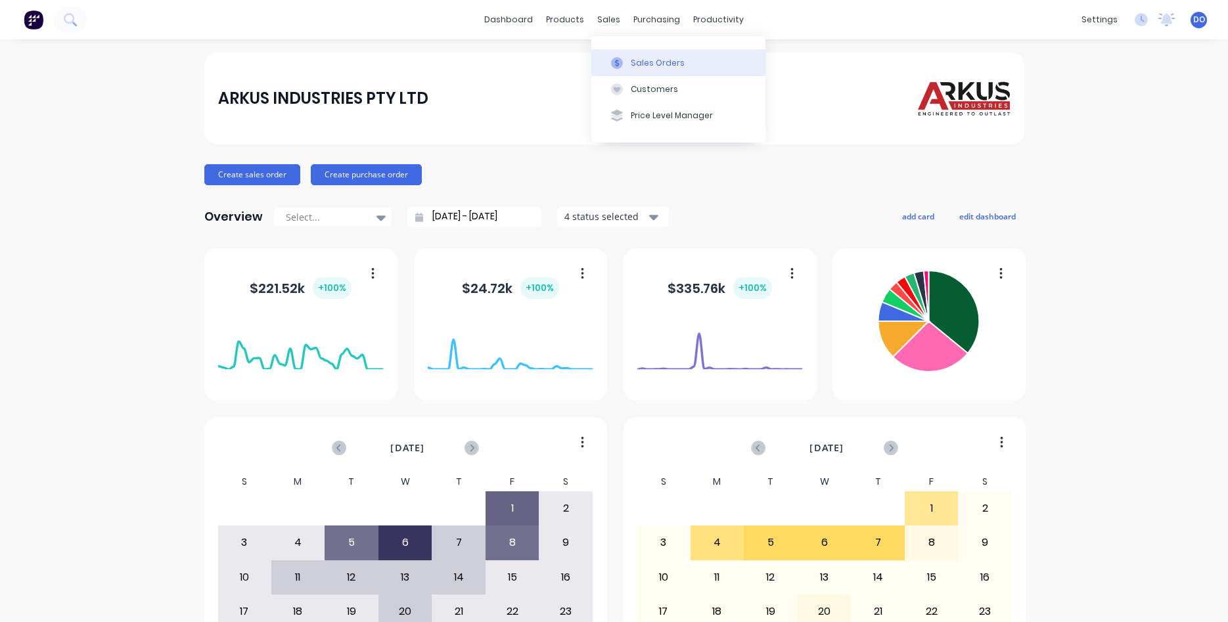
click at [660, 58] on div "Sales Orders" at bounding box center [658, 63] width 54 height 12
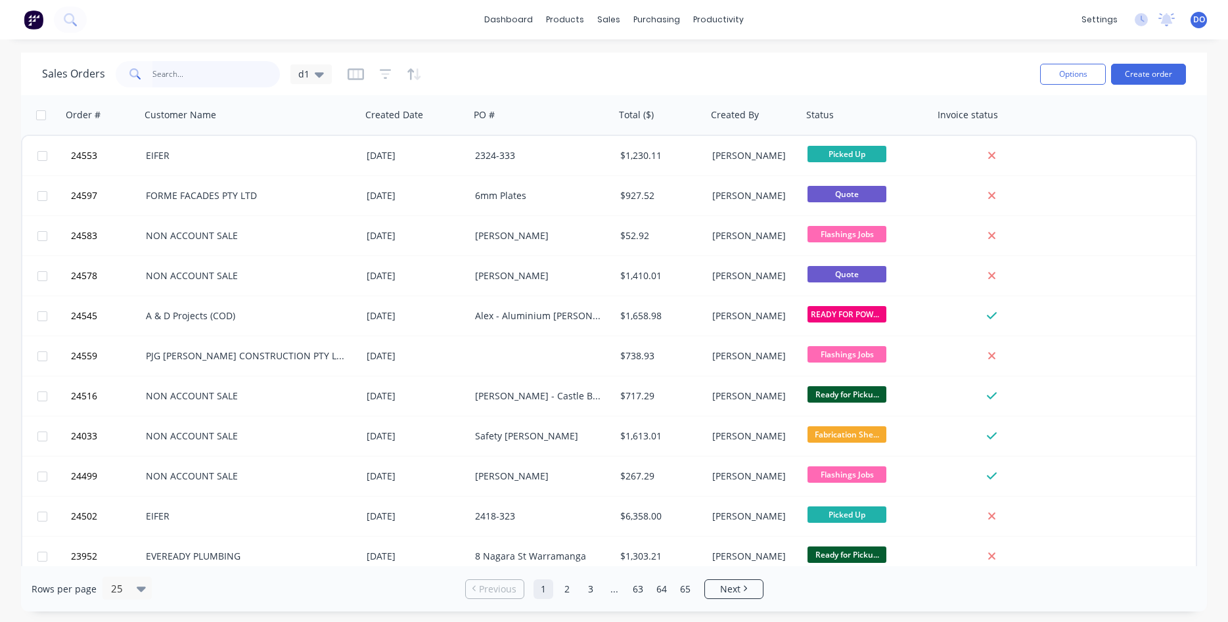
click at [197, 74] on input "text" at bounding box center [216, 74] width 128 height 26
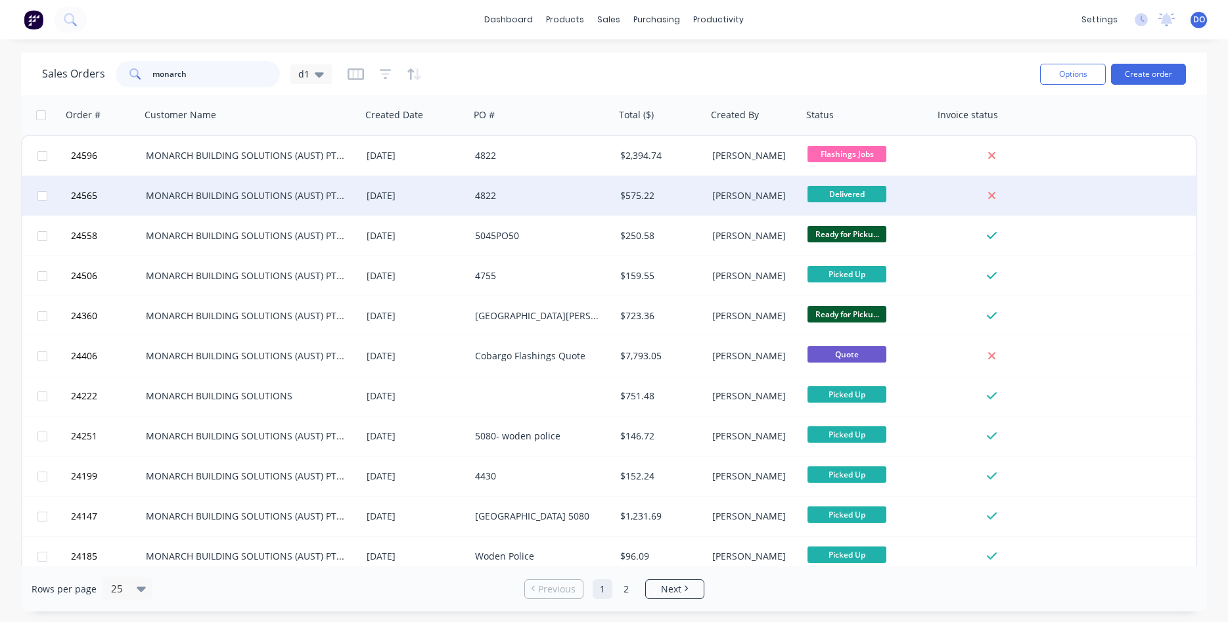
type input "monarch"
click at [371, 193] on div "[DATE]" at bounding box center [416, 195] width 98 height 13
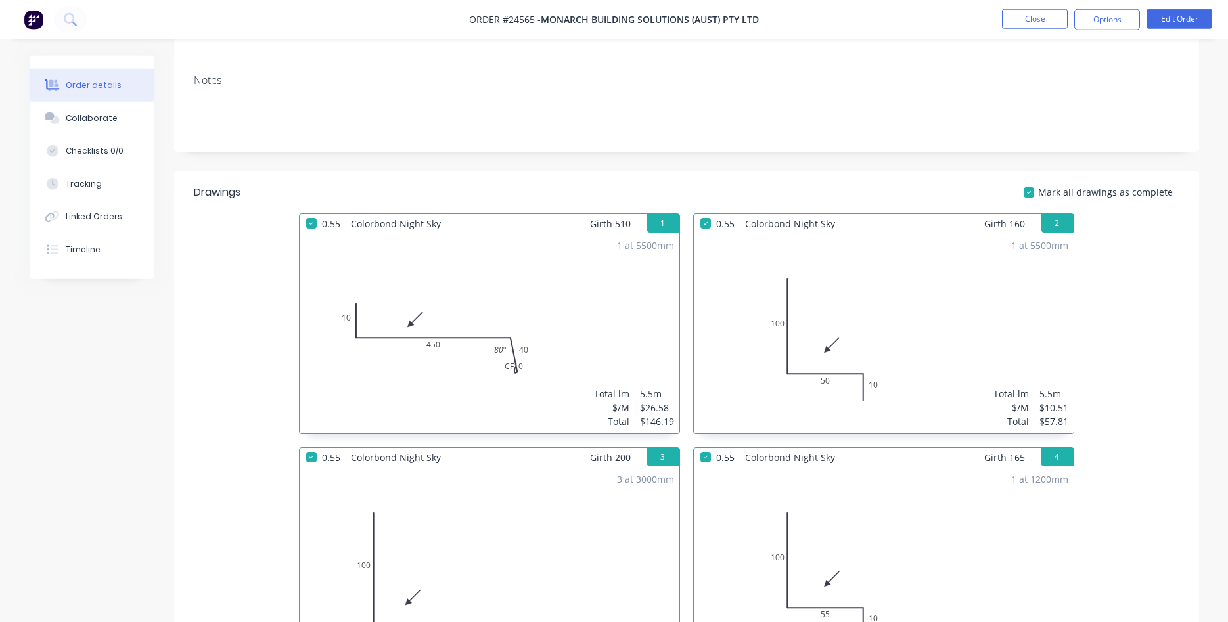
scroll to position [134, 0]
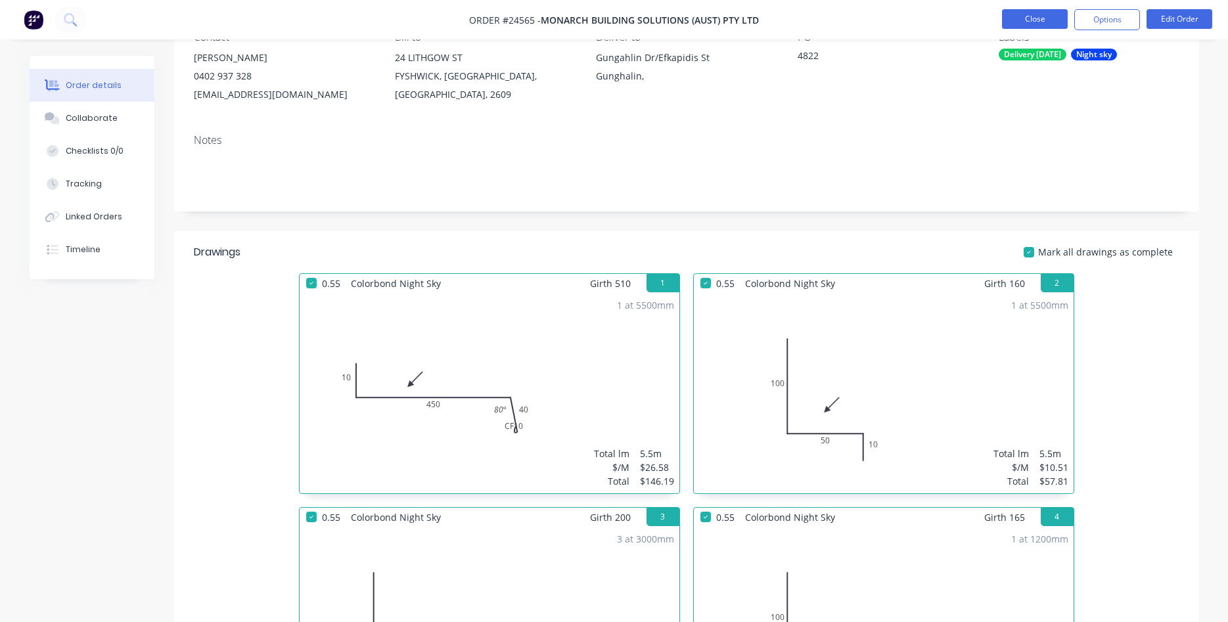
click at [1020, 19] on button "Close" at bounding box center [1035, 19] width 66 height 20
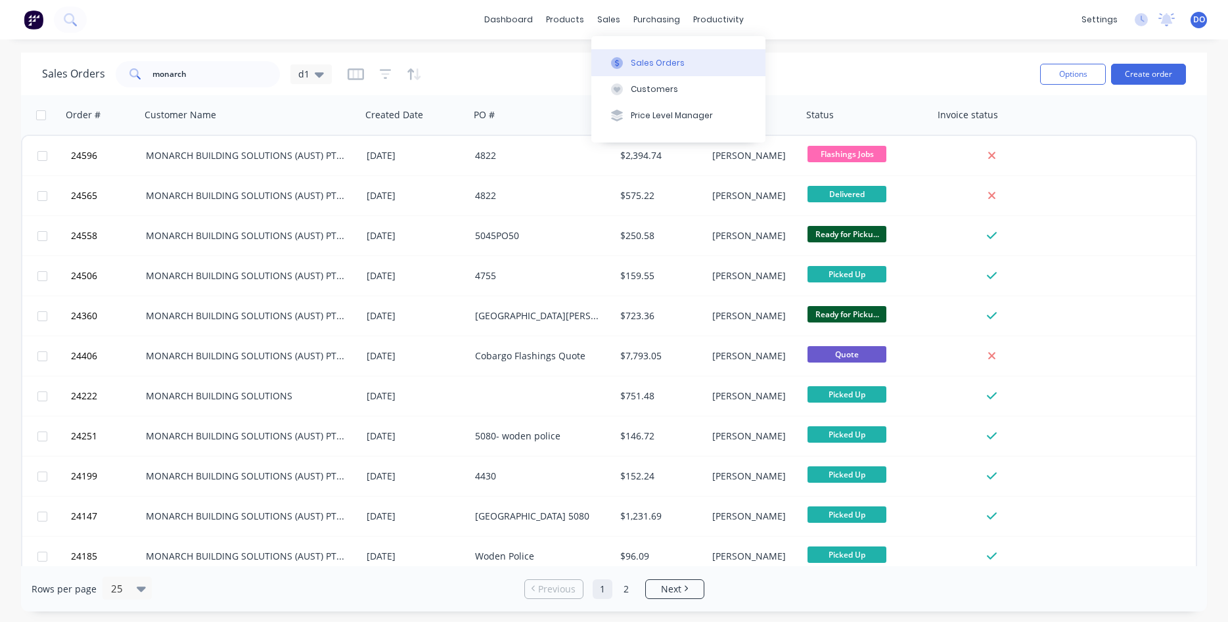
click at [651, 60] on div "Sales Orders" at bounding box center [658, 63] width 54 height 12
drag, startPoint x: 189, startPoint y: 72, endPoint x: 105, endPoint y: 64, distance: 83.9
click at [152, 64] on input "monarch" at bounding box center [216, 74] width 128 height 26
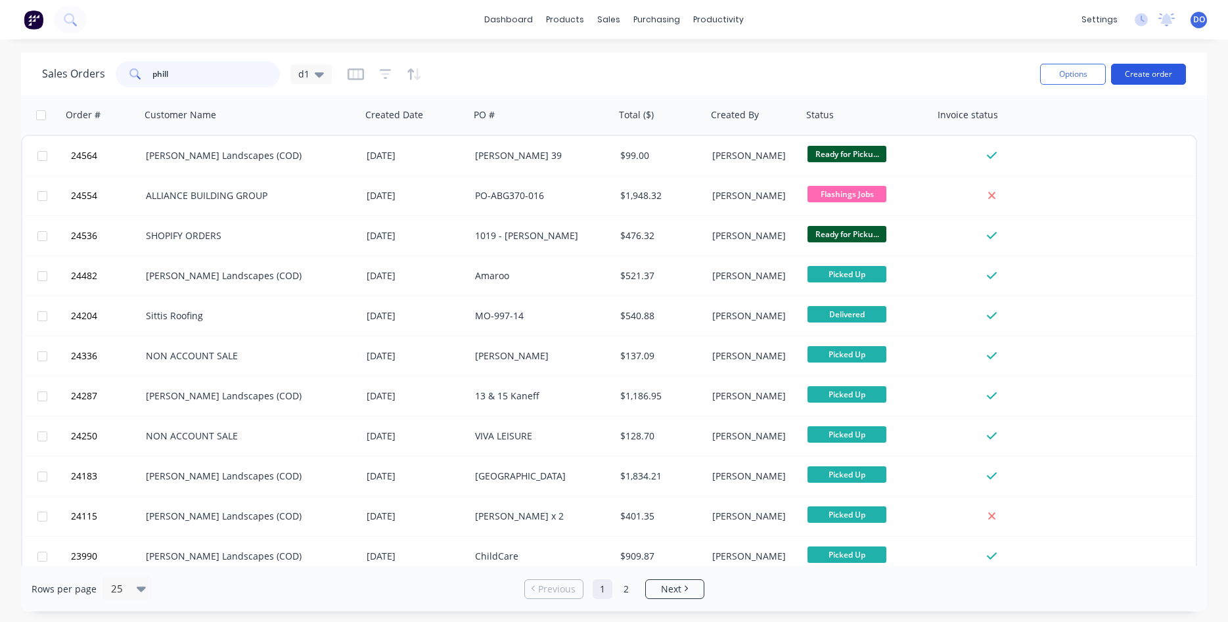
type input "phill"
click at [1136, 75] on button "Create order" at bounding box center [1148, 74] width 75 height 21
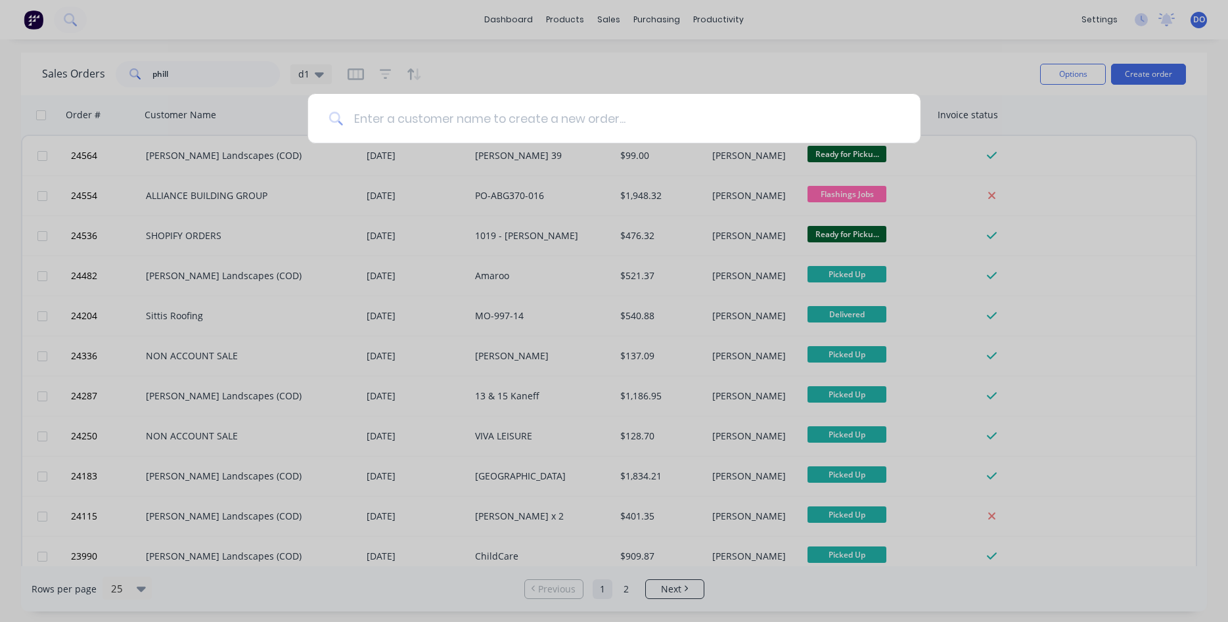
click at [484, 119] on input at bounding box center [621, 118] width 557 height 49
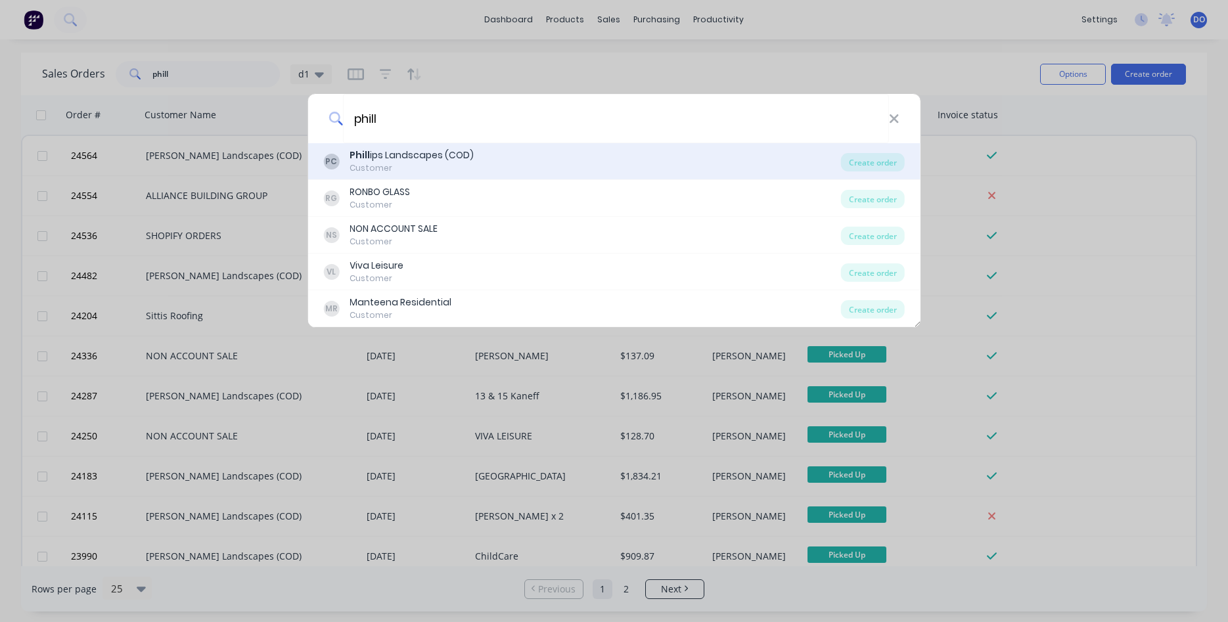
type input "phill"
click at [410, 154] on div "Phill ips Landscapes (COD)" at bounding box center [412, 156] width 124 height 14
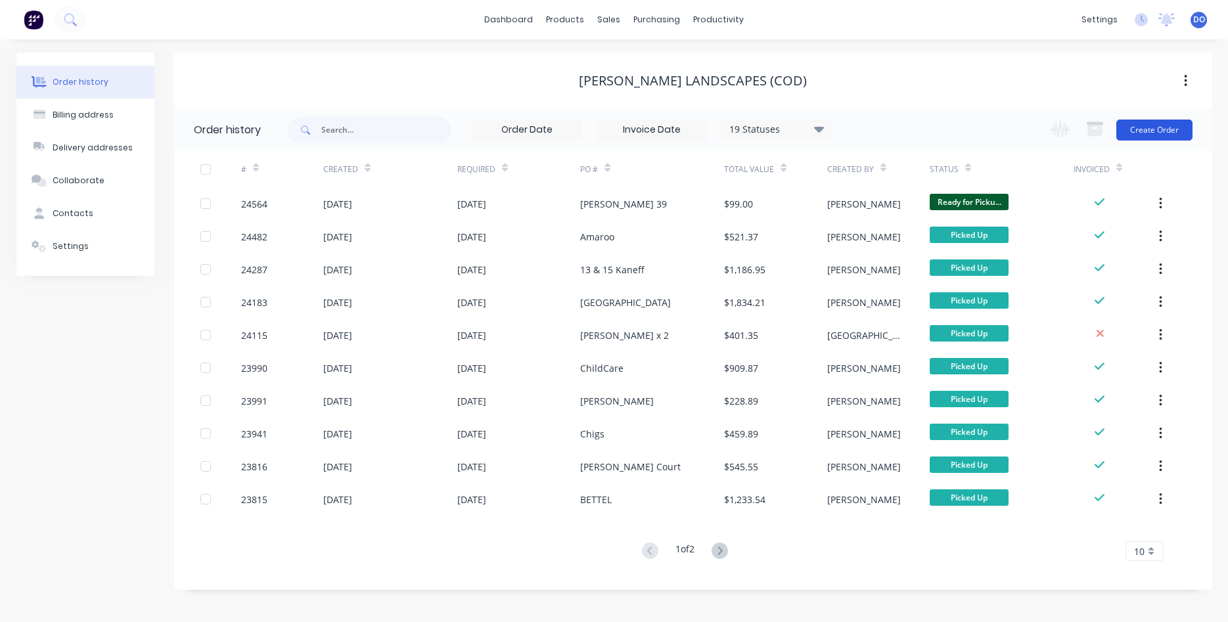
click at [1153, 131] on button "Create Order" at bounding box center [1155, 130] width 76 height 21
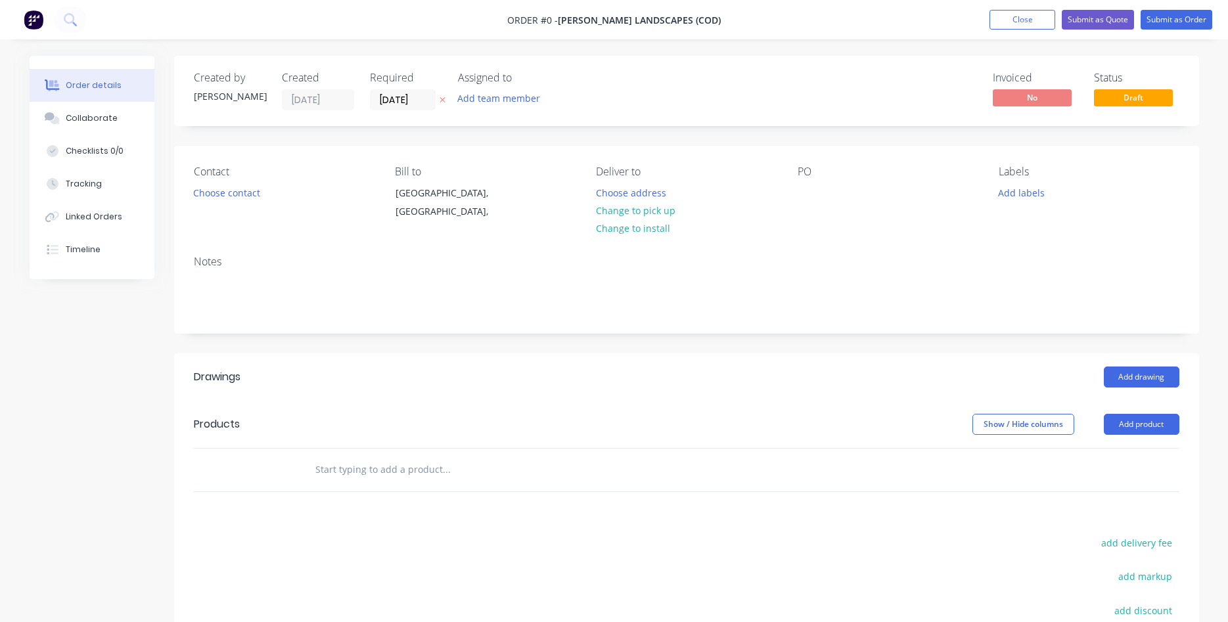
click at [218, 202] on div "Contact Choose contact" at bounding box center [284, 196] width 180 height 60
click at [219, 198] on button "Choose contact" at bounding box center [226, 192] width 81 height 18
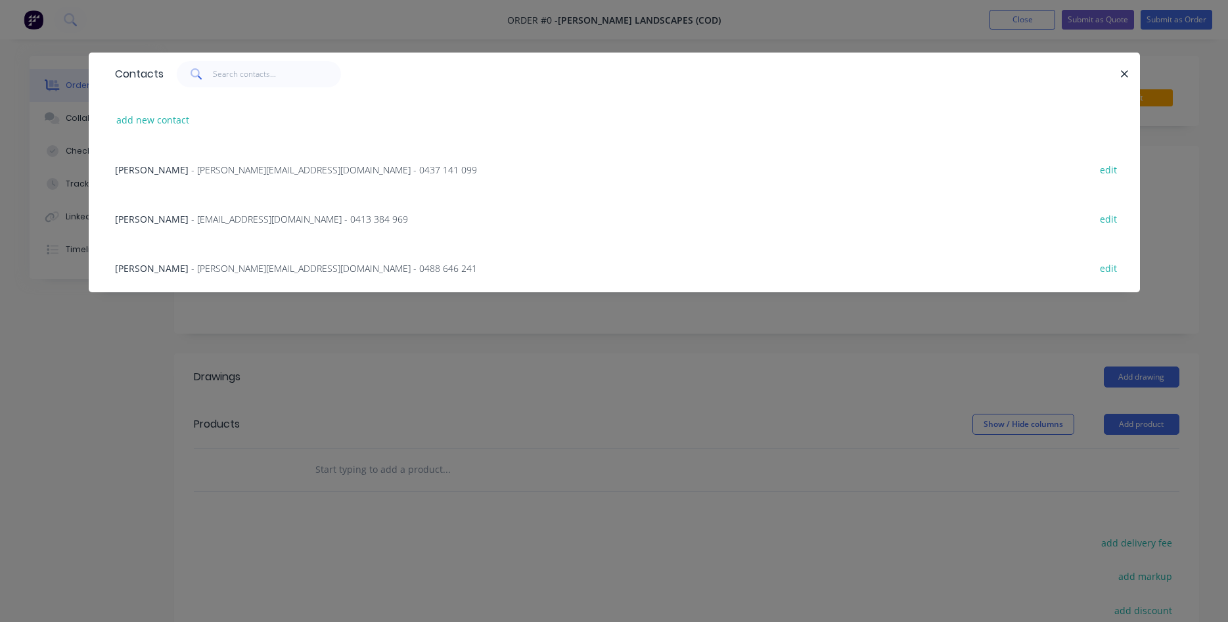
click at [241, 164] on span "- [PERSON_NAME][EMAIL_ADDRESS][DOMAIN_NAME] - 0437 141 099" at bounding box center [334, 170] width 286 height 12
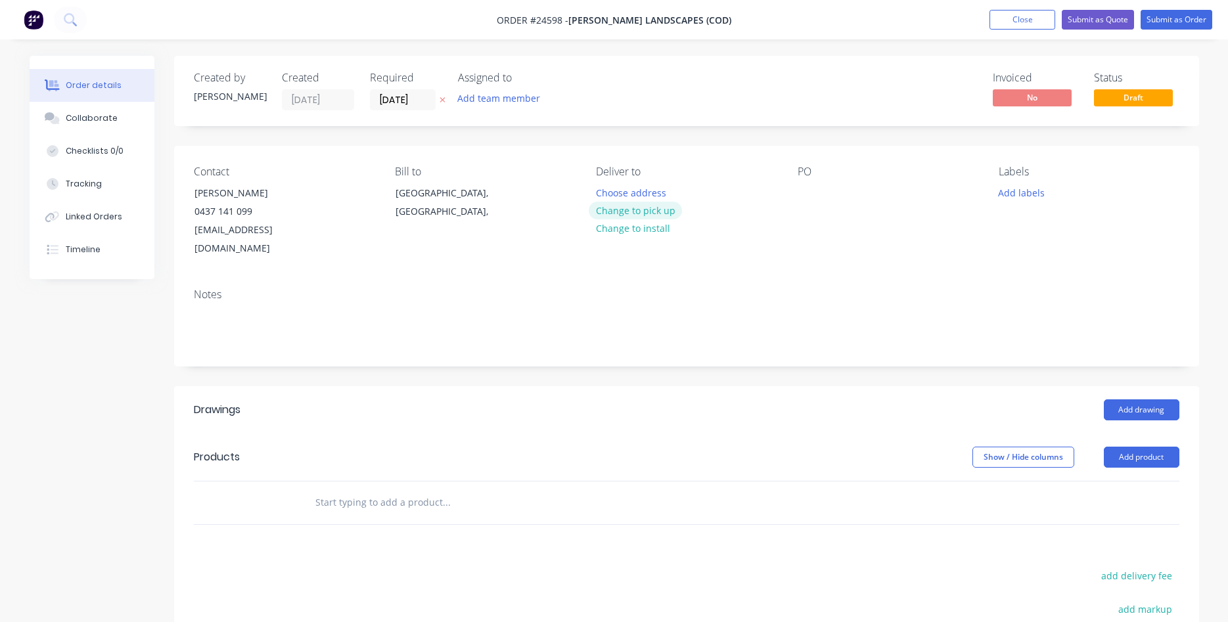
click at [659, 210] on button "Change to pick up" at bounding box center [635, 211] width 93 height 18
click at [799, 193] on div at bounding box center [808, 192] width 21 height 19
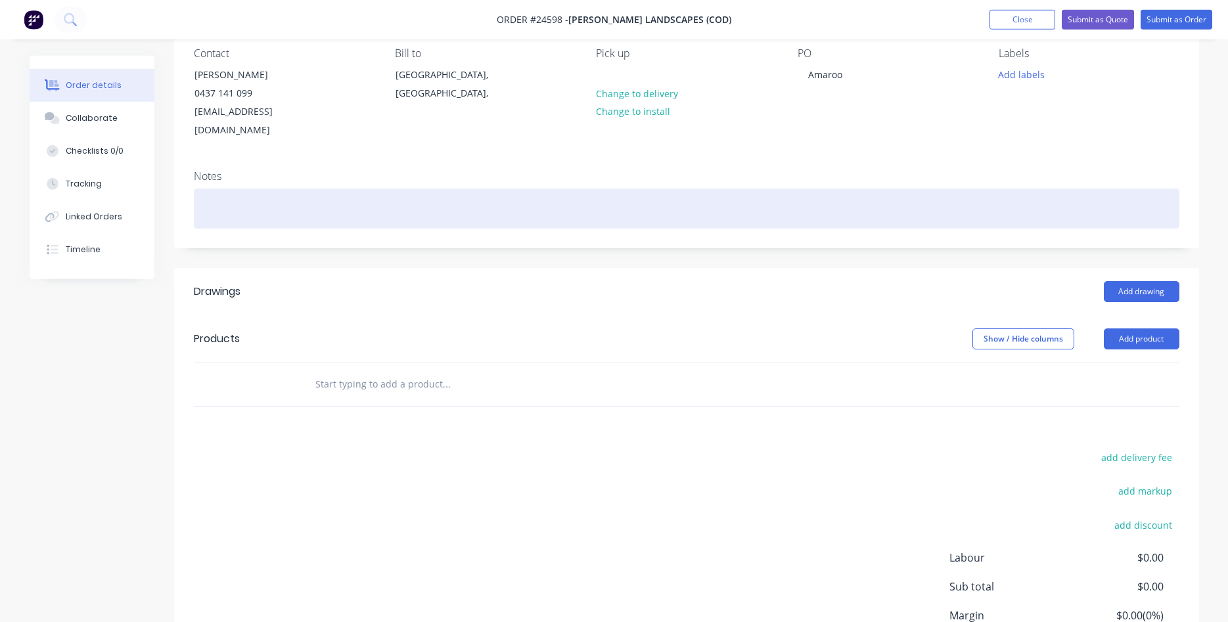
scroll to position [201, 0]
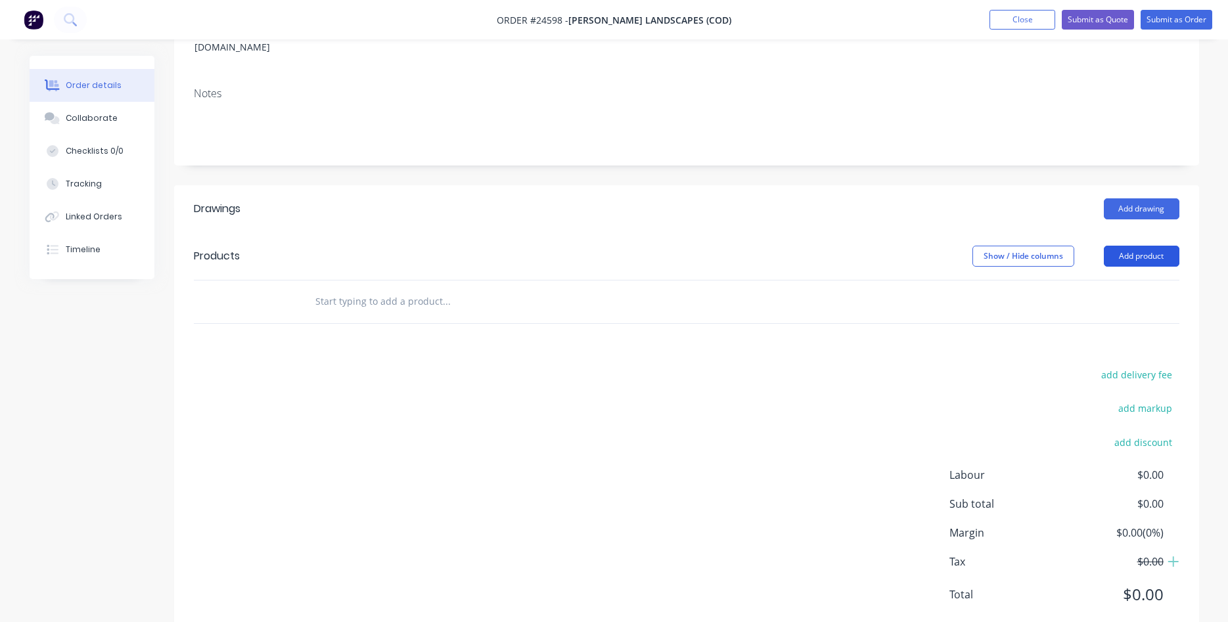
click at [1143, 246] on button "Add product" at bounding box center [1142, 256] width 76 height 21
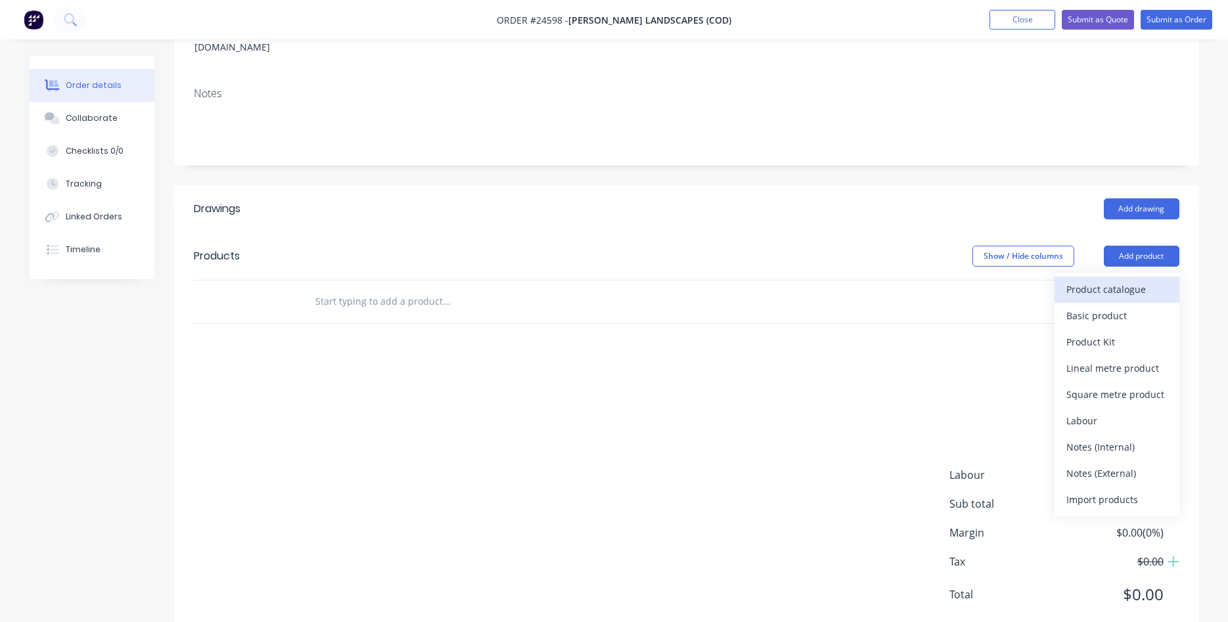
click at [1117, 280] on div "Product catalogue" at bounding box center [1117, 289] width 101 height 19
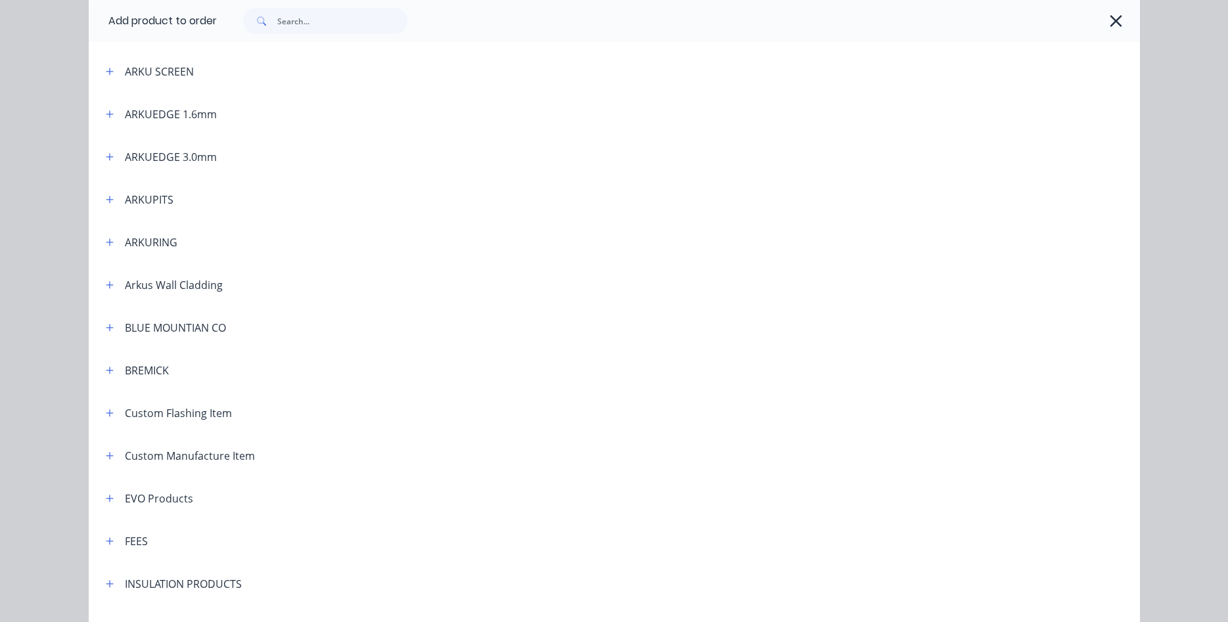
scroll to position [300, 0]
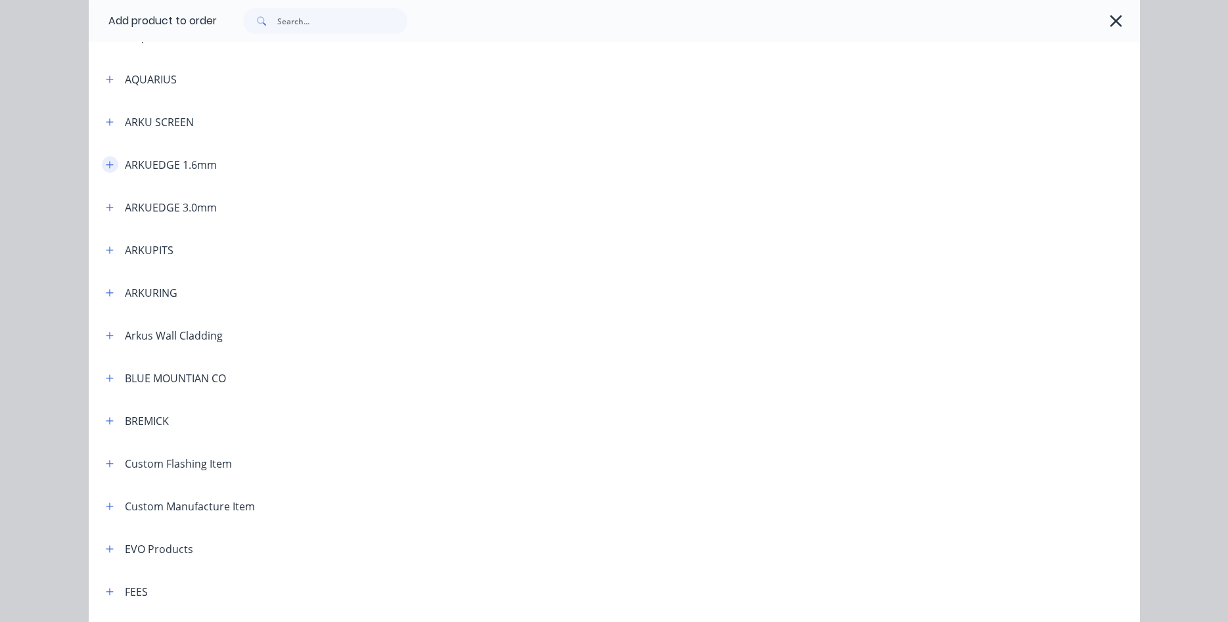
click at [107, 165] on icon "button" at bounding box center [109, 164] width 7 height 7
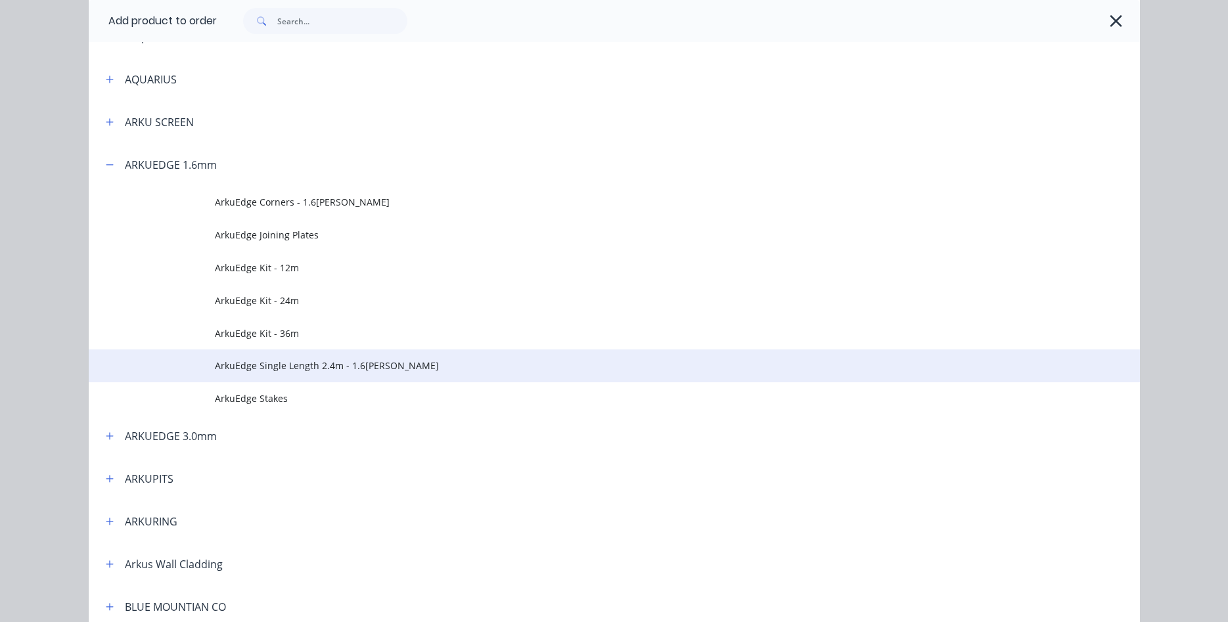
click at [292, 363] on span "ArkuEdge Single Length 2.4m - 1.6[PERSON_NAME]" at bounding box center [585, 366] width 740 height 14
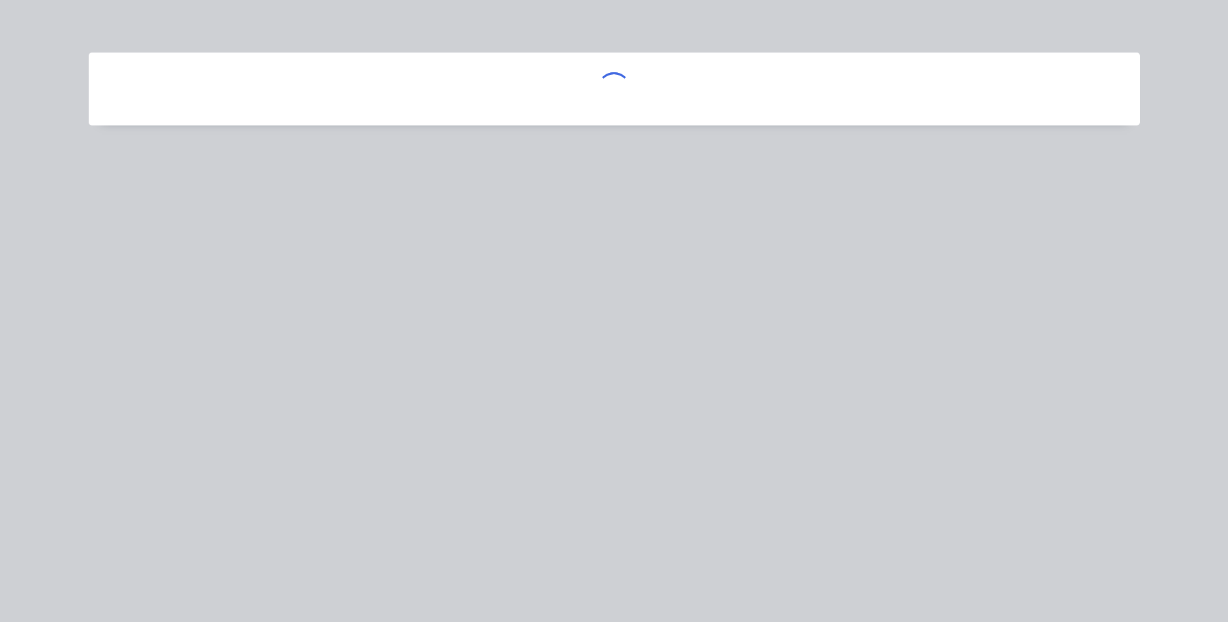
scroll to position [0, 0]
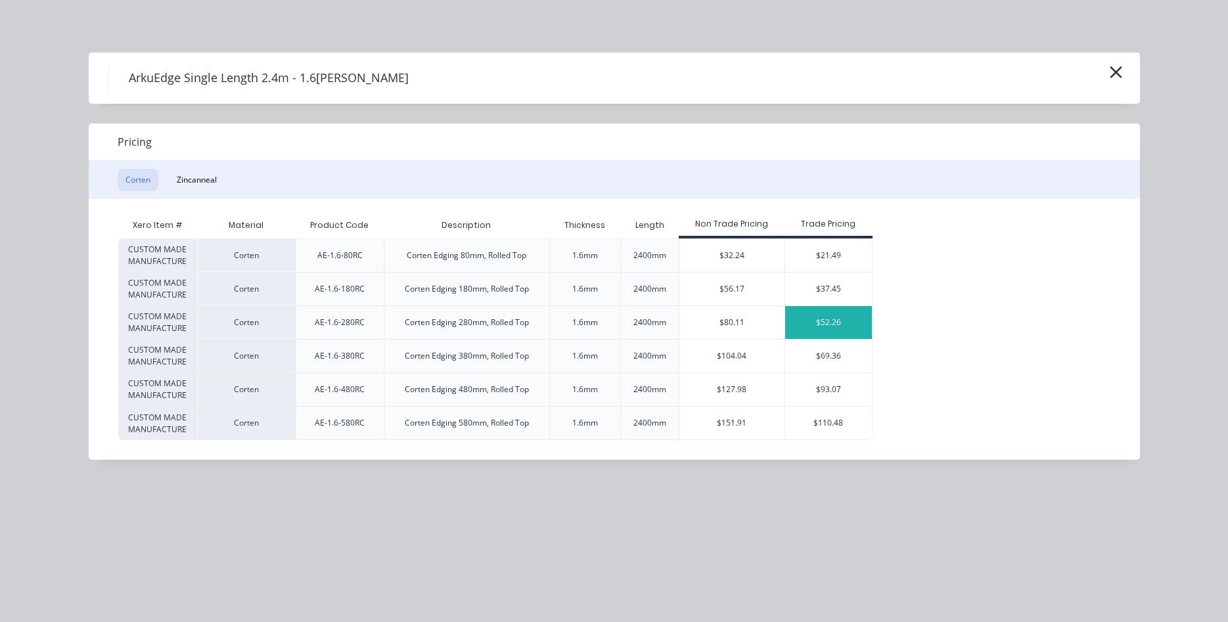
click at [821, 322] on div "$52.26" at bounding box center [828, 322] width 87 height 33
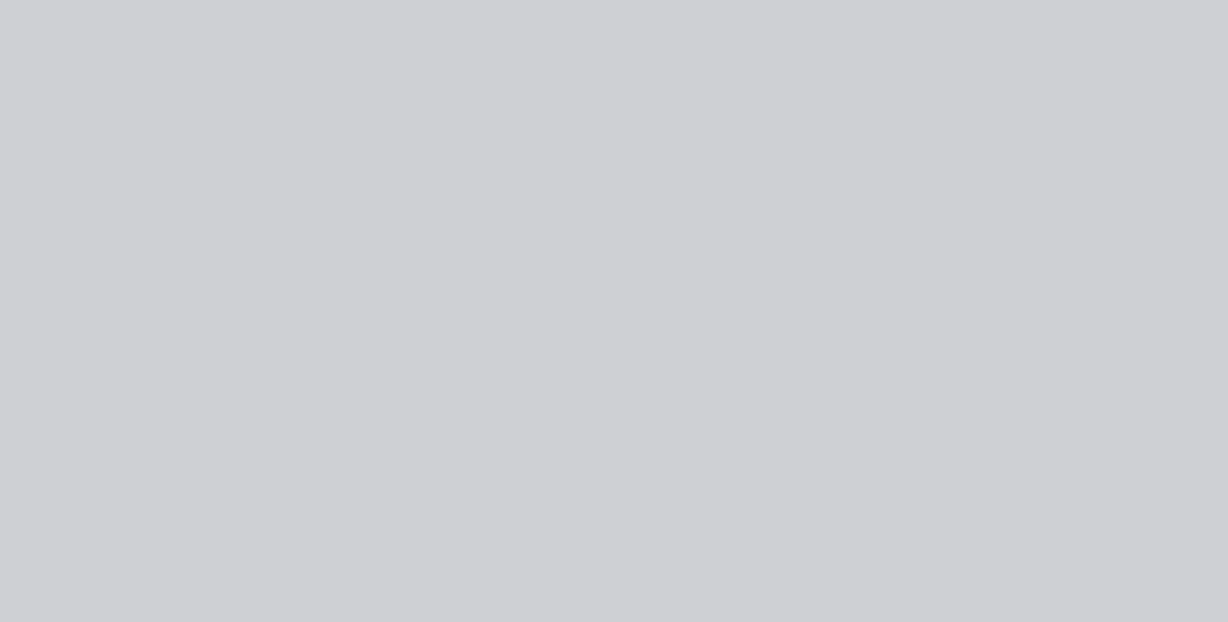
type input "$52.26"
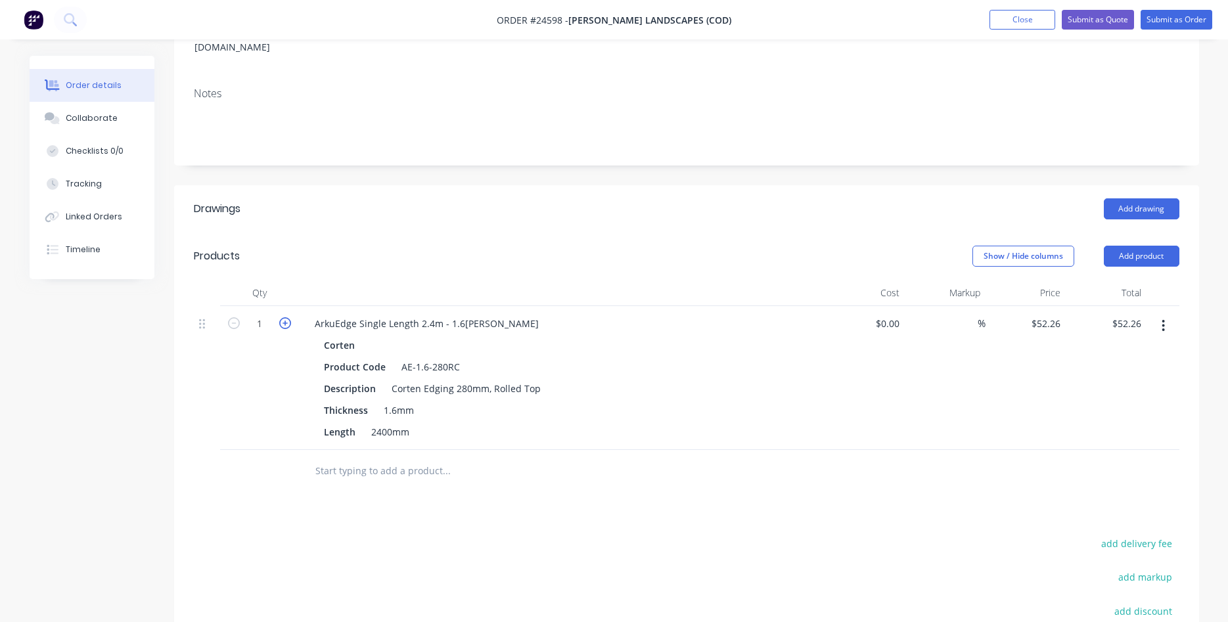
click at [285, 317] on icon "button" at bounding box center [285, 323] width 12 height 12
type input "2"
type input "$104.52"
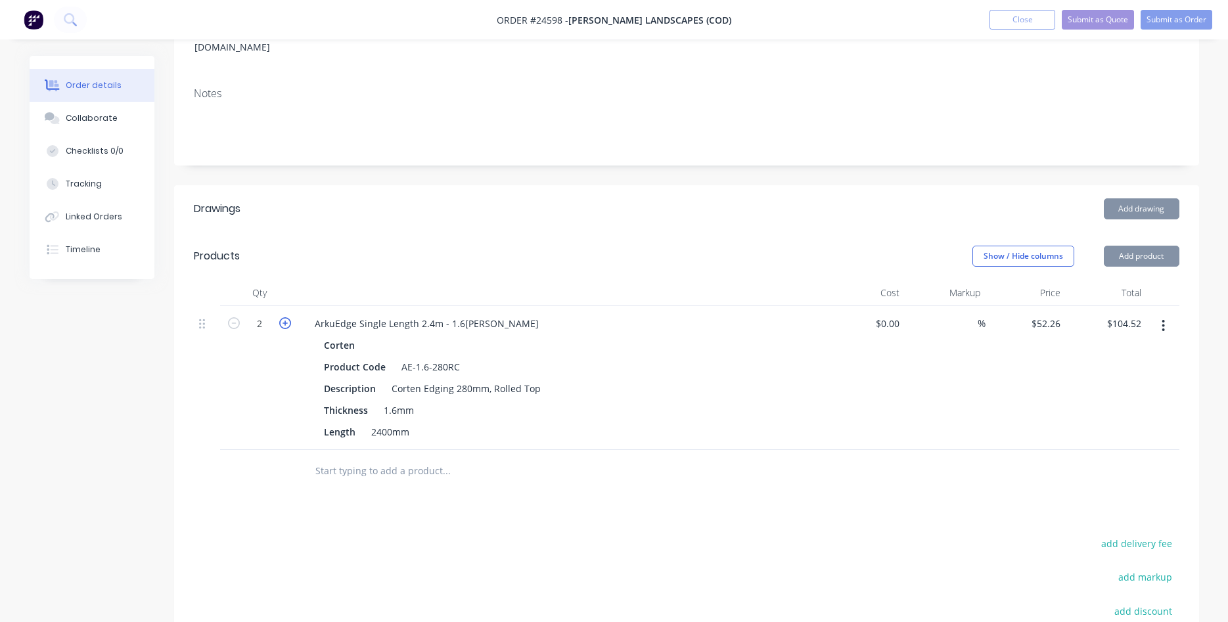
click at [285, 317] on icon "button" at bounding box center [285, 323] width 12 height 12
type input "3"
type input "$156.78"
click at [285, 315] on button "button" at bounding box center [285, 322] width 17 height 14
type input "4"
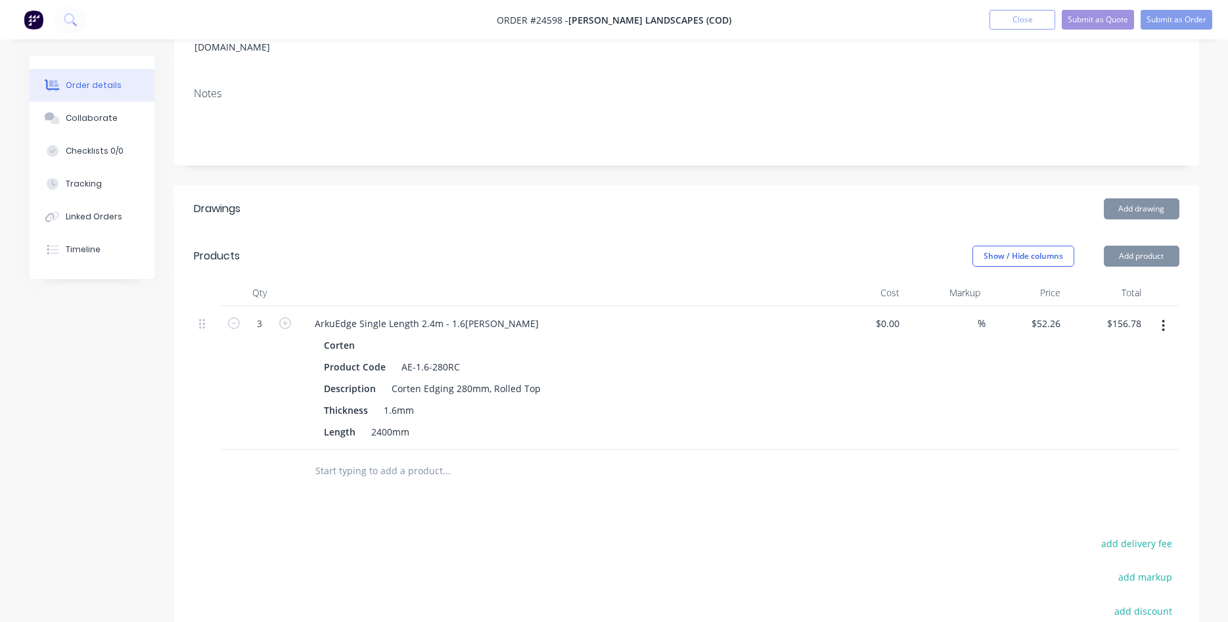
type input "$209.04"
click at [285, 313] on form "4" at bounding box center [259, 323] width 68 height 20
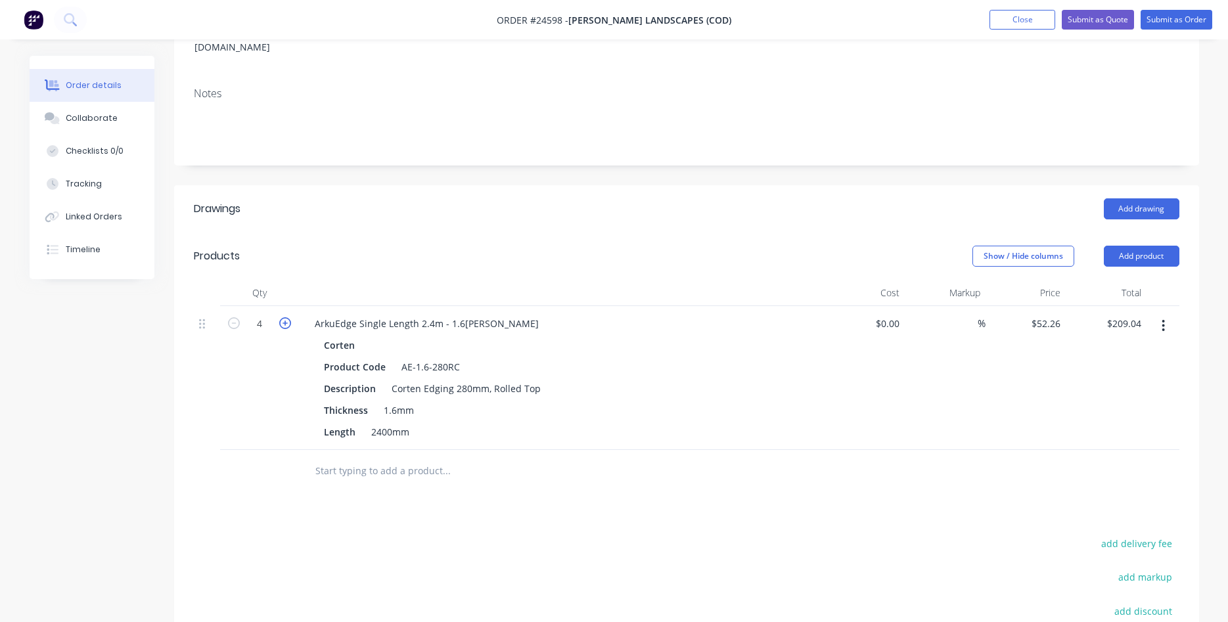
click at [288, 317] on icon "button" at bounding box center [285, 323] width 12 height 12
type input "5"
type input "$261.30"
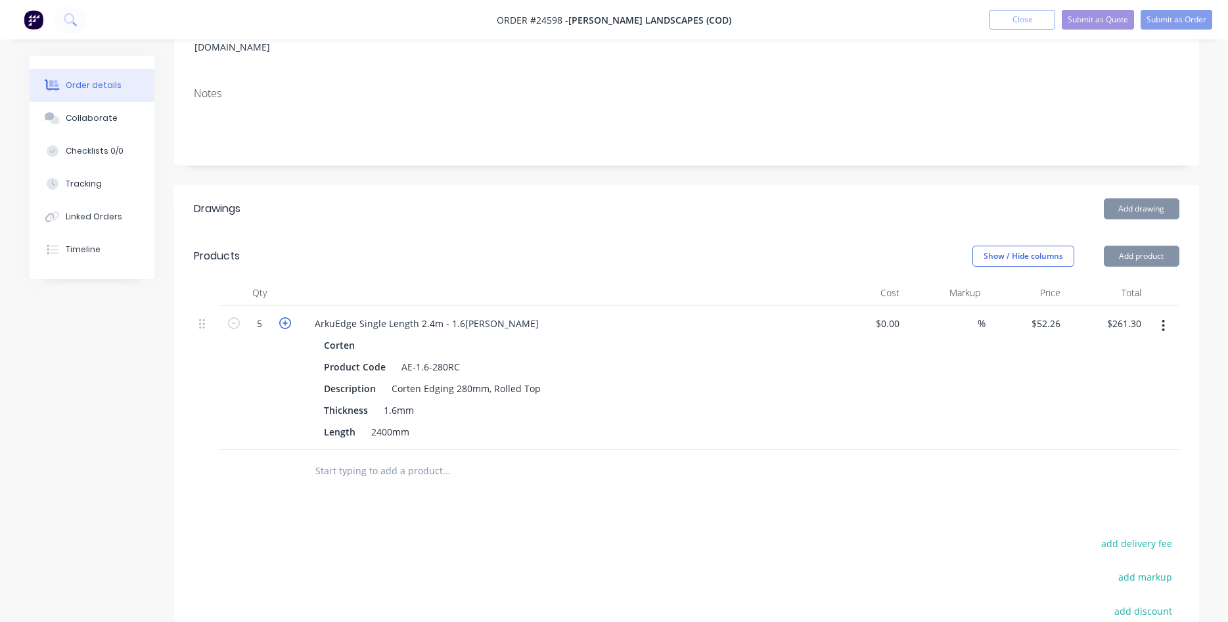
click at [288, 317] on icon "button" at bounding box center [285, 323] width 12 height 12
type input "6"
type input "$313.56"
click at [288, 317] on icon "button" at bounding box center [285, 323] width 12 height 12
type input "7"
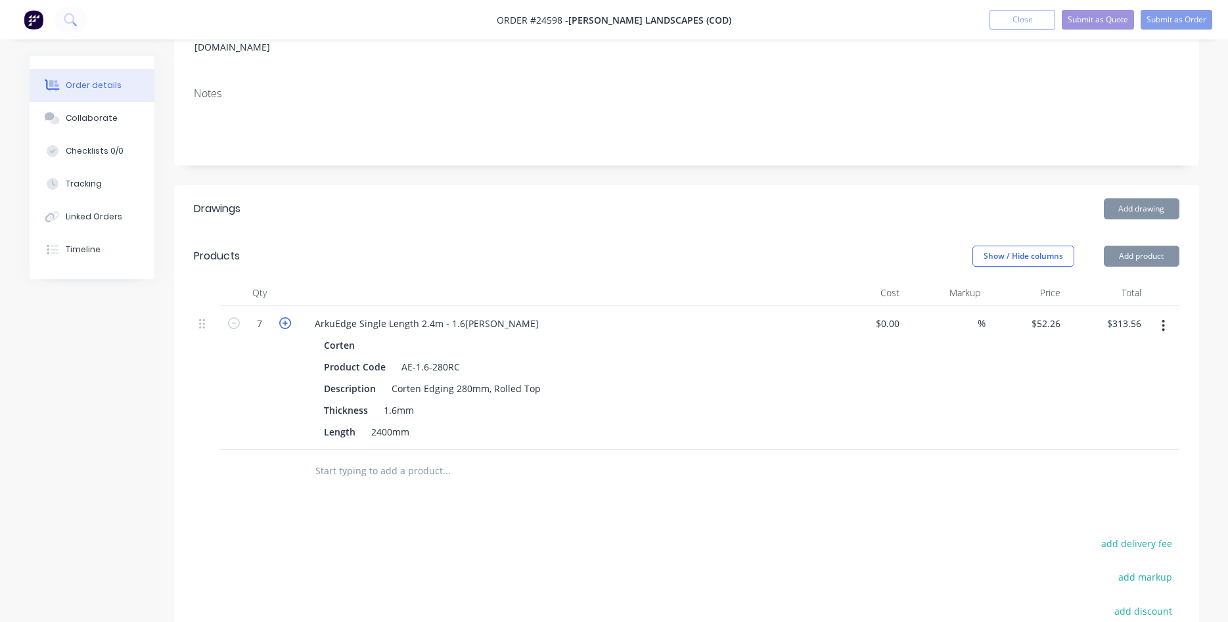
type input "$365.82"
click at [288, 317] on icon "button" at bounding box center [285, 323] width 12 height 12
type input "8"
type input "$418.08"
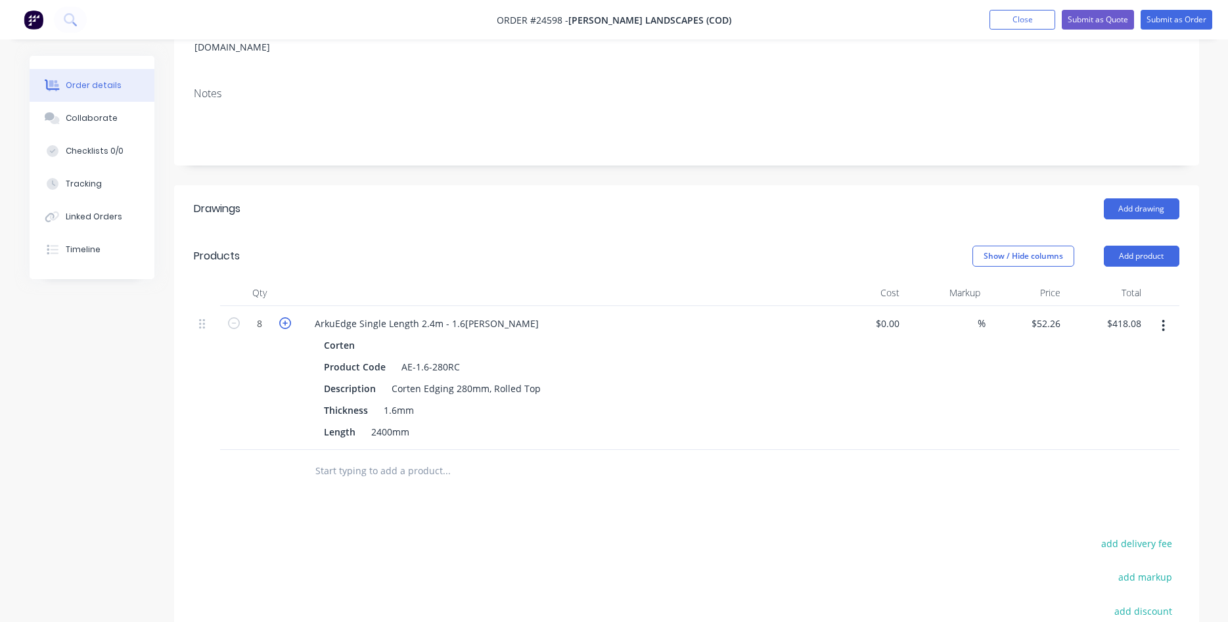
click at [288, 317] on icon "button" at bounding box center [285, 323] width 12 height 12
type input "9"
type input "$470.34"
click at [287, 317] on icon "button" at bounding box center [285, 323] width 12 height 12
type input "10"
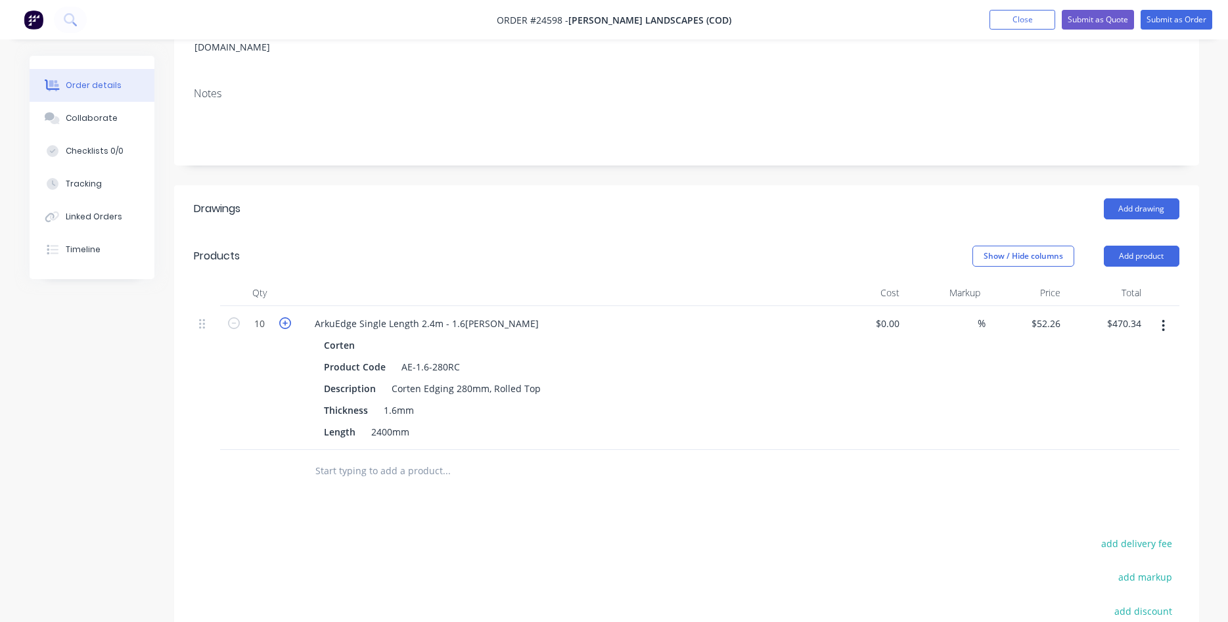
type input "$522.60"
drag, startPoint x: 463, startPoint y: 371, endPoint x: 468, endPoint y: 355, distance: 17.2
click at [463, 379] on div "Corten Edging 280mm, Rolled Top" at bounding box center [466, 388] width 160 height 19
click at [440, 357] on div "AE-1.6-280RC" at bounding box center [430, 366] width 69 height 19
click at [439, 494] on div "Drawings Add drawing Products Show / Hide columns Add product Qty Cost Markup P…" at bounding box center [686, 496] width 1025 height 623
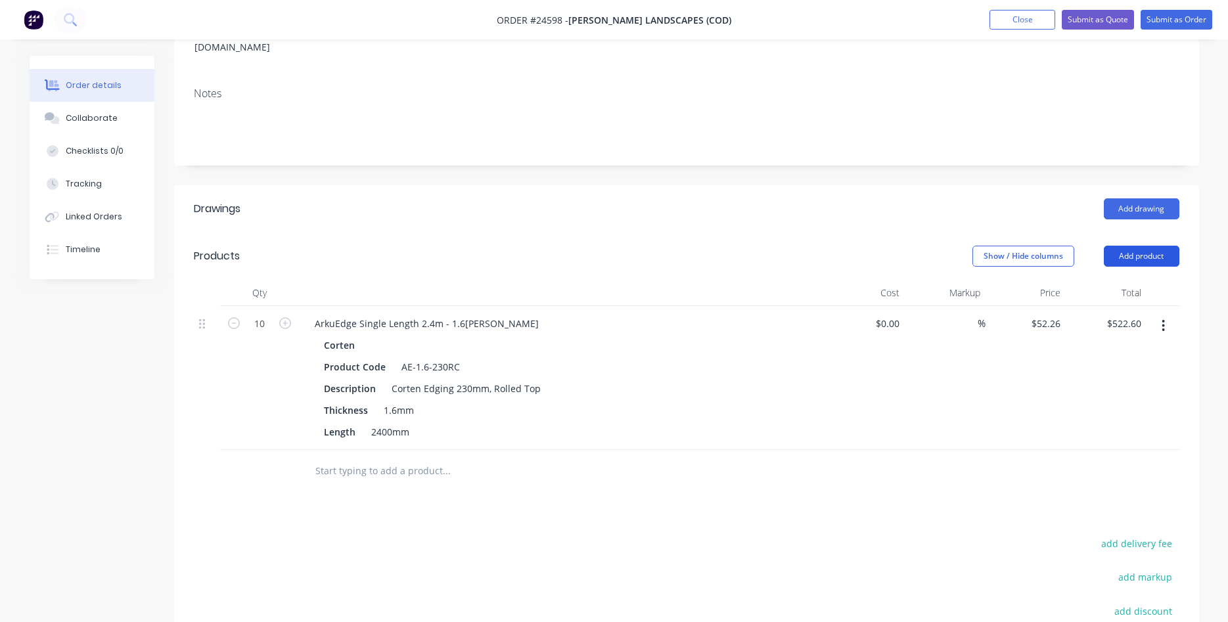
click at [1131, 246] on button "Add product" at bounding box center [1142, 256] width 76 height 21
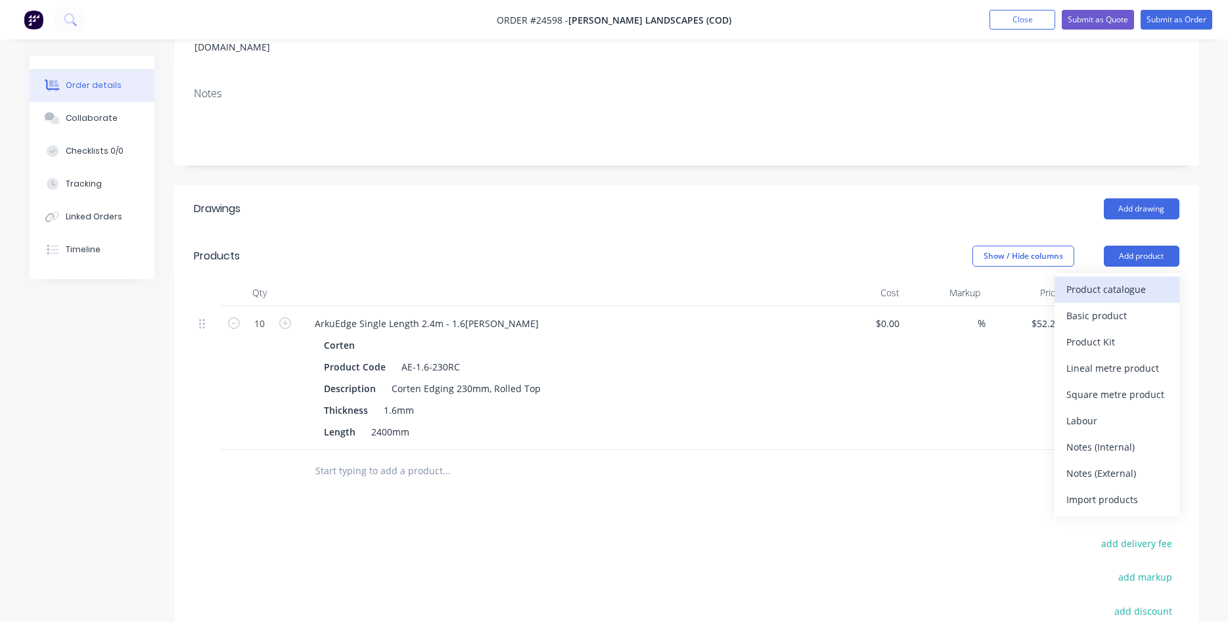
click at [1098, 280] on div "Product catalogue" at bounding box center [1117, 289] width 101 height 19
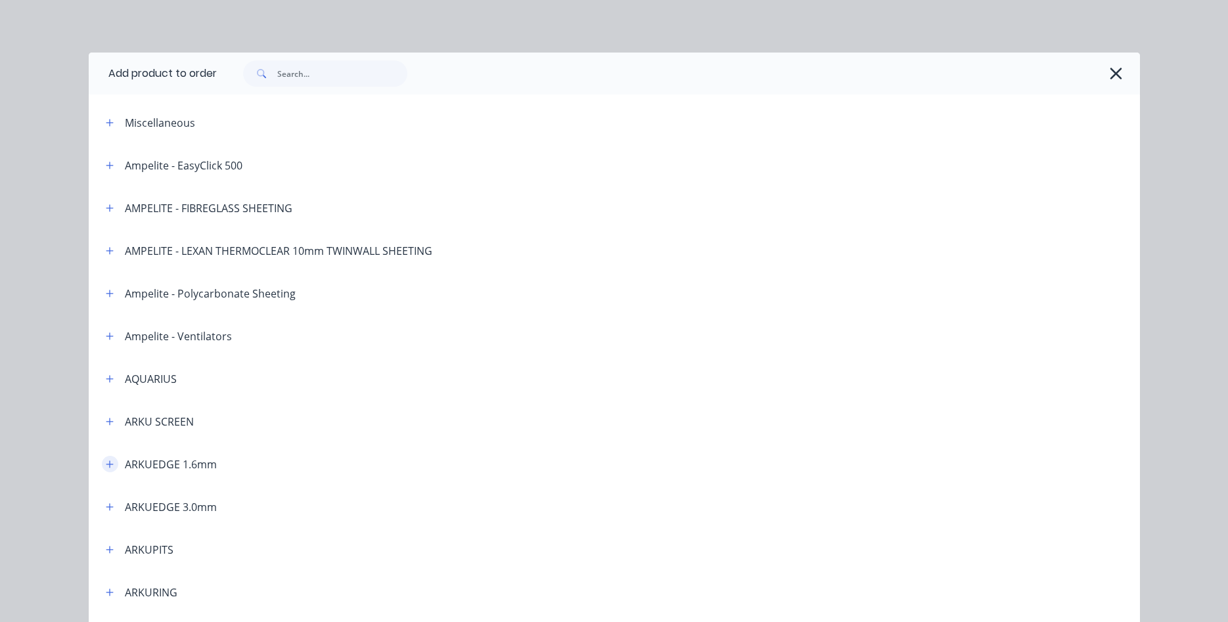
click at [106, 467] on icon "button" at bounding box center [110, 464] width 8 height 9
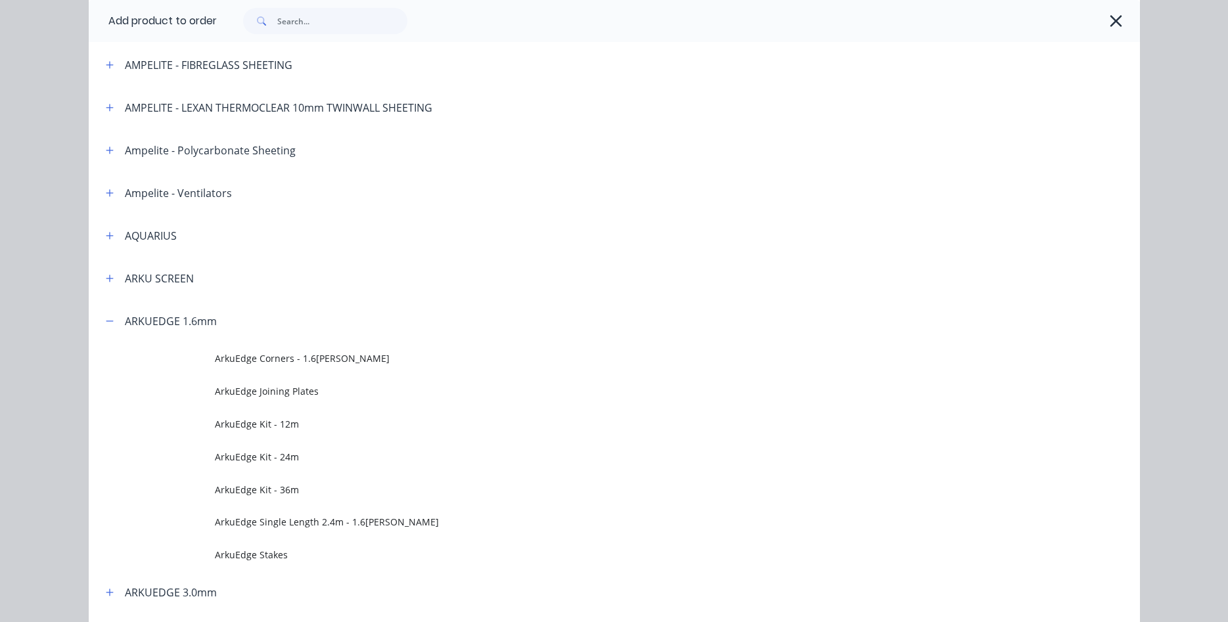
scroll to position [150, 0]
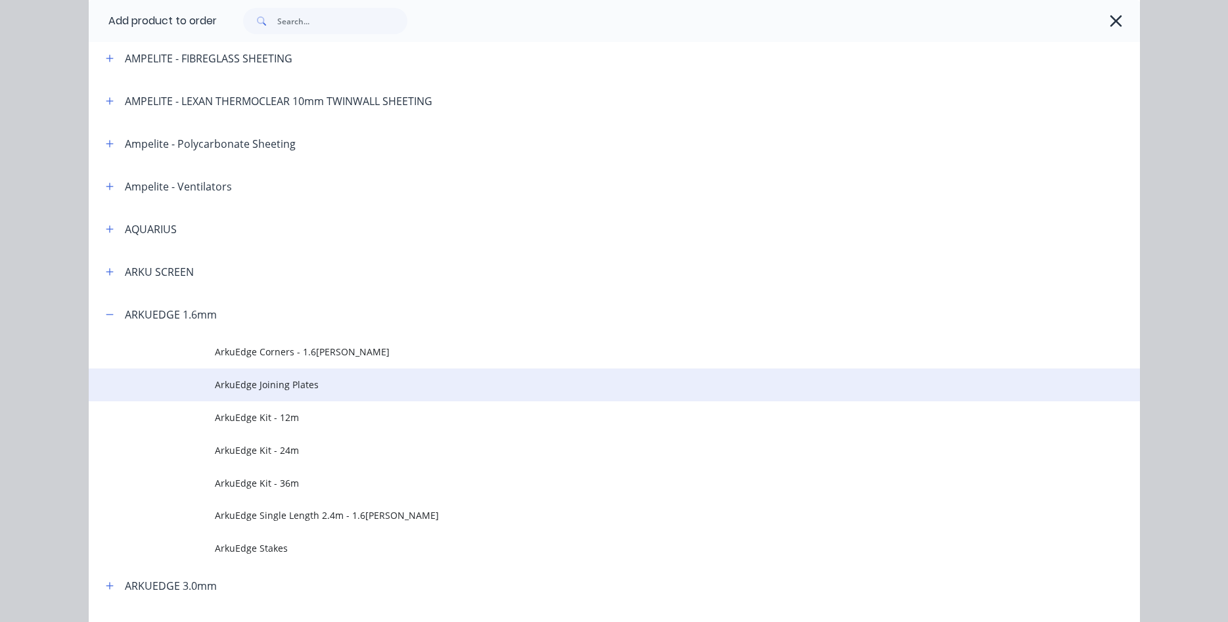
click at [297, 383] on span "ArkuEdge Joining Plates" at bounding box center [585, 385] width 740 height 14
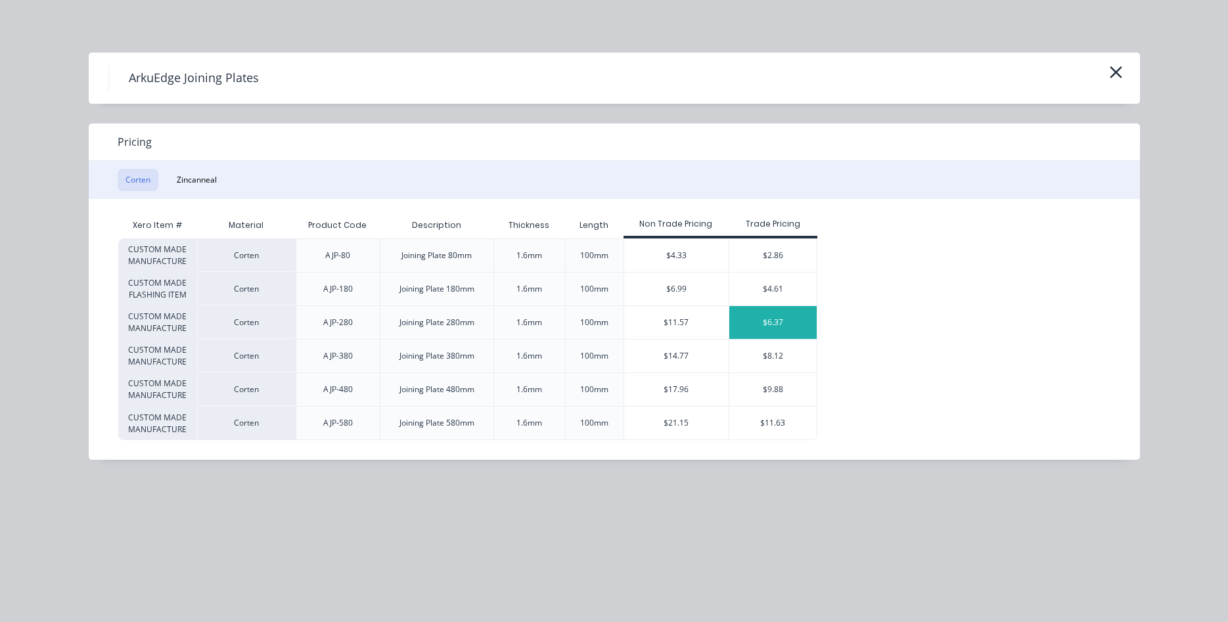
click at [777, 323] on div "$6.37" at bounding box center [772, 322] width 87 height 33
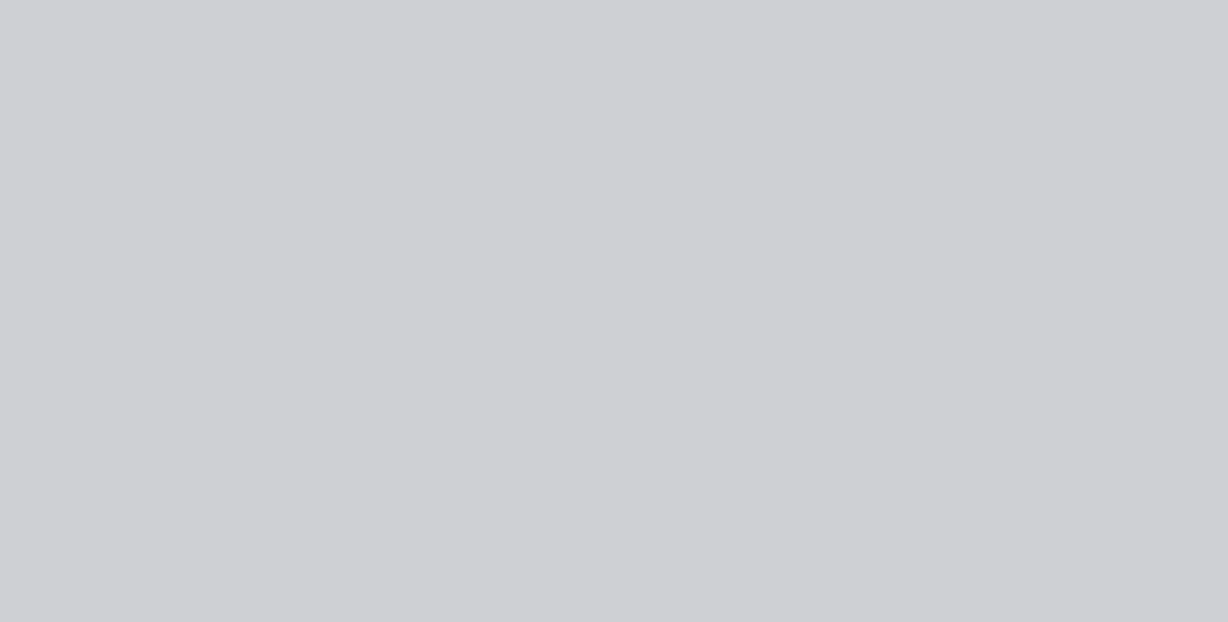
type input "$6.37"
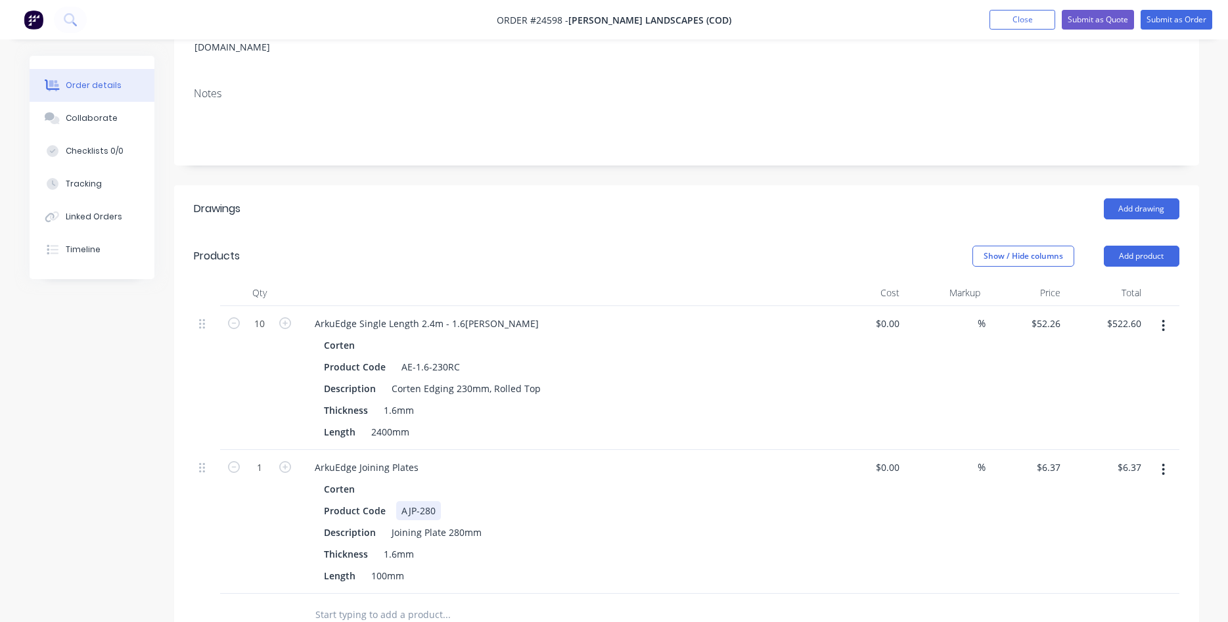
click at [425, 501] on div "AJP-280" at bounding box center [418, 510] width 45 height 19
click at [456, 523] on div "Joining Plate 280mm" at bounding box center [436, 532] width 101 height 19
click at [287, 461] on icon "button" at bounding box center [285, 467] width 12 height 12
type input "2"
type input "$12.74"
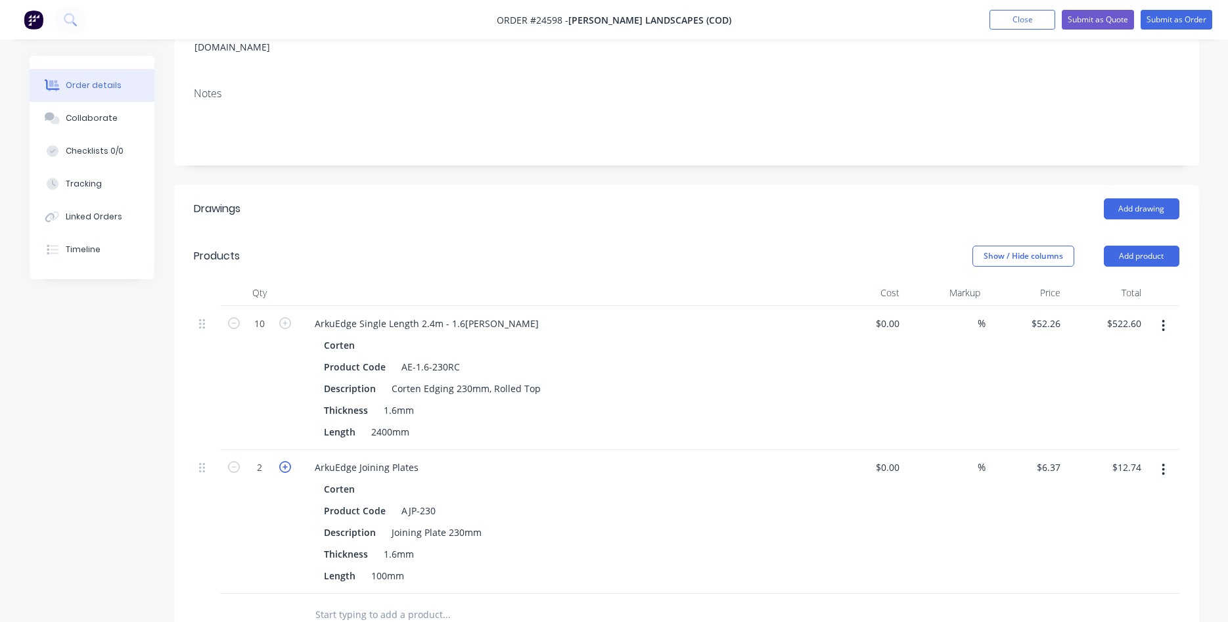
click at [287, 461] on icon "button" at bounding box center [285, 467] width 12 height 12
type input "3"
type input "$19.11"
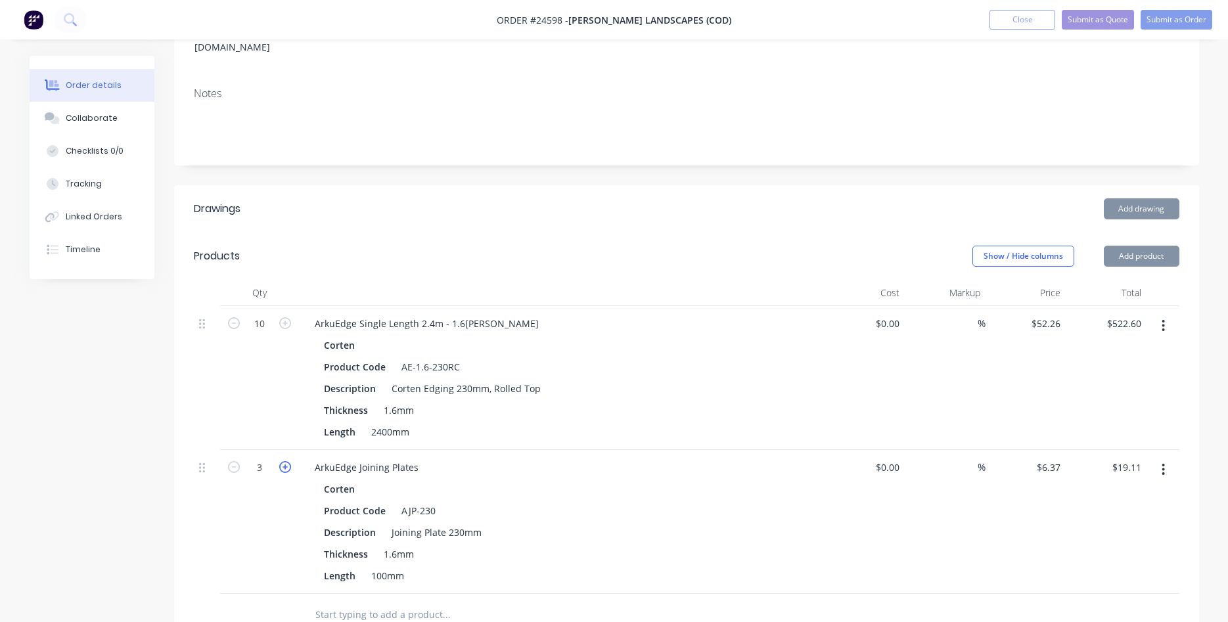
click at [287, 461] on icon "button" at bounding box center [285, 467] width 12 height 12
type input "4"
type input "$25.48"
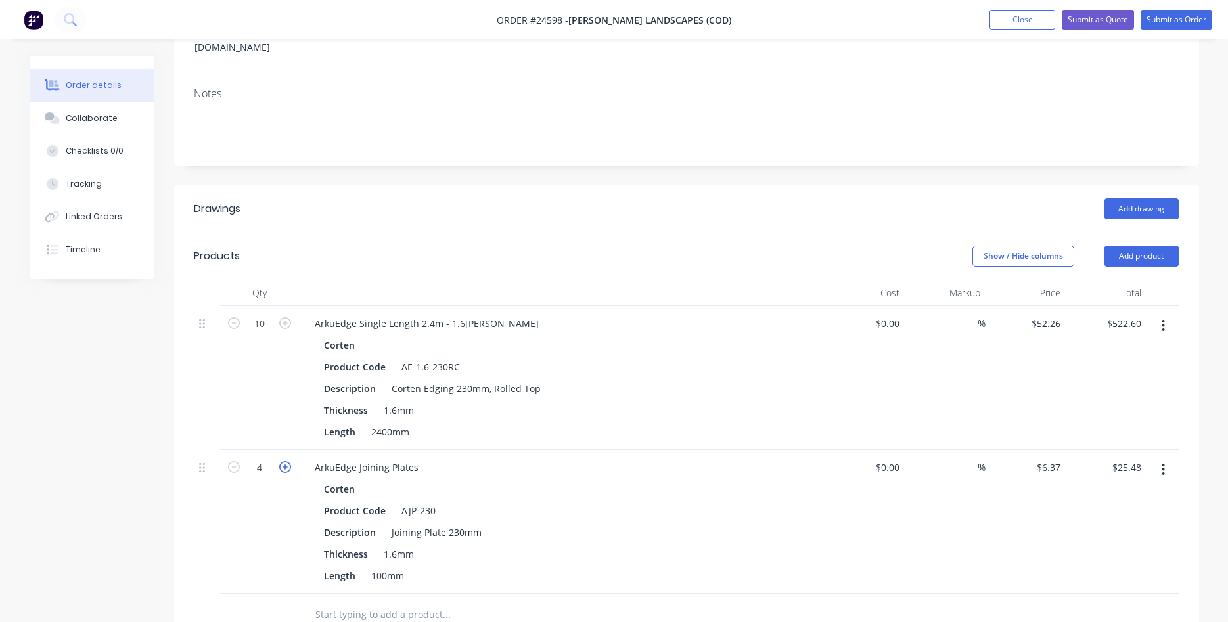
click at [287, 461] on icon "button" at bounding box center [285, 467] width 12 height 12
type input "5"
type input "$31.85"
click at [287, 461] on icon "button" at bounding box center [285, 467] width 12 height 12
type input "6"
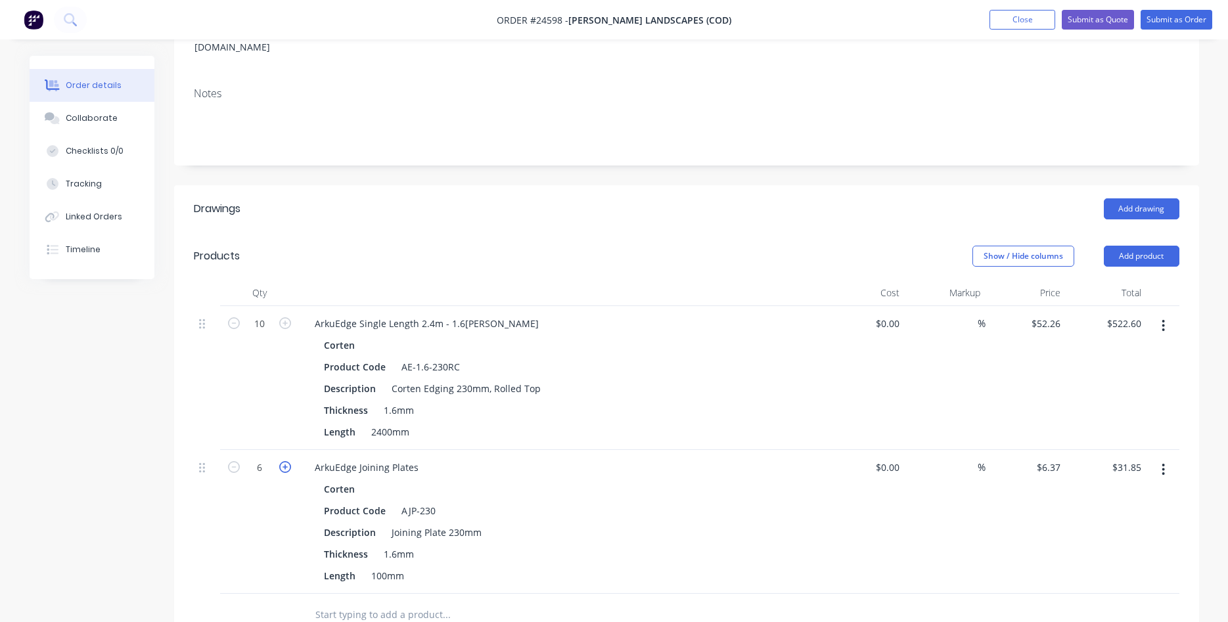
type input "$38.22"
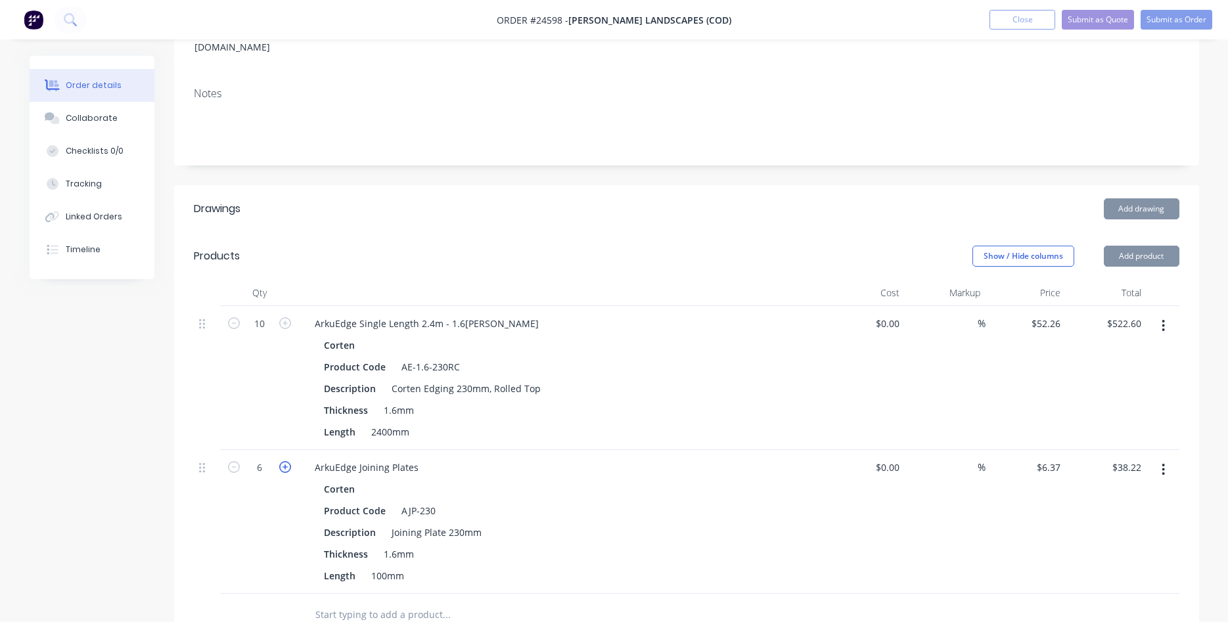
click at [287, 461] on icon "button" at bounding box center [285, 467] width 12 height 12
type input "7"
type input "$44.59"
click at [287, 461] on icon "button" at bounding box center [285, 467] width 12 height 12
type input "8"
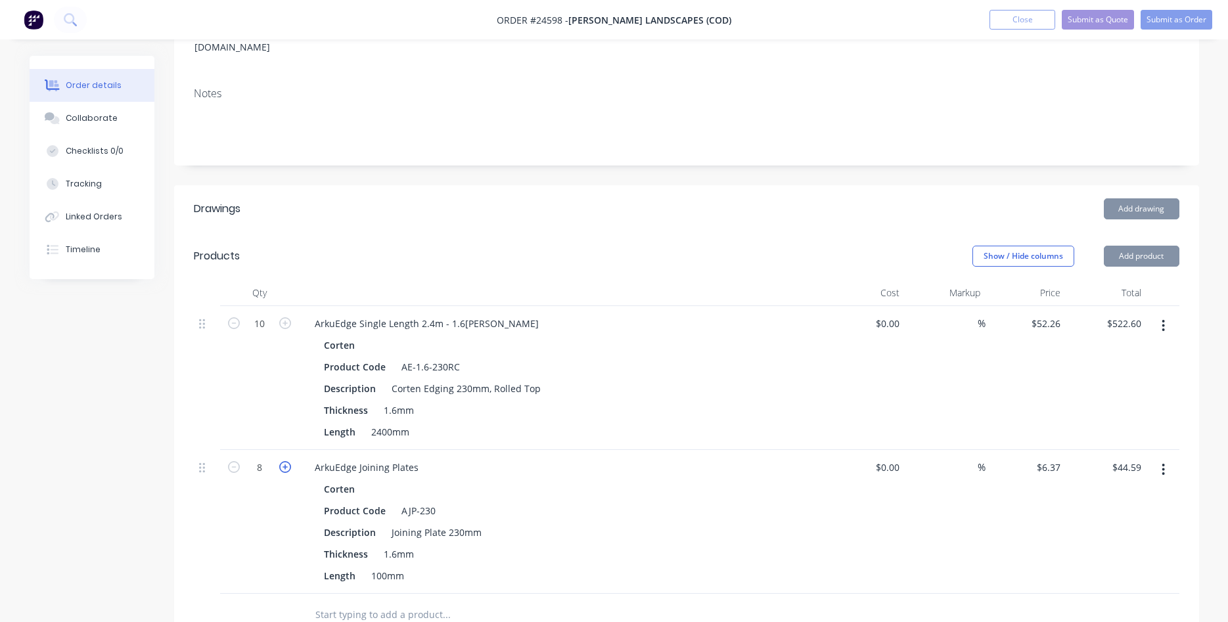
type input "$50.96"
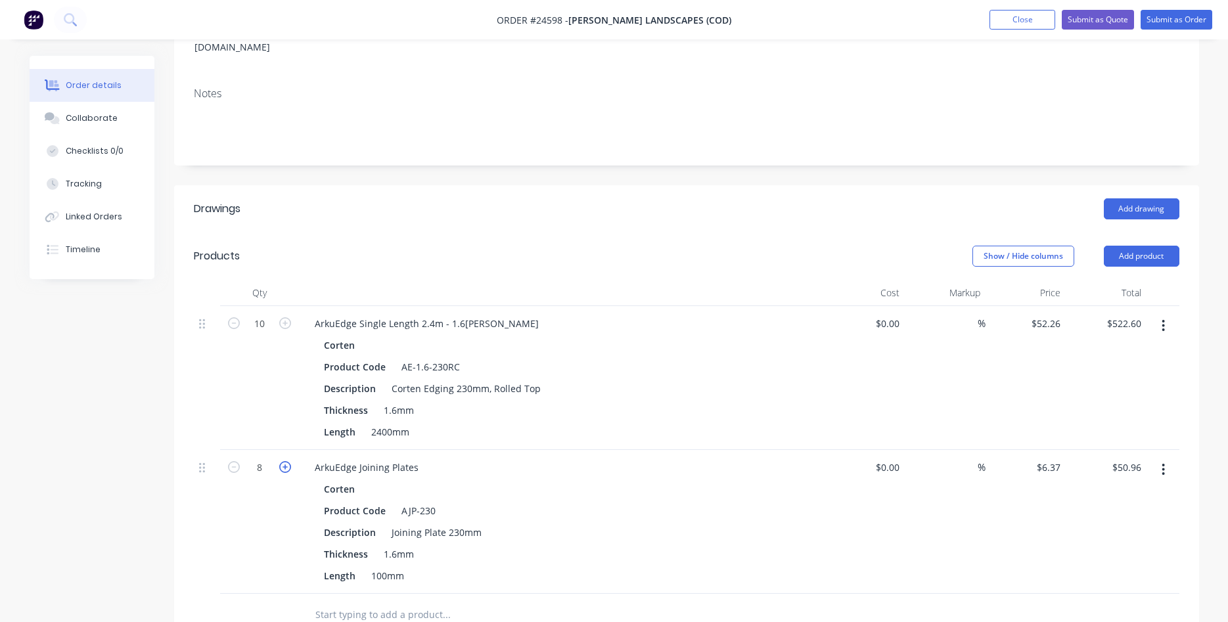
click at [287, 461] on icon "button" at bounding box center [285, 467] width 12 height 12
type input "9"
type input "$57.33"
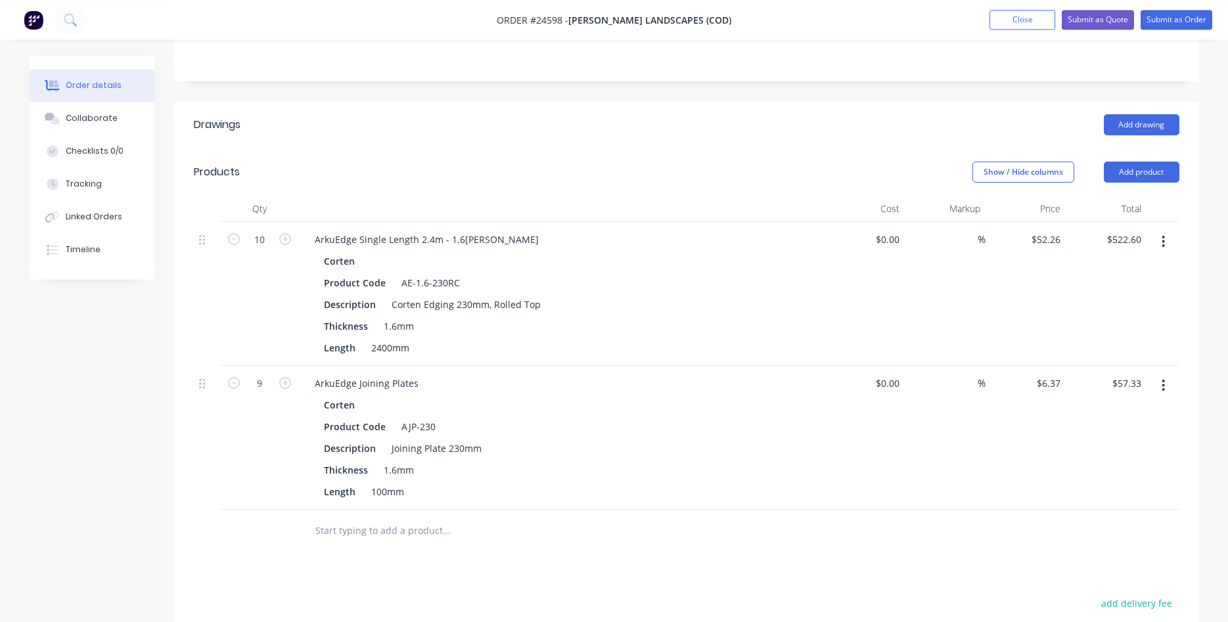
scroll to position [197, 0]
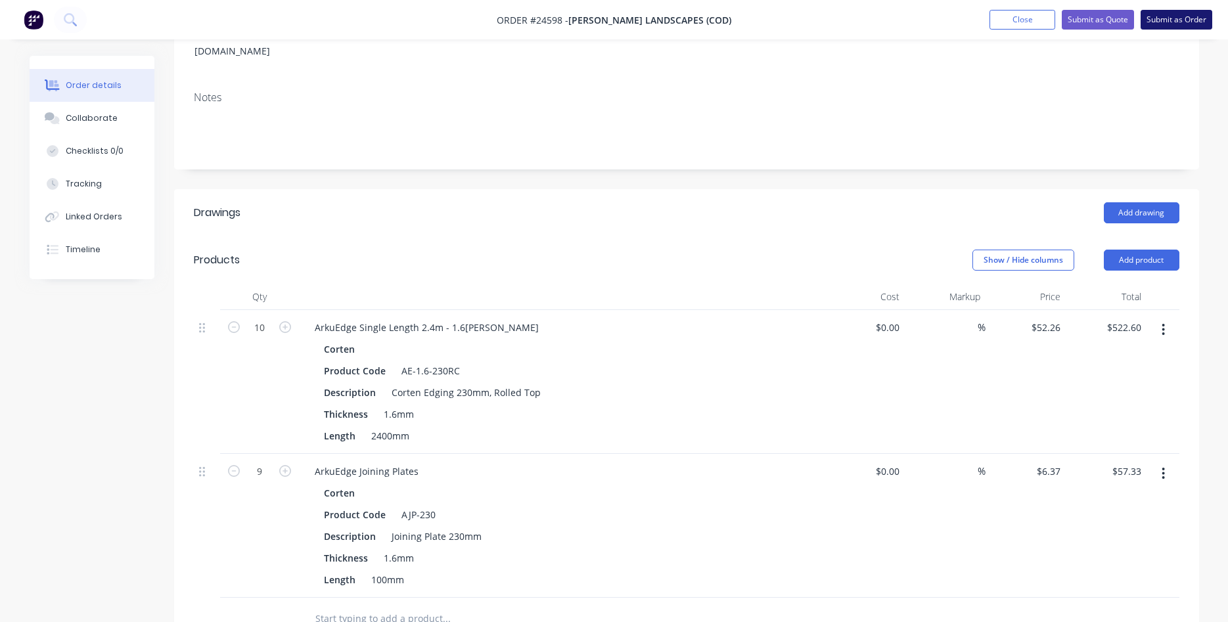
click at [1171, 16] on button "Submit as Order" at bounding box center [1177, 20] width 72 height 20
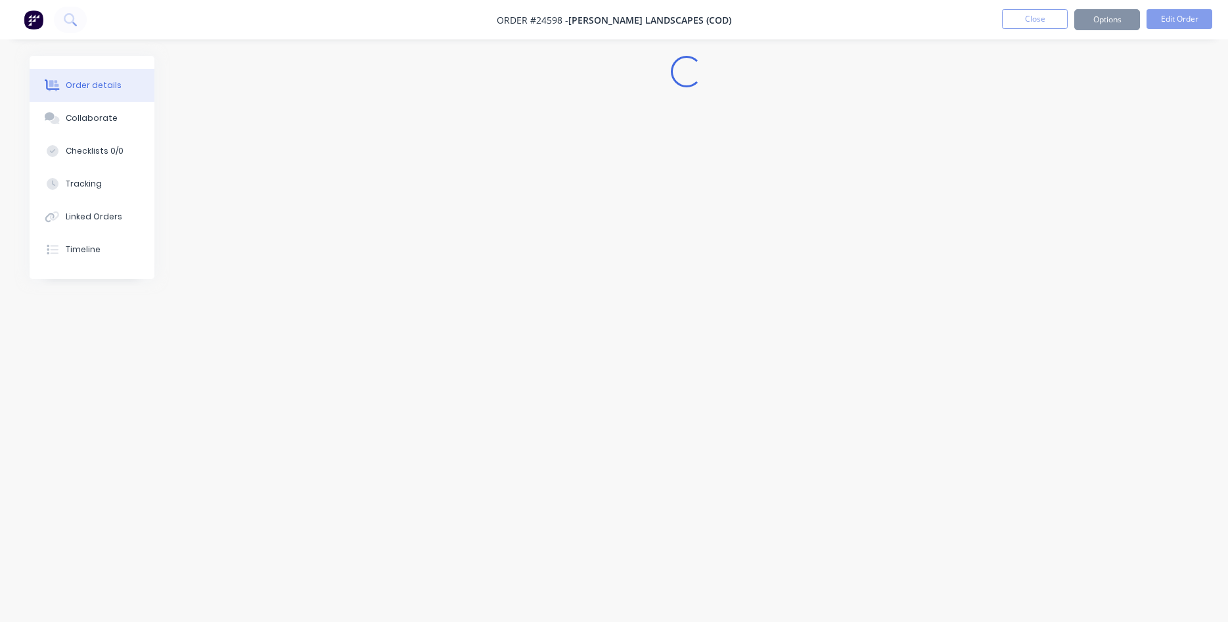
scroll to position [0, 0]
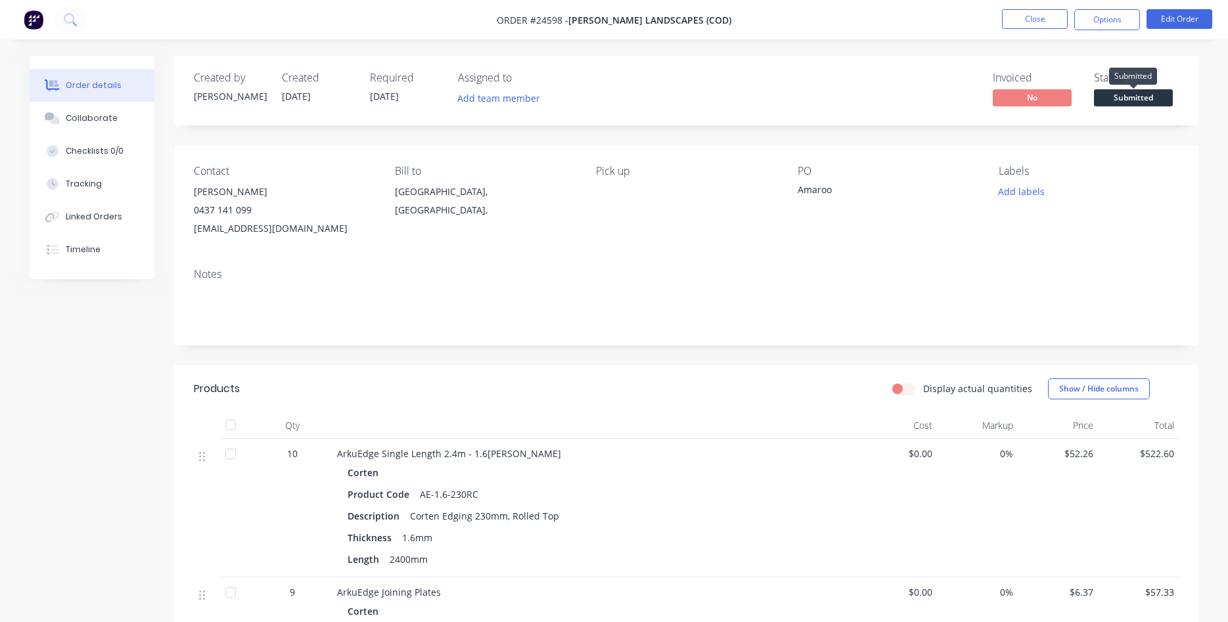
click at [1129, 93] on span "Submitted" at bounding box center [1133, 97] width 79 height 16
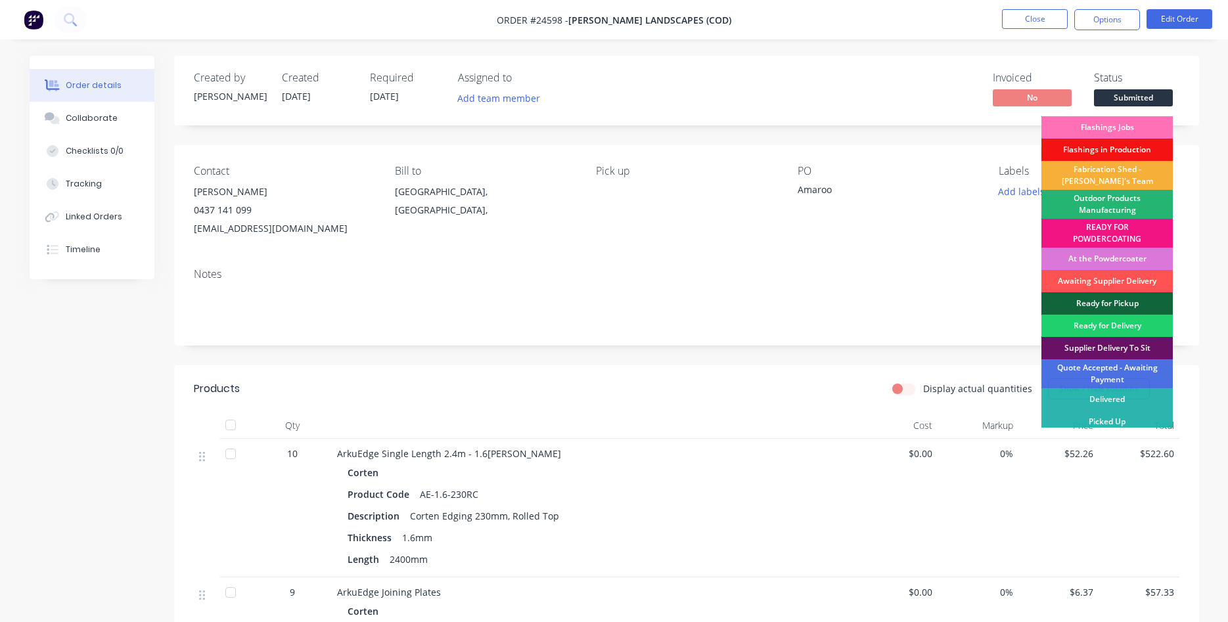
click at [1119, 209] on div "Outdoor Products Manufacturing" at bounding box center [1107, 204] width 131 height 29
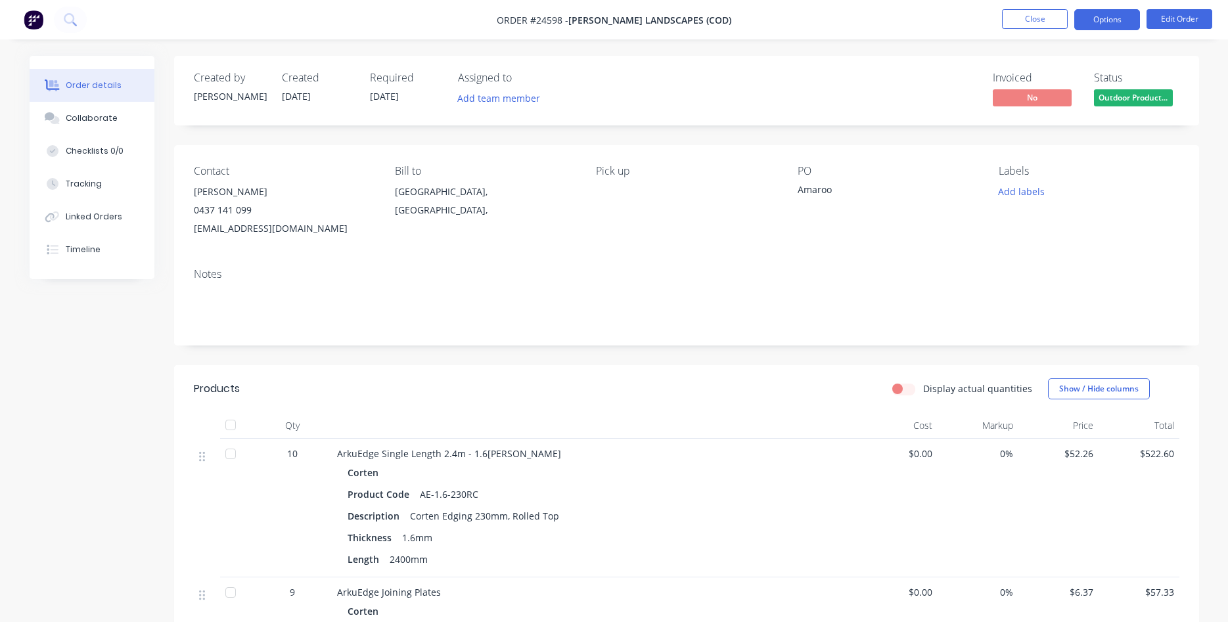
click at [1105, 20] on button "Options" at bounding box center [1107, 19] width 66 height 21
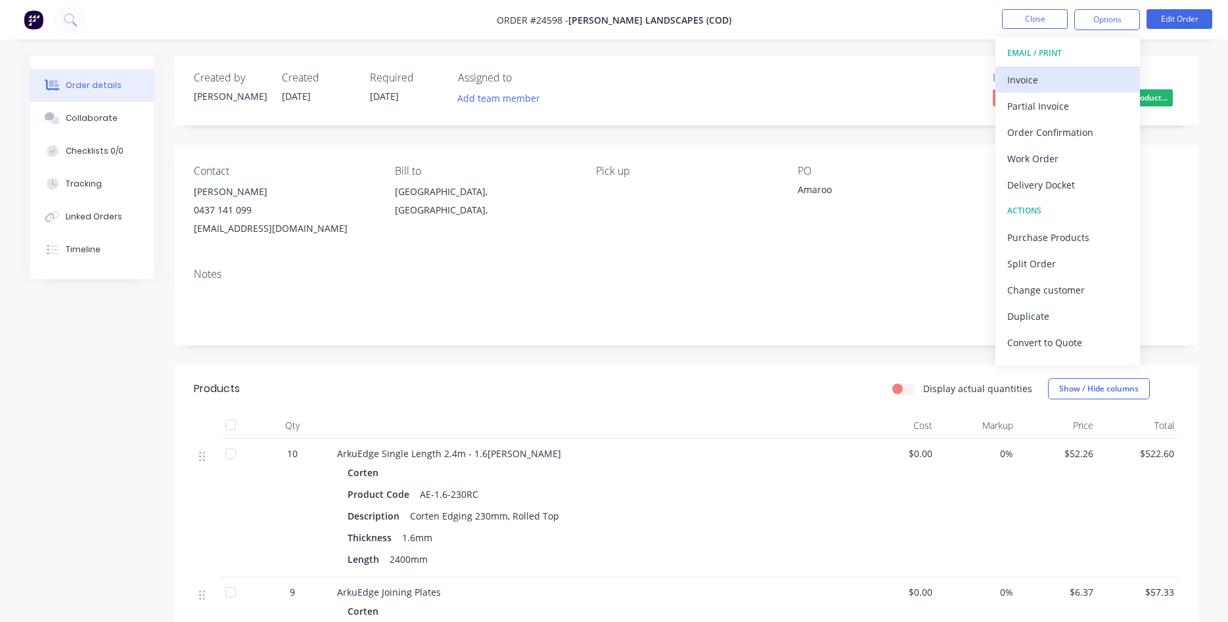
click at [1037, 80] on div "Invoice" at bounding box center [1067, 79] width 121 height 19
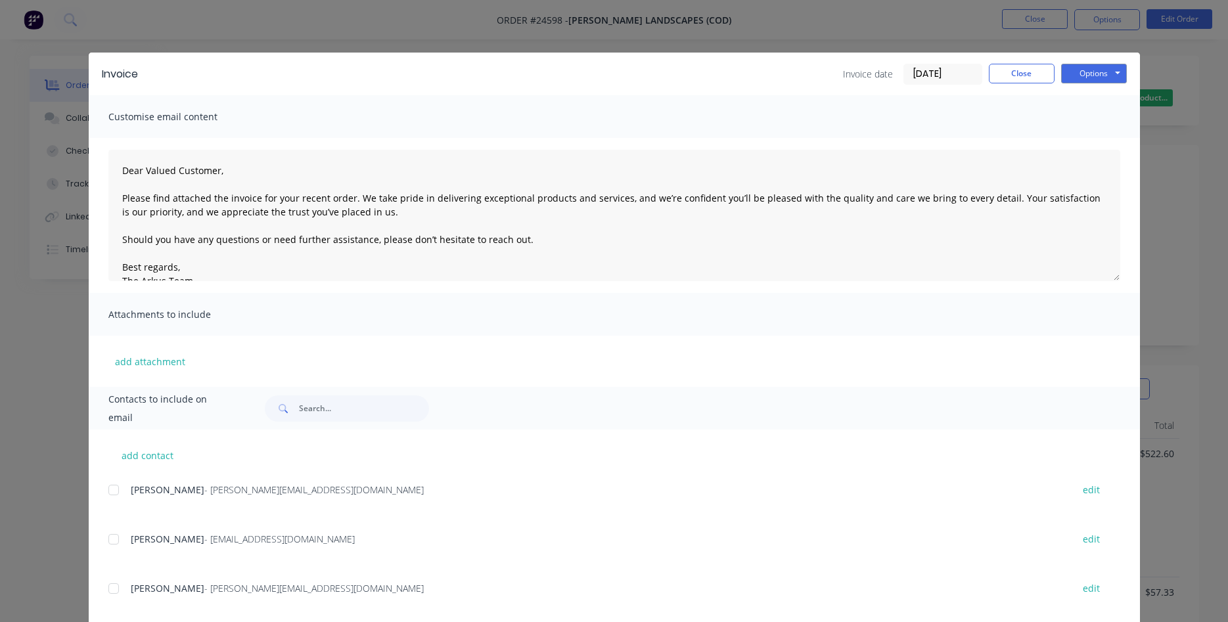
click at [115, 487] on div at bounding box center [114, 490] width 26 height 26
click at [1108, 69] on button "Options" at bounding box center [1094, 74] width 66 height 20
click at [1090, 144] on button "Email" at bounding box center [1103, 140] width 84 height 22
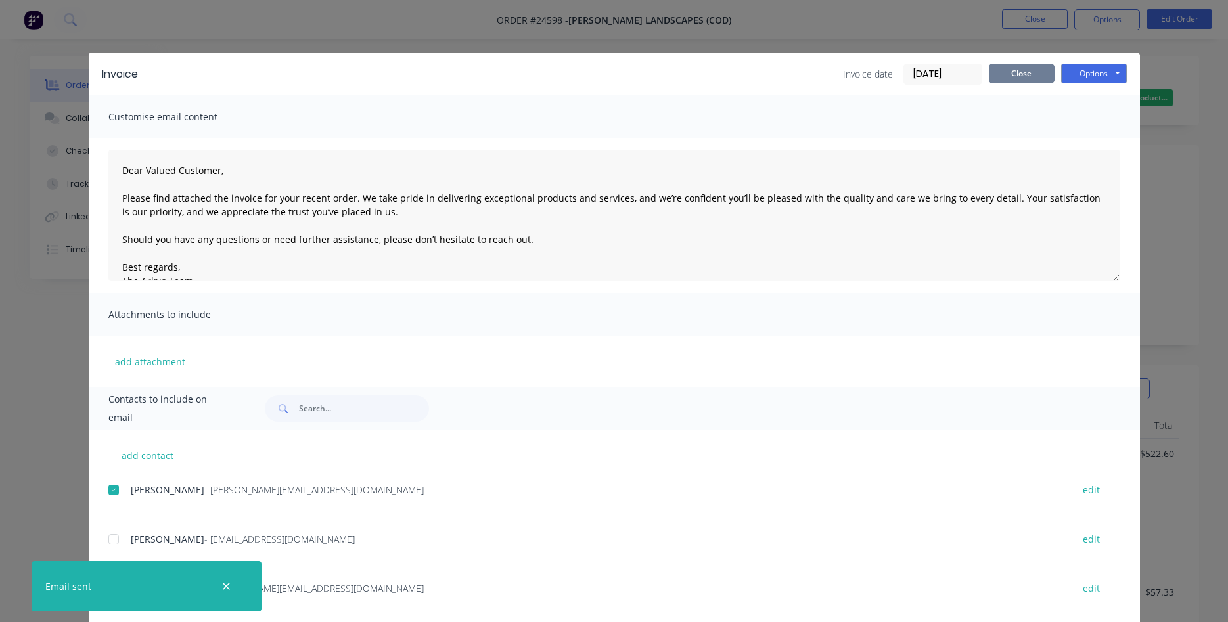
click at [1029, 71] on button "Close" at bounding box center [1022, 74] width 66 height 20
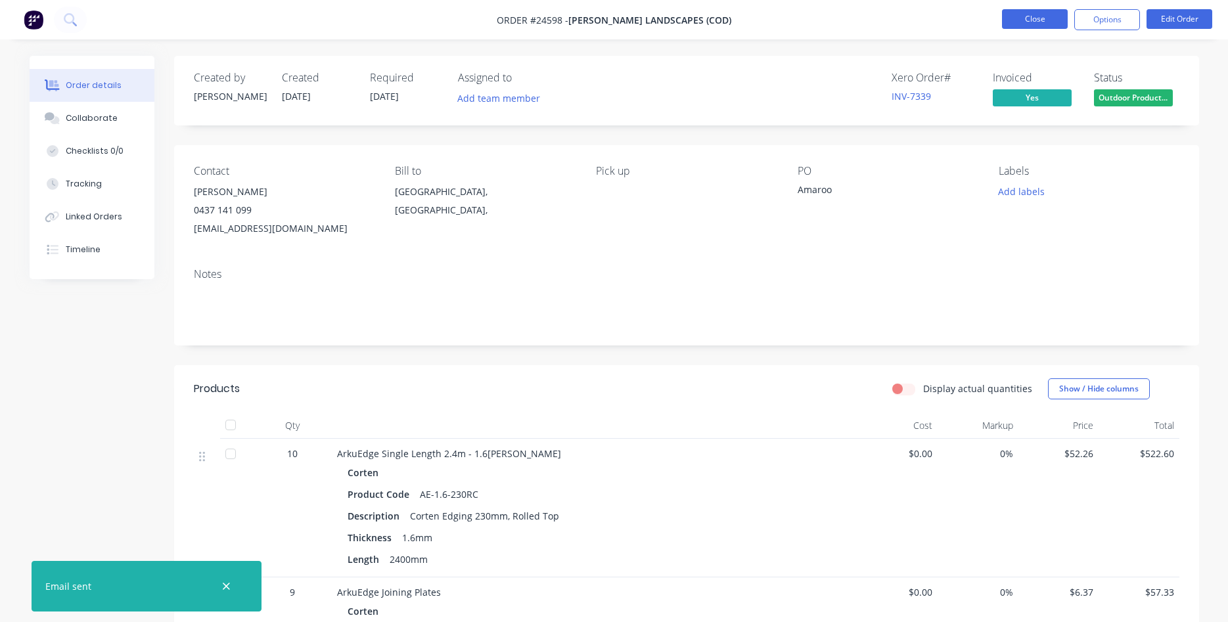
click at [1023, 14] on button "Close" at bounding box center [1035, 19] width 66 height 20
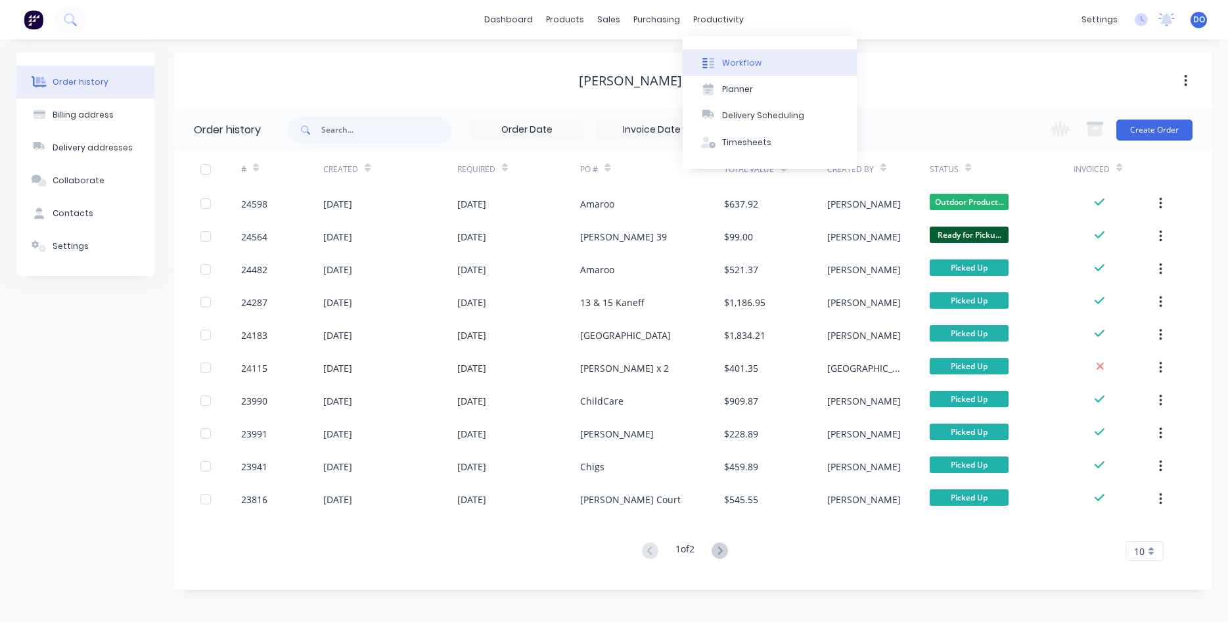
click at [758, 66] on div "Workflow" at bounding box center [741, 63] width 39 height 12
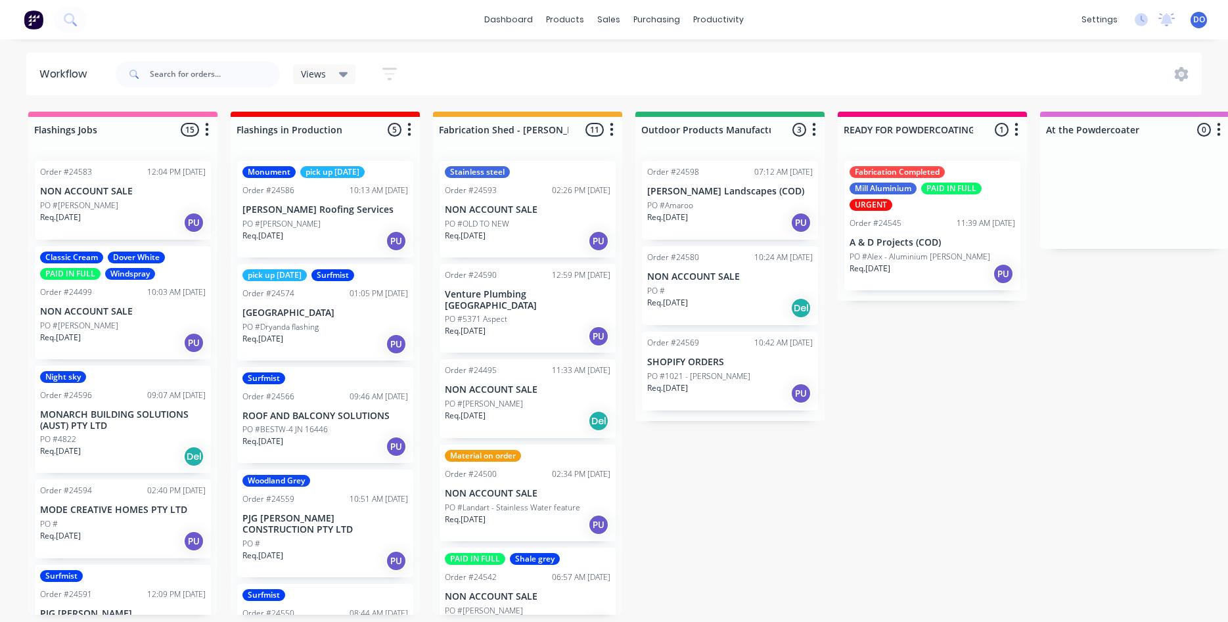
click at [706, 296] on div "PO #" at bounding box center [730, 291] width 166 height 12
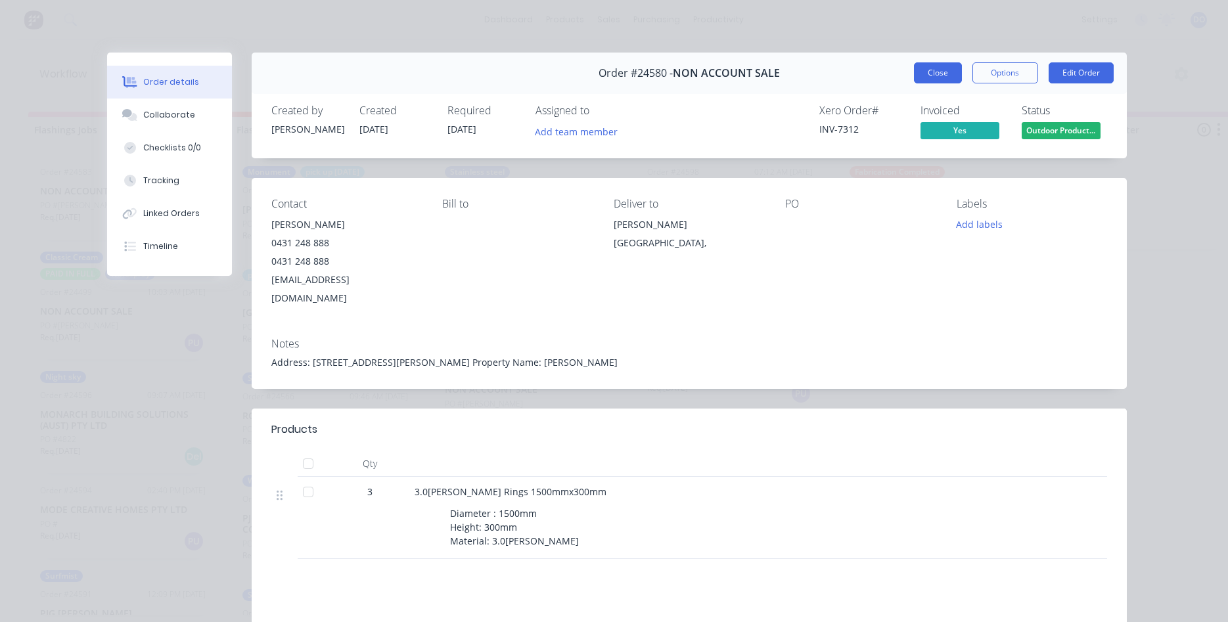
click at [937, 73] on button "Close" at bounding box center [938, 72] width 48 height 21
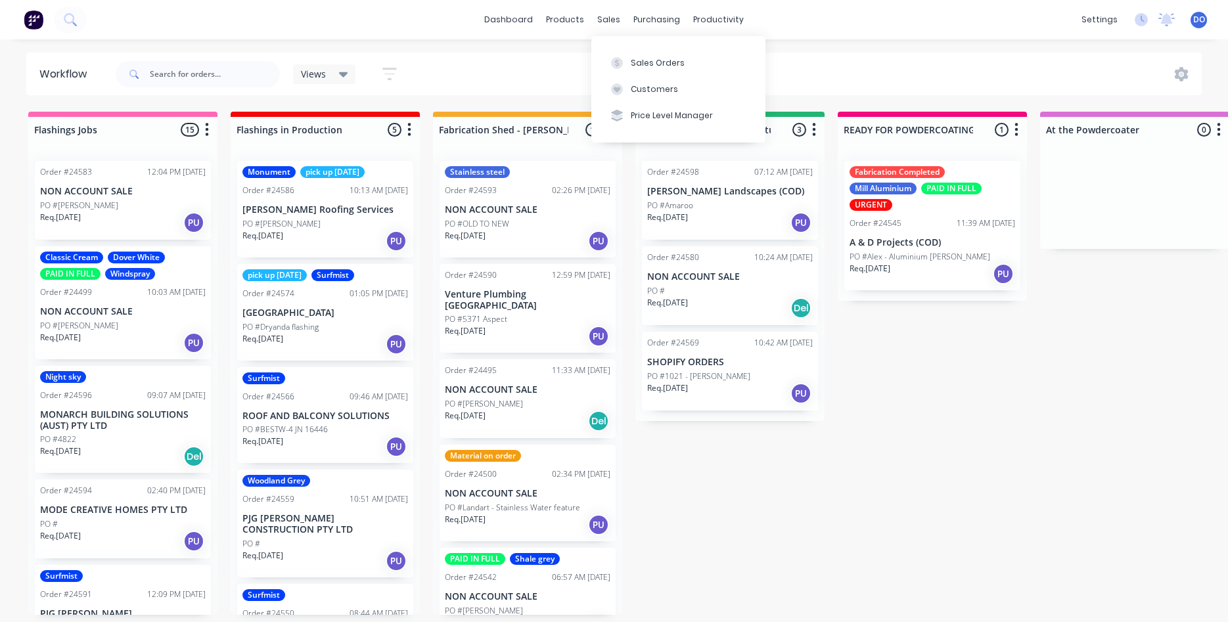
click at [651, 48] on div "Sales Orders Customers Price Level Manager" at bounding box center [678, 89] width 174 height 106
click at [641, 66] on div "Sales Orders" at bounding box center [658, 63] width 54 height 12
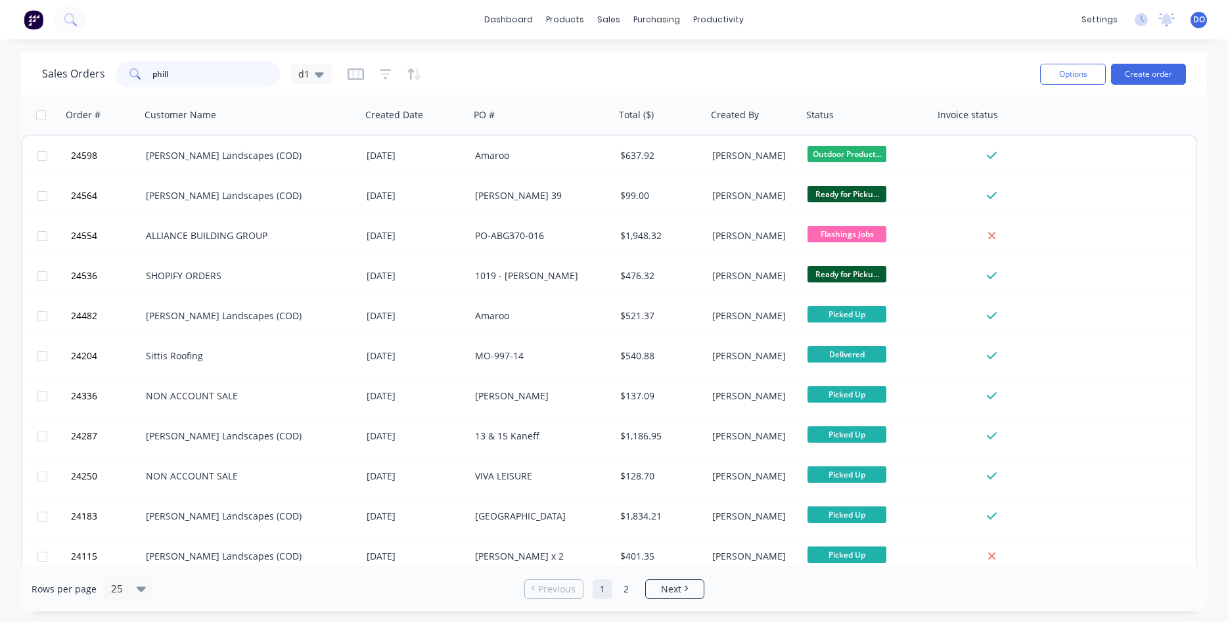
drag, startPoint x: 175, startPoint y: 73, endPoint x: 86, endPoint y: 79, distance: 88.9
click at [152, 79] on input "phill" at bounding box center [216, 74] width 128 height 26
click at [238, 77] on input "phill" at bounding box center [216, 74] width 128 height 26
drag, startPoint x: 206, startPoint y: 79, endPoint x: 110, endPoint y: 55, distance: 99.6
click at [152, 61] on input "phill" at bounding box center [216, 74] width 128 height 26
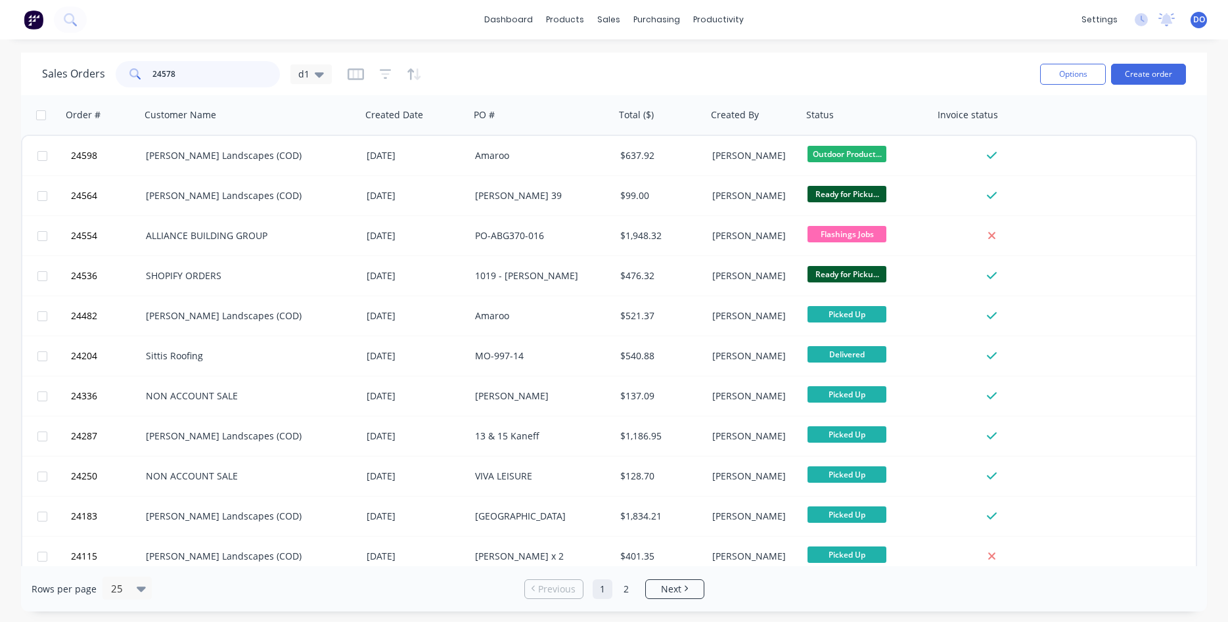
type input "24578"
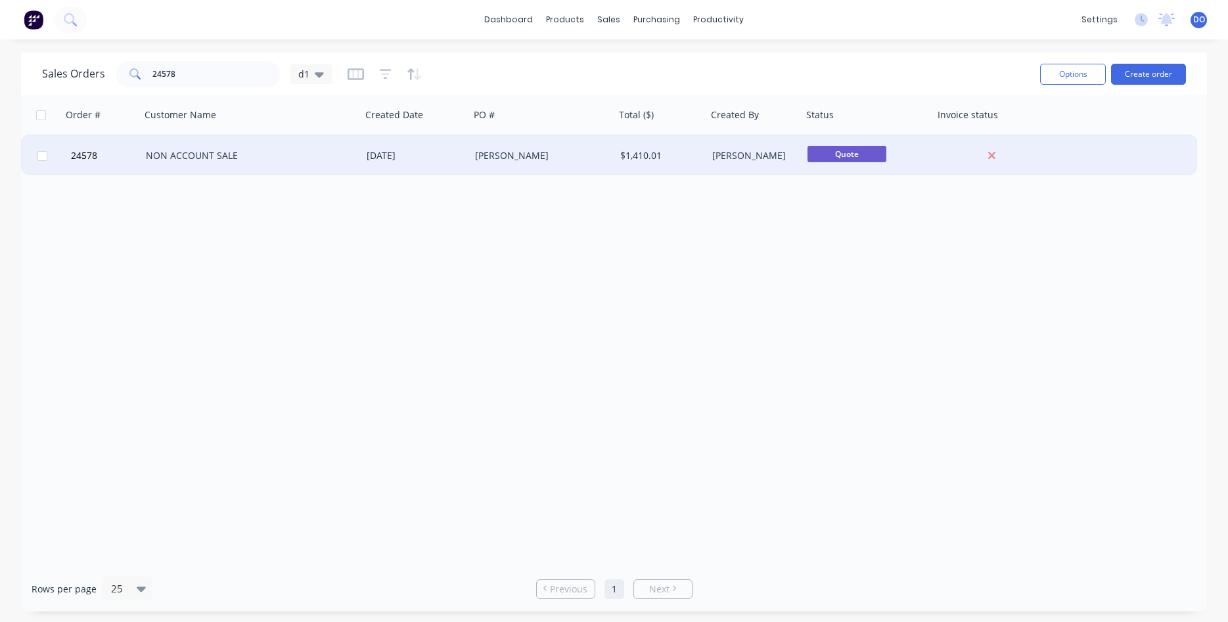
click at [365, 156] on div "[DATE]" at bounding box center [415, 155] width 108 height 39
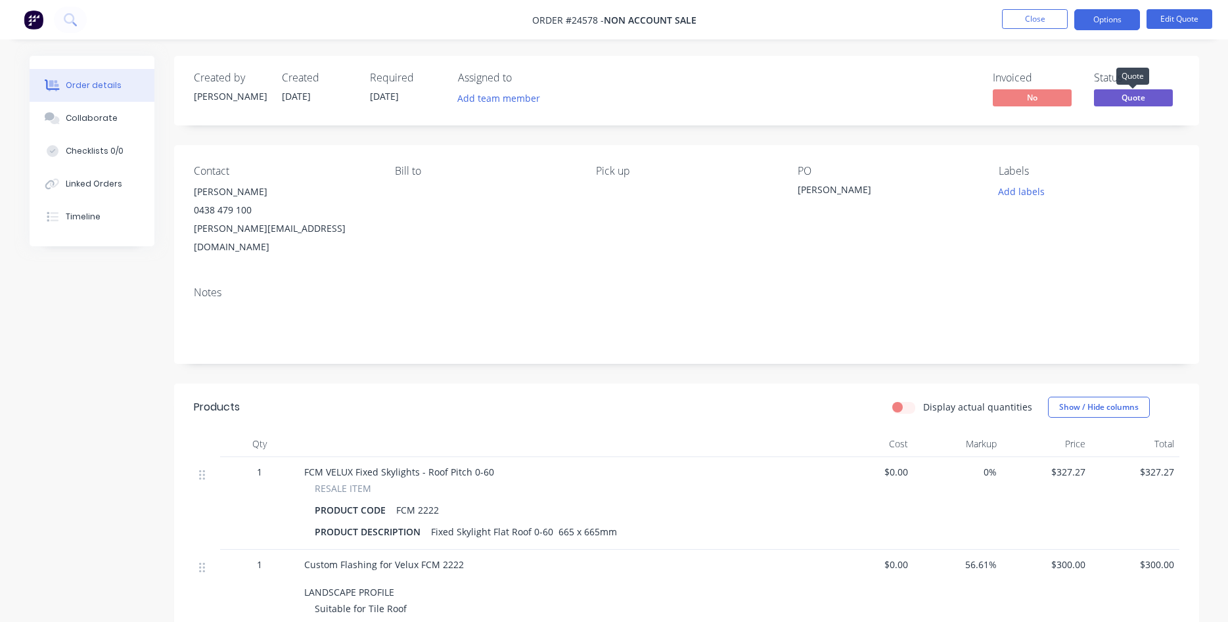
click at [1129, 104] on span "Quote" at bounding box center [1133, 97] width 79 height 16
drag, startPoint x: 1090, startPoint y: 5, endPoint x: 1090, endPoint y: 17, distance: 12.5
click at [1090, 9] on nav "Order #24578 - NON ACCOUNT SALE Close Options Edit Quote" at bounding box center [614, 19] width 1228 height 39
click at [1090, 18] on button "Options" at bounding box center [1107, 19] width 66 height 21
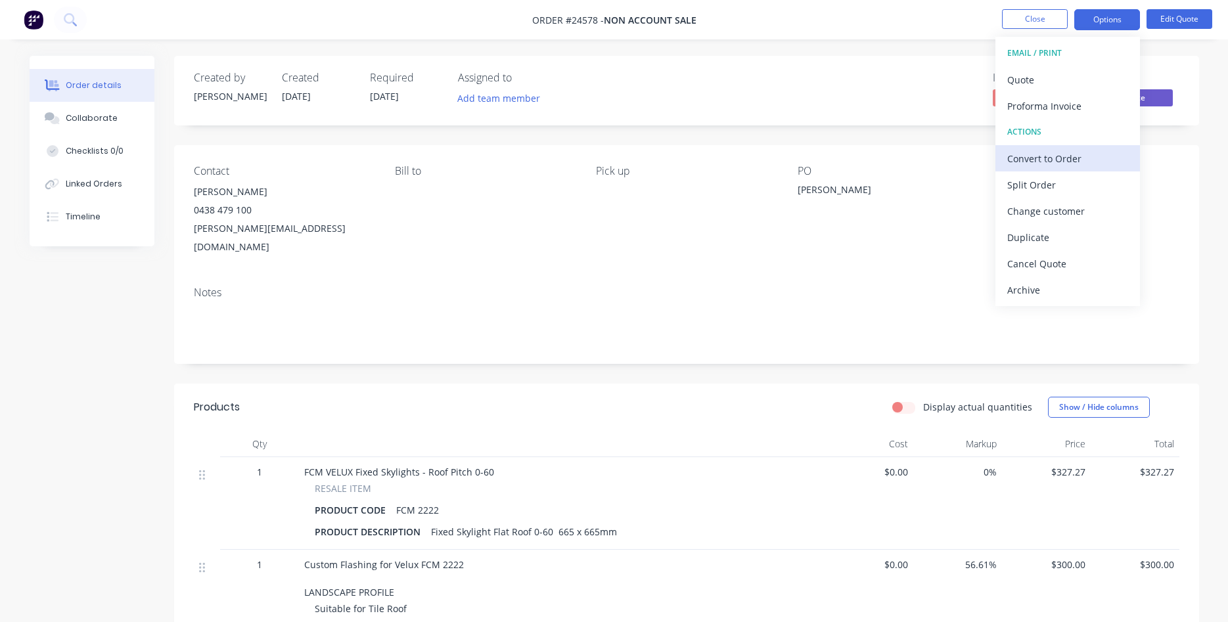
click at [1049, 159] on div "Convert to Order" at bounding box center [1067, 158] width 121 height 19
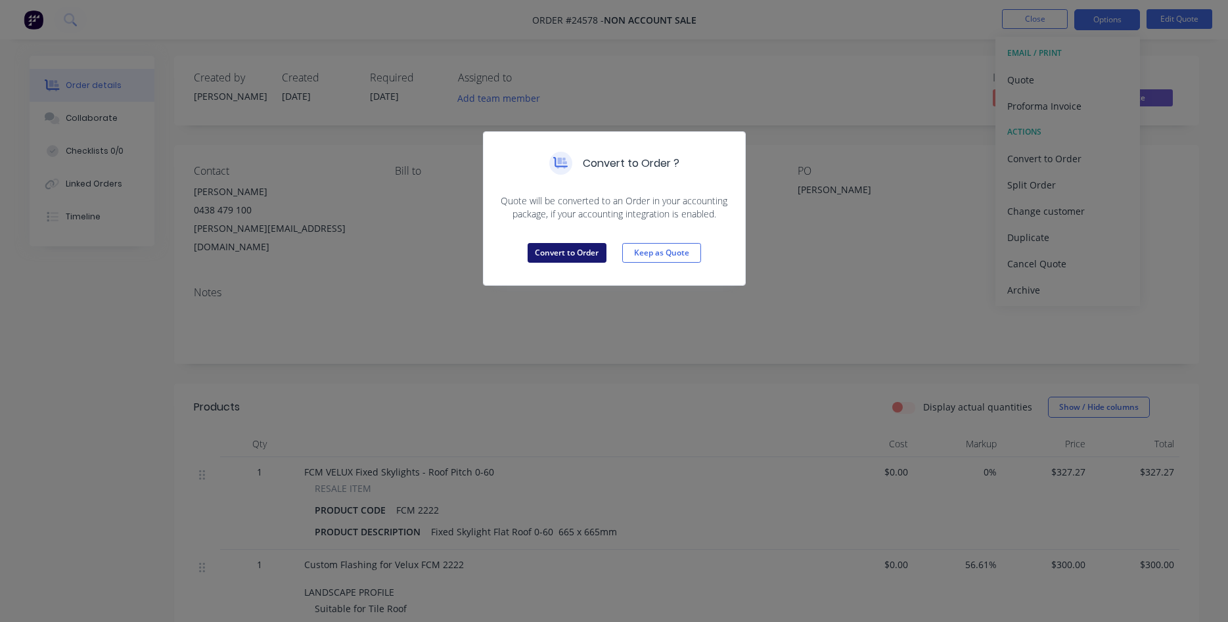
click at [576, 249] on button "Convert to Order" at bounding box center [567, 253] width 79 height 20
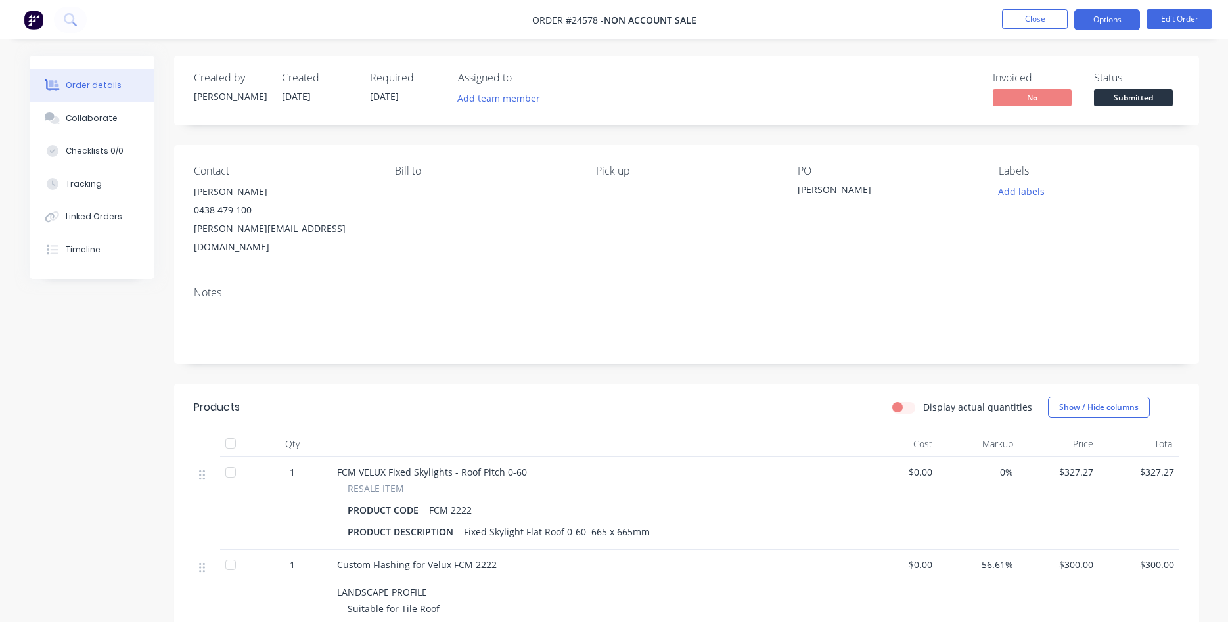
click at [1103, 25] on button "Options" at bounding box center [1107, 19] width 66 height 21
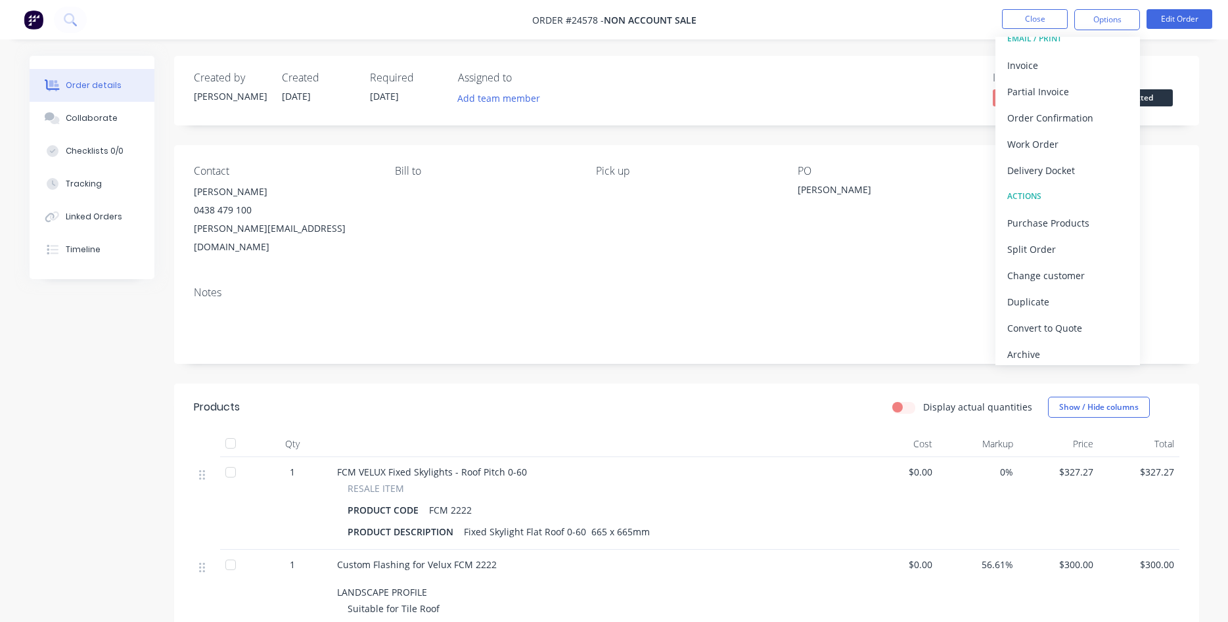
scroll to position [20, 0]
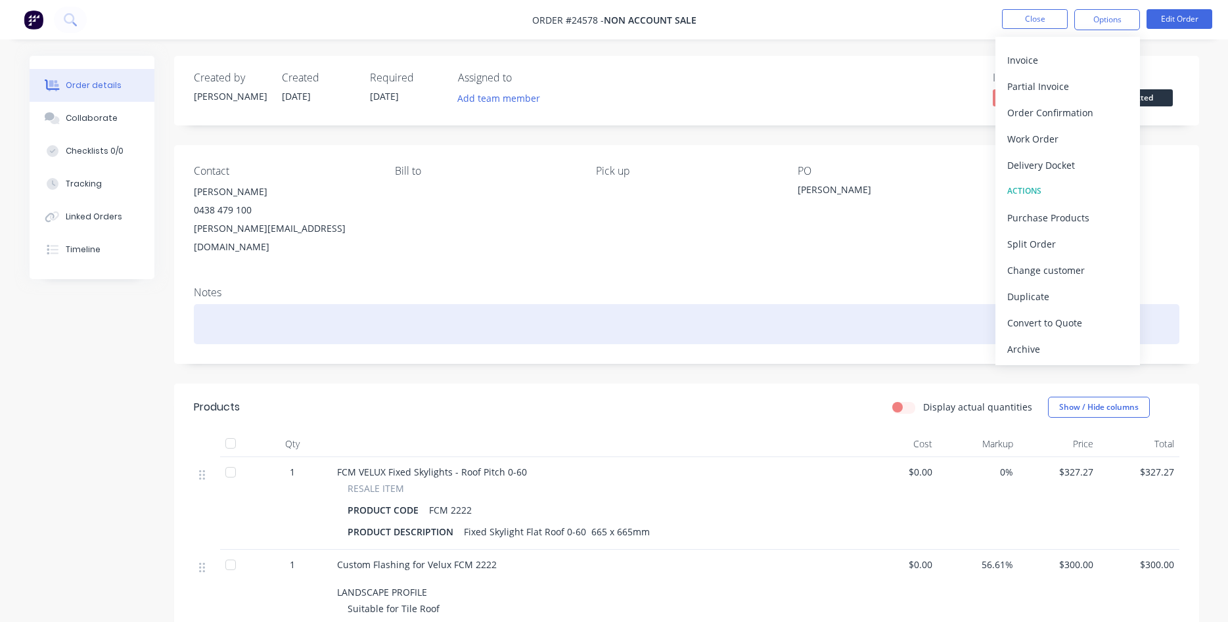
click at [887, 304] on div at bounding box center [687, 324] width 986 height 40
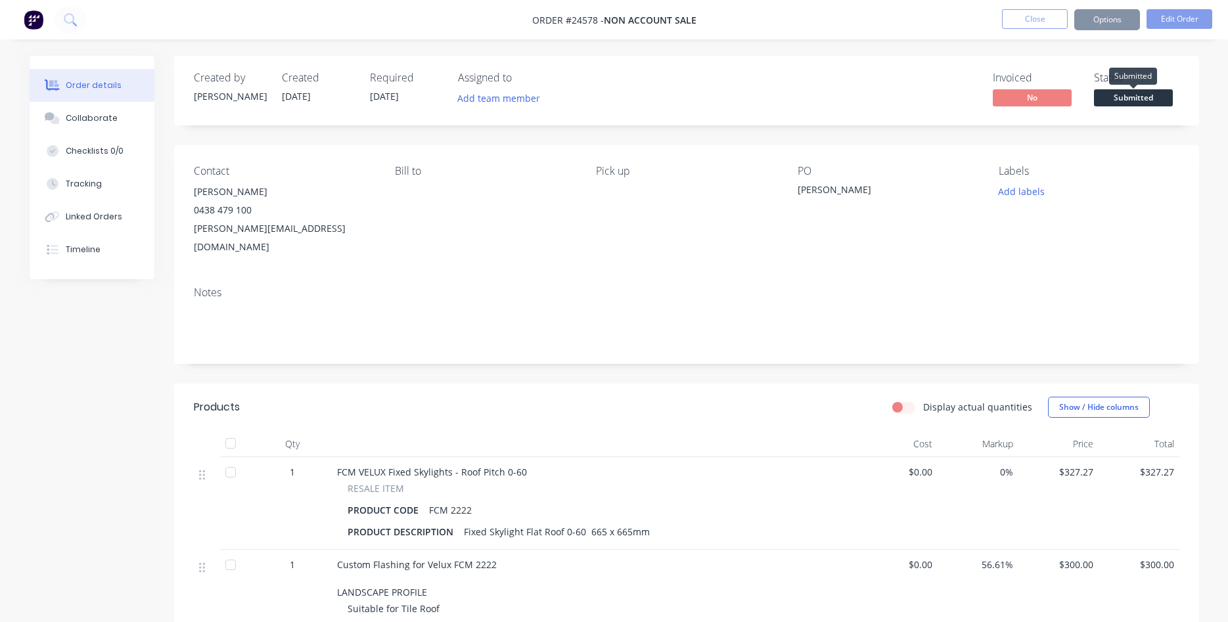
click at [1129, 97] on span "Submitted" at bounding box center [1133, 97] width 79 height 16
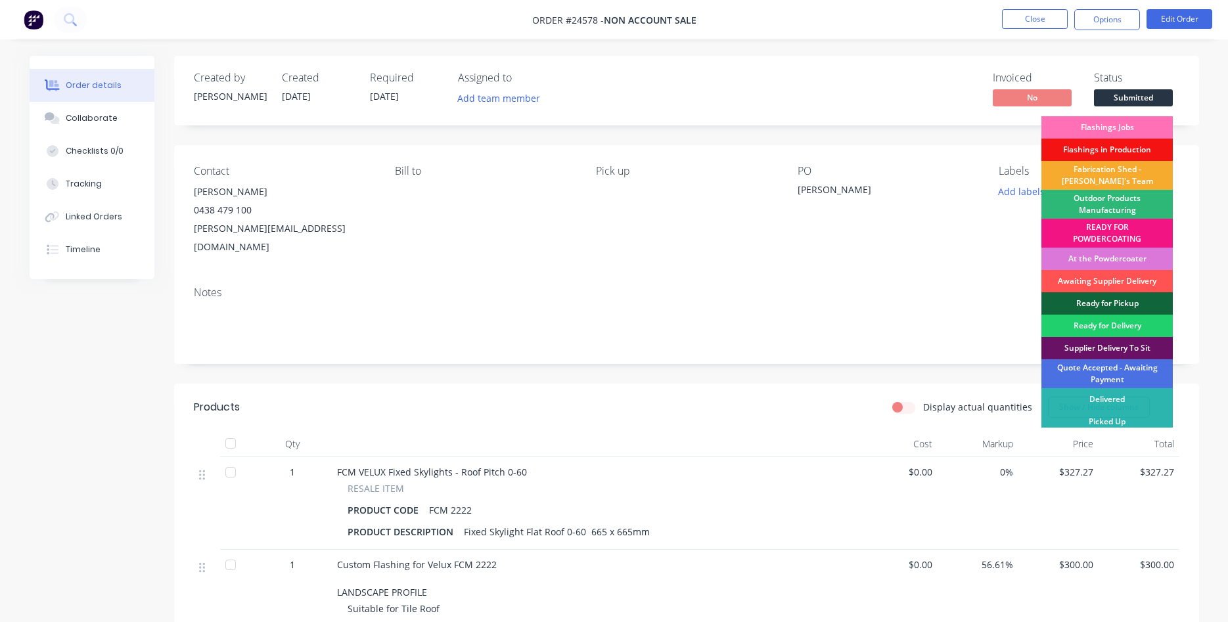
click at [1122, 172] on div "Fabrication Shed - [PERSON_NAME]'s Team" at bounding box center [1107, 175] width 131 height 29
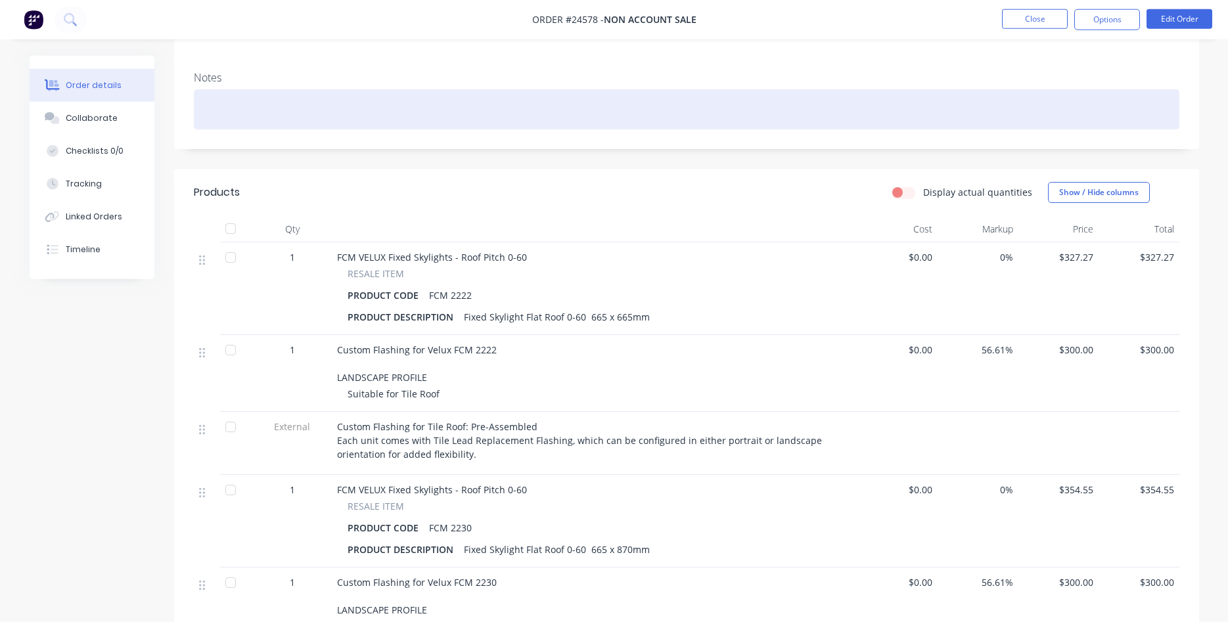
scroll to position [151, 0]
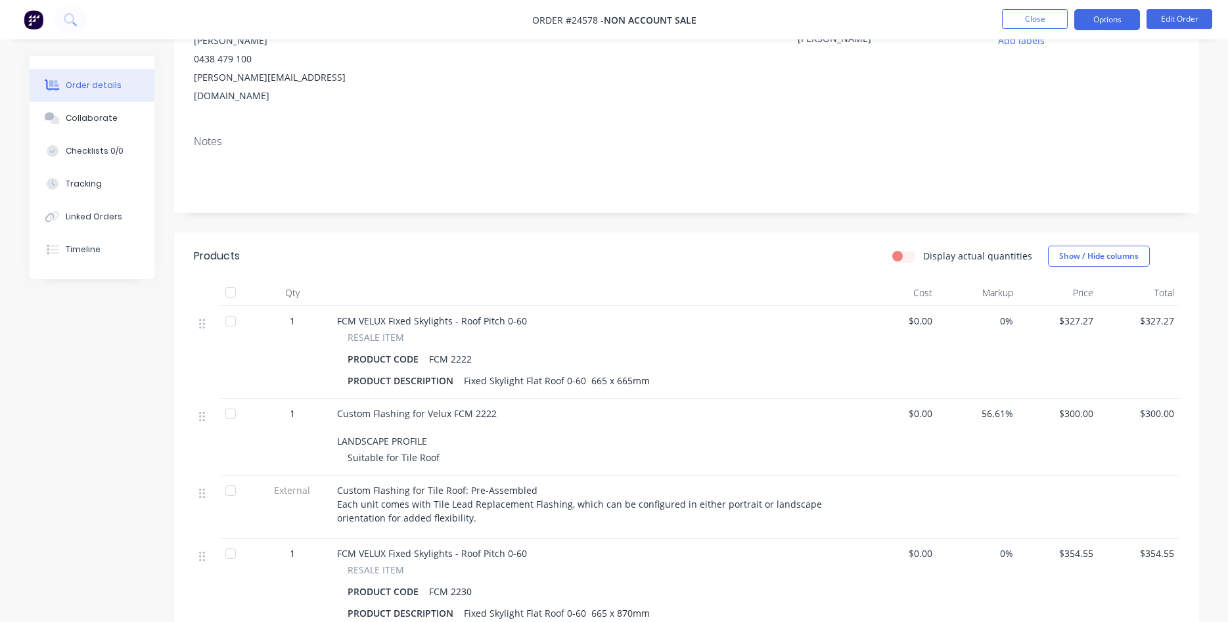
click at [1116, 30] on button "Options" at bounding box center [1107, 19] width 66 height 21
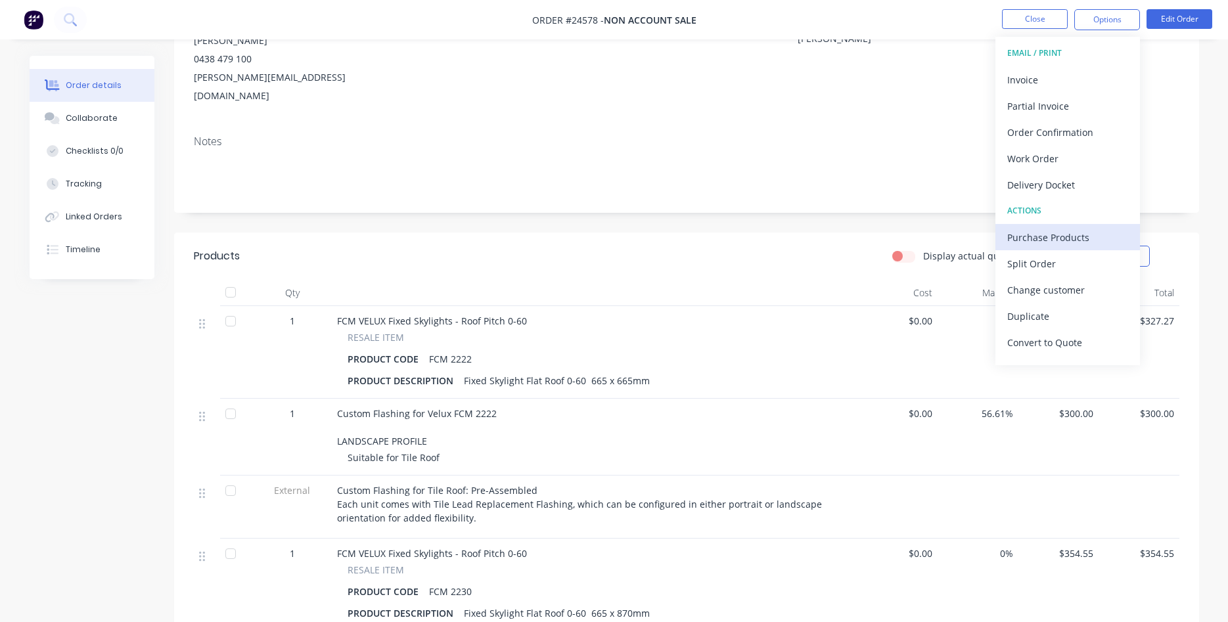
click at [1011, 235] on div "Purchase Products" at bounding box center [1067, 237] width 121 height 19
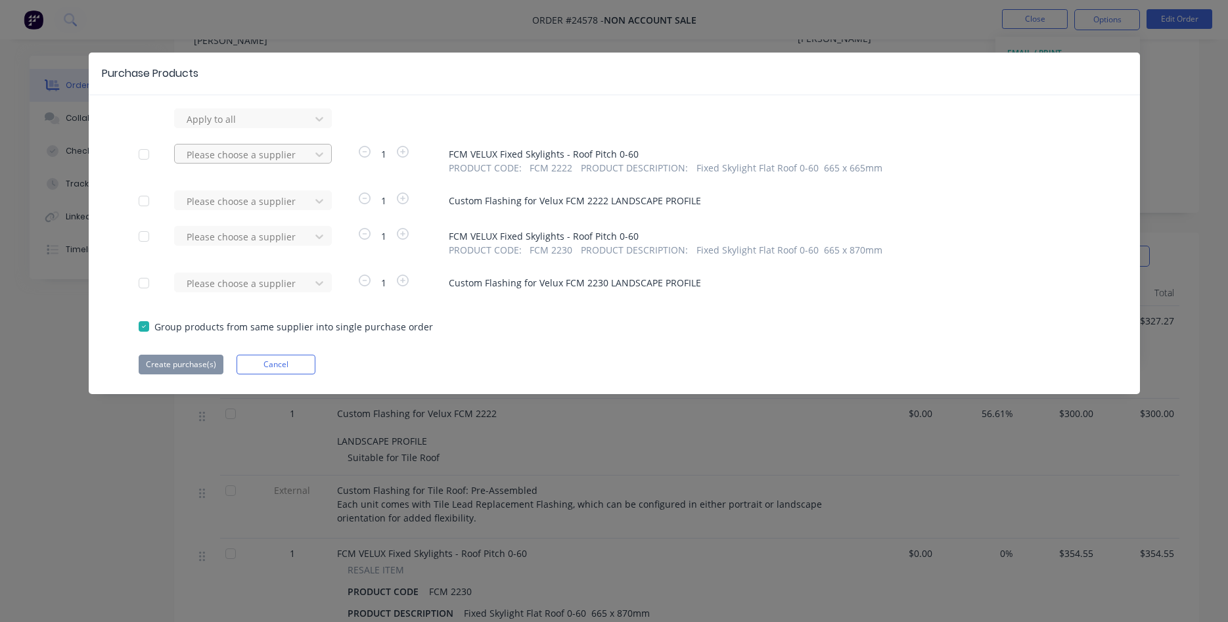
click at [198, 127] on div at bounding box center [244, 119] width 118 height 16
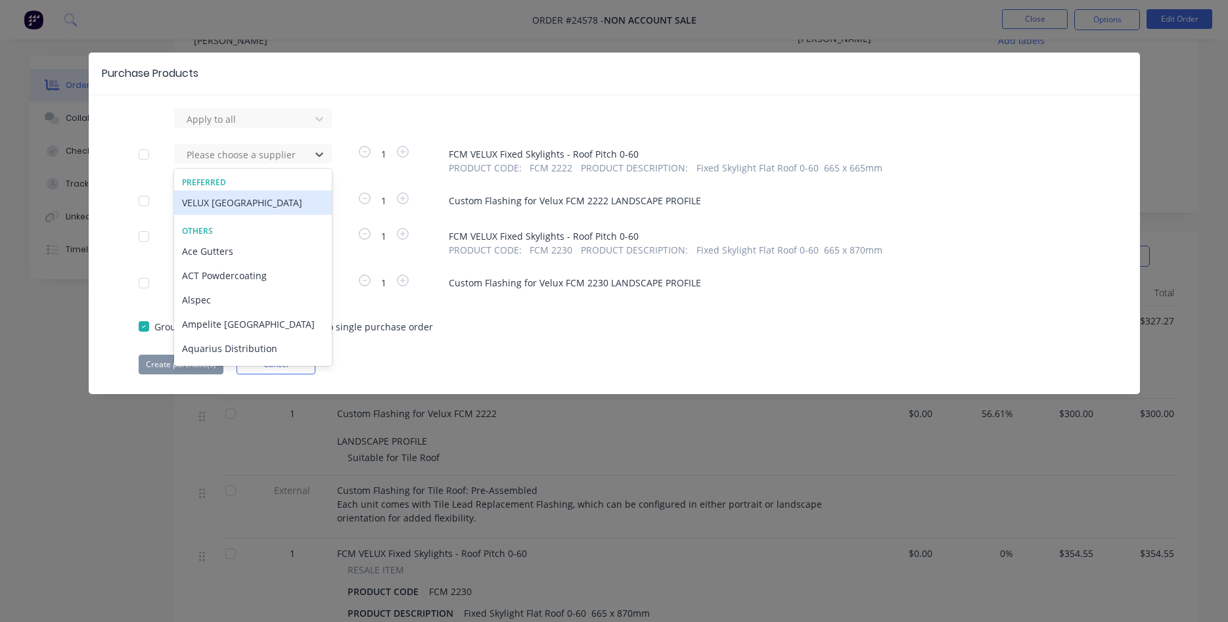
click at [221, 208] on div "VELUX [GEOGRAPHIC_DATA]" at bounding box center [253, 203] width 158 height 24
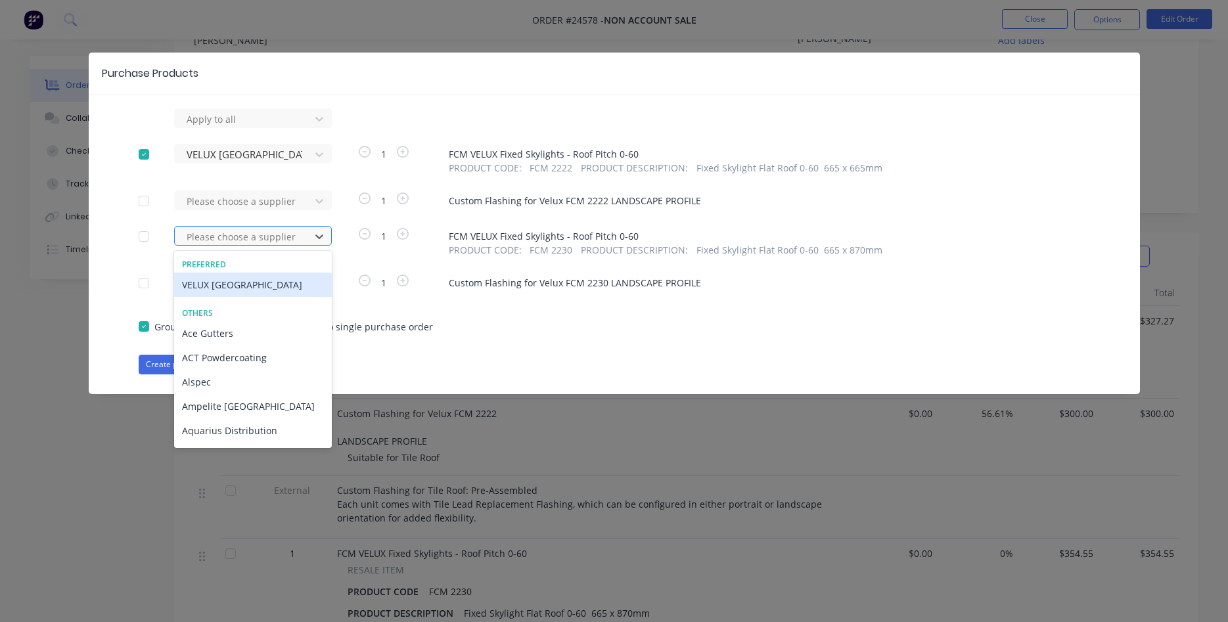
click at [250, 238] on div at bounding box center [244, 237] width 118 height 16
click at [238, 286] on div "VELUX [GEOGRAPHIC_DATA]" at bounding box center [253, 285] width 158 height 24
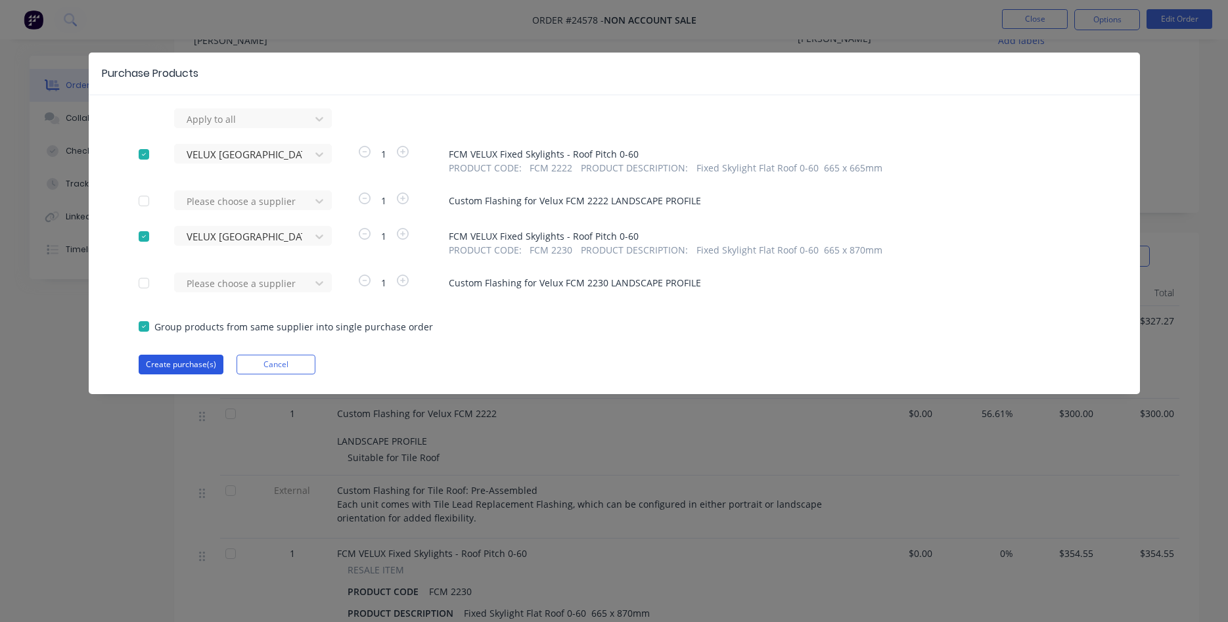
click at [193, 364] on button "Create purchase(s)" at bounding box center [181, 365] width 85 height 20
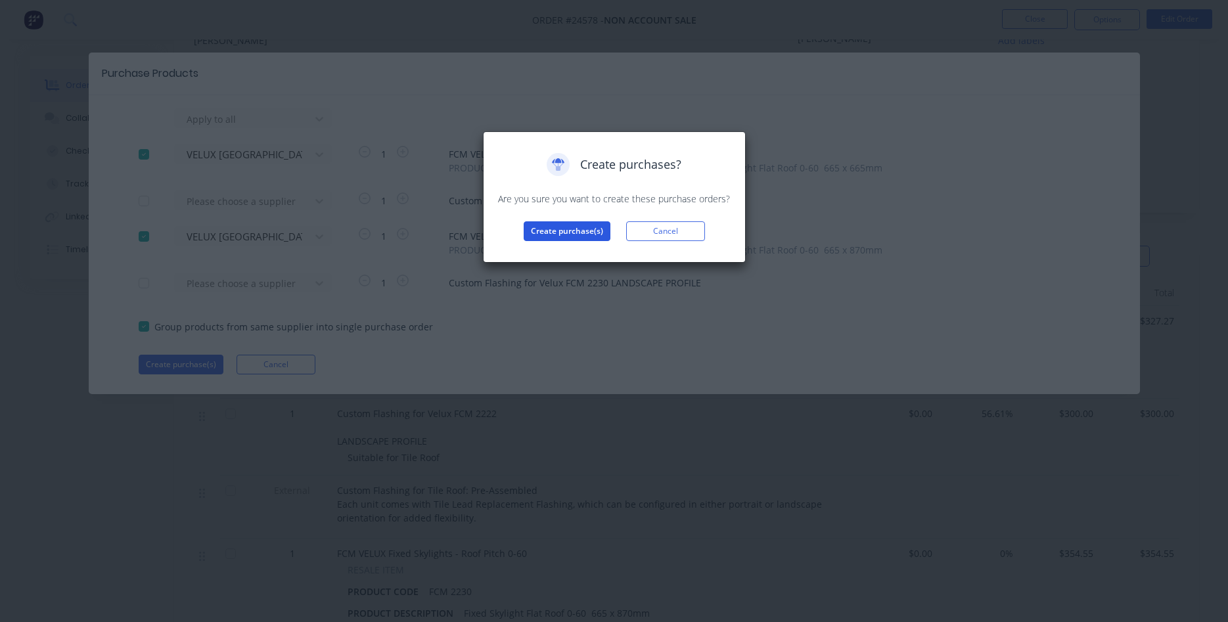
click at [574, 227] on button "Create purchase(s)" at bounding box center [567, 231] width 87 height 20
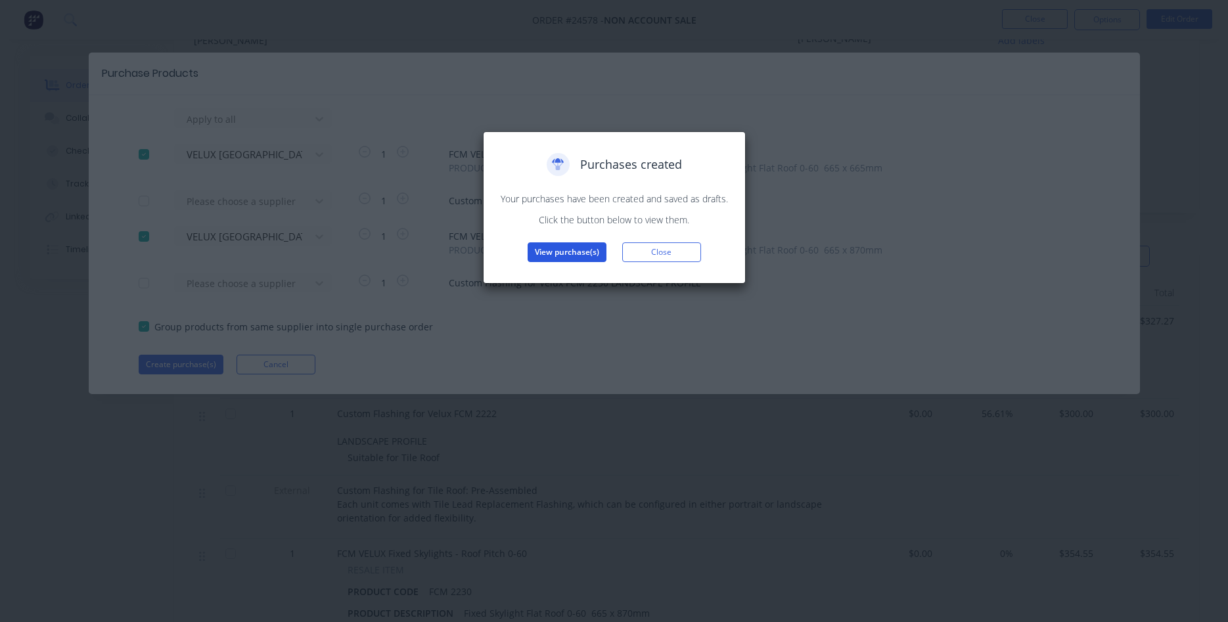
click at [586, 254] on button "View purchase(s)" at bounding box center [567, 252] width 79 height 20
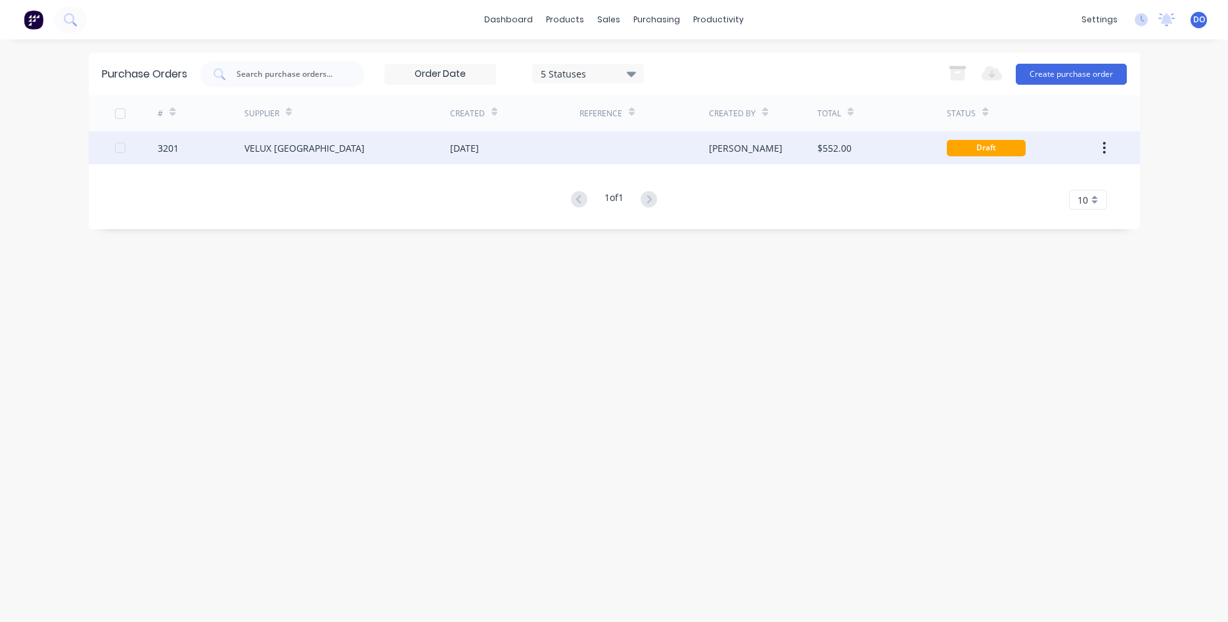
click at [448, 150] on div "VELUX [GEOGRAPHIC_DATA]" at bounding box center [347, 147] width 206 height 33
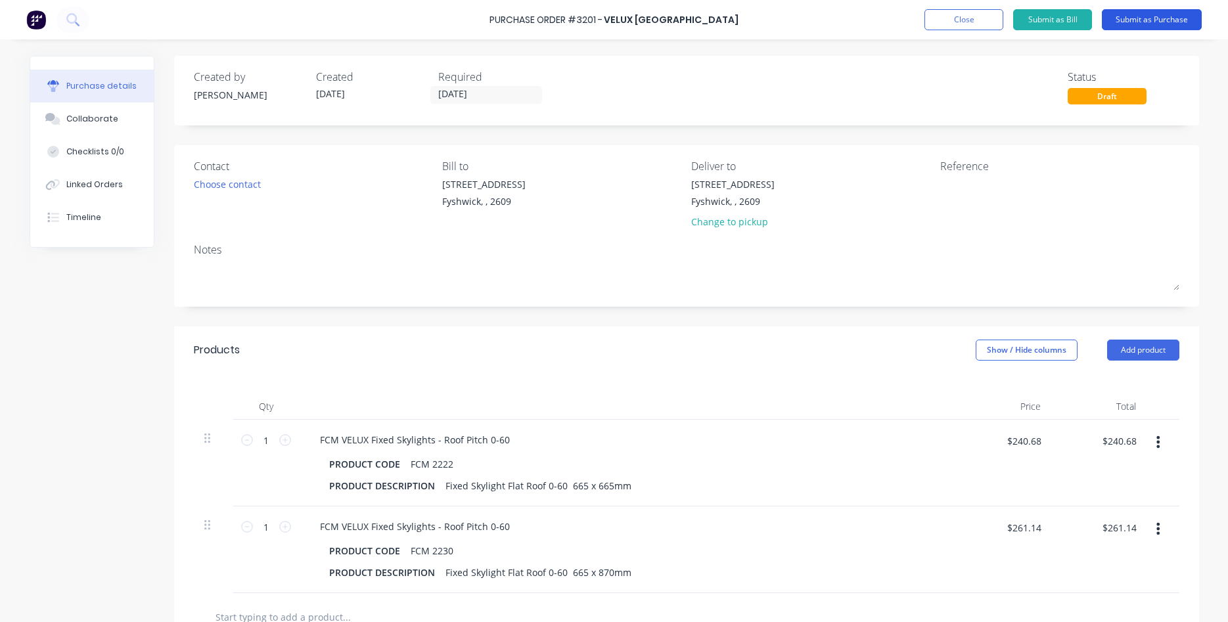
click at [1138, 24] on button "Submit as Purchase" at bounding box center [1152, 19] width 100 height 21
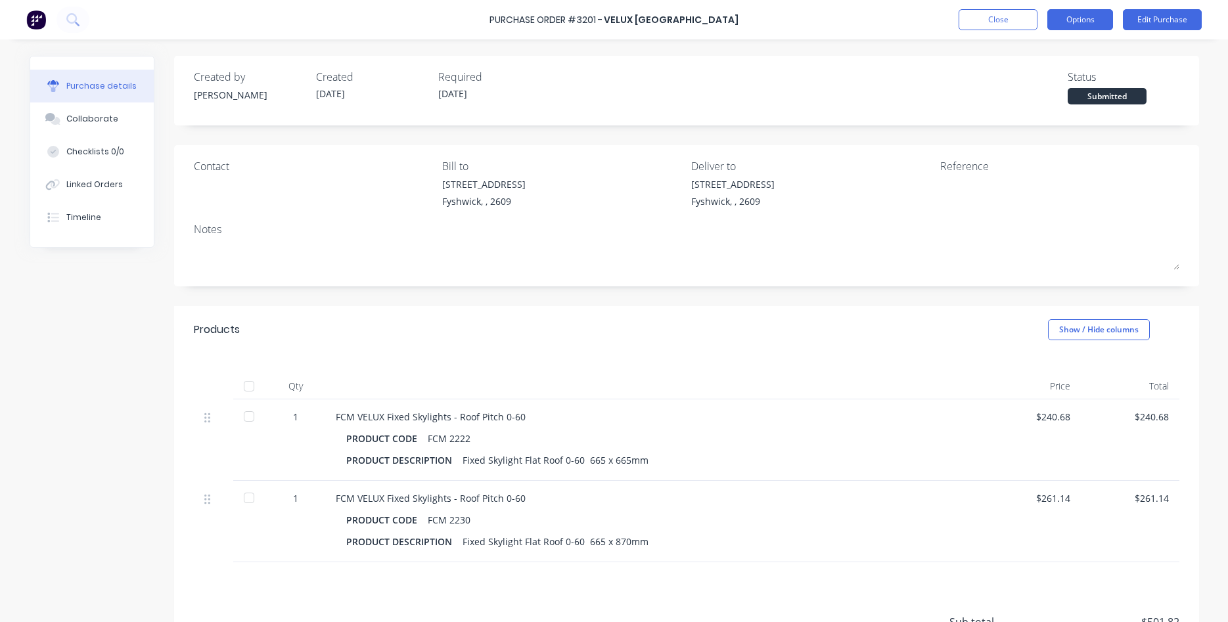
click at [1100, 13] on button "Options" at bounding box center [1081, 19] width 66 height 21
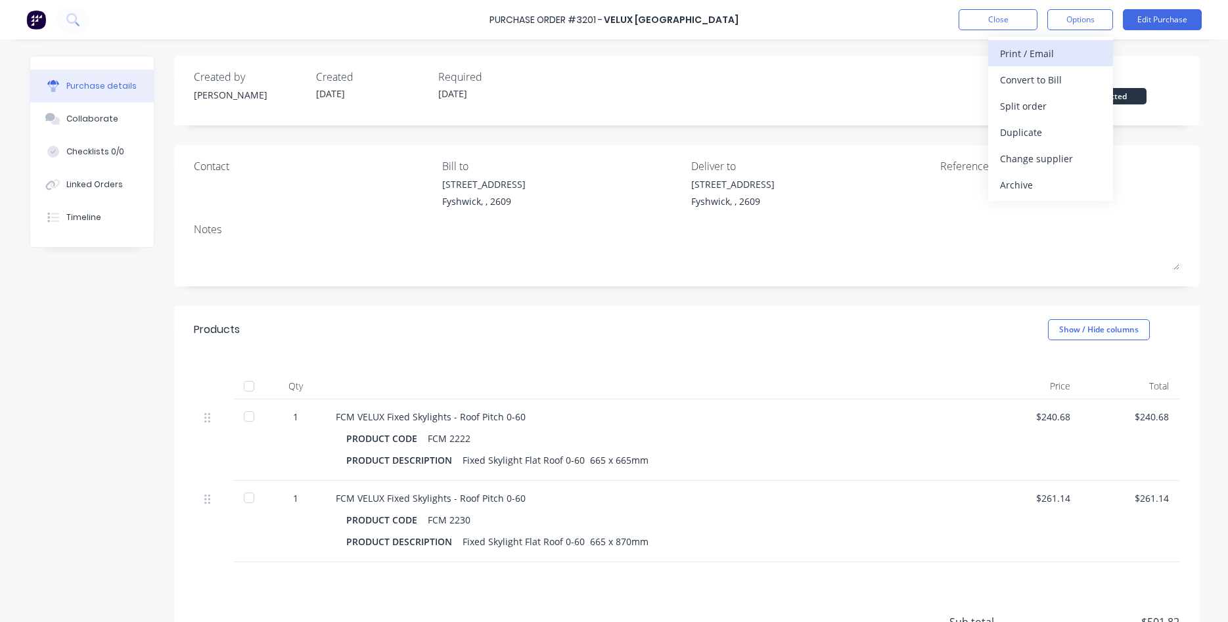
click at [1043, 57] on div "Print / Email" at bounding box center [1050, 53] width 101 height 19
click at [1049, 105] on div "Without pricing" at bounding box center [1050, 106] width 101 height 19
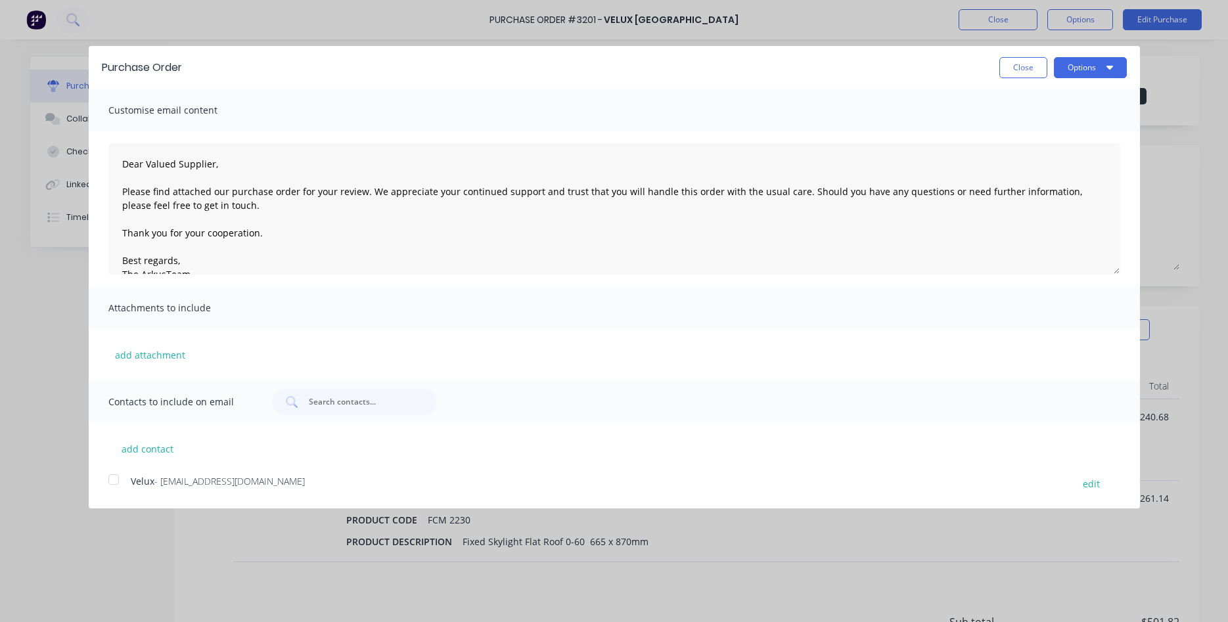
click at [114, 478] on div at bounding box center [114, 480] width 26 height 26
click at [1092, 72] on button "Options" at bounding box center [1090, 67] width 73 height 21
click at [1046, 131] on div "Email" at bounding box center [1064, 127] width 101 height 19
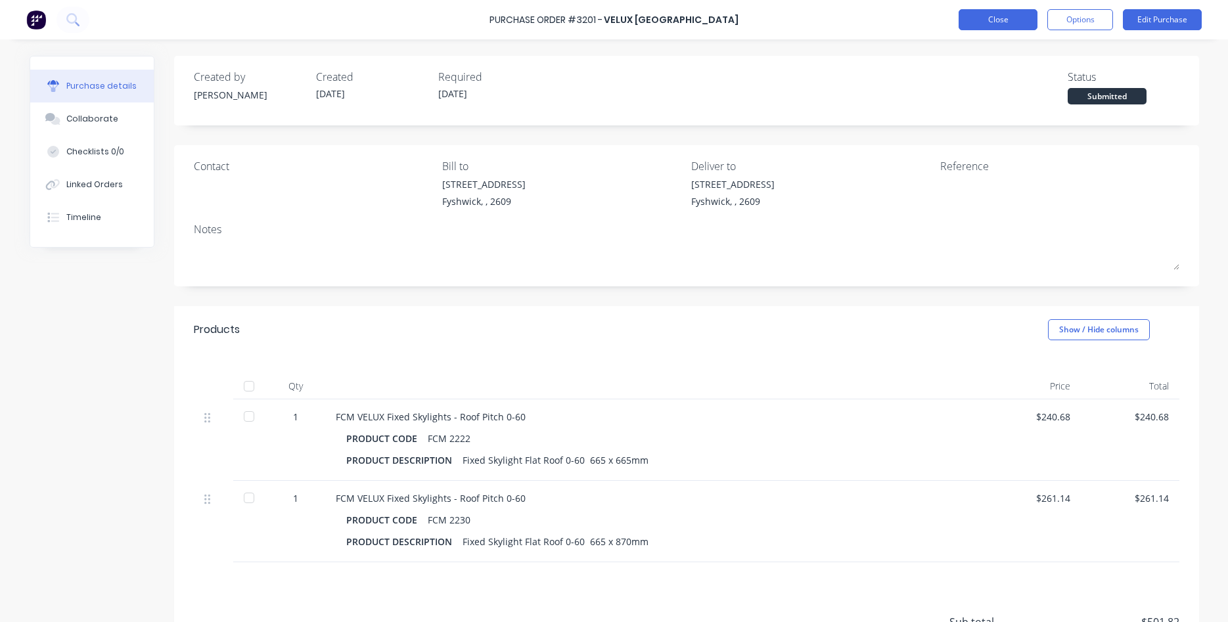
click at [993, 20] on button "Close" at bounding box center [998, 19] width 79 height 21
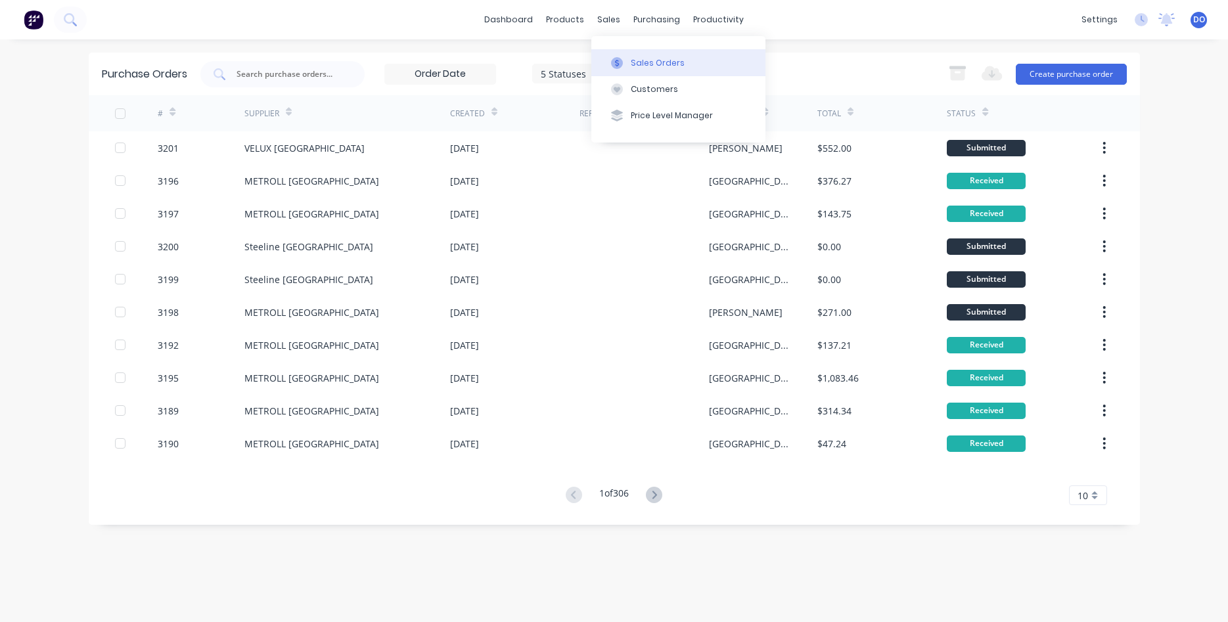
click at [643, 58] on div "Sales Orders" at bounding box center [658, 63] width 54 height 12
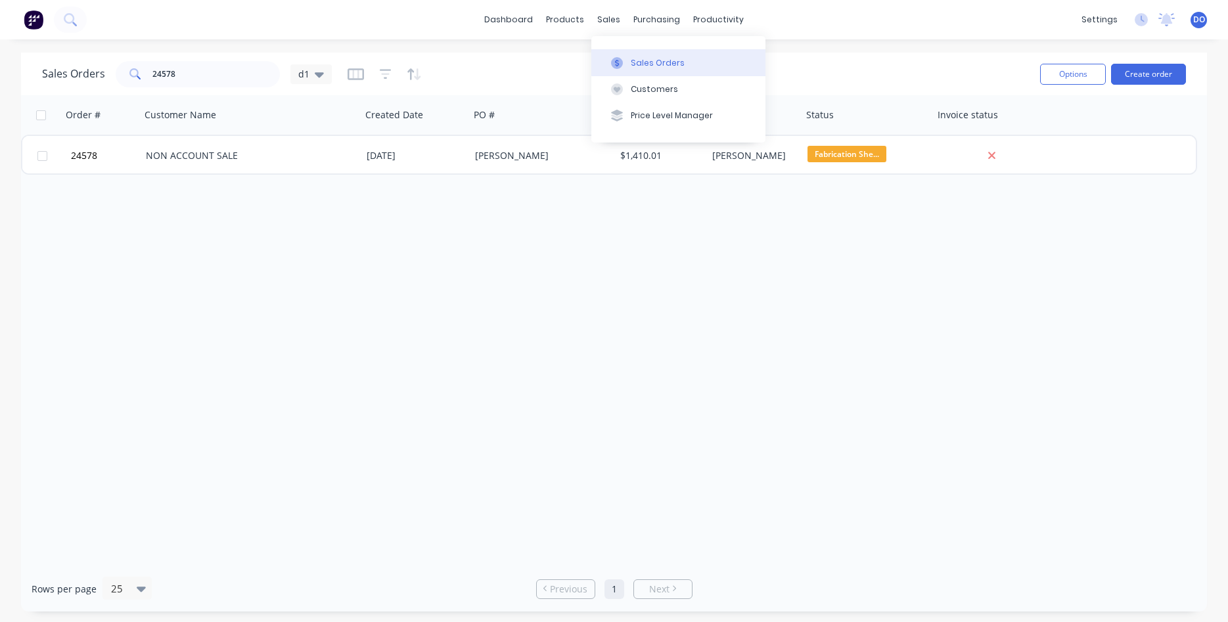
click at [658, 62] on div "Sales Orders" at bounding box center [658, 63] width 54 height 12
drag, startPoint x: 194, startPoint y: 76, endPoint x: 71, endPoint y: 58, distance: 124.1
click at [152, 61] on input "24578" at bounding box center [216, 74] width 128 height 26
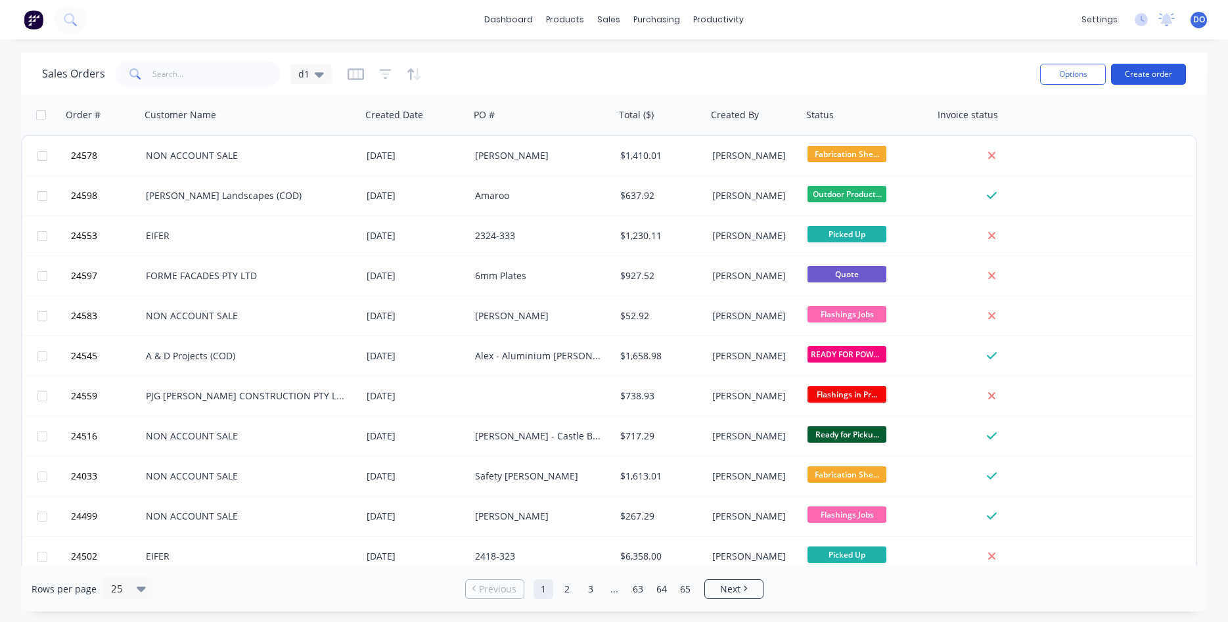
click at [1141, 73] on button "Create order" at bounding box center [1148, 74] width 75 height 21
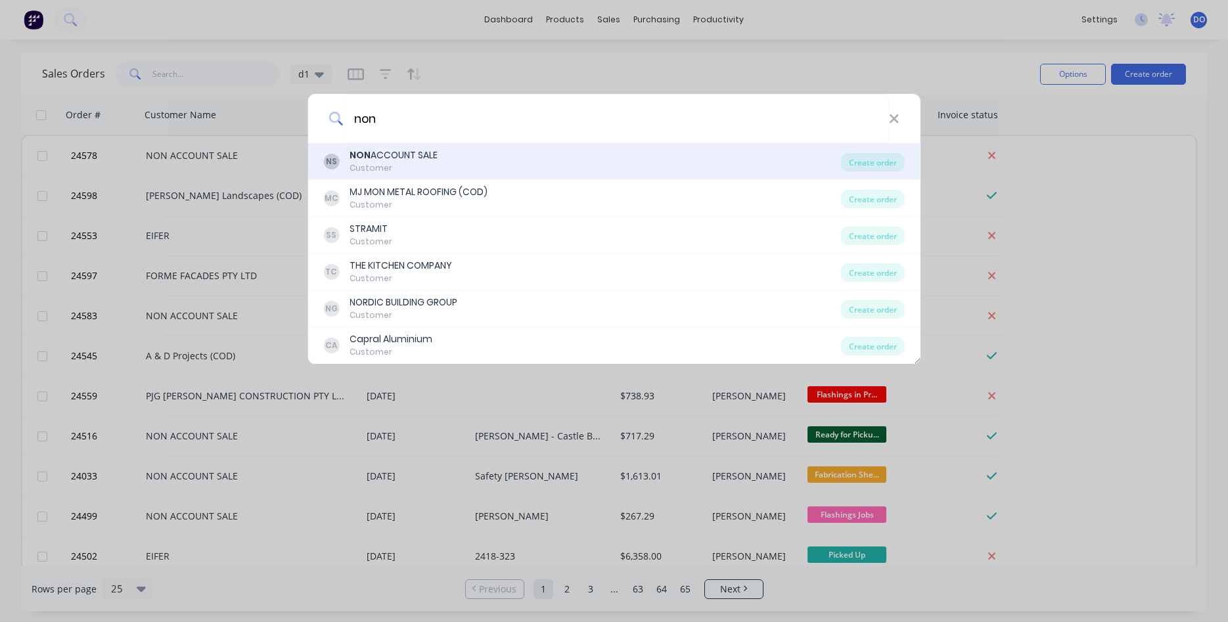
type input "non"
click at [528, 167] on div "NS NON ACCOUNT SALE Customer" at bounding box center [582, 162] width 518 height 26
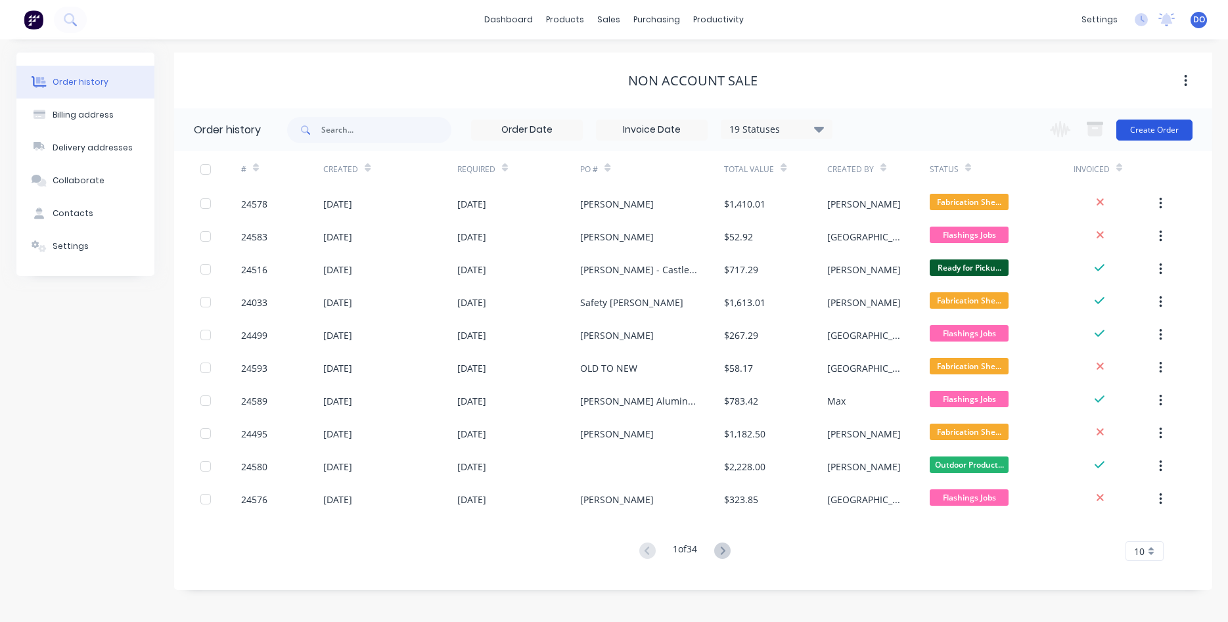
click at [1164, 131] on button "Create Order" at bounding box center [1155, 130] width 76 height 21
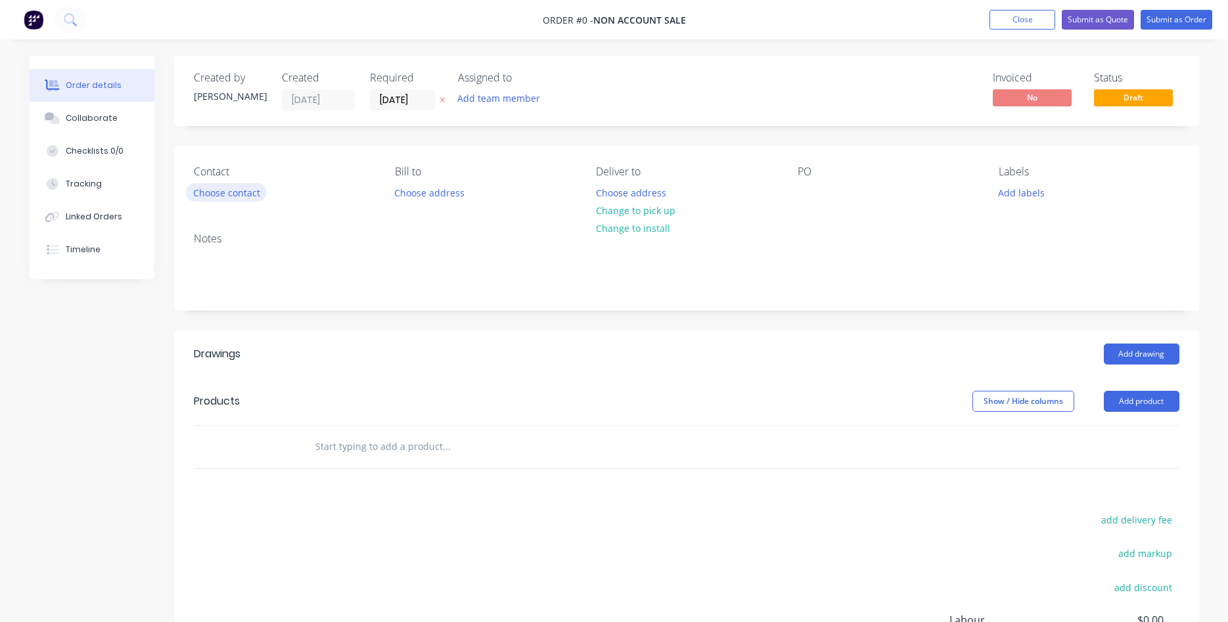
click at [213, 191] on button "Choose contact" at bounding box center [226, 192] width 81 height 18
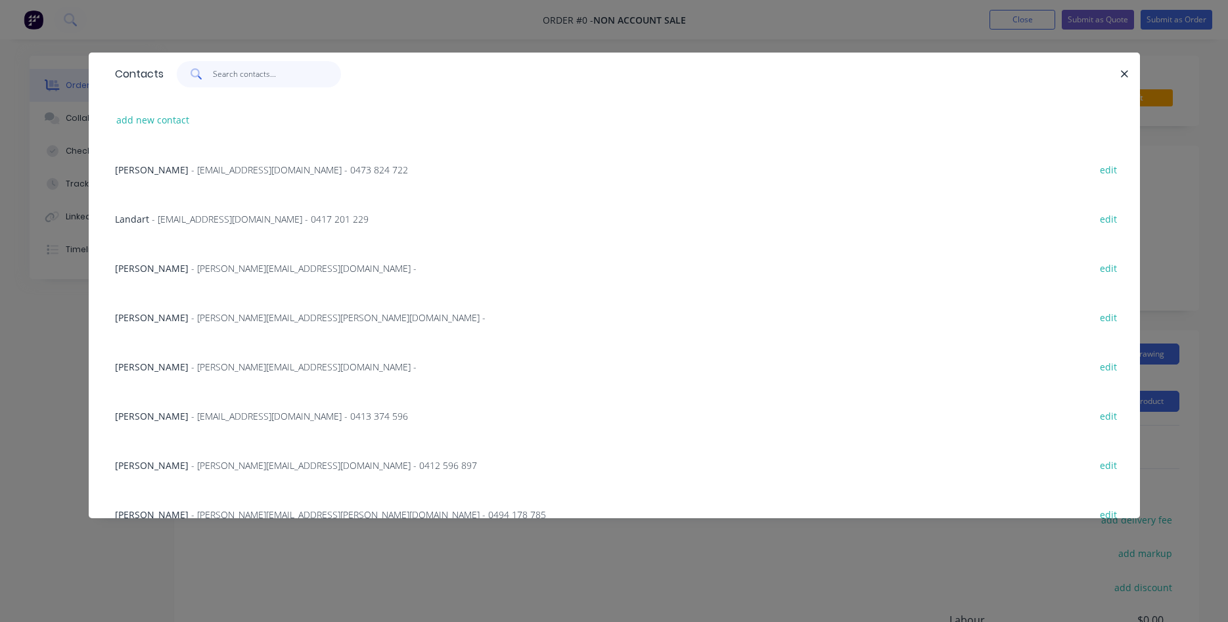
click at [240, 70] on input "text" at bounding box center [277, 74] width 128 height 26
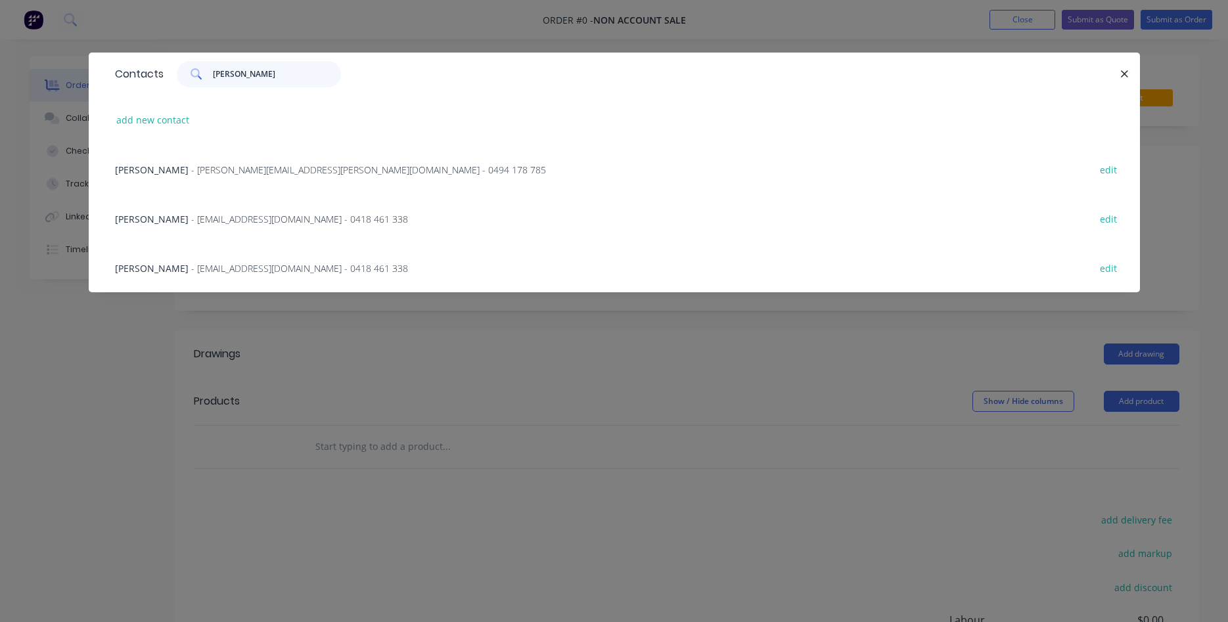
type input "[PERSON_NAME]"
click at [244, 221] on span "- [EMAIL_ADDRESS][DOMAIN_NAME] - 0418 461 338" at bounding box center [299, 219] width 217 height 12
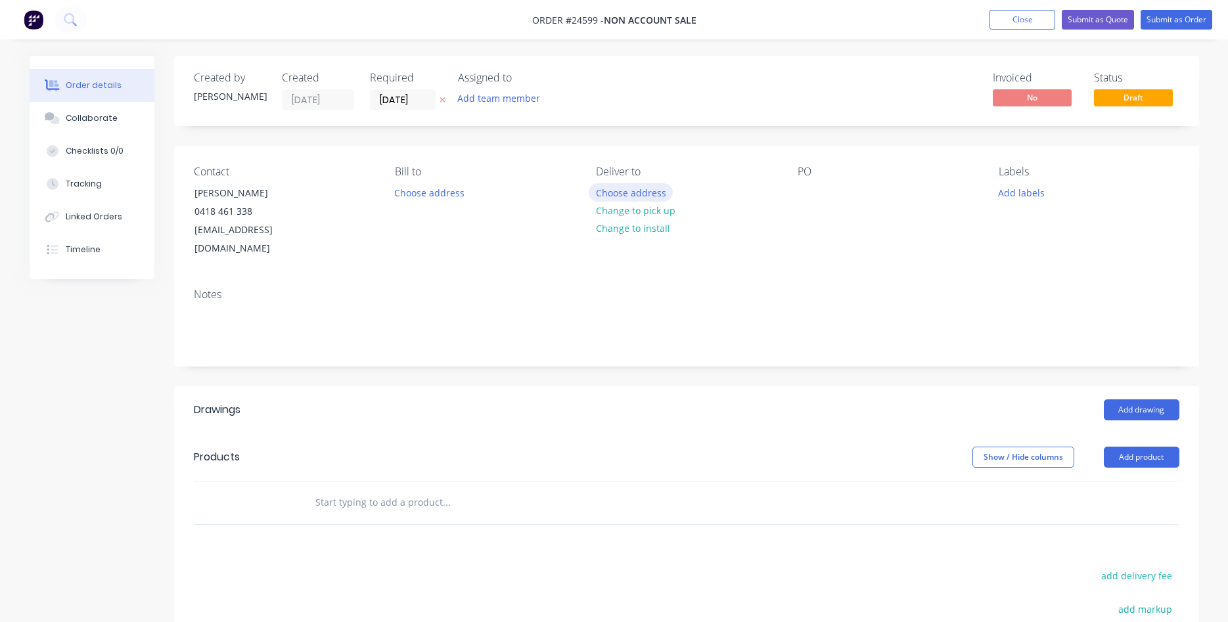
click at [632, 194] on button "Choose address" at bounding box center [631, 192] width 84 height 18
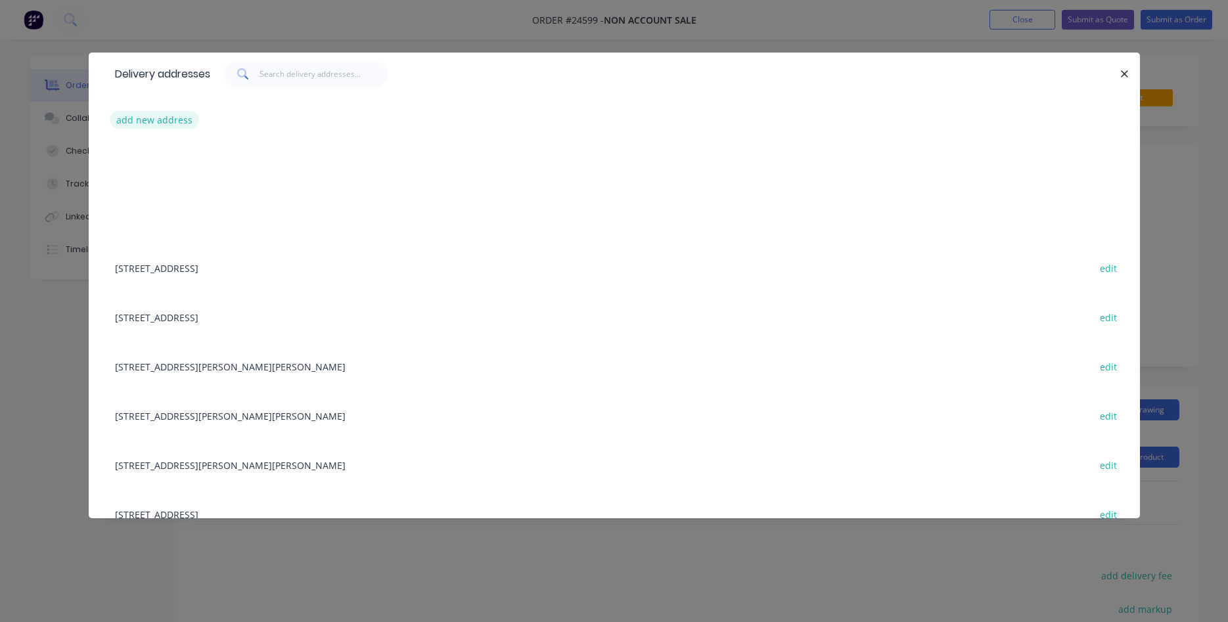
click at [161, 117] on button "add new address" at bounding box center [155, 120] width 90 height 18
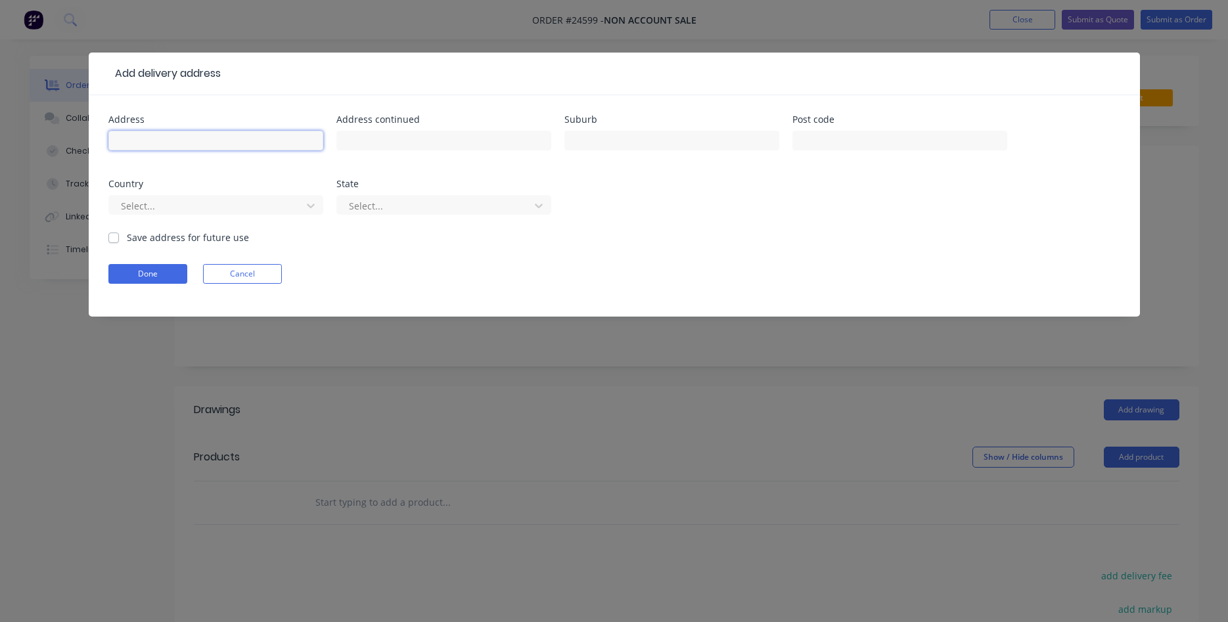
click at [175, 137] on input "text" at bounding box center [215, 141] width 215 height 20
type input "18 [PERSON_NAME]"
type input "[PERSON_NAME]"
click at [126, 269] on button "Done" at bounding box center [147, 274] width 79 height 20
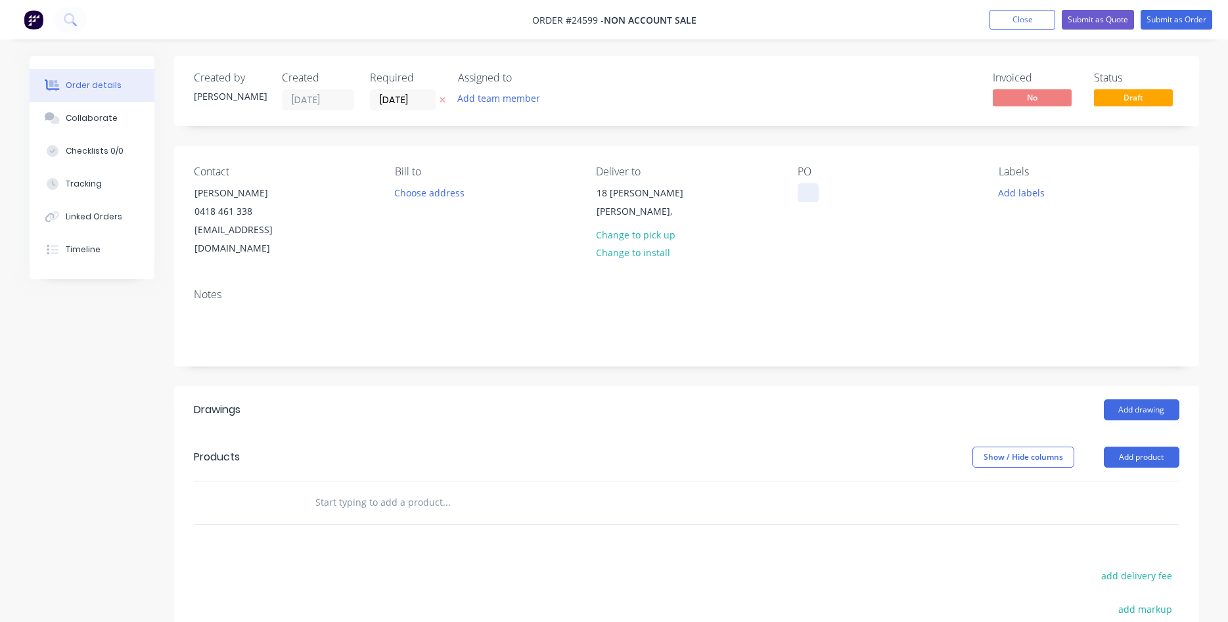
click at [809, 198] on div at bounding box center [808, 192] width 21 height 19
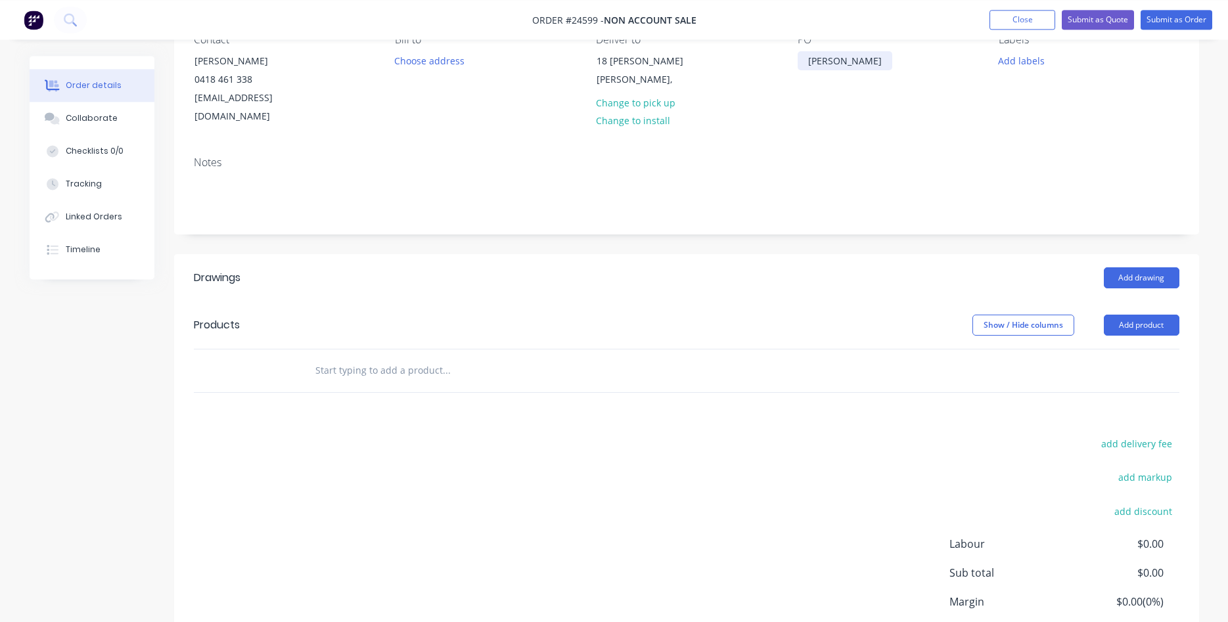
scroll to position [134, 0]
click at [1128, 265] on button "Add drawing" at bounding box center [1142, 275] width 76 height 21
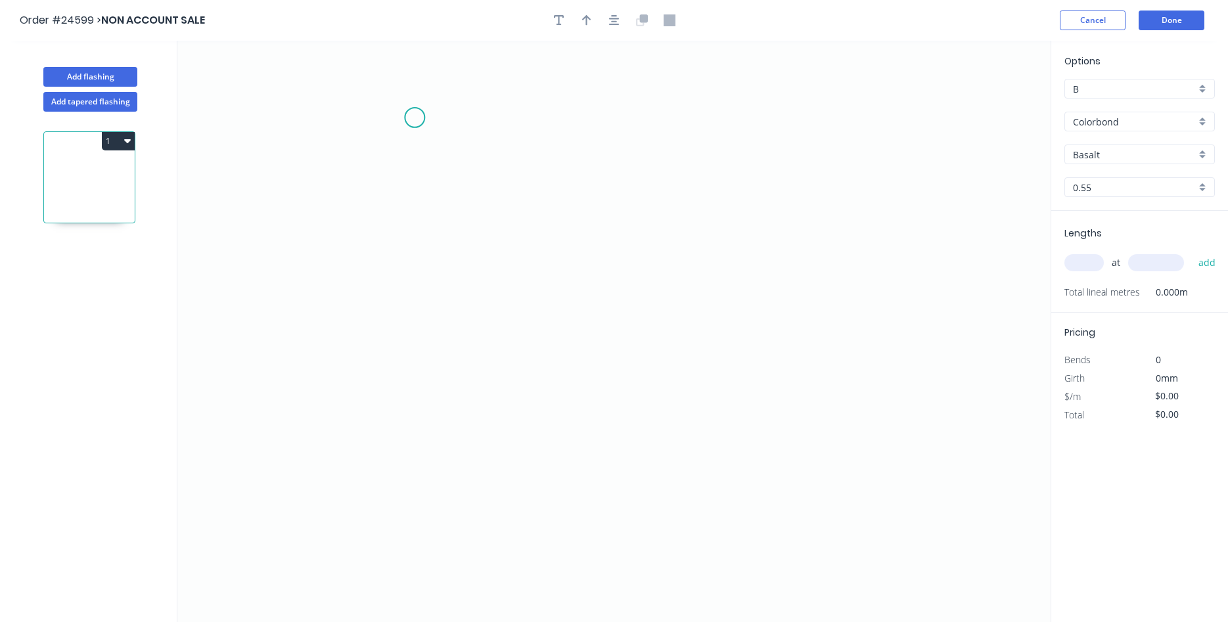
click at [415, 117] on icon "0" at bounding box center [613, 332] width 873 height 582
click at [415, 195] on icon "0" at bounding box center [613, 332] width 873 height 582
click at [685, 207] on icon "0 ?" at bounding box center [613, 332] width 873 height 582
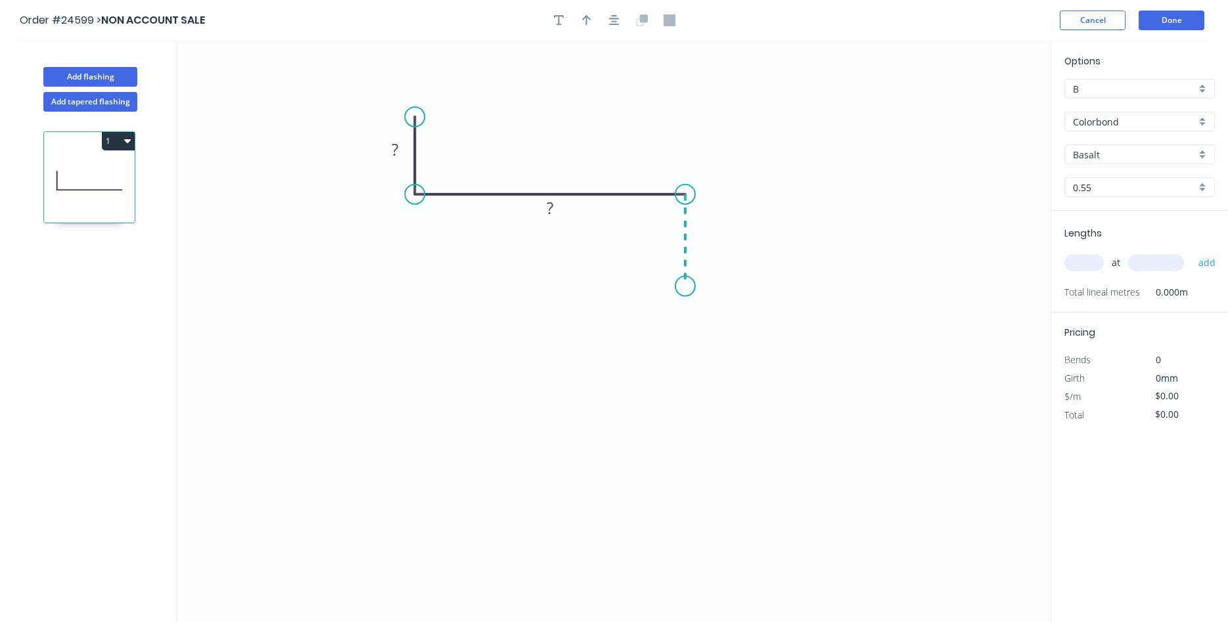
click at [690, 287] on icon "0 ? ?" at bounding box center [613, 332] width 873 height 582
drag, startPoint x: 680, startPoint y: 290, endPoint x: 683, endPoint y: 265, distance: 24.5
click at [683, 265] on circle at bounding box center [686, 266] width 20 height 20
drag, startPoint x: 414, startPoint y: 111, endPoint x: 413, endPoint y: 124, distance: 12.5
click at [413, 124] on circle at bounding box center [415, 124] width 20 height 20
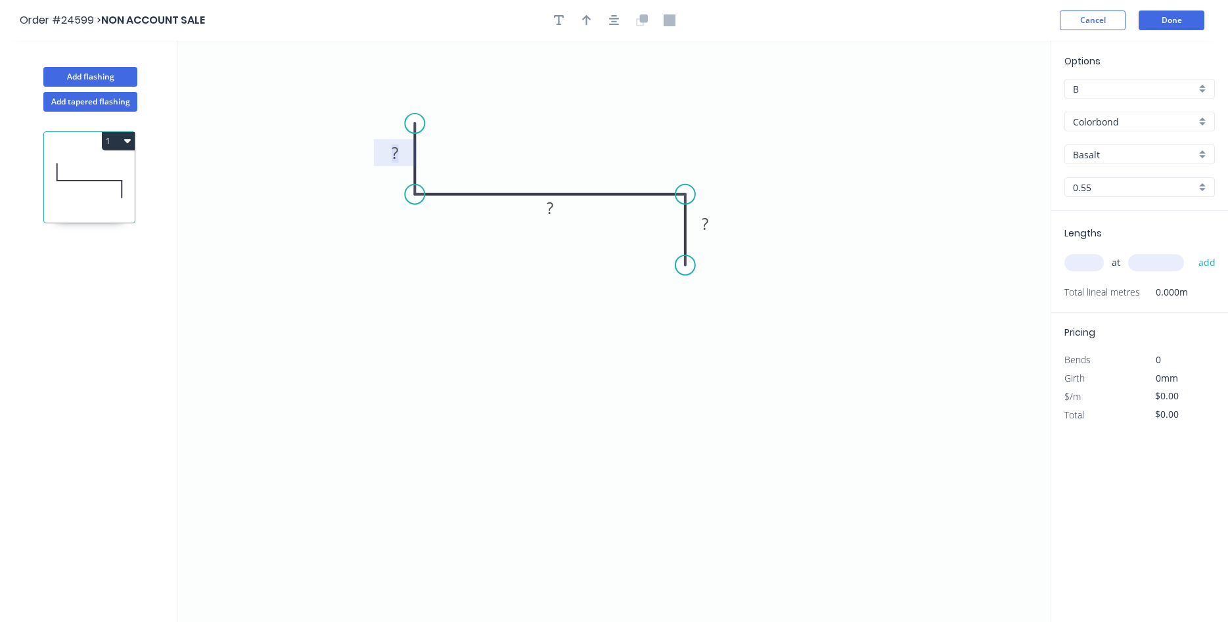
click at [384, 152] on rect at bounding box center [395, 154] width 26 height 18
click at [582, 18] on button "button" at bounding box center [587, 21] width 20 height 20
type input "$16.25"
click at [986, 103] on icon at bounding box center [985, 91] width 12 height 42
drag, startPoint x: 986, startPoint y: 103, endPoint x: 507, endPoint y: 170, distance: 483.7
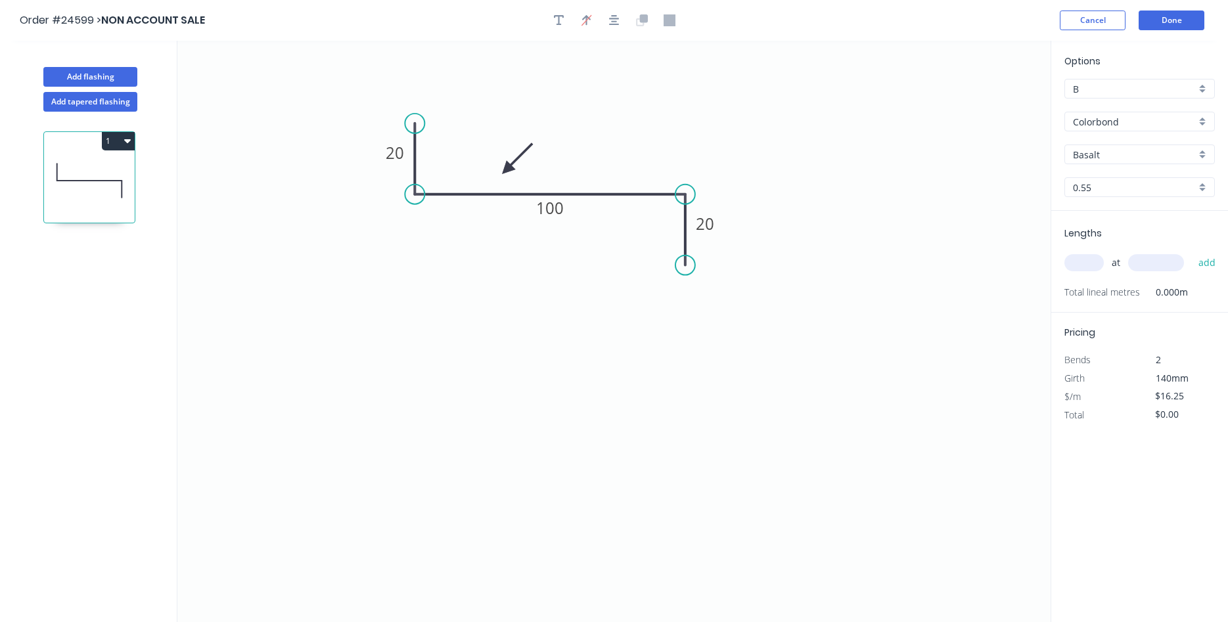
click at [507, 170] on icon at bounding box center [517, 159] width 38 height 38
click at [1148, 86] on input "B" at bounding box center [1134, 89] width 123 height 14
click at [1103, 175] on div "D" at bounding box center [1139, 183] width 149 height 23
type input "D"
type input "$10.51"
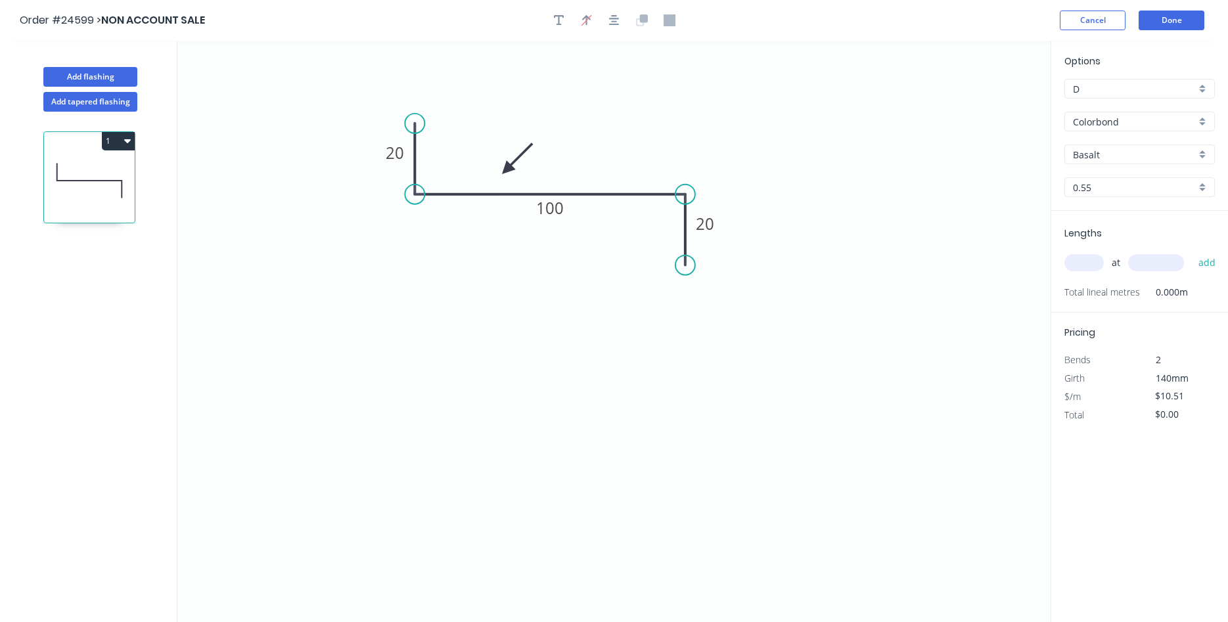
click at [1102, 148] on input "Basalt" at bounding box center [1134, 155] width 123 height 14
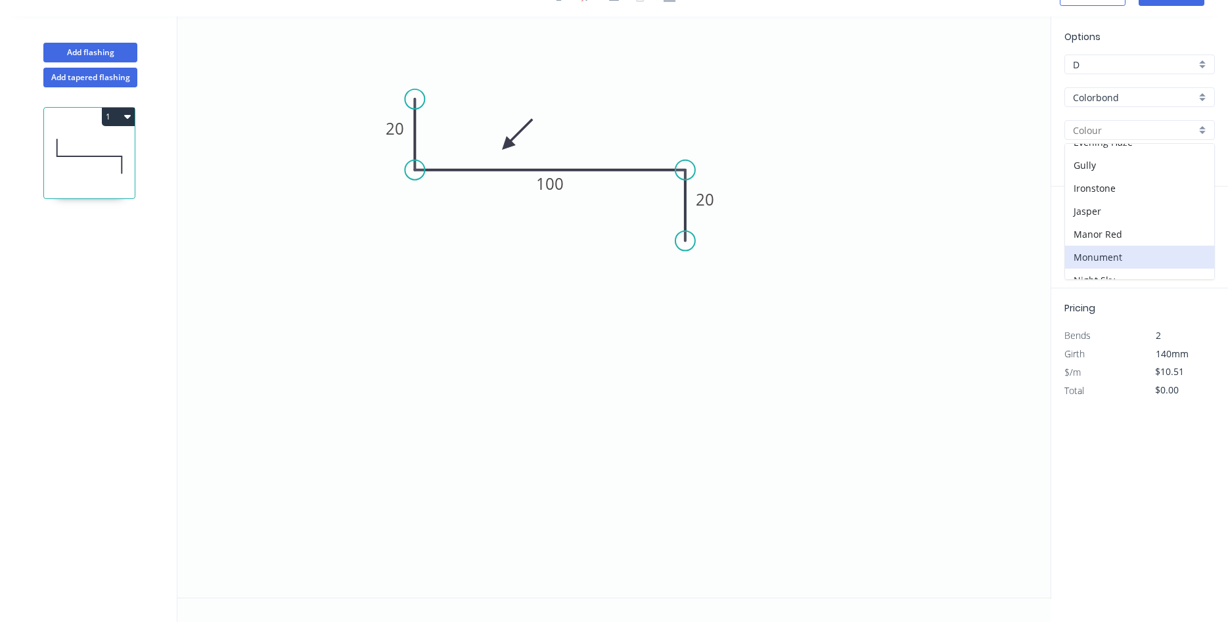
scroll to position [146, 0]
click at [1104, 221] on div "Ironstone" at bounding box center [1139, 216] width 149 height 23
type input "Ironstone"
click at [1074, 234] on input "text" at bounding box center [1084, 238] width 39 height 17
type input "2"
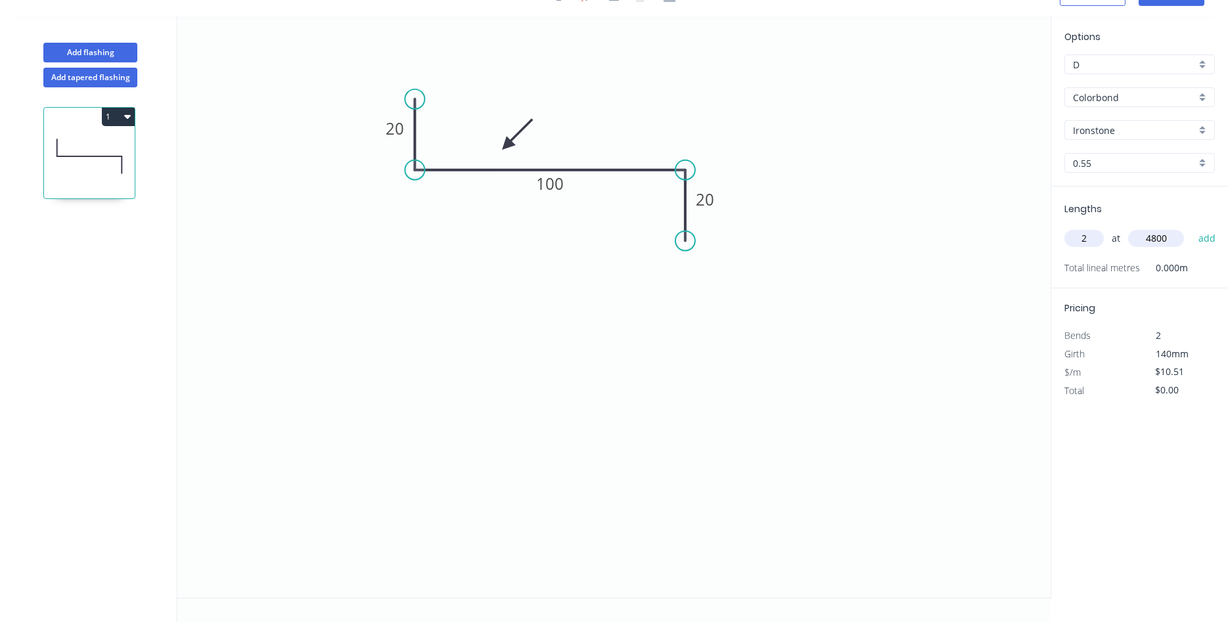
type input "4800"
click at [1192, 227] on button "add" at bounding box center [1207, 238] width 31 height 22
type input "$100.90"
click at [82, 50] on button "Add flashing" at bounding box center [90, 53] width 94 height 20
type input "B"
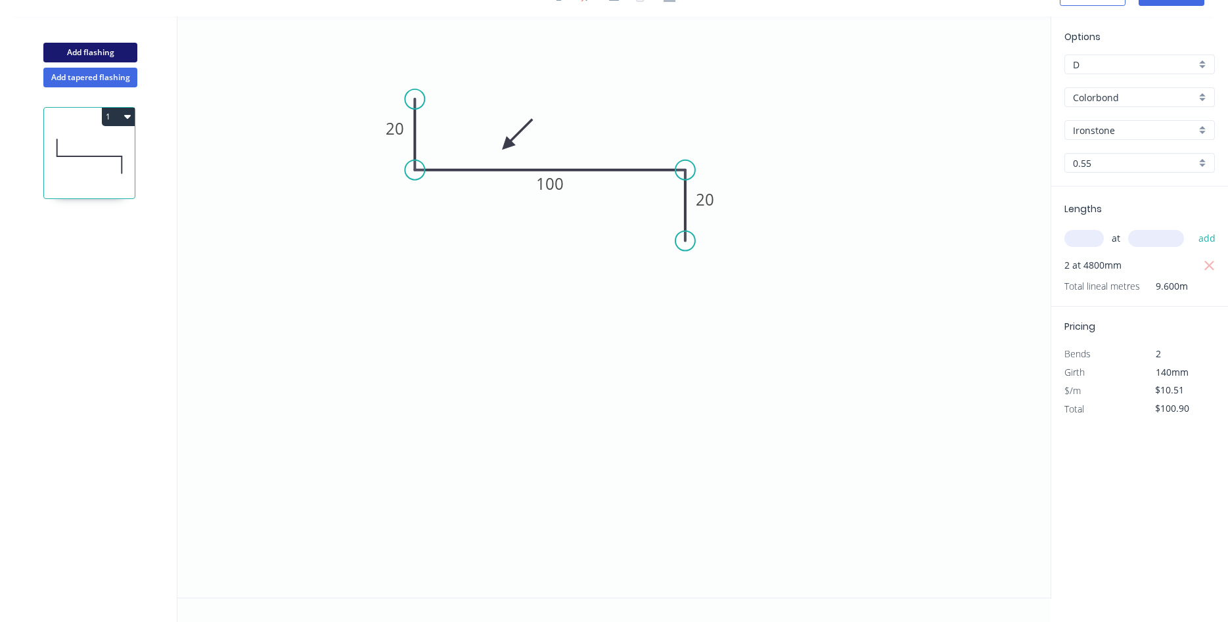
type input "$0.00"
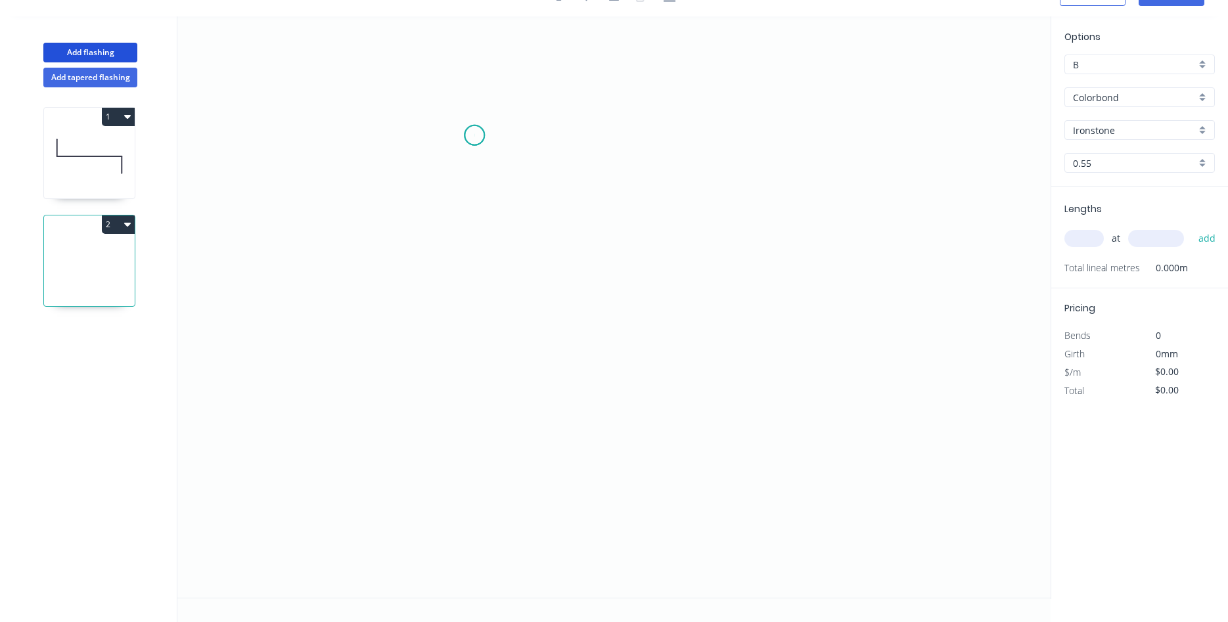
click at [474, 135] on icon "0" at bounding box center [613, 307] width 873 height 582
click at [632, 131] on icon "0" at bounding box center [613, 307] width 873 height 582
click at [637, 333] on icon "0 ?" at bounding box center [613, 307] width 873 height 582
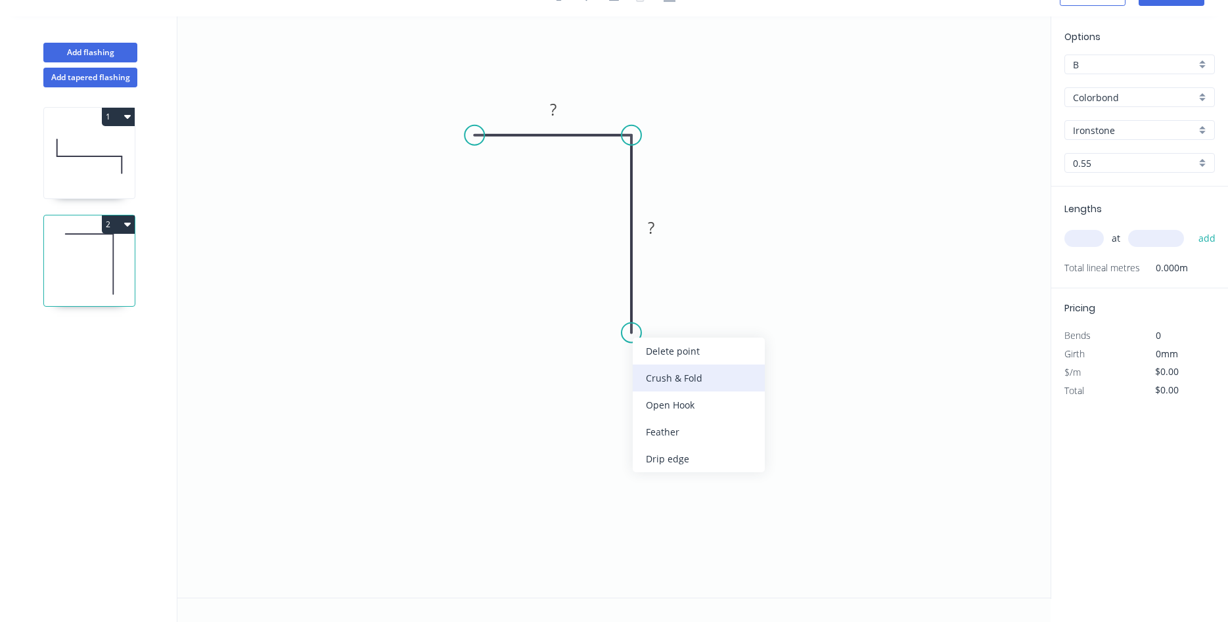
click at [664, 377] on div "Crush & Fold" at bounding box center [699, 378] width 132 height 27
click at [676, 375] on div "Flip bend" at bounding box center [701, 374] width 132 height 27
drag, startPoint x: 679, startPoint y: 303, endPoint x: 608, endPoint y: 324, distance: 74.0
click at [608, 324] on rect at bounding box center [589, 330] width 53 height 27
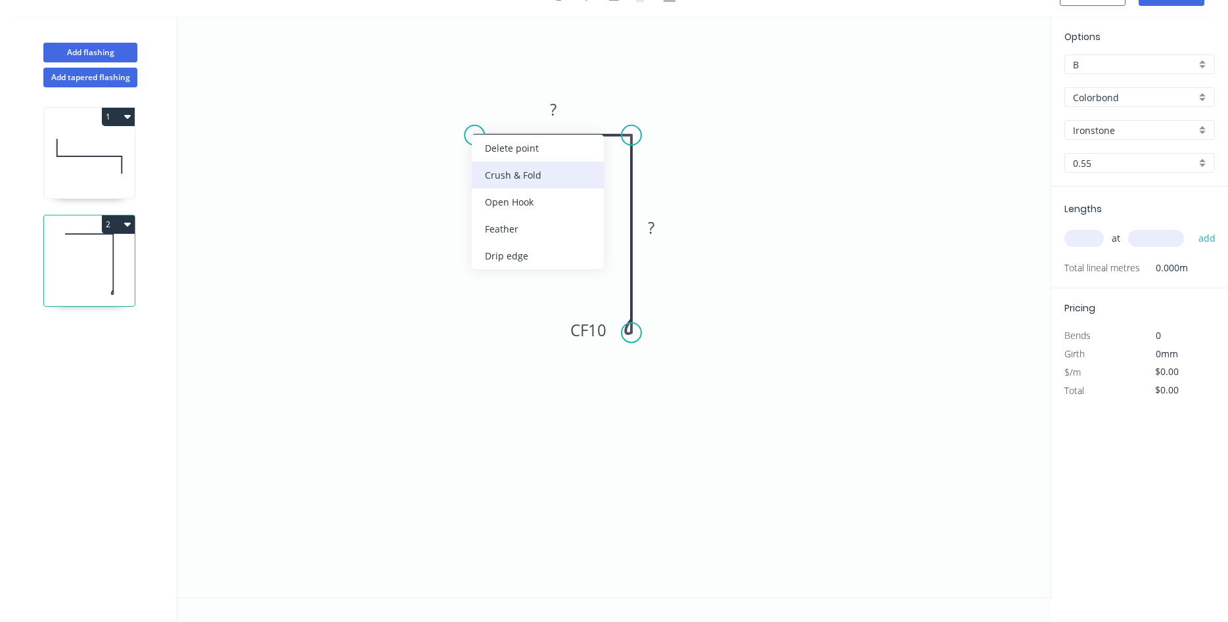
click at [515, 177] on div "Crush & Fold" at bounding box center [538, 175] width 132 height 27
drag, startPoint x: 513, startPoint y: 94, endPoint x: 484, endPoint y: 158, distance: 70.9
click at [484, 158] on rect at bounding box center [462, 165] width 53 height 27
click at [547, 116] on rect at bounding box center [553, 110] width 26 height 18
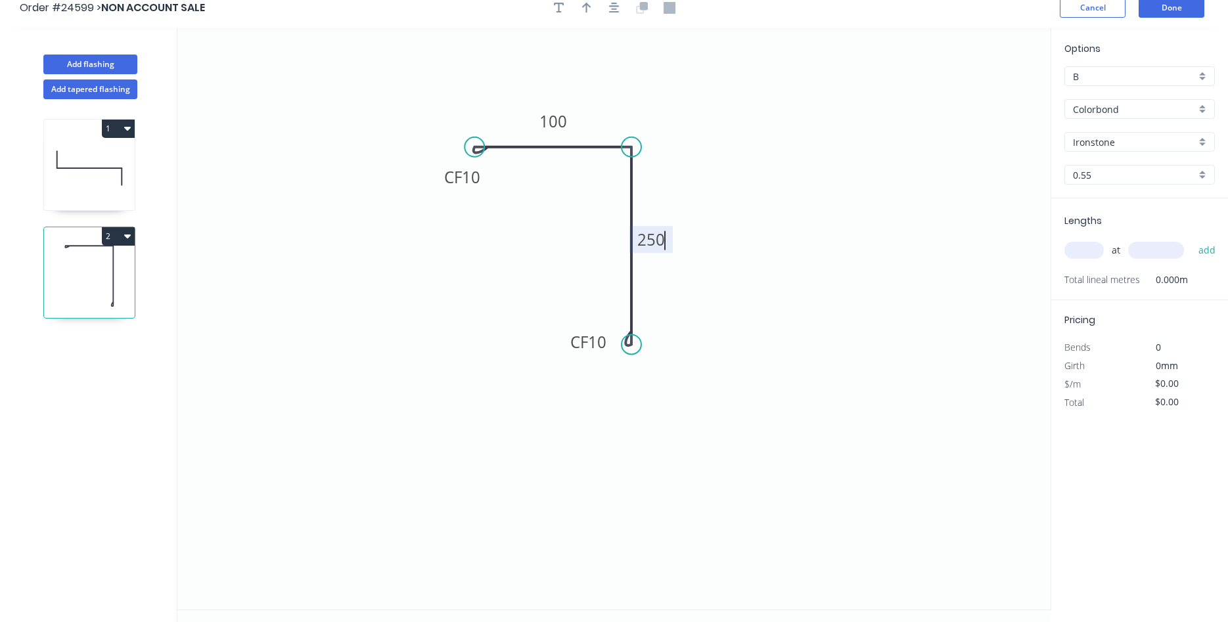
scroll to position [0, 0]
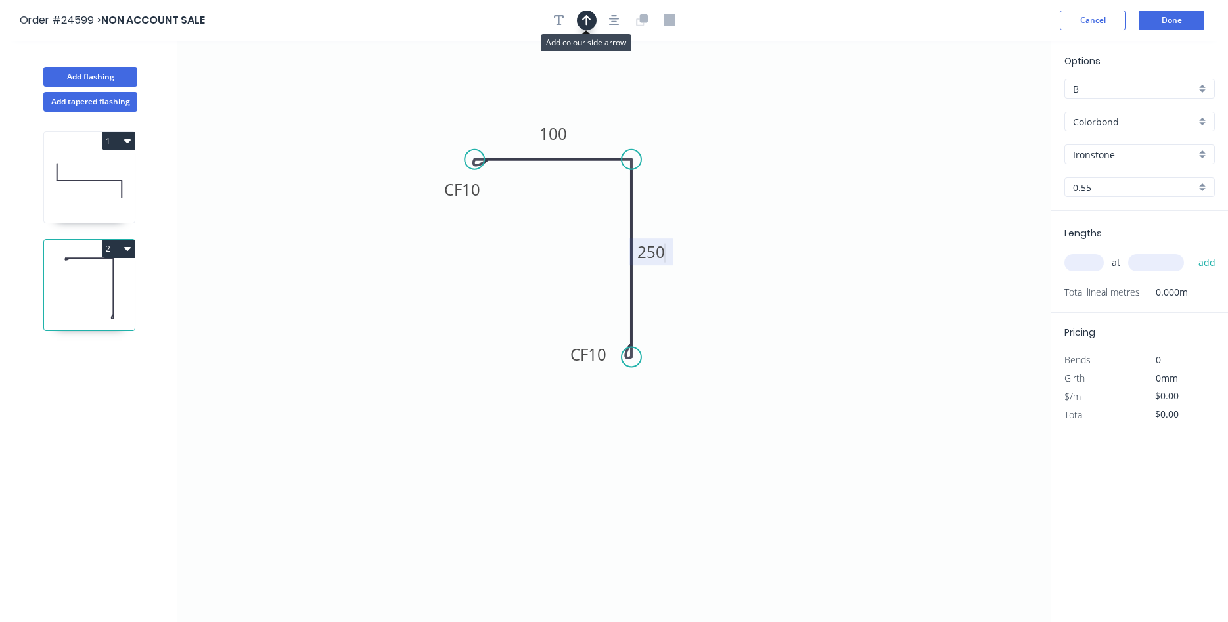
click at [594, 23] on button "button" at bounding box center [587, 21] width 20 height 20
type input "$32.11"
click at [985, 105] on icon at bounding box center [985, 91] width 12 height 42
drag, startPoint x: 985, startPoint y: 105, endPoint x: 684, endPoint y: 145, distance: 303.6
click at [603, 137] on icon at bounding box center [612, 126] width 38 height 38
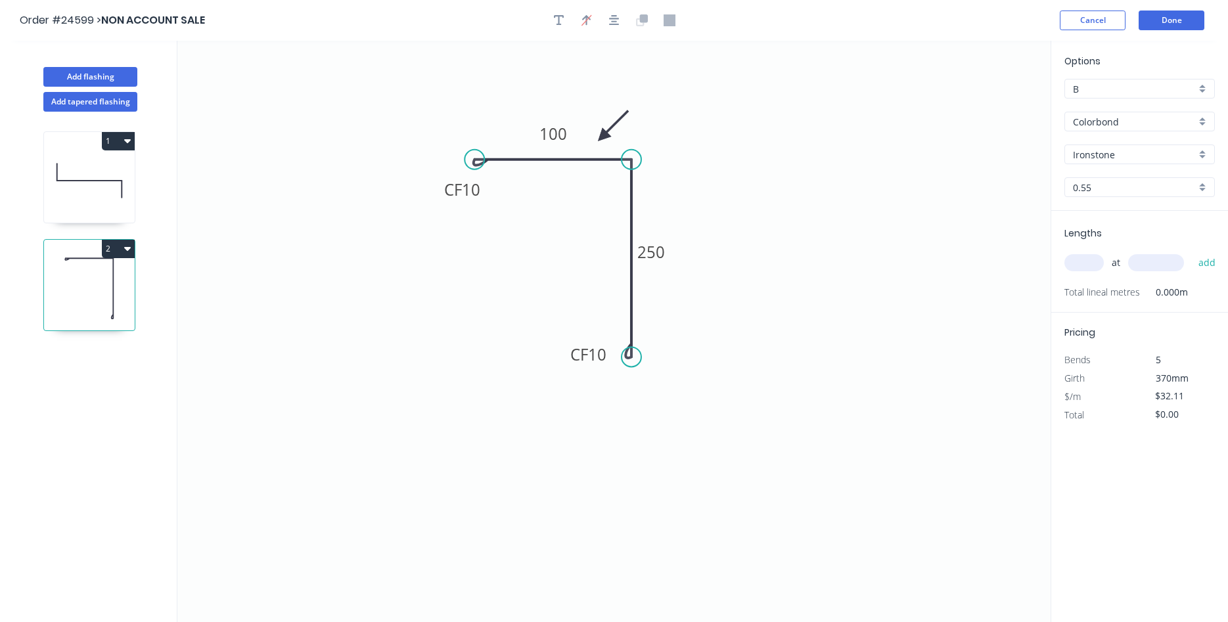
click at [1170, 91] on input "B" at bounding box center [1134, 89] width 123 height 14
click at [1107, 172] on div "D" at bounding box center [1139, 183] width 149 height 23
type input "D"
type input "$20.78"
click at [1092, 266] on input "text" at bounding box center [1084, 262] width 39 height 17
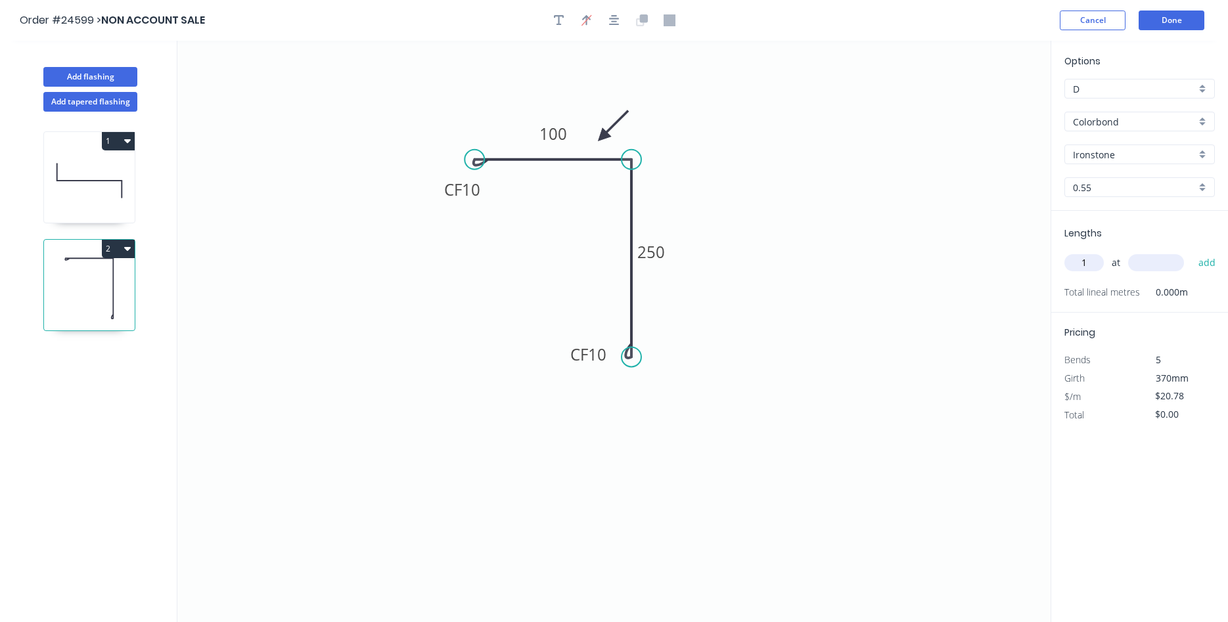
type input "1"
type input "4"
click at [70, 99] on button "Add tapered flashing" at bounding box center [90, 102] width 94 height 20
type input "B"
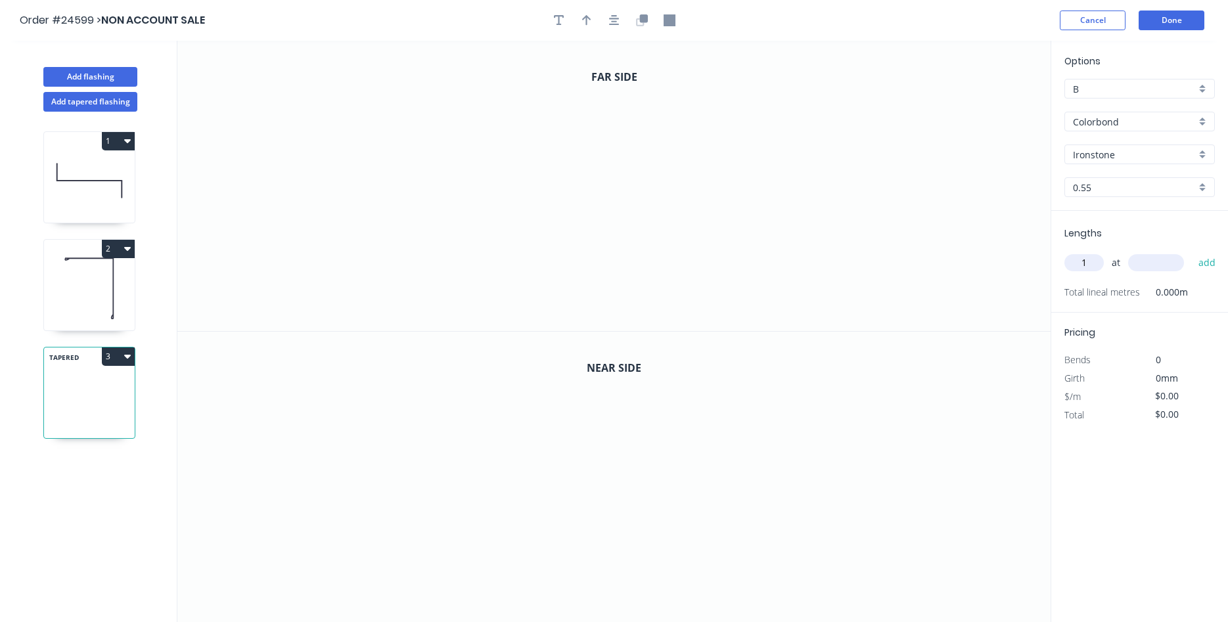
click at [125, 251] on icon "button" at bounding box center [127, 248] width 7 height 11
click at [81, 307] on div "Delete" at bounding box center [72, 307] width 101 height 19
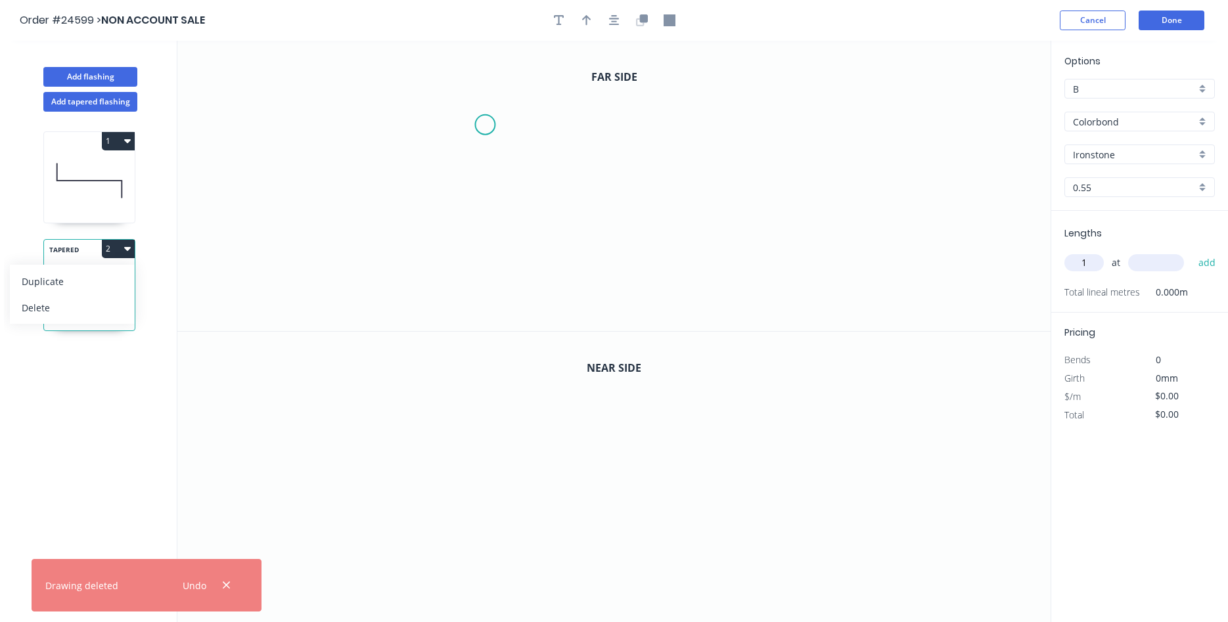
click at [485, 125] on icon "0" at bounding box center [613, 186] width 873 height 290
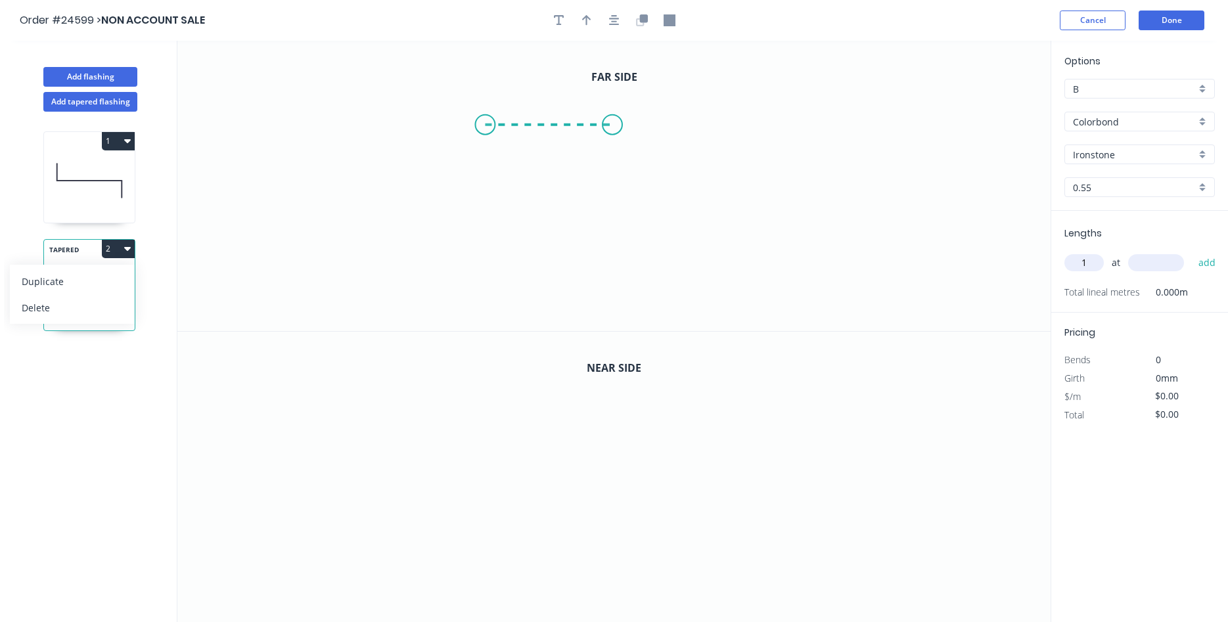
click at [613, 126] on icon "0" at bounding box center [613, 186] width 873 height 290
click at [609, 284] on icon "0 ?" at bounding box center [613, 186] width 873 height 290
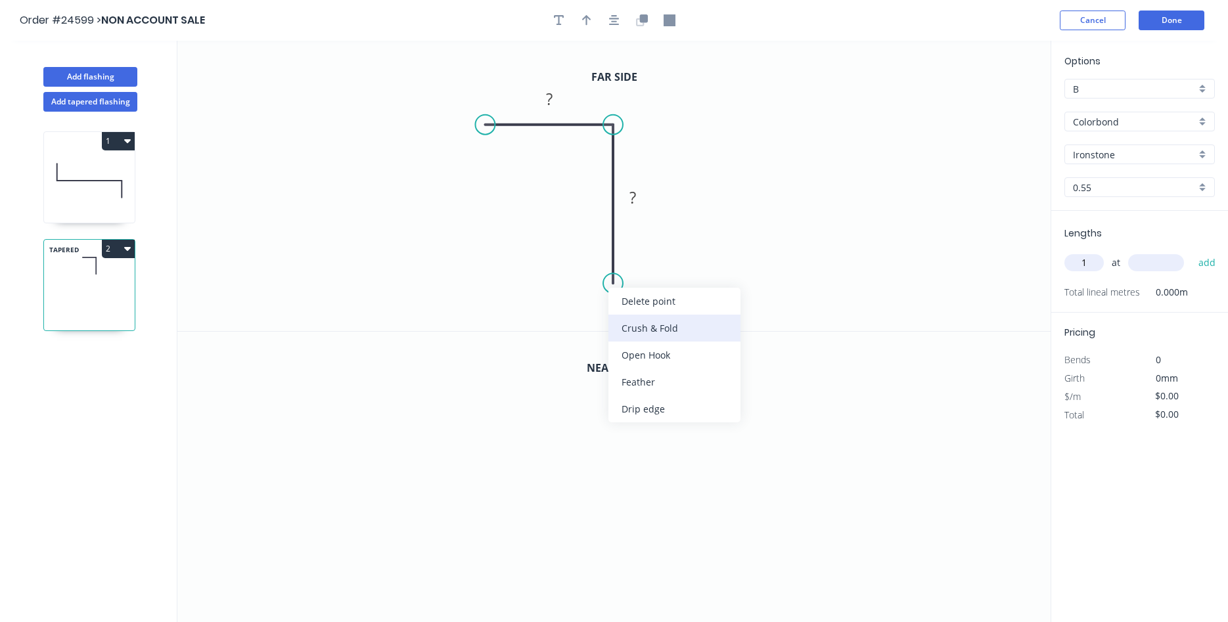
click at [647, 336] on div "Crush & Fold" at bounding box center [675, 328] width 132 height 27
click at [652, 318] on div "Flip bend" at bounding box center [680, 322] width 132 height 27
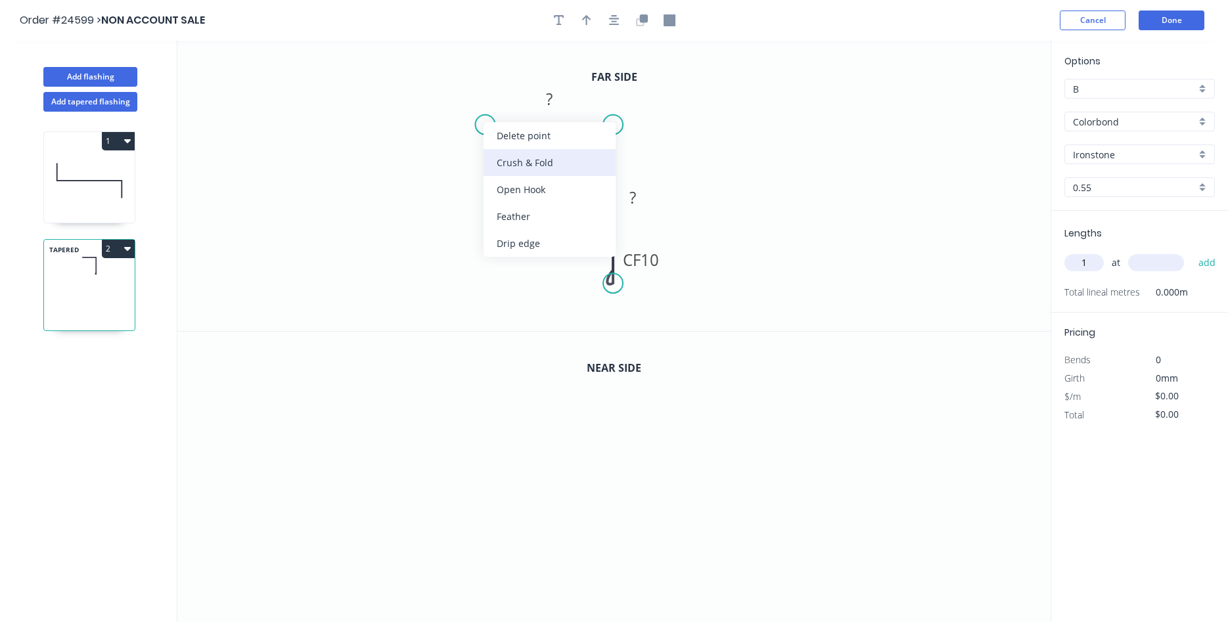
click at [505, 161] on div "Crush & Fold" at bounding box center [550, 162] width 132 height 27
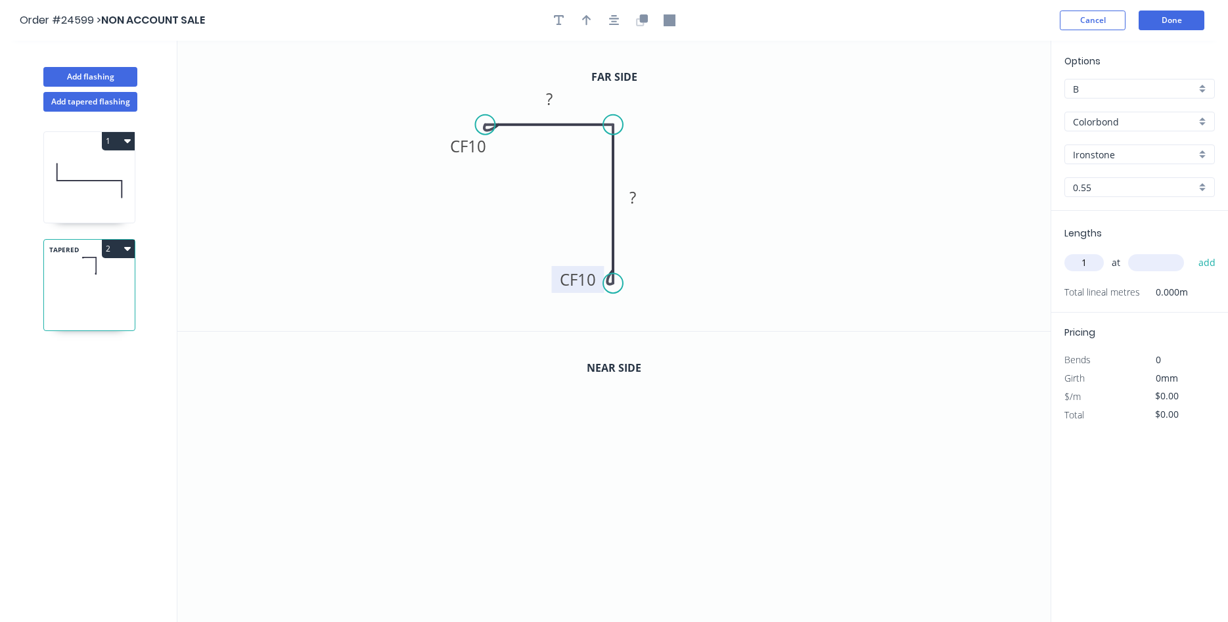
drag, startPoint x: 662, startPoint y: 255, endPoint x: 599, endPoint y: 275, distance: 66.1
click at [599, 275] on rect at bounding box center [578, 279] width 53 height 27
click at [551, 102] on tspan "?" at bounding box center [549, 99] width 7 height 22
click at [586, 17] on icon "button" at bounding box center [586, 20] width 9 height 11
type input "$36.88"
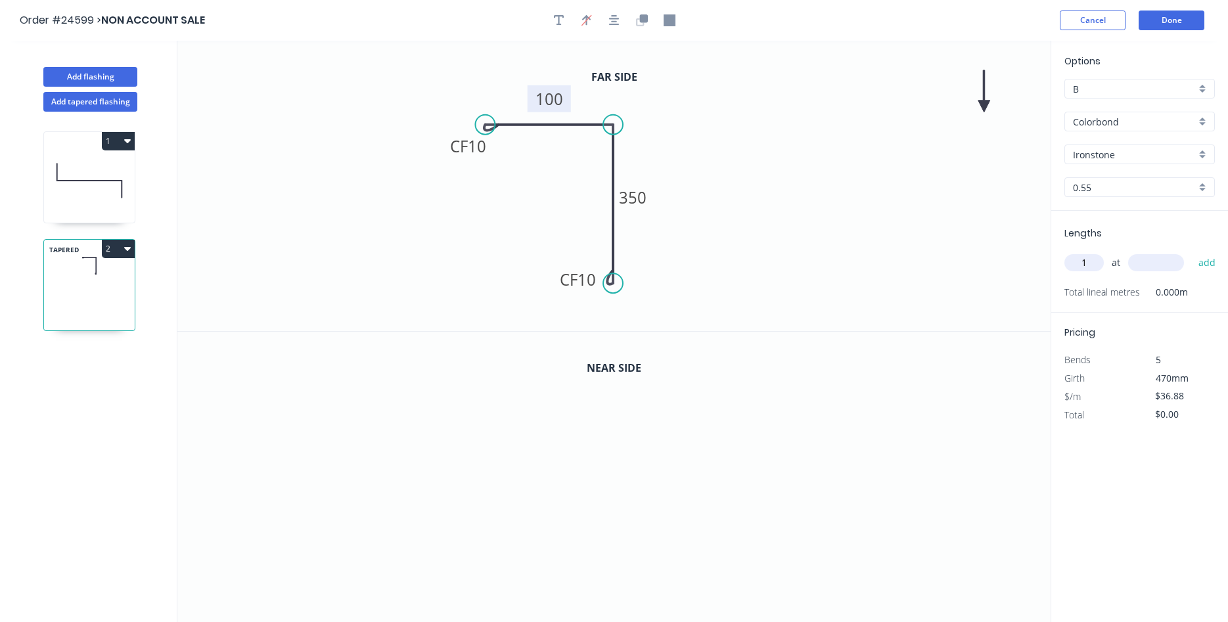
click at [984, 105] on icon at bounding box center [985, 91] width 12 height 42
click at [984, 105] on icon at bounding box center [984, 90] width 12 height 42
drag, startPoint x: 984, startPoint y: 103, endPoint x: 719, endPoint y: 146, distance: 269.0
click at [640, 150] on icon at bounding box center [650, 139] width 38 height 38
click at [1200, 93] on div "B" at bounding box center [1140, 89] width 150 height 20
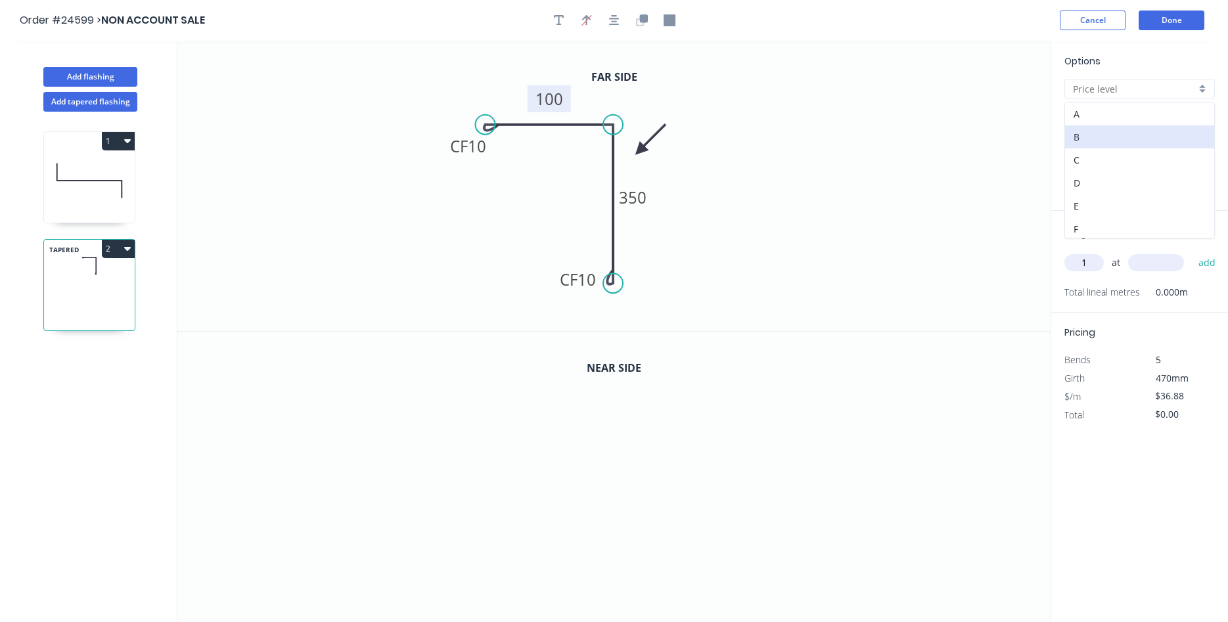
click at [1113, 183] on div "D" at bounding box center [1139, 183] width 149 height 23
type input "D"
click at [638, 20] on icon "button" at bounding box center [642, 20] width 12 height 12
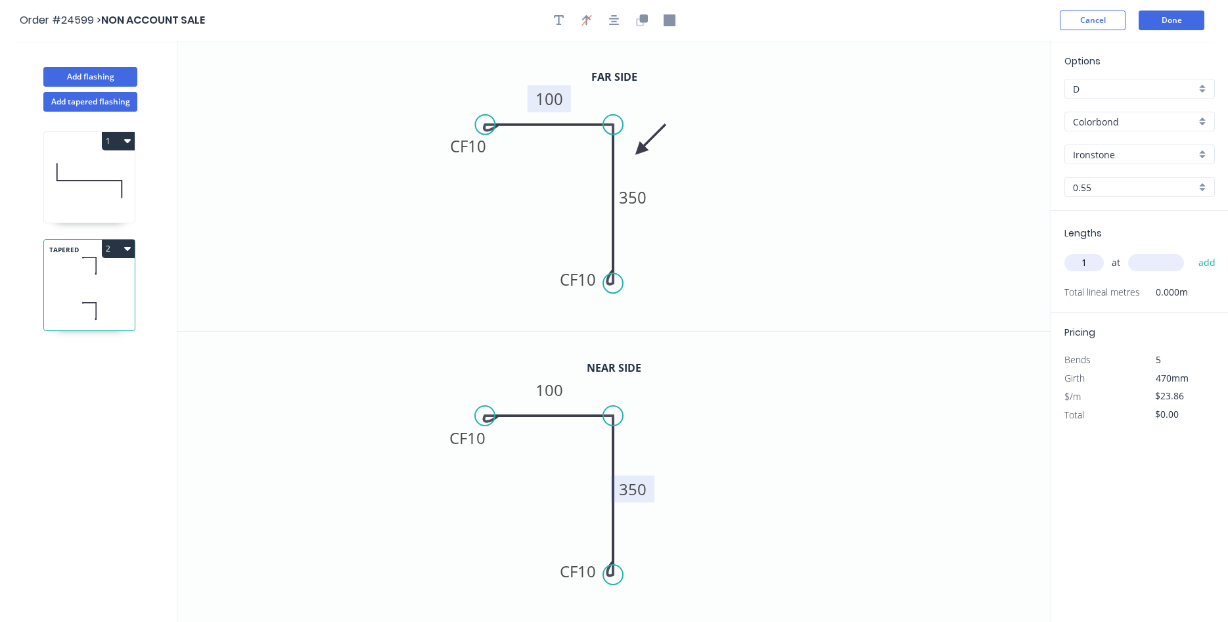
click at [634, 491] on tspan "350" at bounding box center [633, 489] width 28 height 22
click at [1151, 258] on input "text" at bounding box center [1156, 262] width 56 height 17
type input "$25.46"
type input "4100"
click at [1192, 252] on button "add" at bounding box center [1207, 263] width 31 height 22
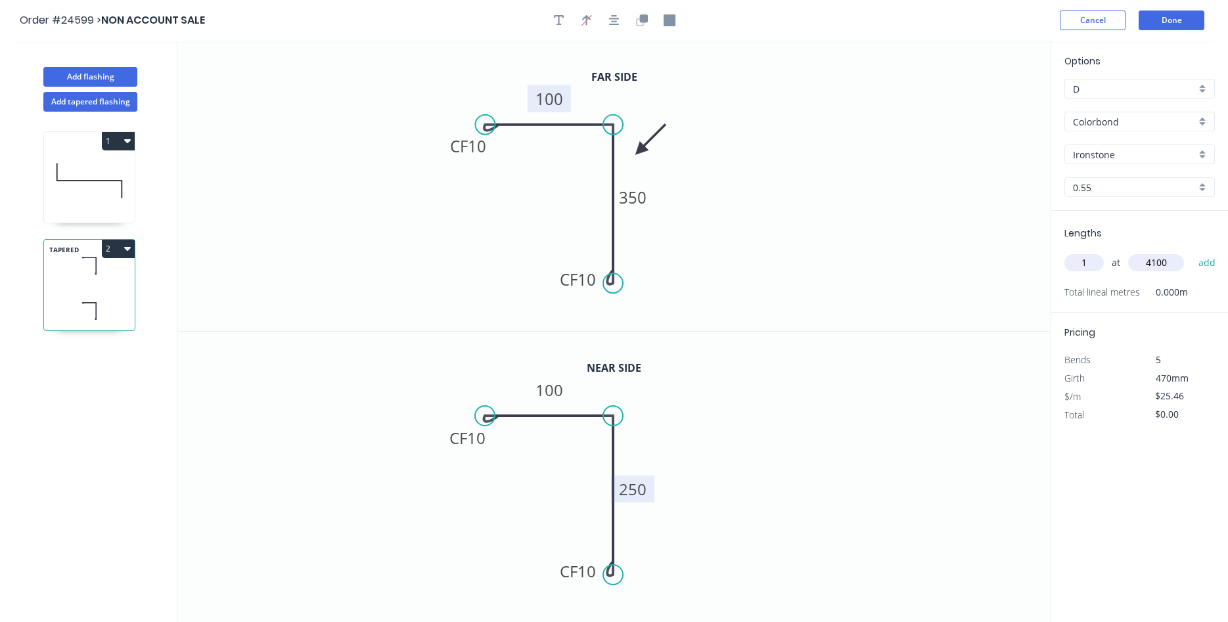
type input "$104.39"
click at [80, 75] on button "Add flashing" at bounding box center [90, 77] width 94 height 20
type input "B"
type input "$0.00"
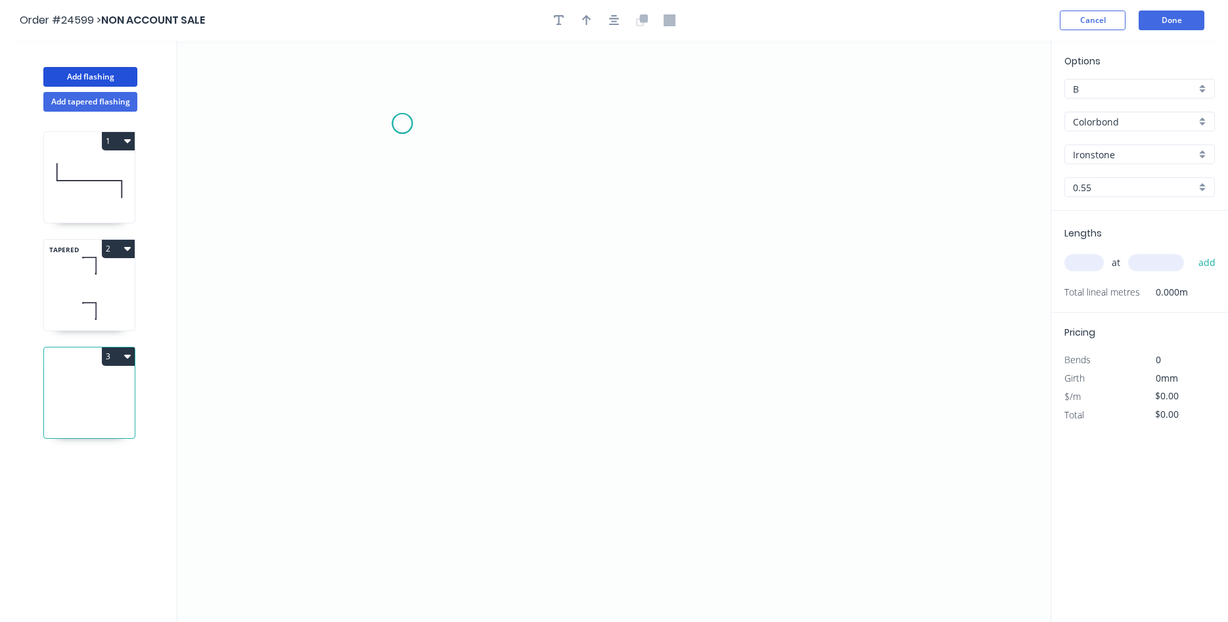
click at [402, 124] on icon "0" at bounding box center [613, 332] width 873 height 582
click at [745, 131] on icon "0" at bounding box center [613, 332] width 873 height 582
click at [749, 285] on icon "0 ?" at bounding box center [613, 332] width 873 height 582
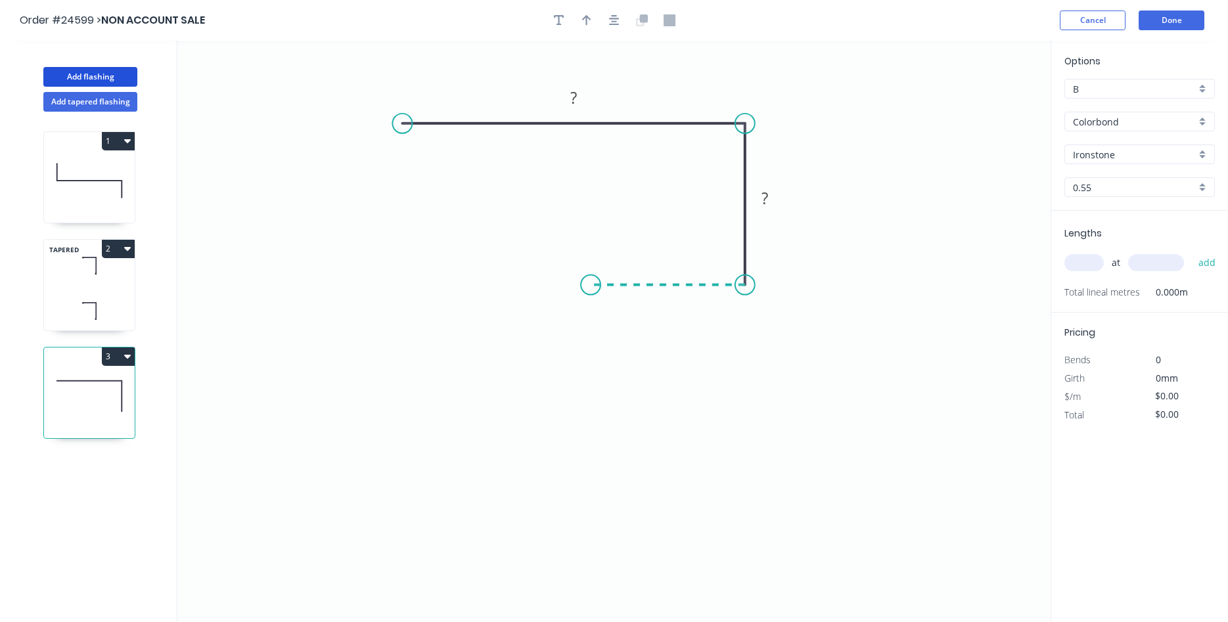
click at [591, 274] on icon "0 ? ?" at bounding box center [613, 332] width 873 height 582
click at [595, 190] on icon "0 ? ? ?" at bounding box center [613, 332] width 873 height 582
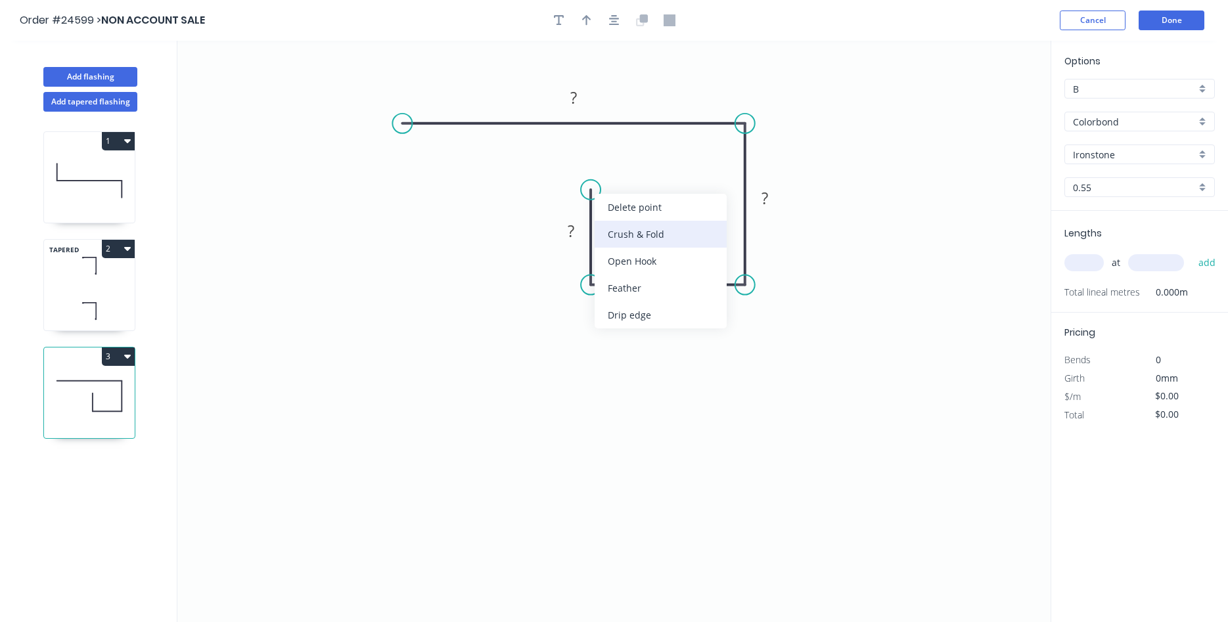
click at [630, 231] on div "Crush & Fold" at bounding box center [661, 234] width 132 height 27
click at [618, 239] on div "Flip bend" at bounding box center [657, 240] width 132 height 27
drag, startPoint x: 643, startPoint y: 167, endPoint x: 655, endPoint y: 196, distance: 31.9
click at [655, 196] on rect at bounding box center [630, 189] width 53 height 27
click at [576, 223] on rect at bounding box center [571, 232] width 26 height 18
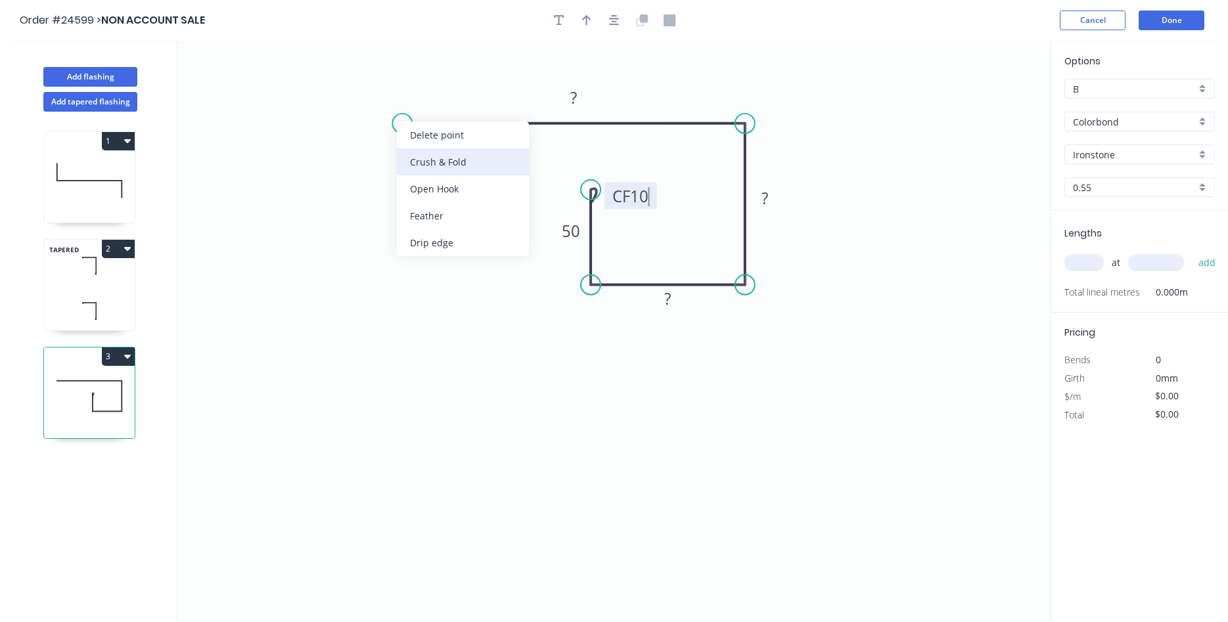
click at [433, 163] on div "Crush & Fold" at bounding box center [463, 162] width 132 height 27
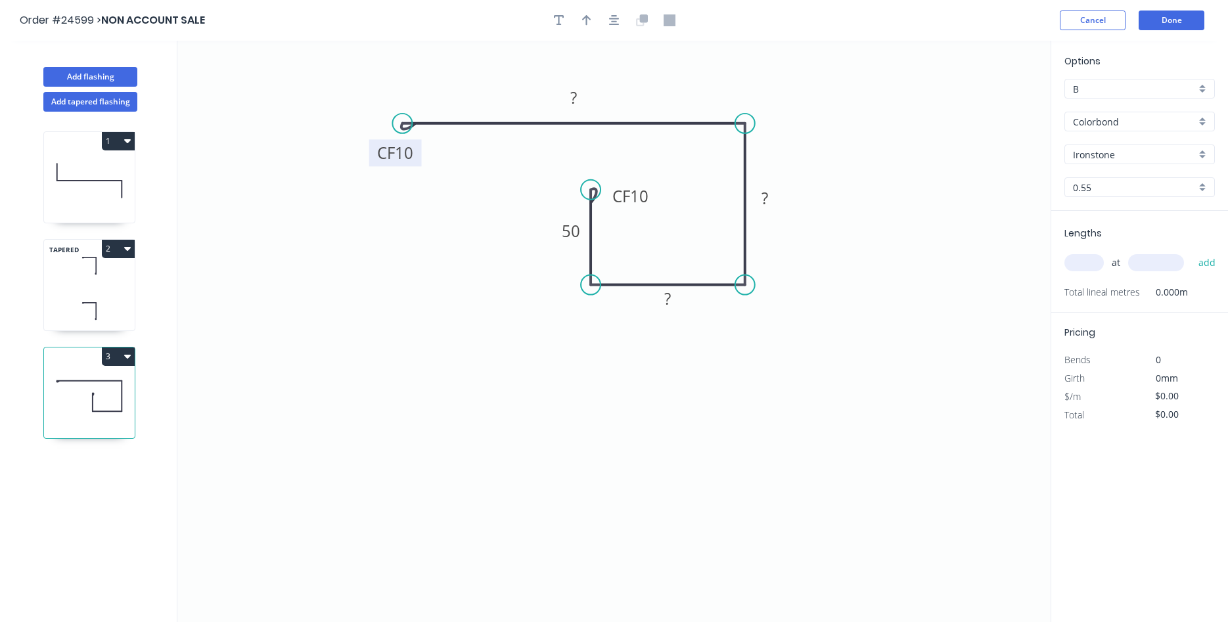
drag, startPoint x: 442, startPoint y: 80, endPoint x: 417, endPoint y: 144, distance: 68.2
click at [417, 144] on rect at bounding box center [395, 152] width 53 height 27
click at [568, 104] on rect at bounding box center [574, 98] width 26 height 18
click at [589, 22] on icon "button" at bounding box center [586, 20] width 9 height 12
type input "$37.71"
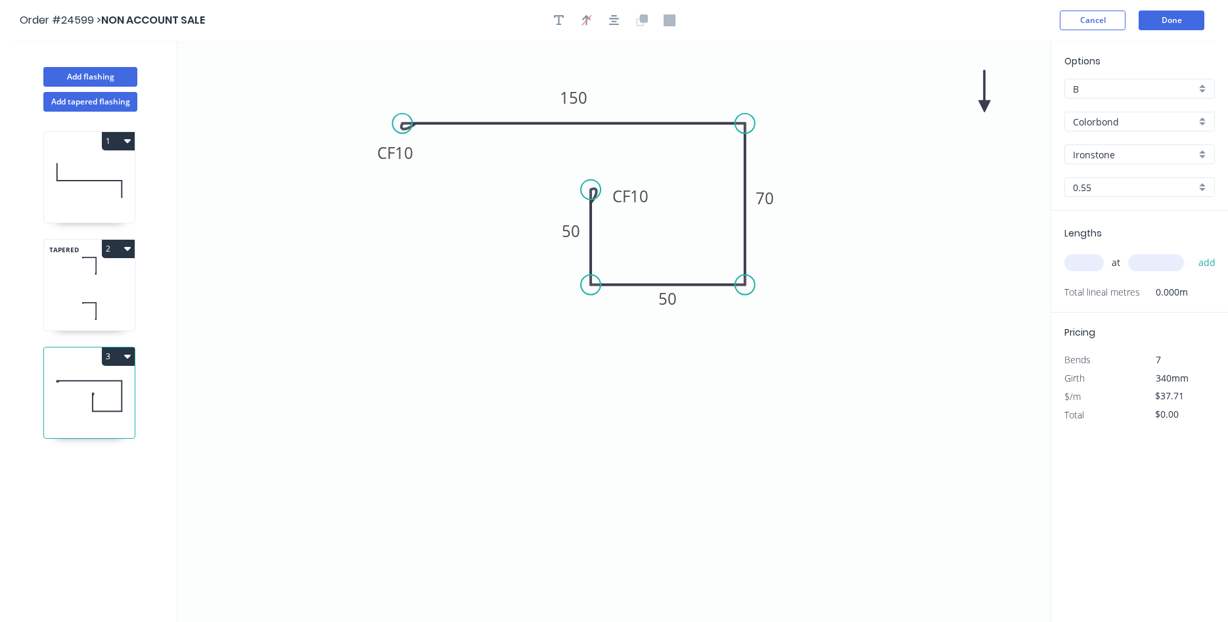
click at [987, 107] on icon at bounding box center [985, 91] width 12 height 42
drag, startPoint x: 986, startPoint y: 103, endPoint x: 660, endPoint y: 109, distance: 325.4
click at [660, 109] on icon at bounding box center [671, 99] width 38 height 38
click at [1208, 89] on div "B" at bounding box center [1140, 89] width 150 height 20
click at [1105, 180] on div "D" at bounding box center [1139, 183] width 149 height 23
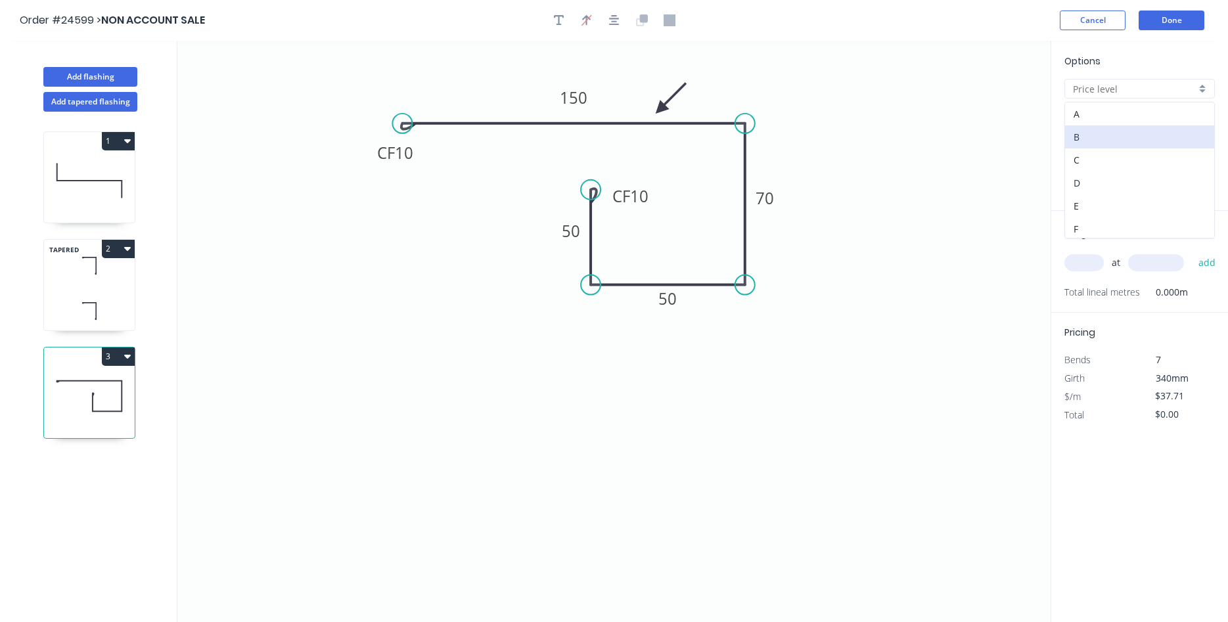
type input "D"
type input "$24.40"
drag, startPoint x: 1084, startPoint y: 258, endPoint x: 1132, endPoint y: 252, distance: 49.1
click at [1088, 258] on input "text" at bounding box center [1084, 262] width 39 height 17
type input "1"
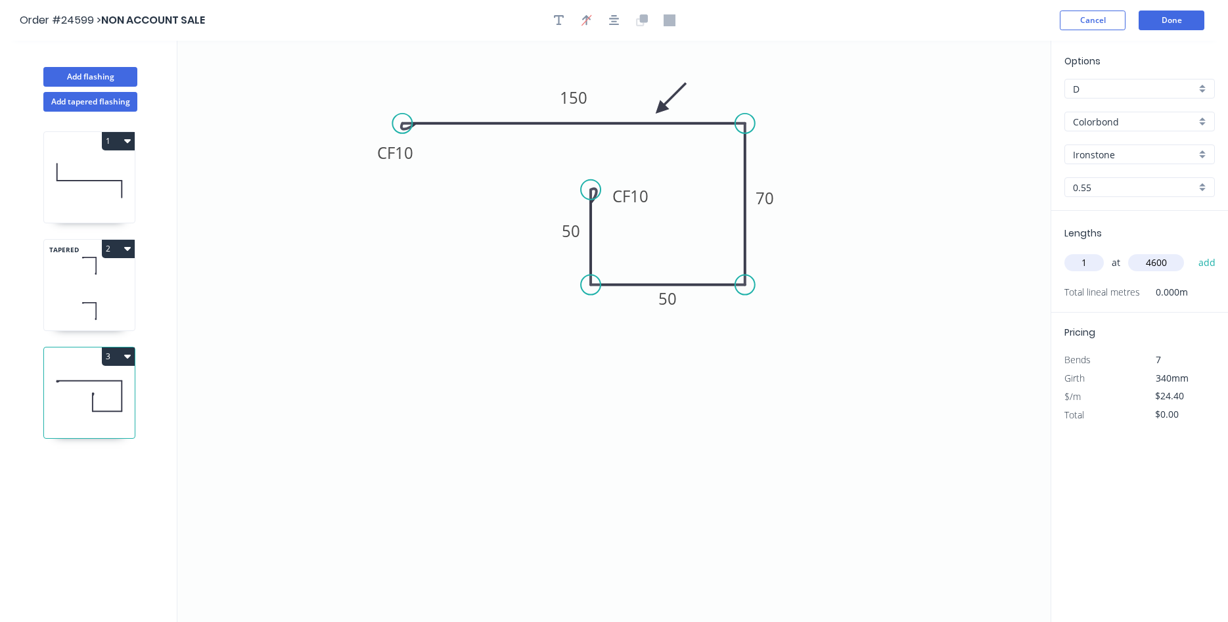
type input "4600"
click at [1192, 252] on button "add" at bounding box center [1207, 263] width 31 height 22
type input "$112.24"
click at [93, 74] on button "Add flashing" at bounding box center [90, 77] width 94 height 20
type input "B"
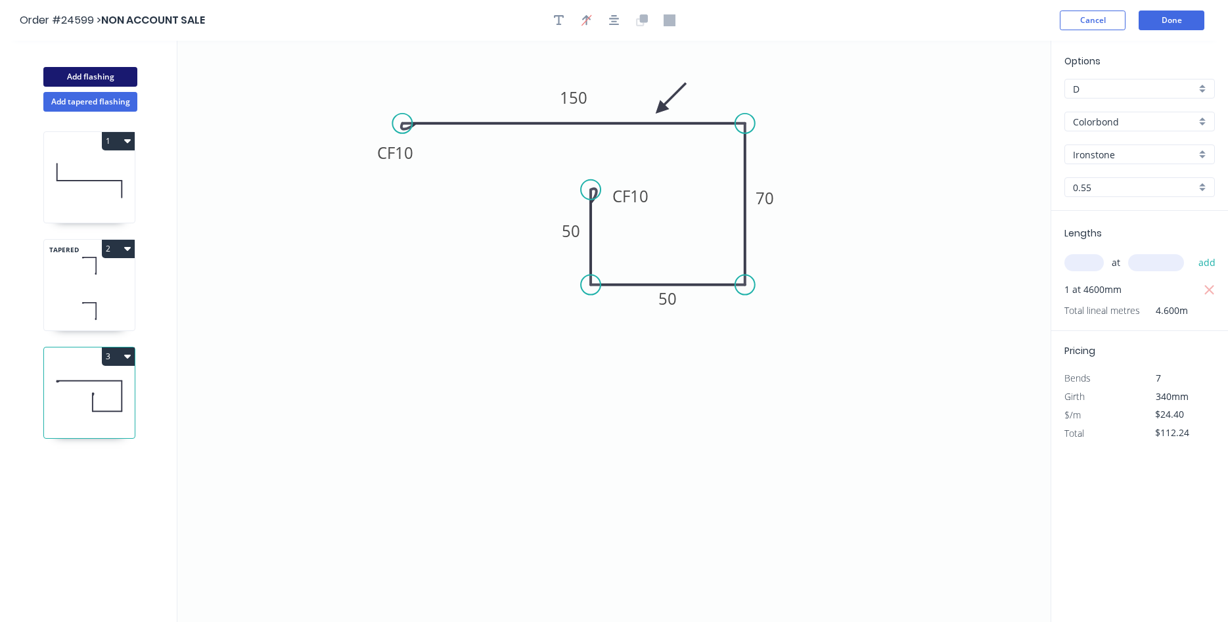
type input "$0.00"
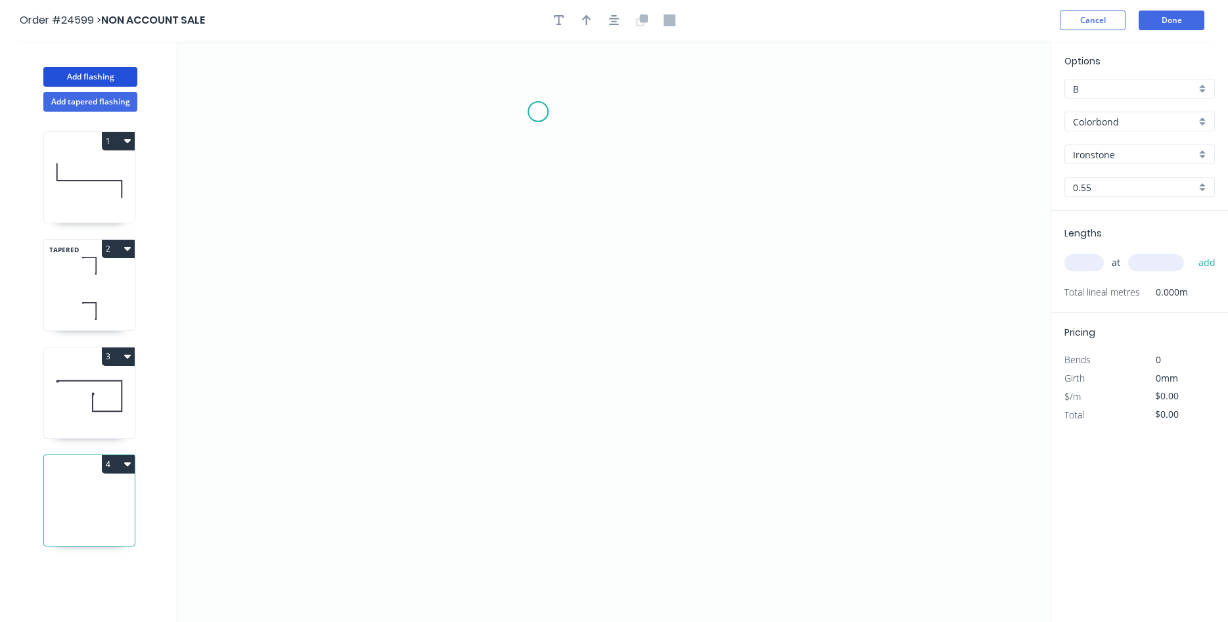
click at [538, 112] on icon "0" at bounding box center [613, 332] width 873 height 582
click at [534, 327] on icon "0" at bounding box center [613, 332] width 873 height 582
click at [560, 370] on icon "0 ?" at bounding box center [613, 332] width 873 height 582
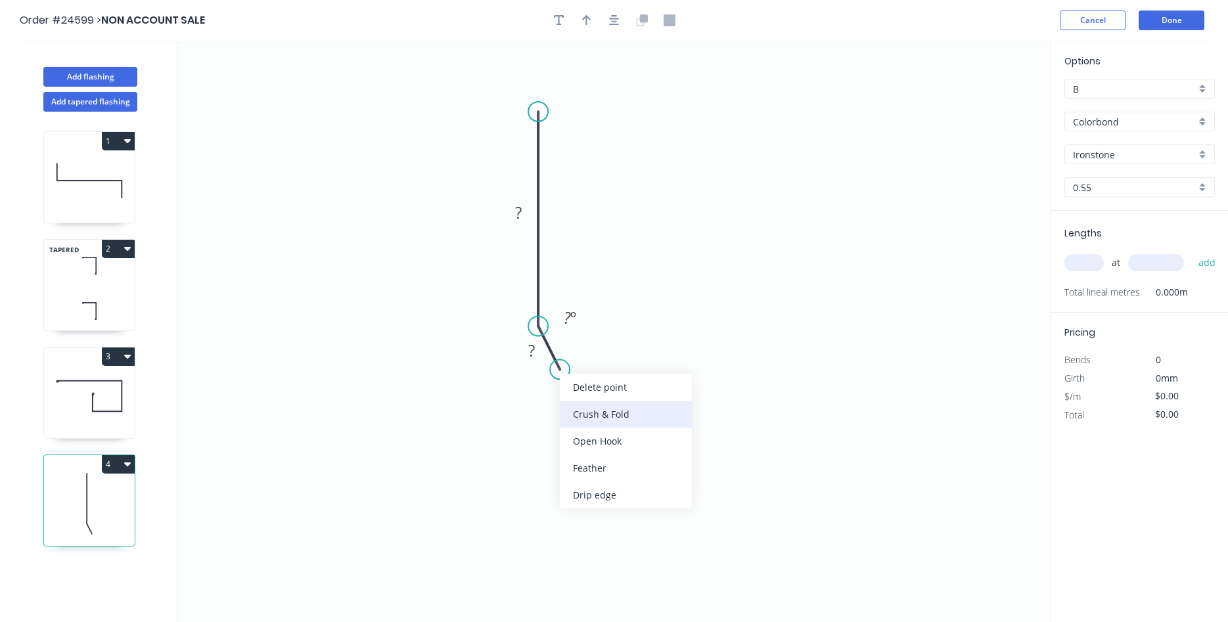
click at [595, 413] on div "Crush & Fold" at bounding box center [626, 414] width 132 height 27
click at [591, 414] on div "Flip bend" at bounding box center [627, 409] width 132 height 27
drag, startPoint x: 599, startPoint y: 329, endPoint x: 543, endPoint y: 377, distance: 73.7
click at [543, 377] on rect at bounding box center [520, 382] width 53 height 27
click at [519, 209] on tspan "?" at bounding box center [518, 213] width 7 height 22
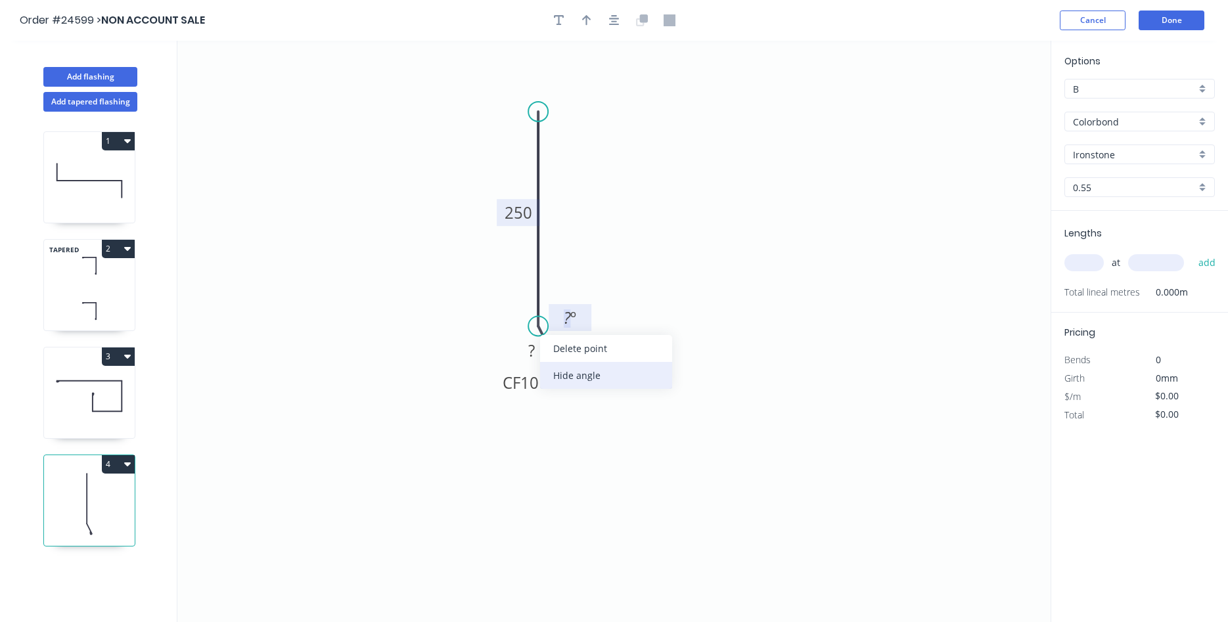
click at [570, 379] on div "Hide angle" at bounding box center [606, 375] width 132 height 27
click at [532, 357] on tspan "?" at bounding box center [531, 351] width 7 height 22
drag, startPoint x: 515, startPoint y: 349, endPoint x: 560, endPoint y: 338, distance: 46.1
click at [560, 338] on rect at bounding box center [575, 338] width 43 height 27
click at [542, 386] on rect at bounding box center [520, 382] width 53 height 27
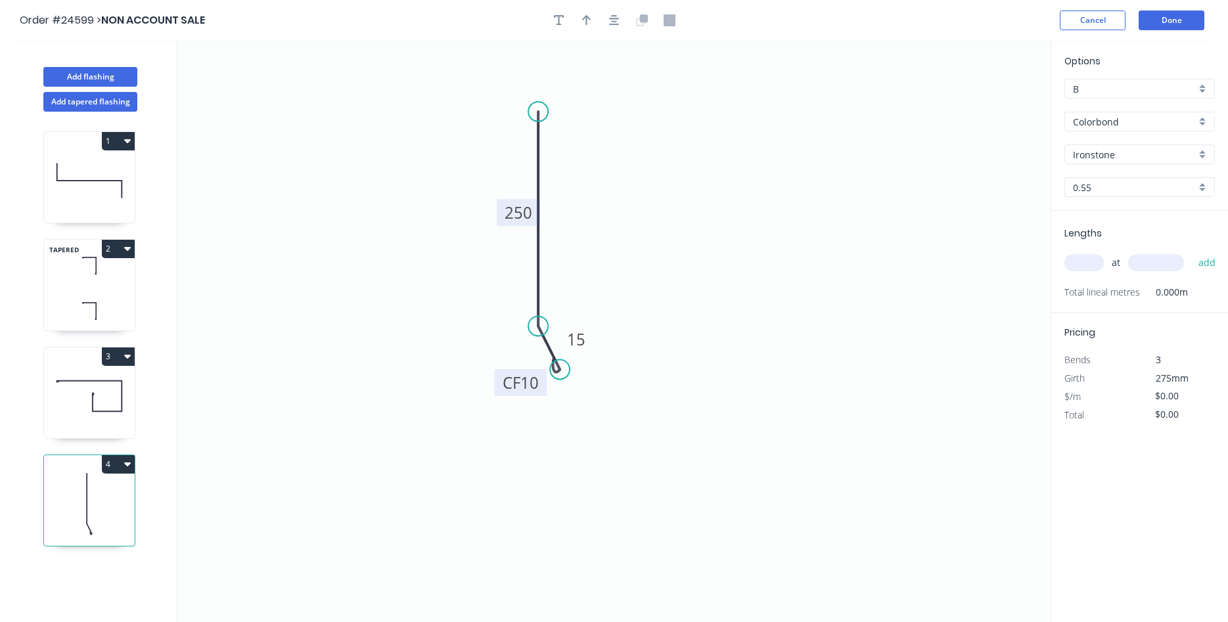
type input "$22.59"
click at [538, 386] on tspan "10" at bounding box center [529, 383] width 18 height 22
drag, startPoint x: 666, startPoint y: 218, endPoint x: 660, endPoint y: 186, distance: 32.1
click at [667, 206] on icon "0 250 CF 15 15" at bounding box center [613, 332] width 873 height 582
click at [587, 26] on icon "button" at bounding box center [586, 20] width 9 height 12
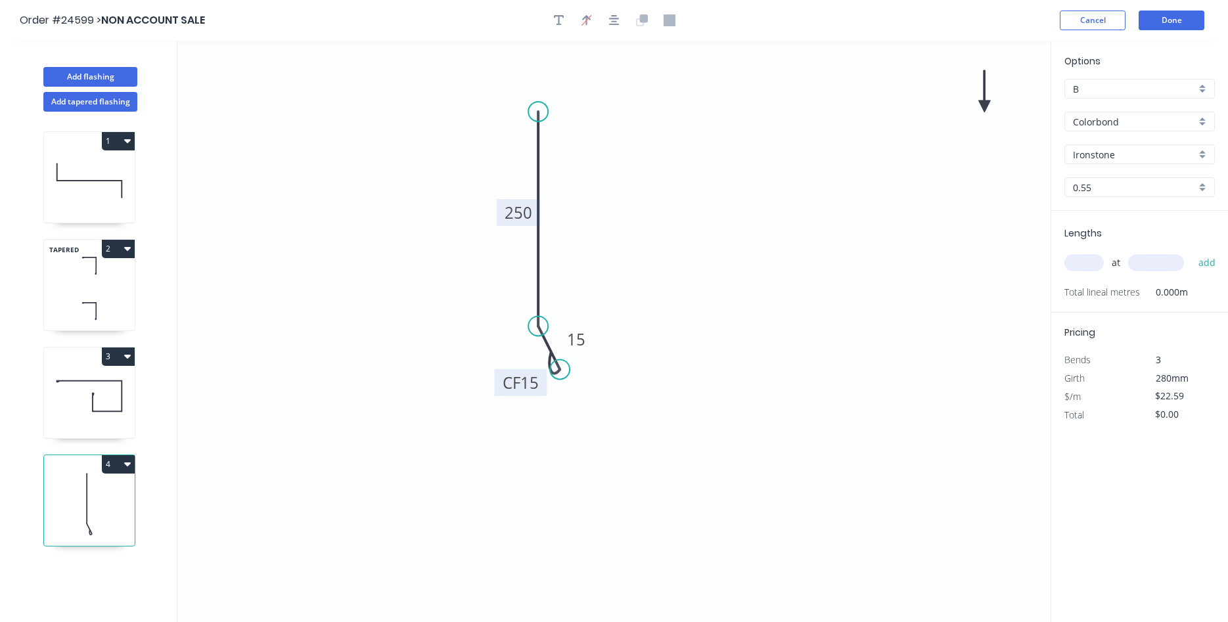
click at [982, 107] on icon at bounding box center [985, 91] width 12 height 42
drag, startPoint x: 984, startPoint y: 105, endPoint x: 566, endPoint y: 221, distance: 433.8
click at [566, 221] on icon at bounding box center [577, 210] width 38 height 38
click at [1203, 91] on div "B" at bounding box center [1140, 89] width 150 height 20
click at [1099, 182] on div "D" at bounding box center [1139, 183] width 149 height 23
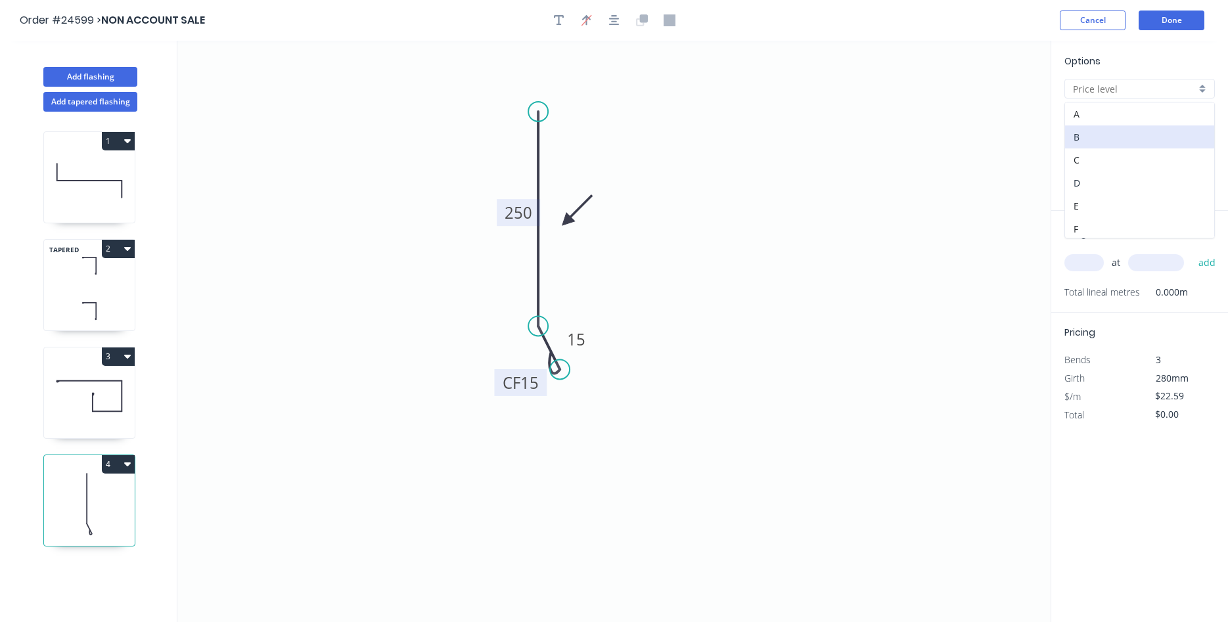
type input "D"
type input "$14.62"
click at [1088, 267] on input "text" at bounding box center [1084, 262] width 39 height 17
type input "1"
type input "4600"
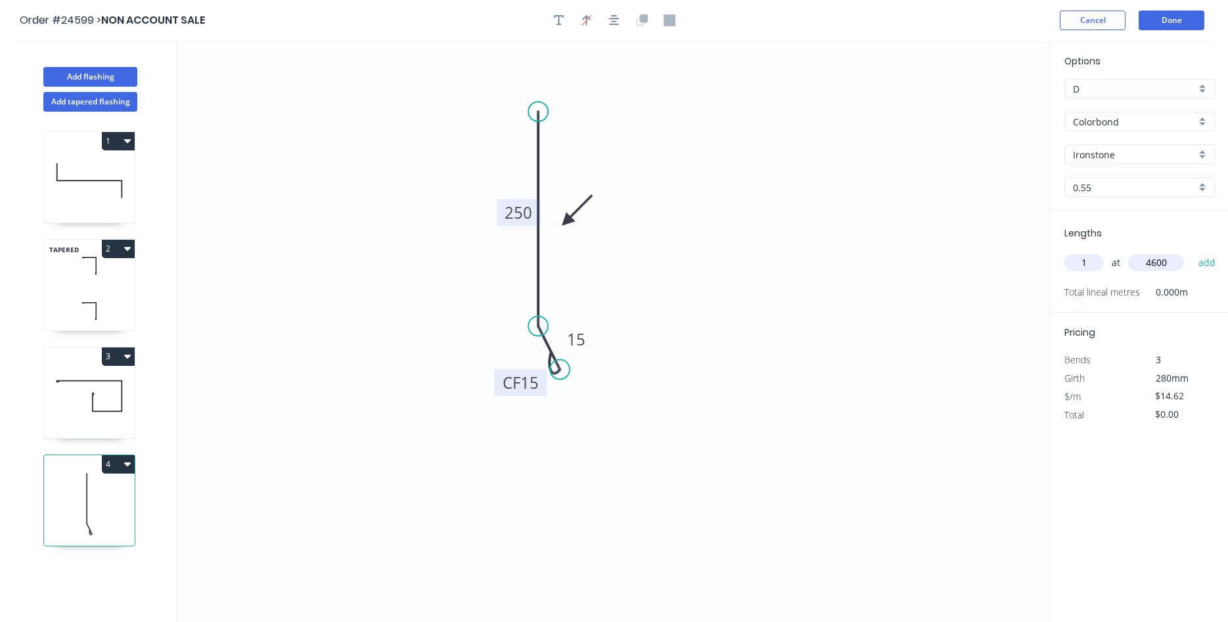
click at [1192, 252] on button "add" at bounding box center [1207, 263] width 31 height 22
type input "$67.25"
click at [87, 72] on button "Add flashing" at bounding box center [90, 77] width 94 height 20
type input "B"
type input "$0.00"
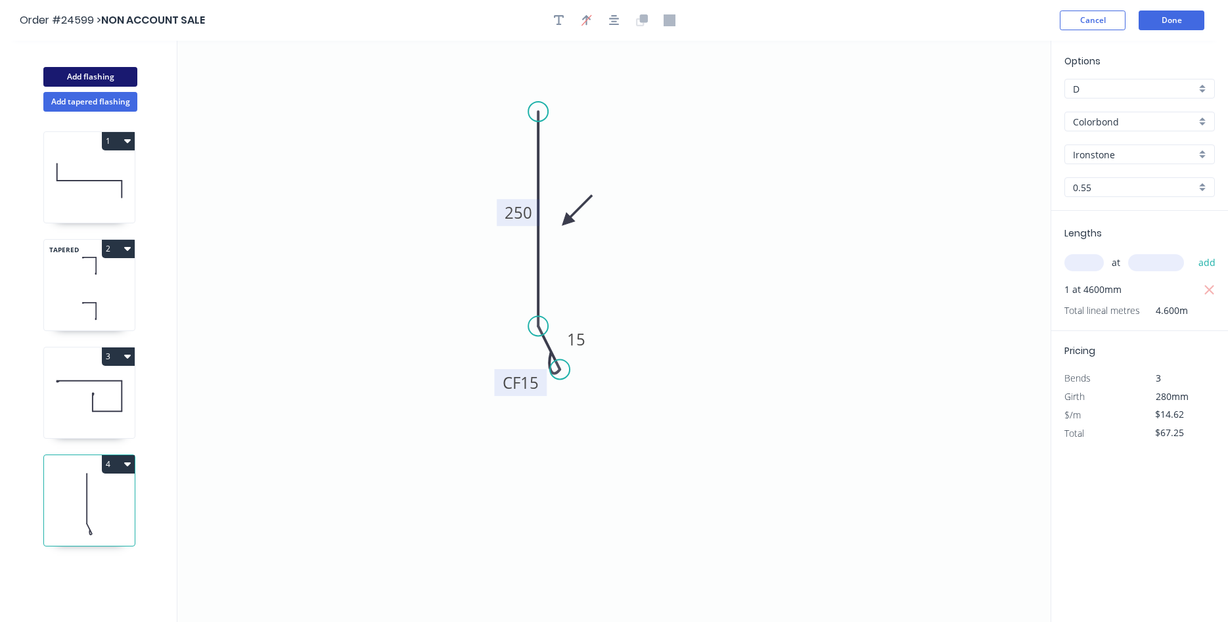
type input "$0.00"
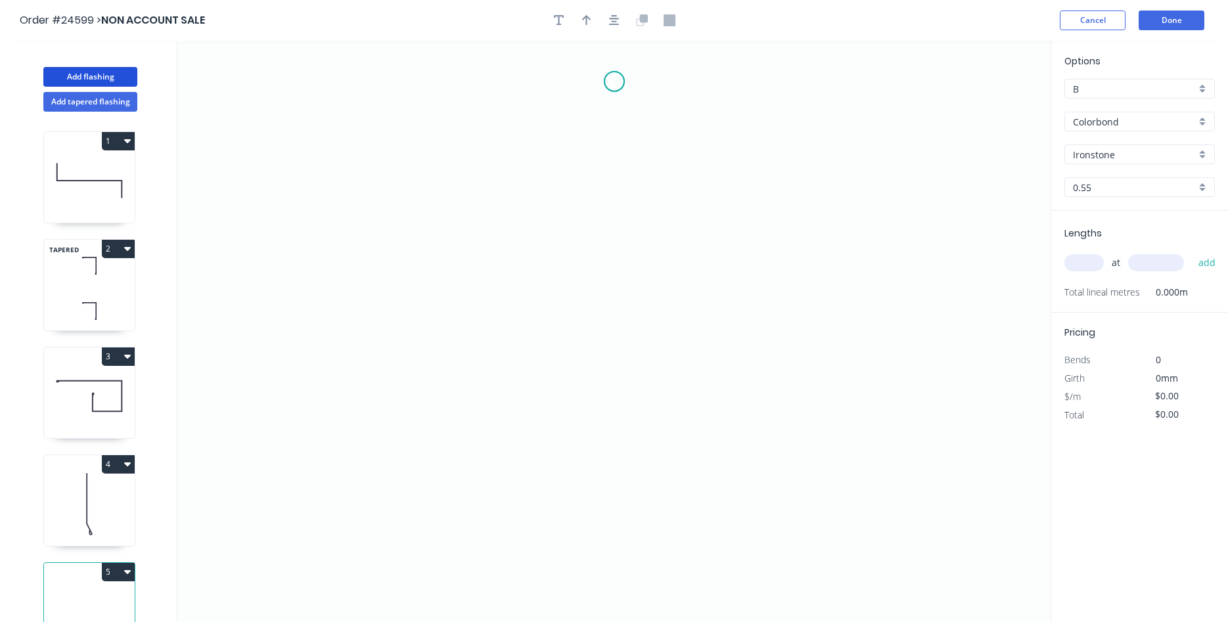
click at [614, 81] on icon "0" at bounding box center [613, 332] width 873 height 582
click at [618, 138] on icon "0" at bounding box center [613, 332] width 873 height 582
click at [434, 179] on icon "0 ?" at bounding box center [613, 332] width 873 height 582
click at [441, 317] on icon "0 ? ? ? º" at bounding box center [613, 332] width 873 height 582
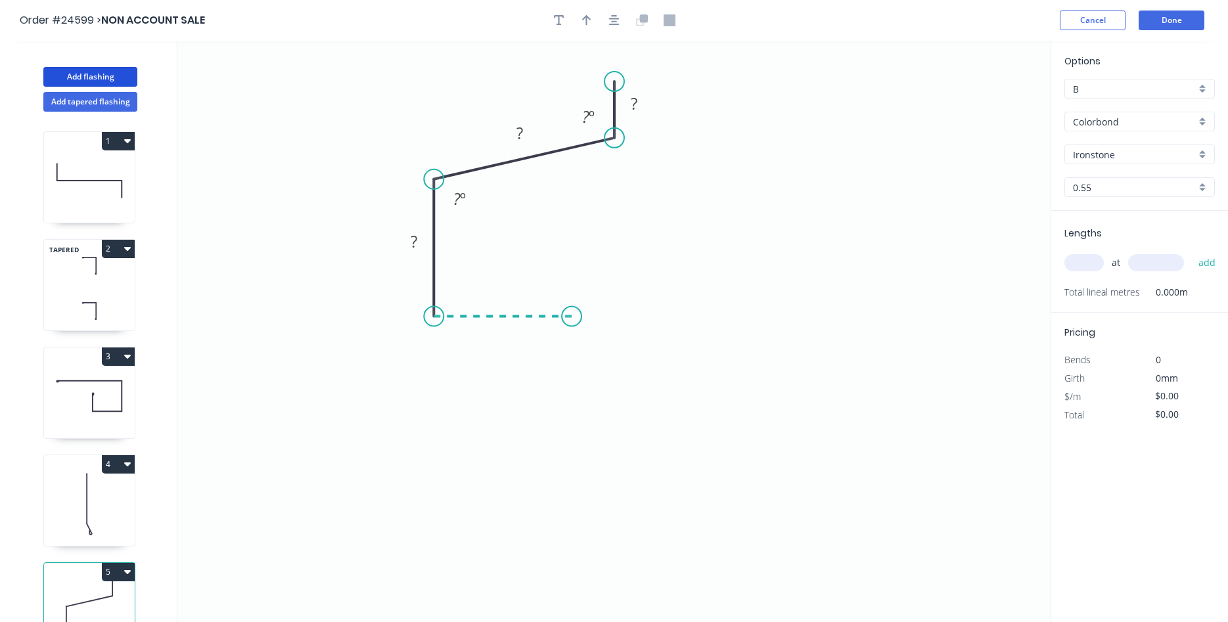
click at [572, 312] on icon "0 ? ? ? ? º ? º" at bounding box center [613, 332] width 873 height 582
click at [578, 214] on icon "0 ? ? ? ? ? º ? º" at bounding box center [613, 332] width 873 height 582
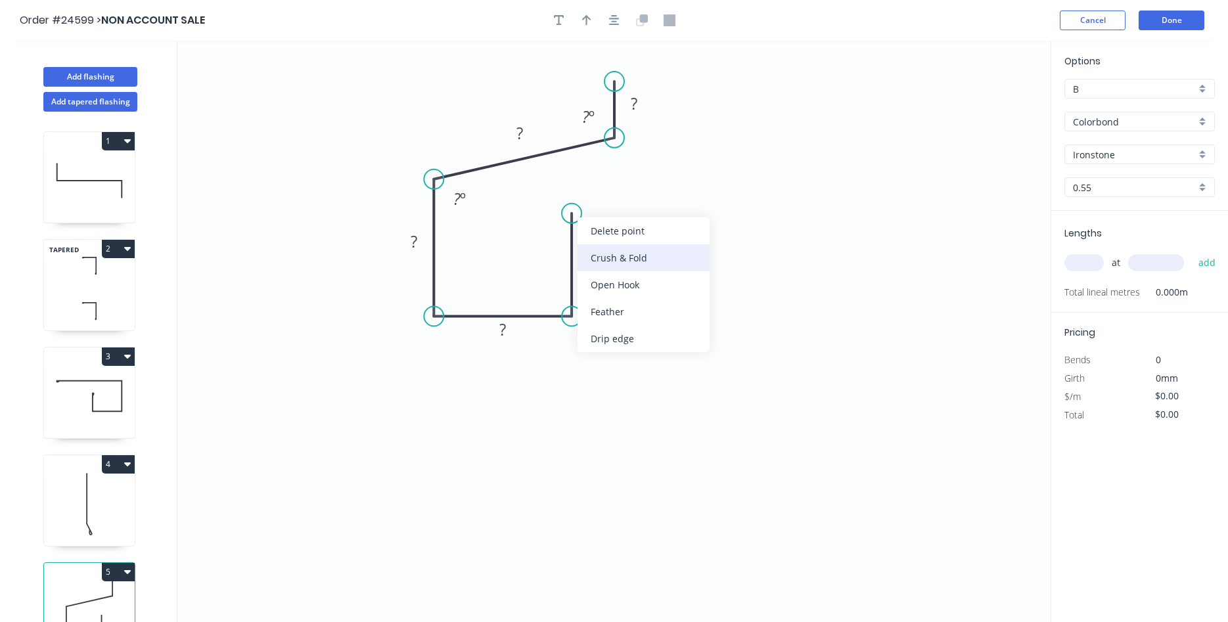
click at [606, 262] on div "Crush & Fold" at bounding box center [644, 257] width 132 height 27
drag, startPoint x: 619, startPoint y: 216, endPoint x: 552, endPoint y: 206, distance: 67.8
click at [552, 206] on rect at bounding box center [533, 214] width 53 height 27
drag, startPoint x: 624, startPoint y: 79, endPoint x: 632, endPoint y: 109, distance: 31.1
click at [630, 110] on circle at bounding box center [630, 110] width 20 height 20
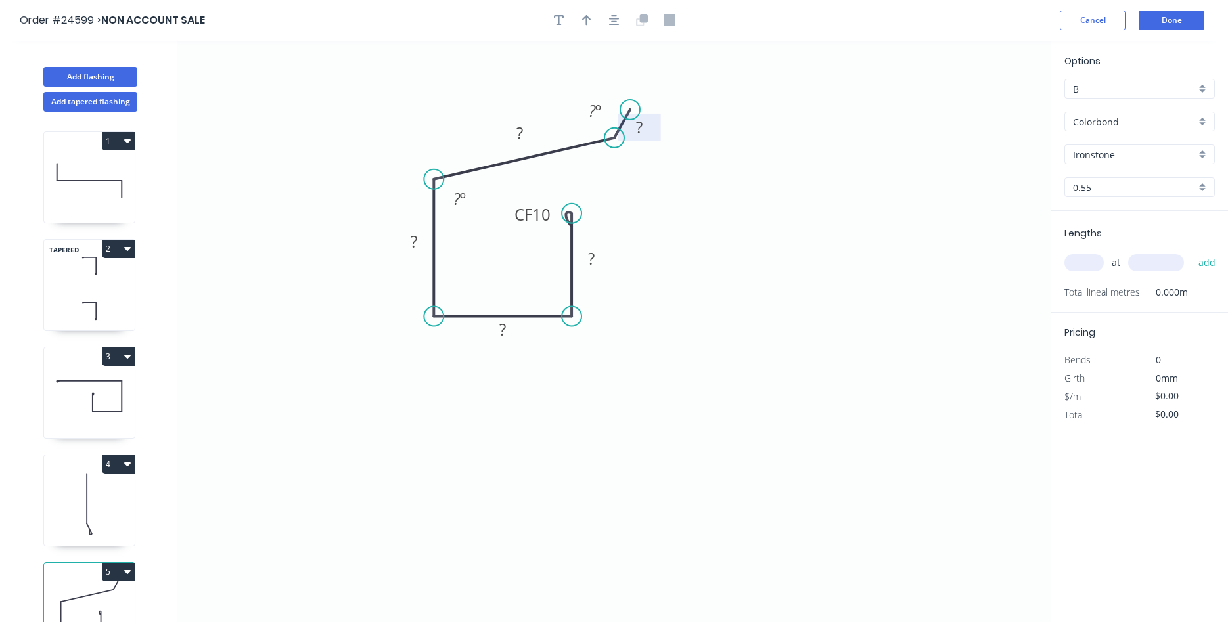
click at [645, 124] on rect at bounding box center [639, 128] width 26 height 18
click at [655, 154] on div "Crush & Fold" at bounding box center [698, 154] width 132 height 27
click at [656, 171] on div "Flip bend" at bounding box center [696, 162] width 132 height 27
drag, startPoint x: 656, startPoint y: 127, endPoint x: 609, endPoint y: 87, distance: 61.1
click at [609, 87] on rect at bounding box center [593, 87] width 43 height 27
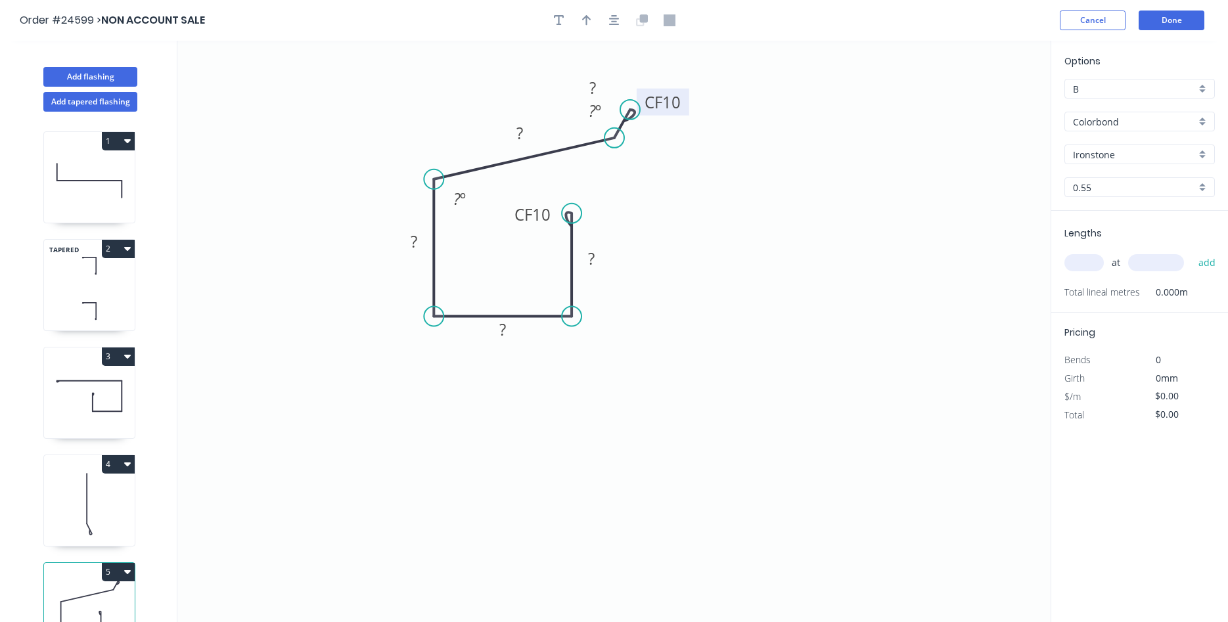
click at [681, 103] on tspan "10" at bounding box center [671, 102] width 18 height 22
click at [660, 189] on div "Hide angle" at bounding box center [676, 184] width 132 height 27
type input "$50.22"
drag, startPoint x: 611, startPoint y: 88, endPoint x: 614, endPoint y: 116, distance: 27.7
click at [614, 116] on rect at bounding box center [595, 115] width 43 height 27
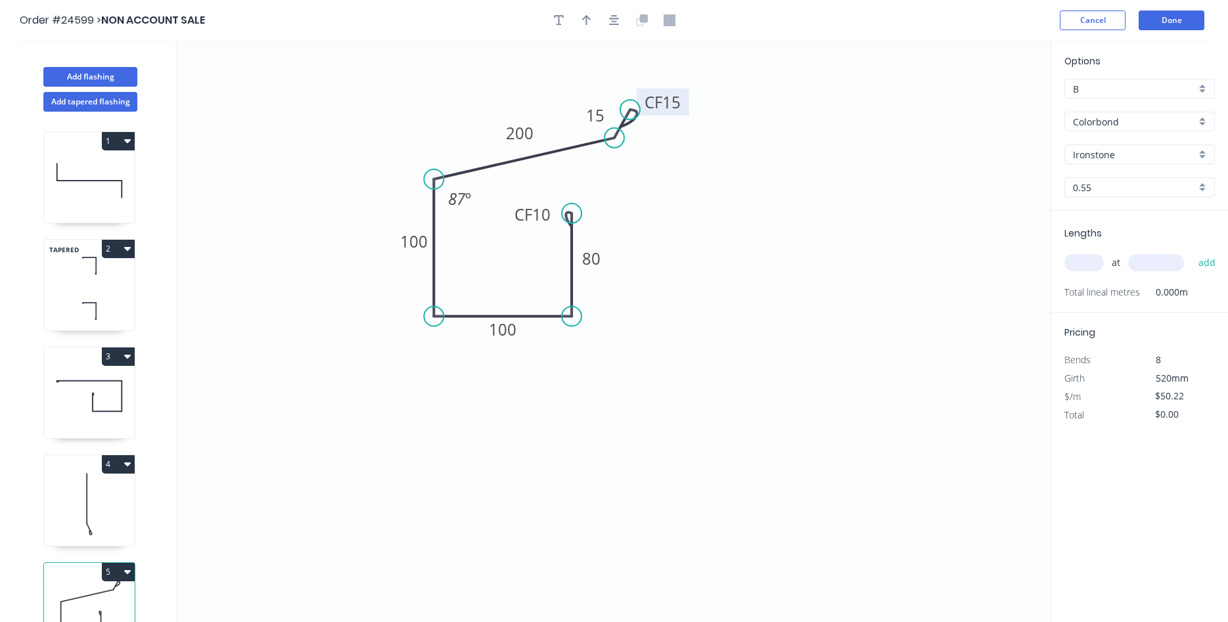
click at [1115, 83] on input "B" at bounding box center [1134, 89] width 123 height 14
click at [1077, 183] on div "D" at bounding box center [1139, 183] width 149 height 23
type input "D"
type input "$32.70"
click at [1082, 261] on input "text" at bounding box center [1084, 262] width 39 height 17
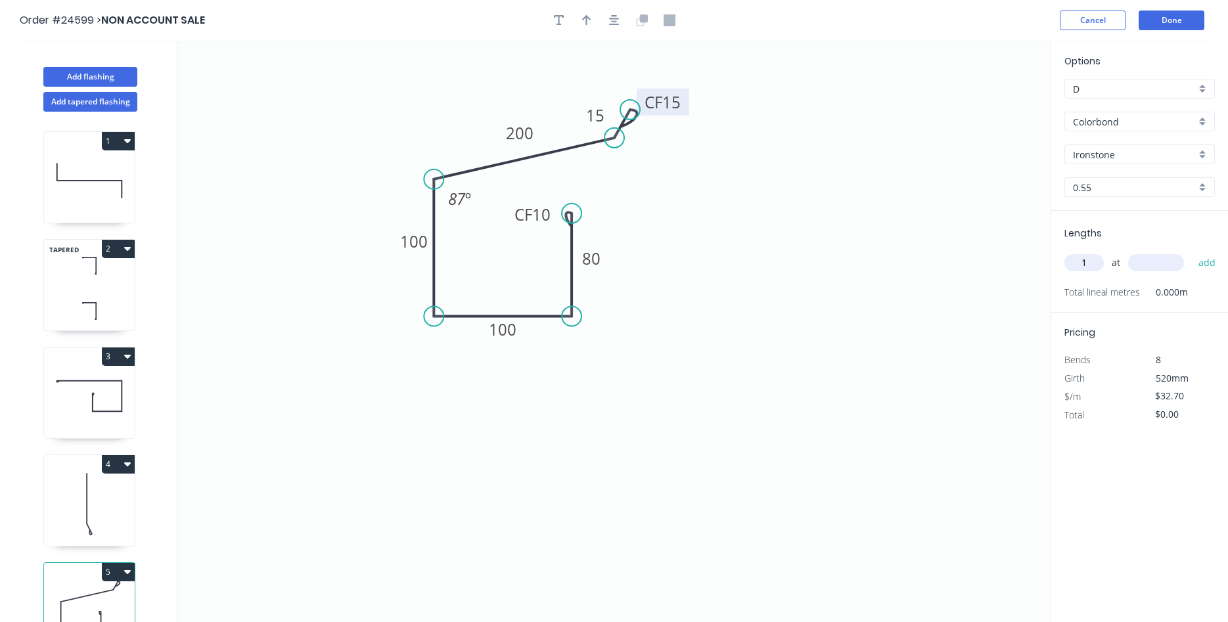
type input "1"
type input "7450"
click at [1192, 252] on button "add" at bounding box center [1207, 263] width 31 height 22
type input "$243.62"
click at [590, 23] on icon "button" at bounding box center [586, 20] width 9 height 12
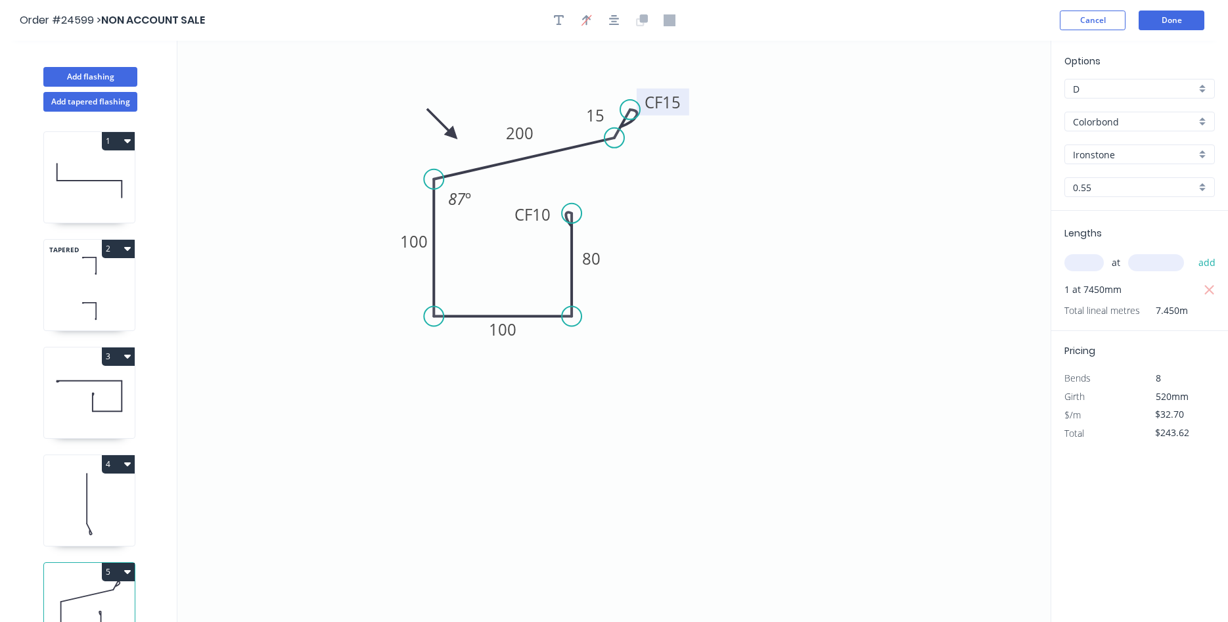
drag, startPoint x: 981, startPoint y: 103, endPoint x: 448, endPoint y: 150, distance: 535.7
click at [448, 143] on icon at bounding box center [442, 124] width 38 height 38
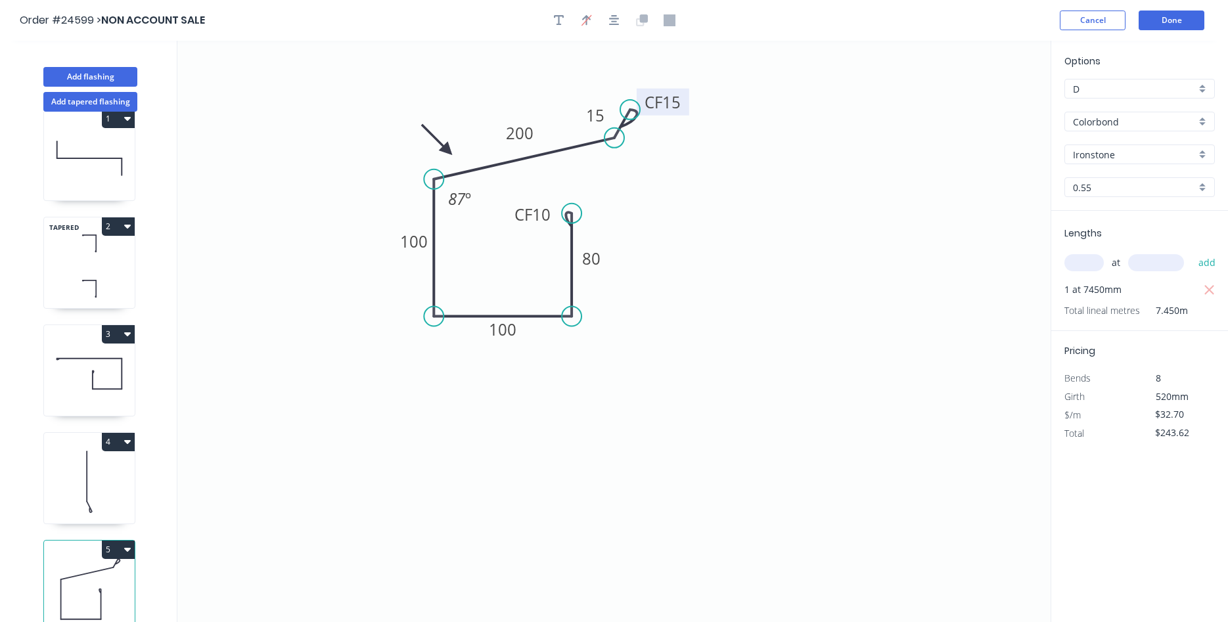
scroll to position [24, 0]
click at [80, 77] on button "Add flashing" at bounding box center [90, 77] width 94 height 20
type input "B"
type input "$0.00"
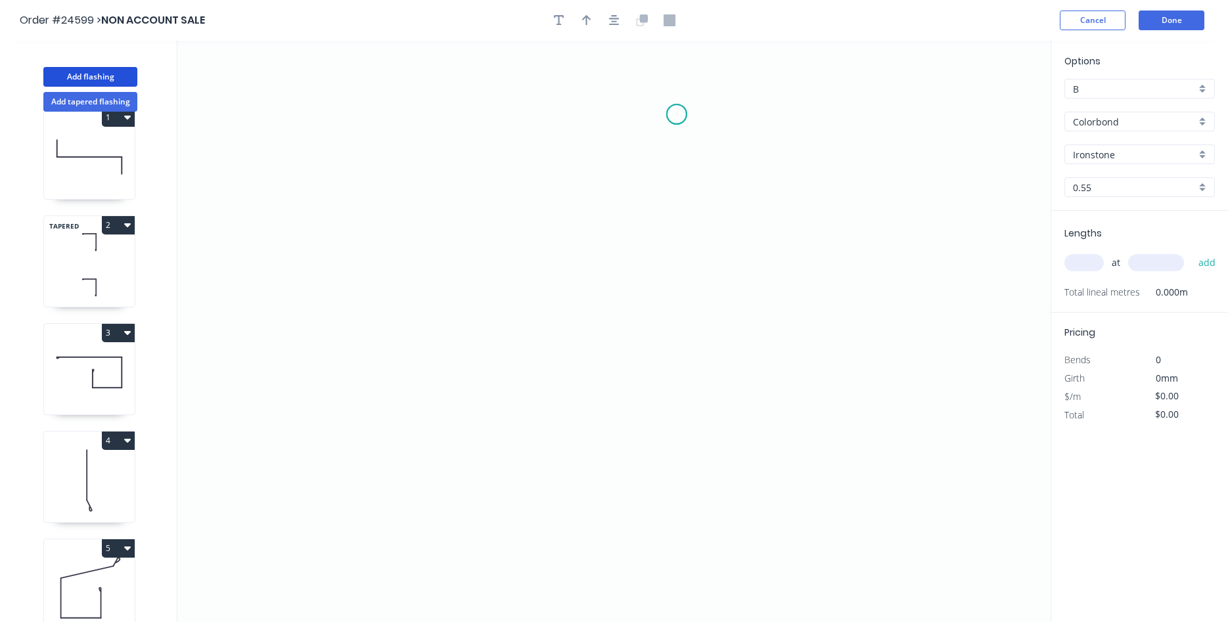
click at [677, 114] on icon "0" at bounding box center [613, 332] width 873 height 582
click at [469, 117] on icon "0" at bounding box center [613, 332] width 873 height 582
click at [459, 336] on icon "0 ?" at bounding box center [613, 332] width 873 height 582
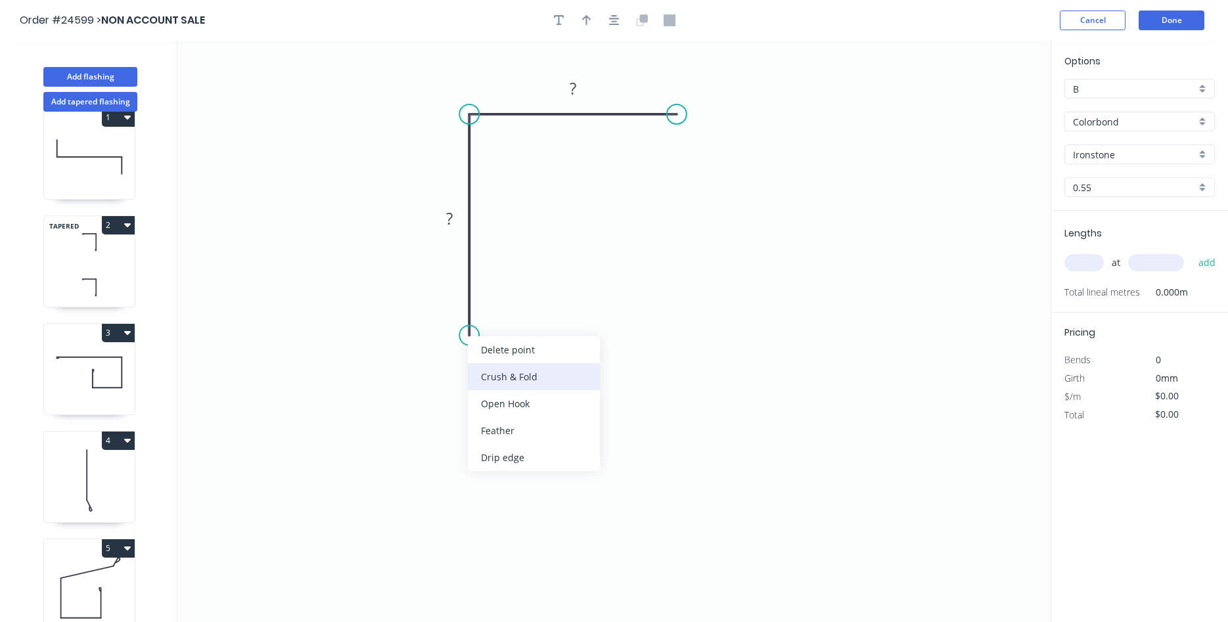
click at [488, 370] on div "Crush & Fold" at bounding box center [534, 376] width 132 height 27
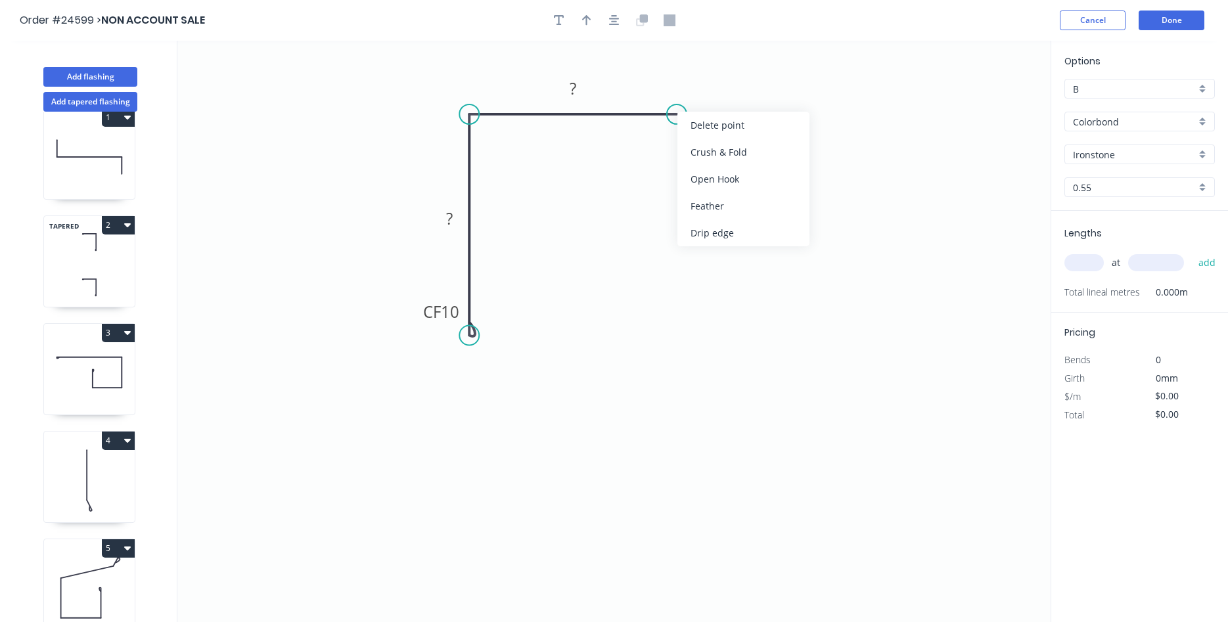
drag, startPoint x: 740, startPoint y: 149, endPoint x: 739, endPoint y: 143, distance: 6.6
click at [740, 149] on div "Crush & Fold" at bounding box center [744, 152] width 132 height 27
click at [703, 147] on div "Flip bend" at bounding box center [741, 159] width 132 height 27
drag, startPoint x: 419, startPoint y: 308, endPoint x: 486, endPoint y: 336, distance: 72.5
click at [488, 334] on rect at bounding box center [512, 337] width 53 height 27
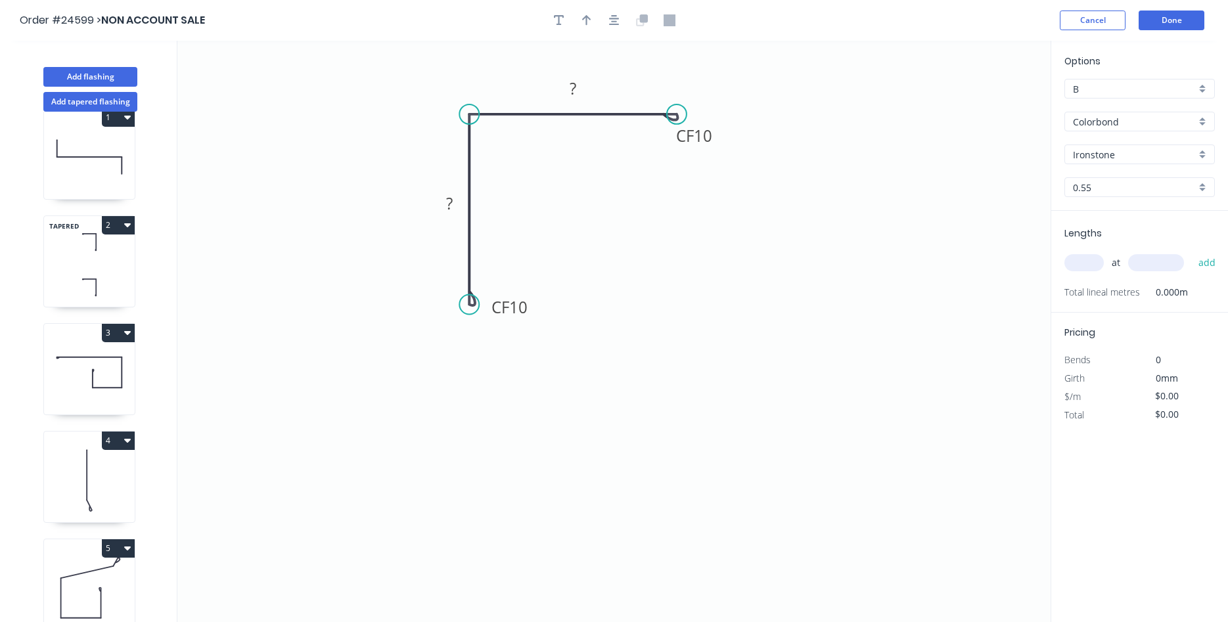
drag, startPoint x: 467, startPoint y: 331, endPoint x: 463, endPoint y: 305, distance: 26.6
click at [463, 305] on circle at bounding box center [469, 305] width 20 height 20
click at [453, 206] on tspan "?" at bounding box center [449, 204] width 7 height 22
click at [511, 306] on tspan "10" at bounding box center [518, 307] width 18 height 22
click at [462, 208] on rect at bounding box center [449, 204] width 26 height 18
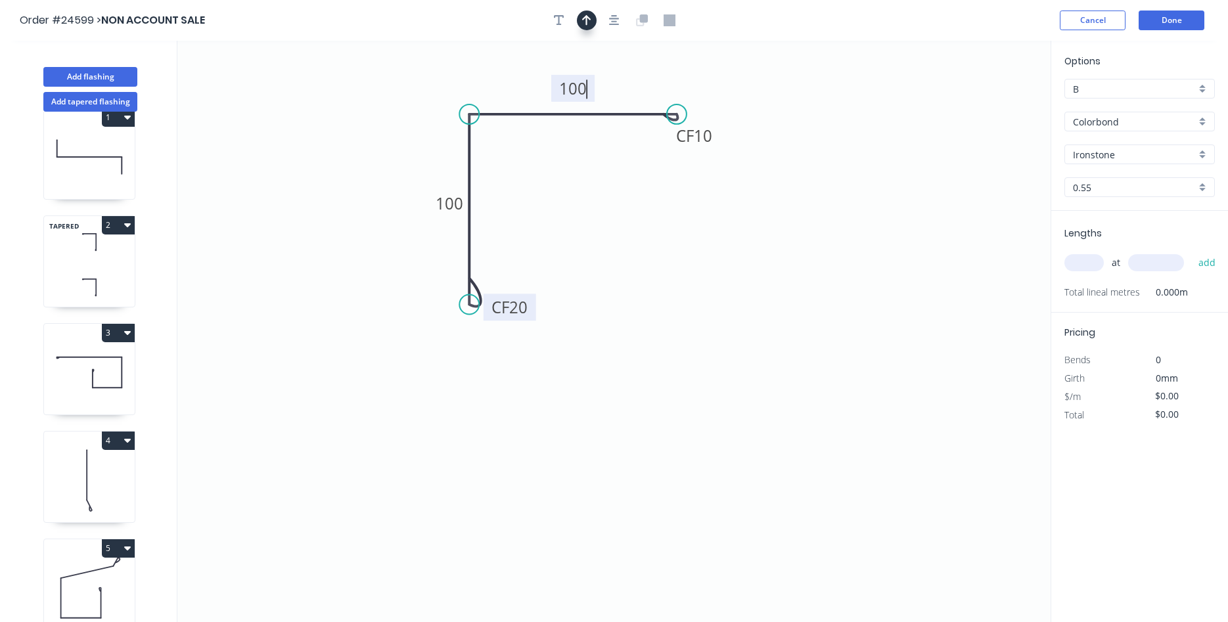
click at [586, 10] on header "Order #24599 > NON ACCOUNT SALE Cancel Done" at bounding box center [614, 20] width 1228 height 41
type input "$27.14"
click at [581, 15] on button "button" at bounding box center [587, 21] width 20 height 20
drag, startPoint x: 983, startPoint y: 106, endPoint x: 498, endPoint y: 93, distance: 485.2
click at [498, 93] on icon at bounding box center [488, 82] width 38 height 38
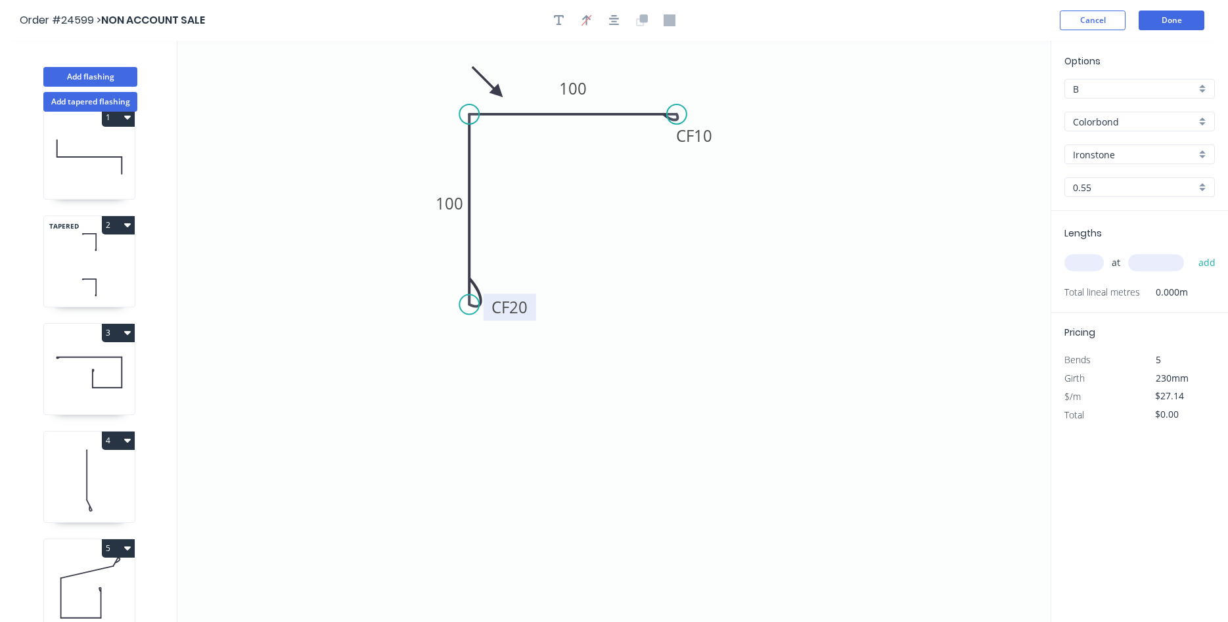
click at [1103, 92] on input "B" at bounding box center [1134, 89] width 123 height 14
click at [1113, 189] on div "D" at bounding box center [1139, 183] width 149 height 23
type input "D"
type input "$17.56"
click at [1095, 260] on input "text" at bounding box center [1084, 262] width 39 height 17
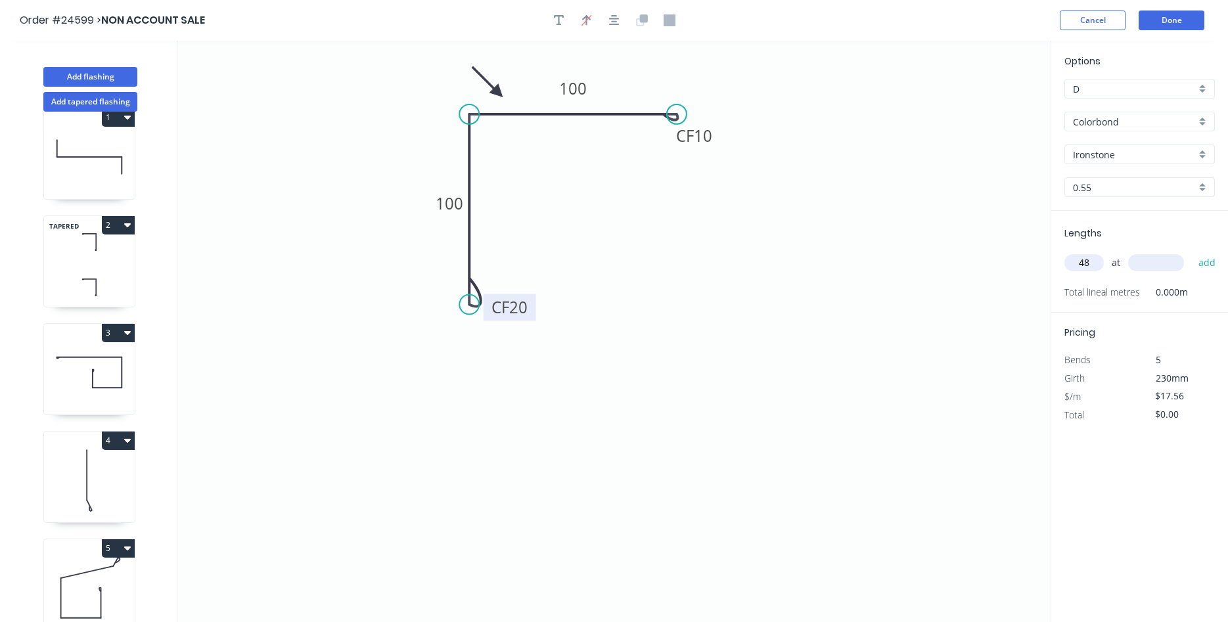
type input "4"
type input "2"
type input "4800"
click at [1192, 252] on button "add" at bounding box center [1207, 263] width 31 height 22
type input "$168.58"
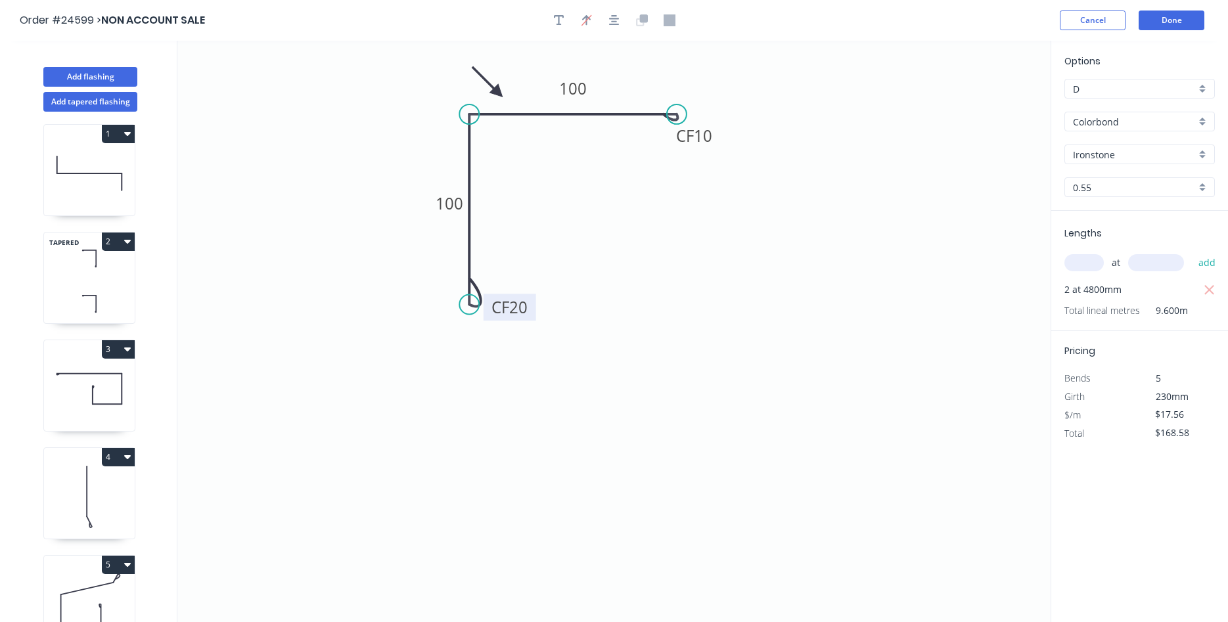
scroll to position [0, 0]
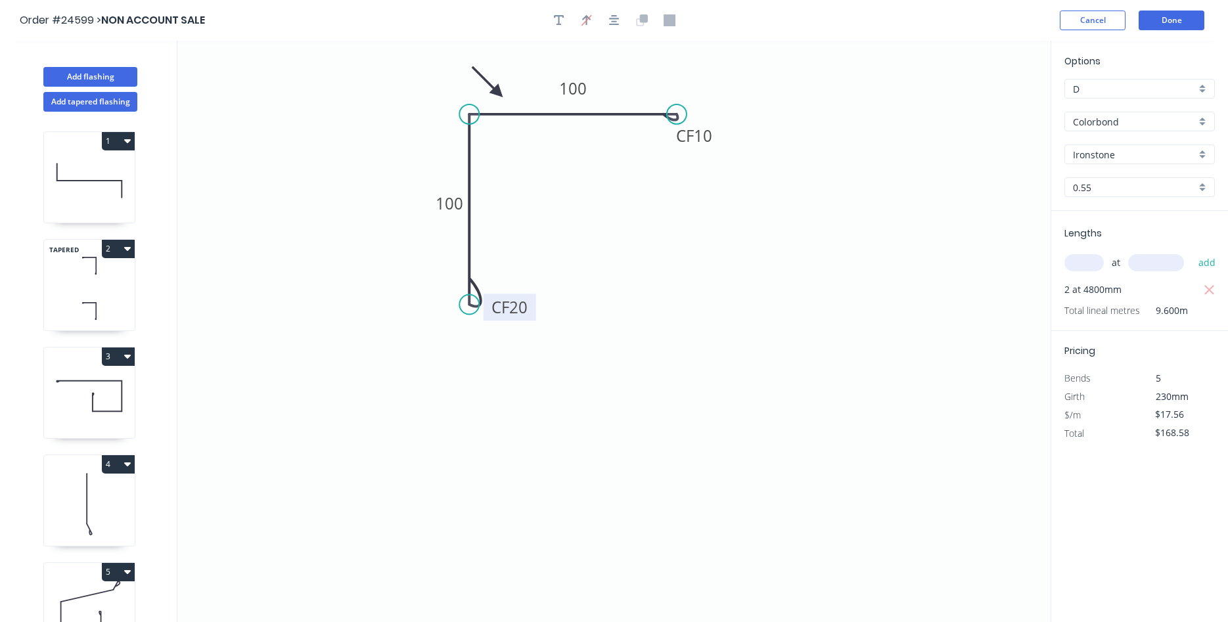
click at [85, 164] on icon at bounding box center [89, 181] width 91 height 84
type input "$10.51"
type input "$100.90"
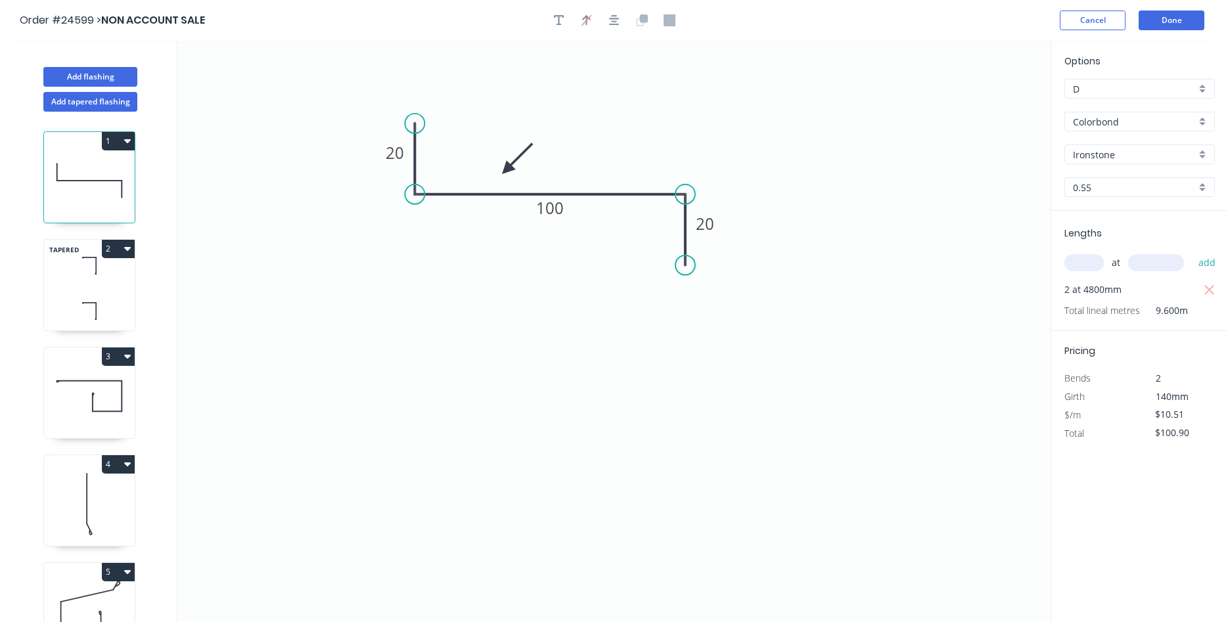
scroll to position [131, 0]
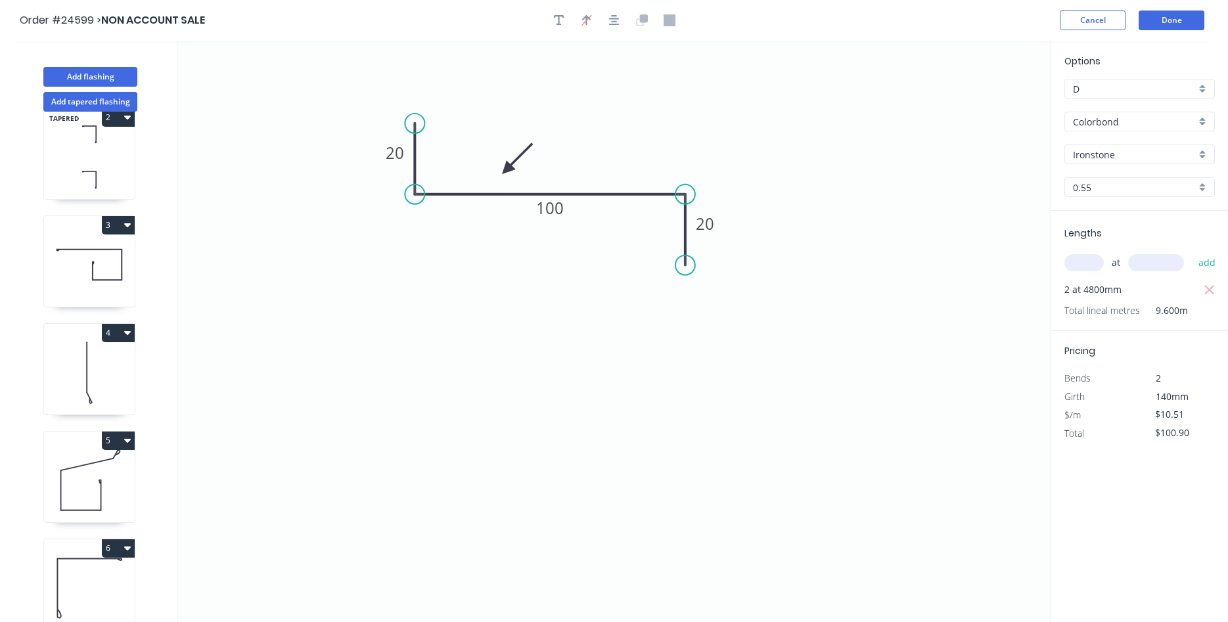
click at [74, 586] on icon at bounding box center [89, 588] width 91 height 84
type input "$17.56"
type input "$168.58"
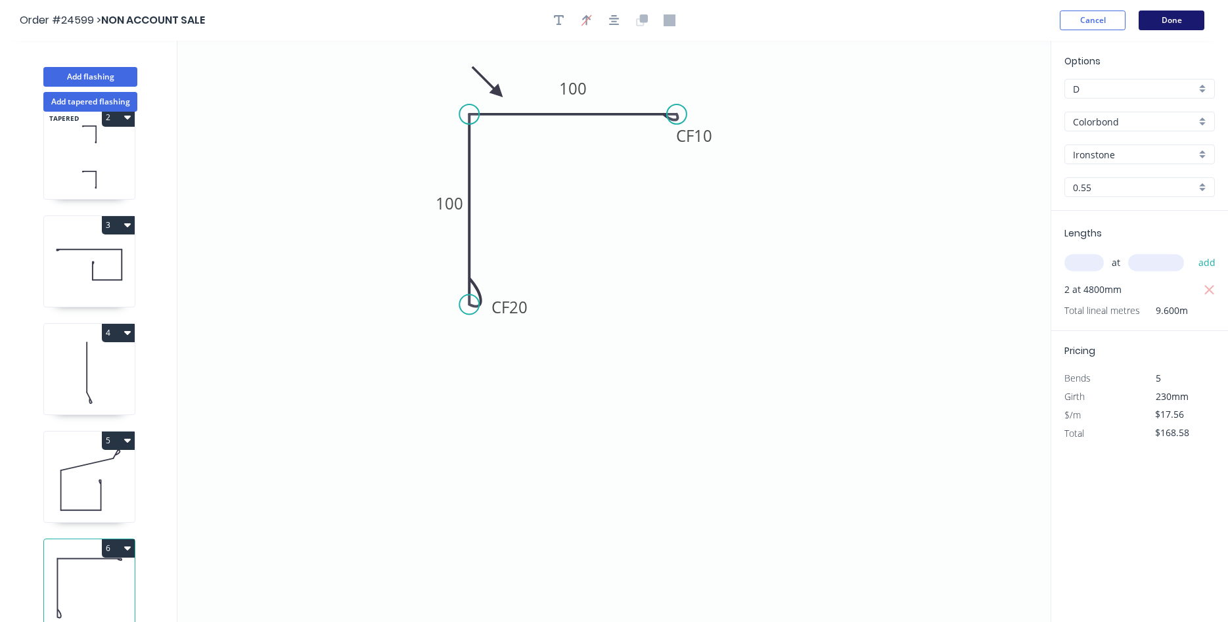
click at [1162, 22] on button "Done" at bounding box center [1172, 21] width 66 height 20
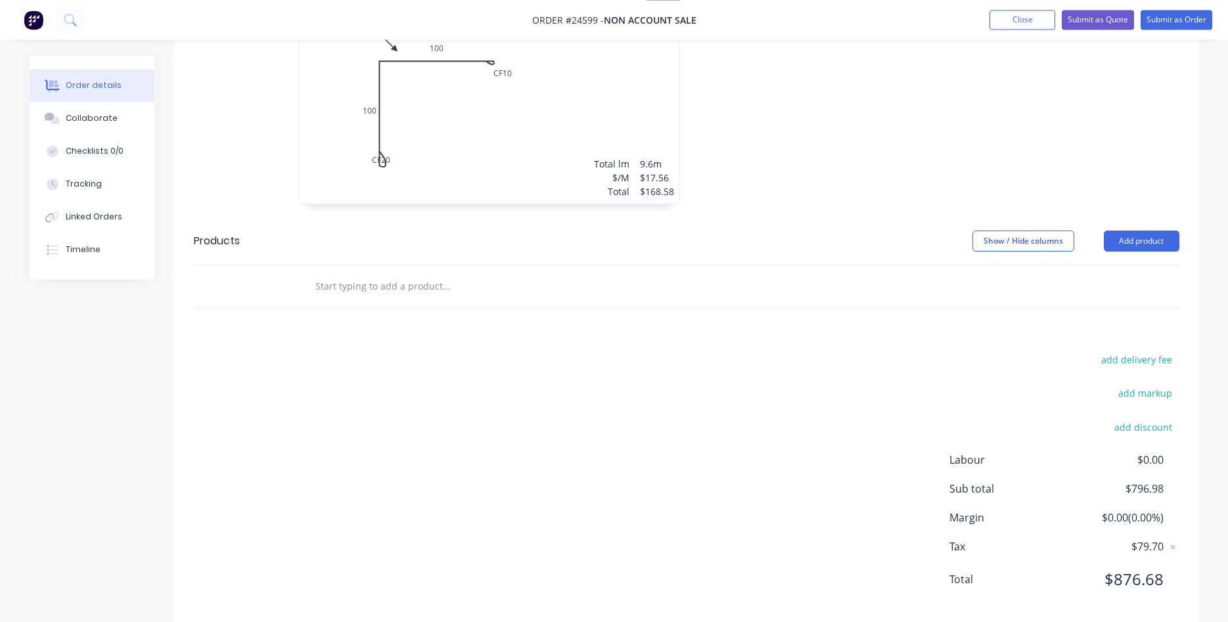
scroll to position [1155, 0]
click at [1136, 227] on button "Add product" at bounding box center [1142, 237] width 76 height 21
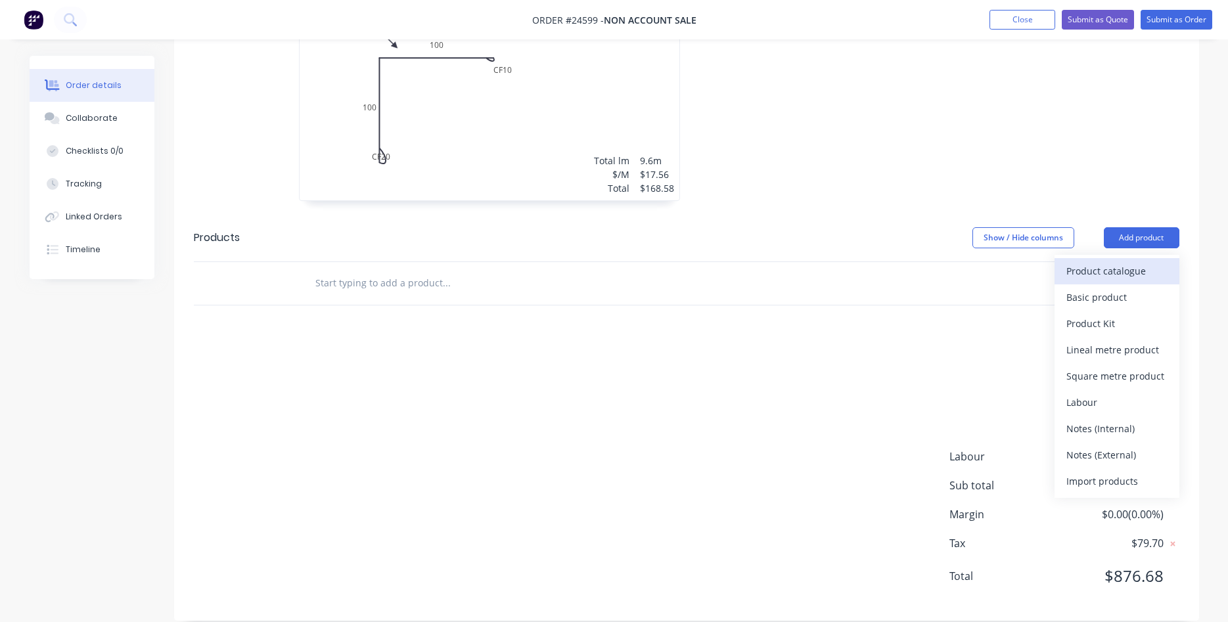
click at [1122, 262] on div "Product catalogue" at bounding box center [1117, 271] width 101 height 19
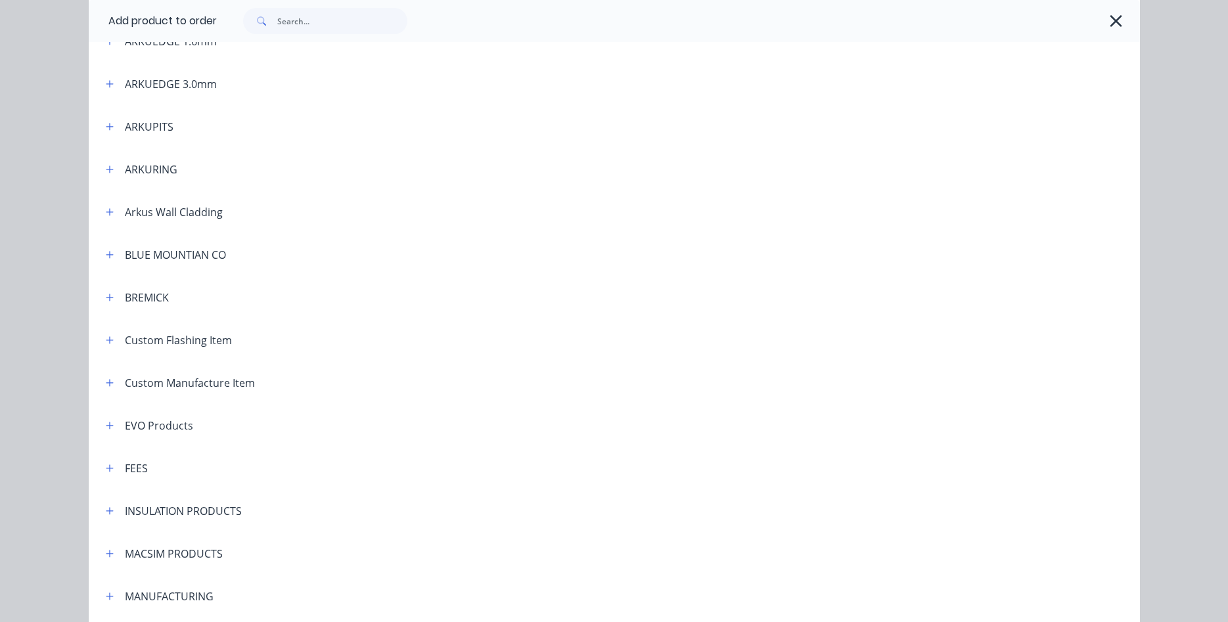
scroll to position [524, 0]
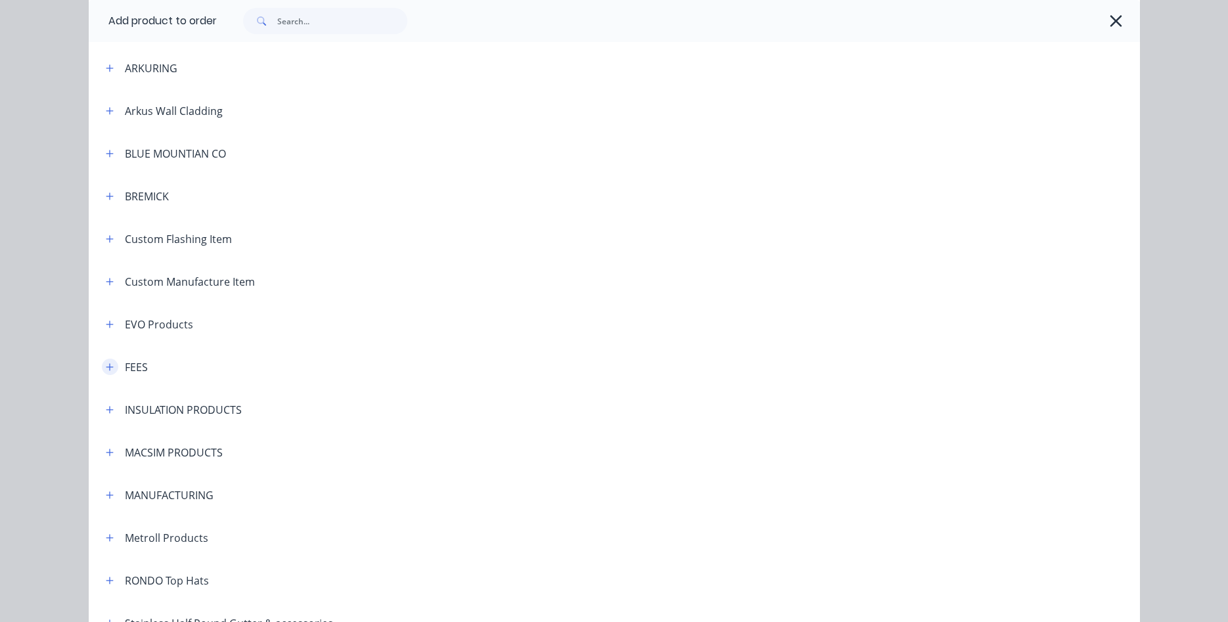
click at [108, 367] on icon "button" at bounding box center [110, 367] width 8 height 9
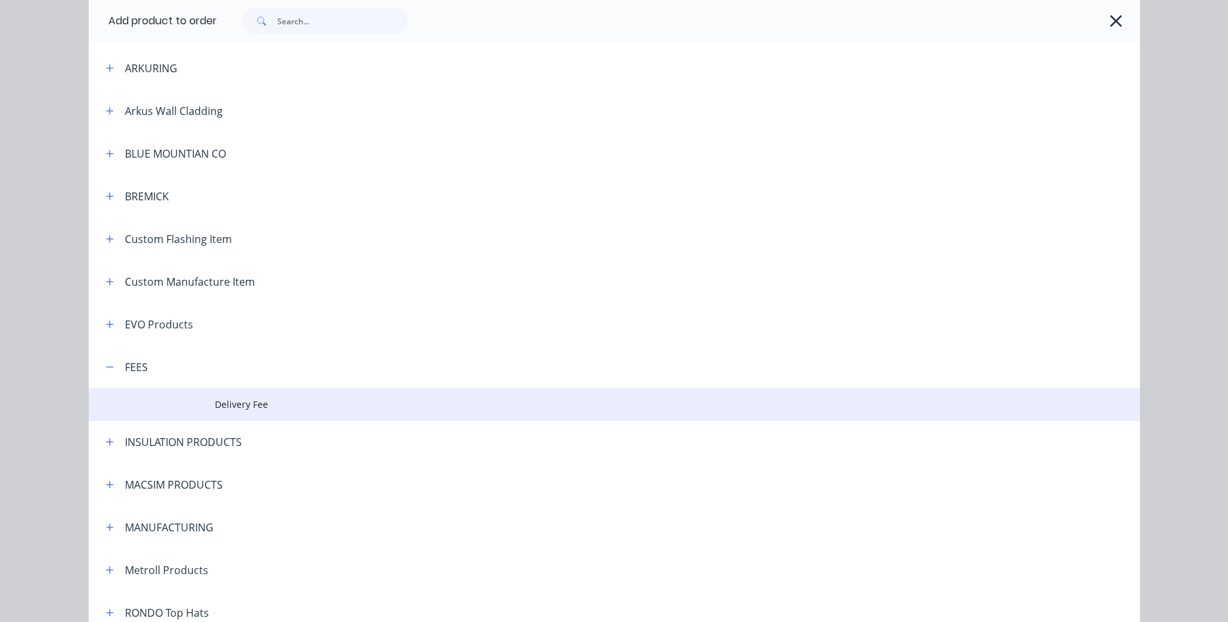
click at [256, 404] on span "Delivery Fee" at bounding box center [585, 405] width 740 height 14
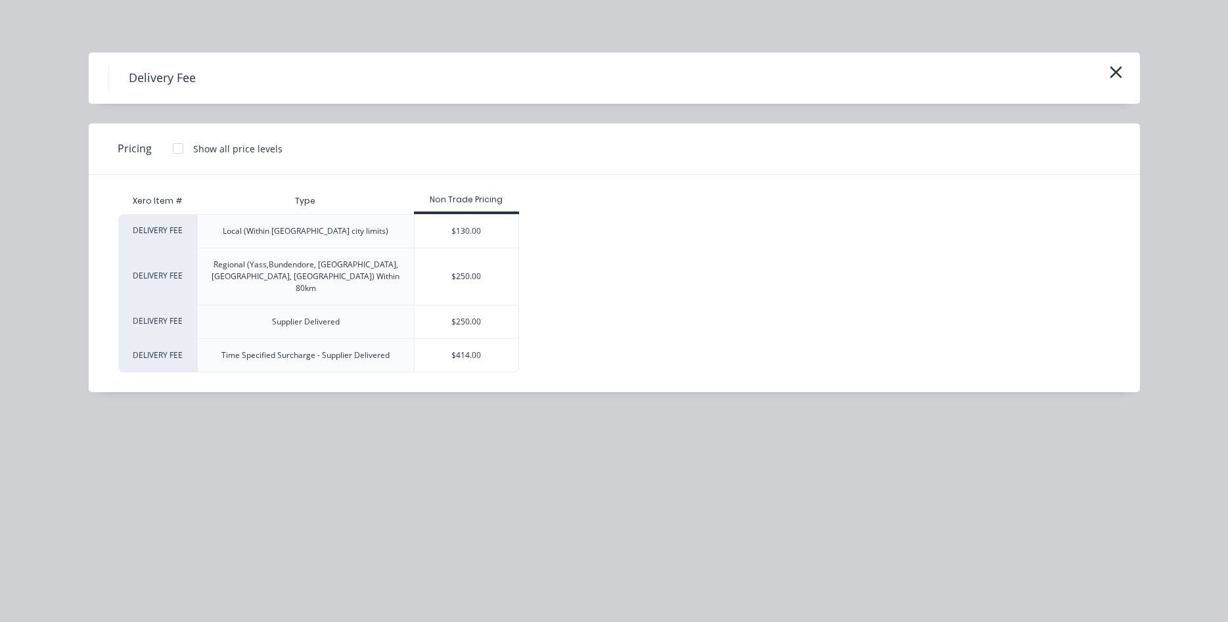
click at [175, 147] on div at bounding box center [178, 148] width 26 height 26
click at [568, 238] on div "$90.00" at bounding box center [563, 231] width 87 height 33
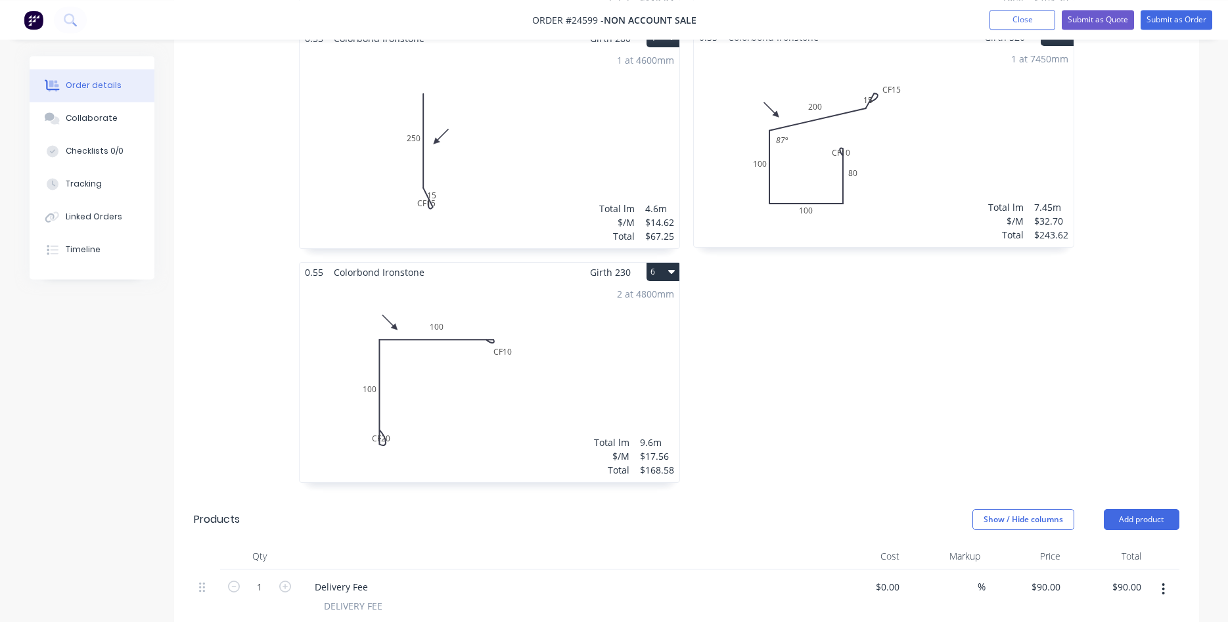
scroll to position [854, 0]
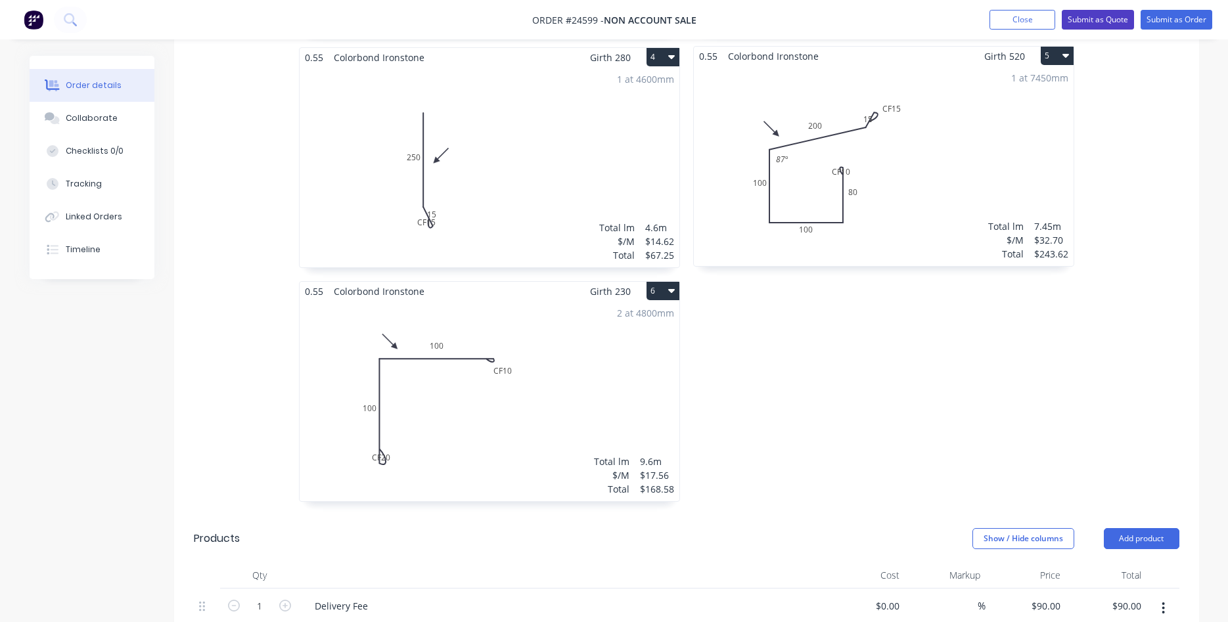
click at [1107, 20] on button "Submit as Quote" at bounding box center [1098, 20] width 72 height 20
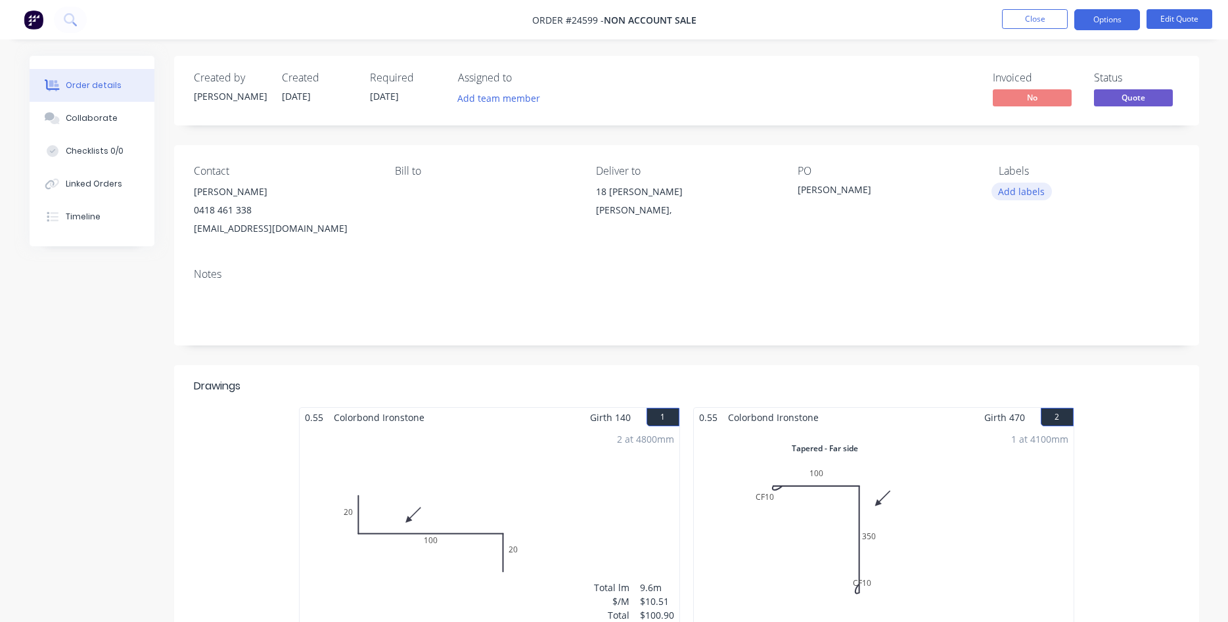
click at [1023, 187] on button "Add labels" at bounding box center [1022, 192] width 60 height 18
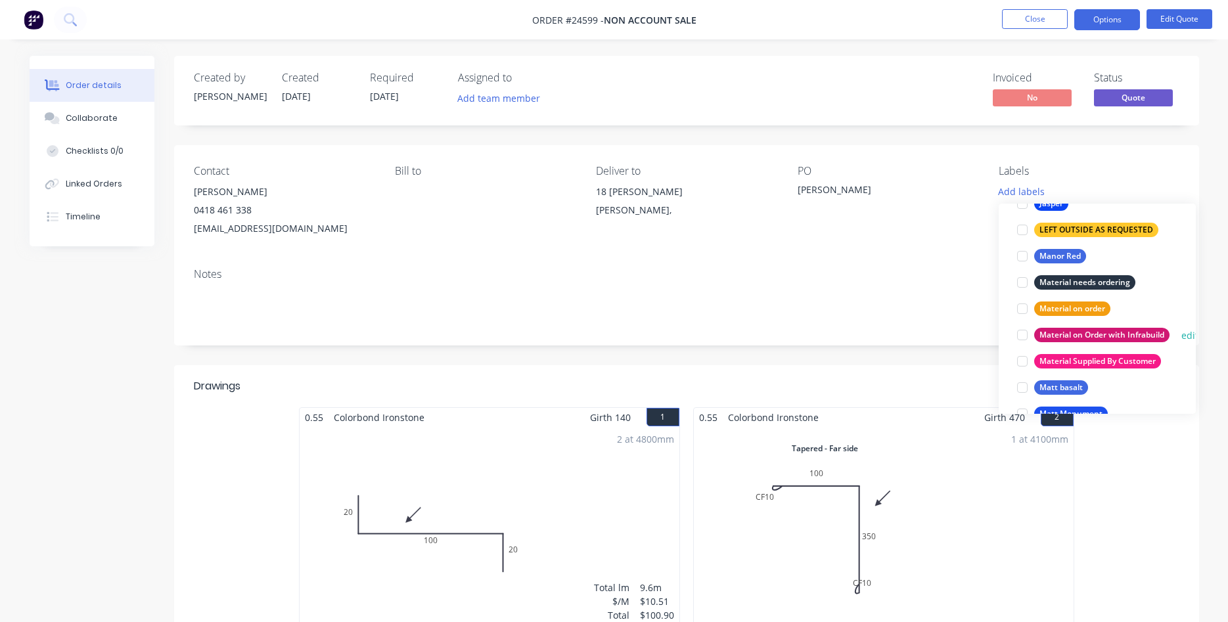
scroll to position [1423, 0]
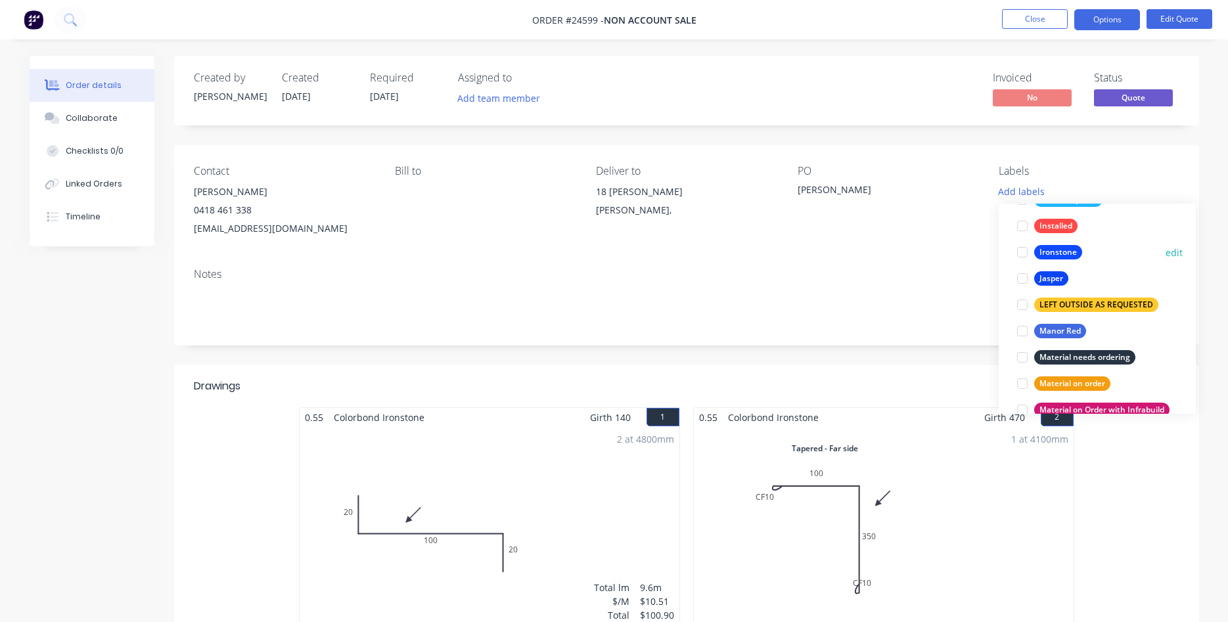
click at [1021, 254] on div at bounding box center [1022, 252] width 26 height 26
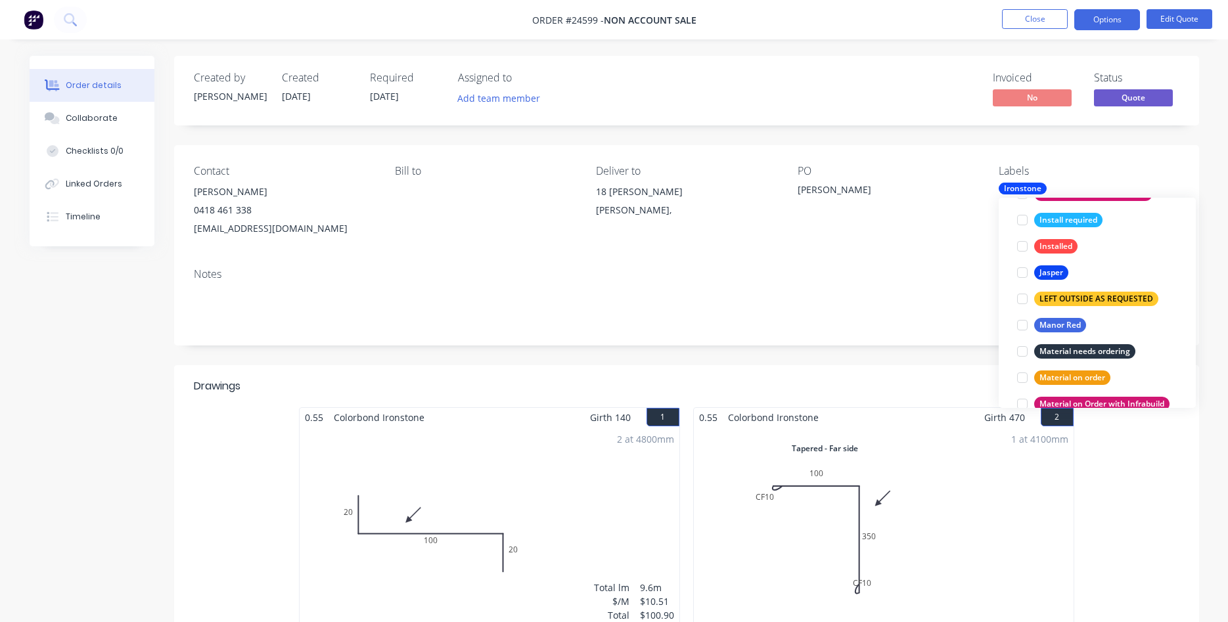
scroll to position [57, 0]
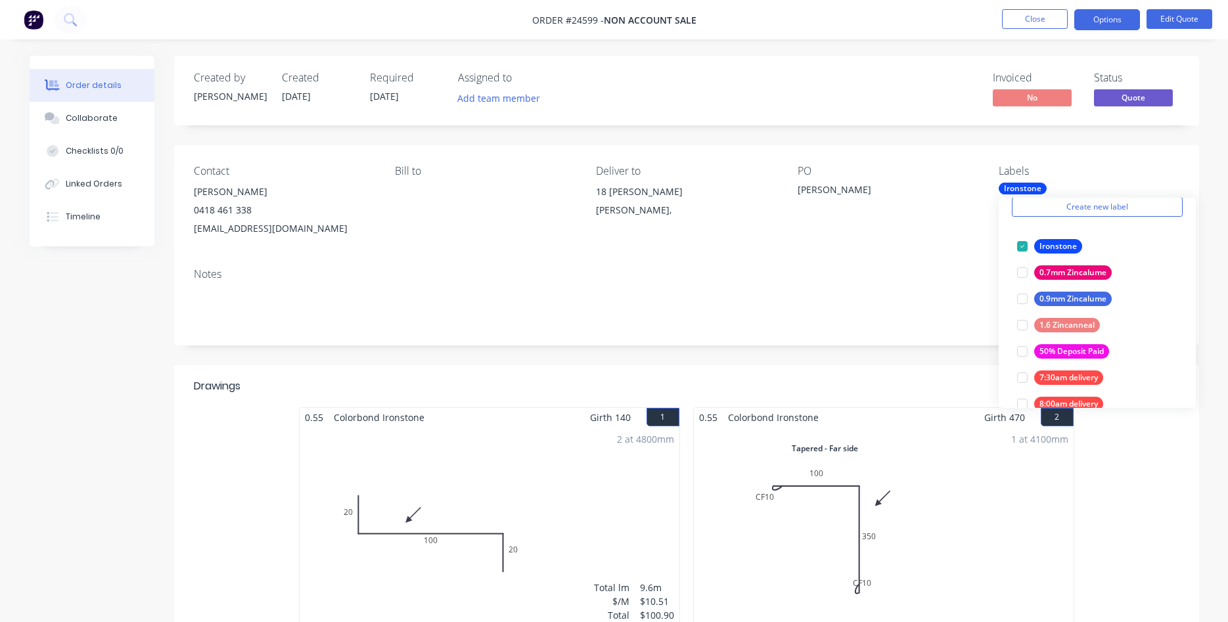
click at [932, 266] on div "Notes" at bounding box center [686, 302] width 1025 height 88
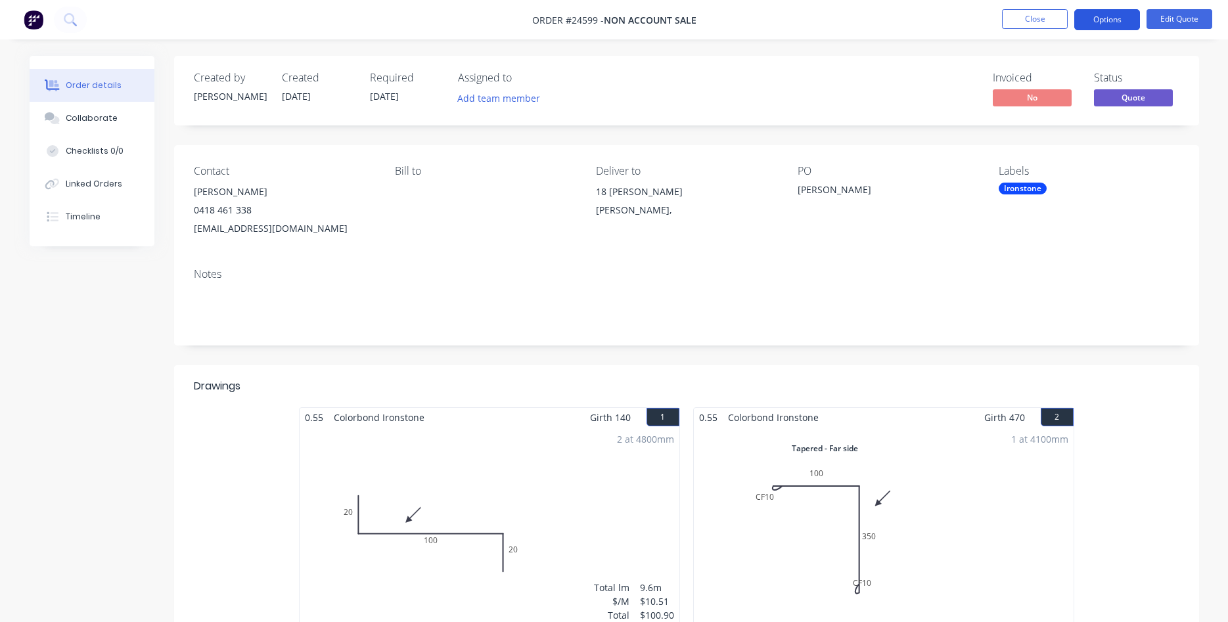
click at [1119, 22] on button "Options" at bounding box center [1107, 19] width 66 height 21
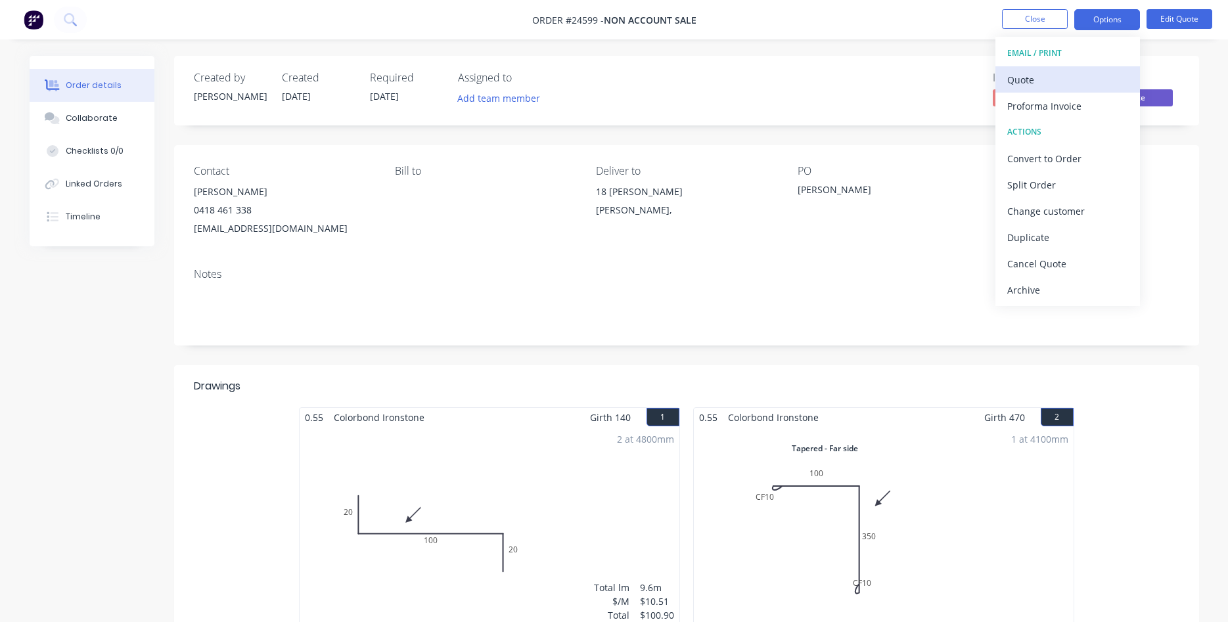
click at [1046, 75] on div "Quote" at bounding box center [1067, 79] width 121 height 19
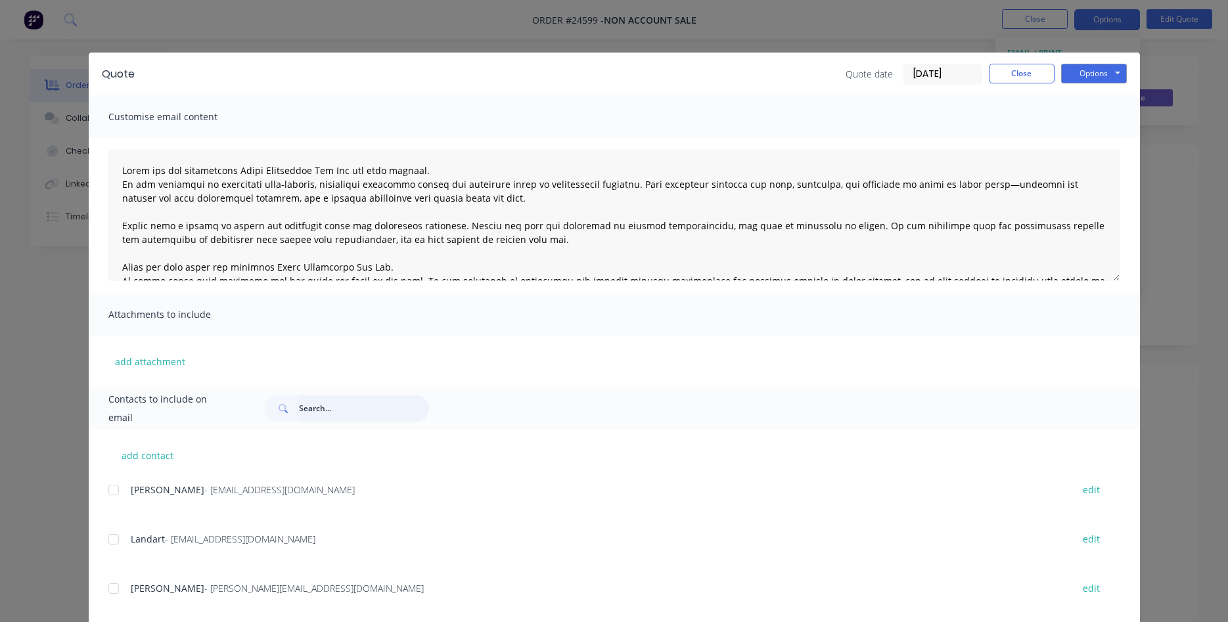
click at [312, 404] on input "text" at bounding box center [364, 409] width 130 height 26
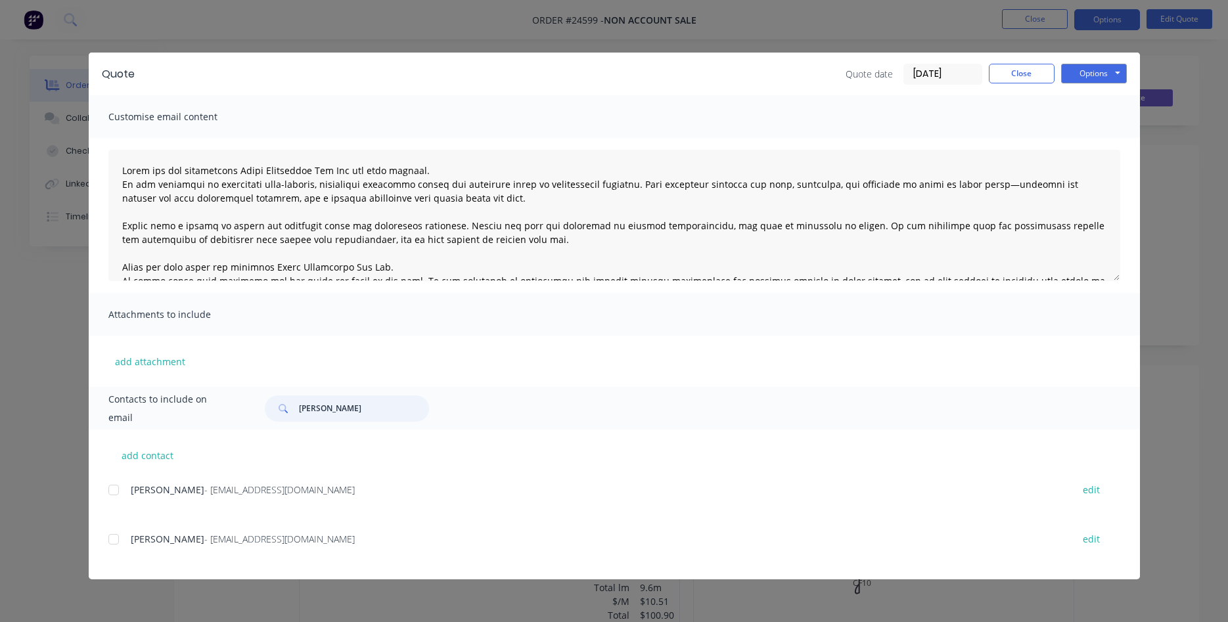
click at [112, 488] on div at bounding box center [114, 490] width 26 height 26
type input "[PERSON_NAME]"
click at [1086, 70] on button "Options" at bounding box center [1094, 74] width 66 height 20
click at [1105, 142] on button "Email" at bounding box center [1103, 140] width 84 height 22
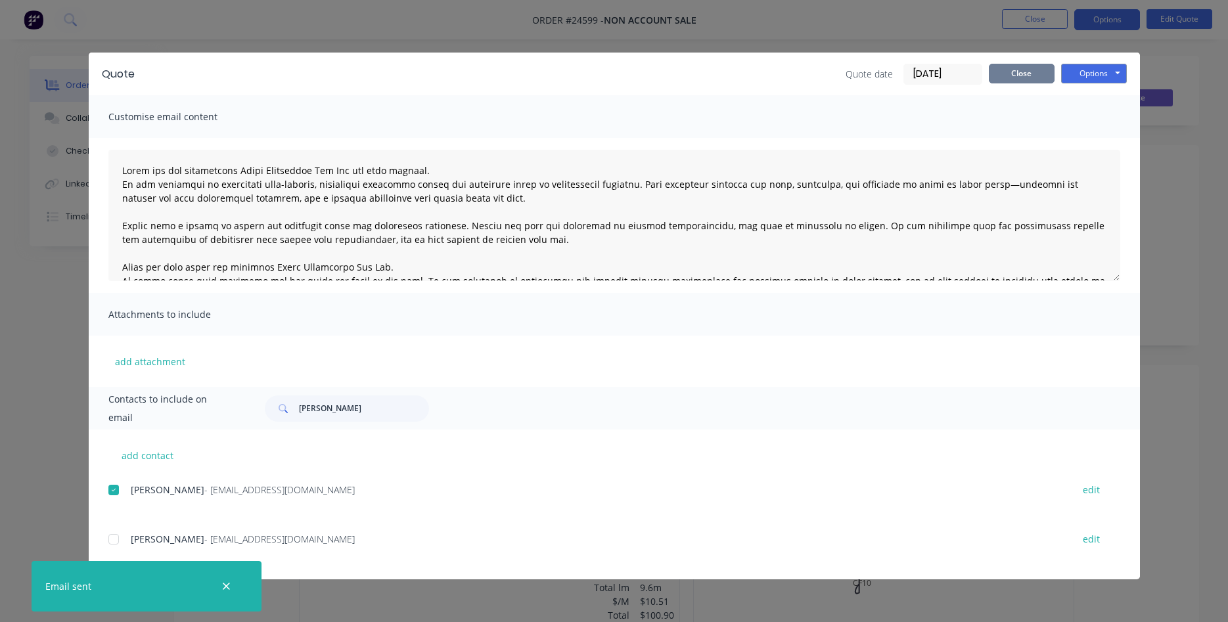
click at [1027, 72] on button "Close" at bounding box center [1022, 74] width 66 height 20
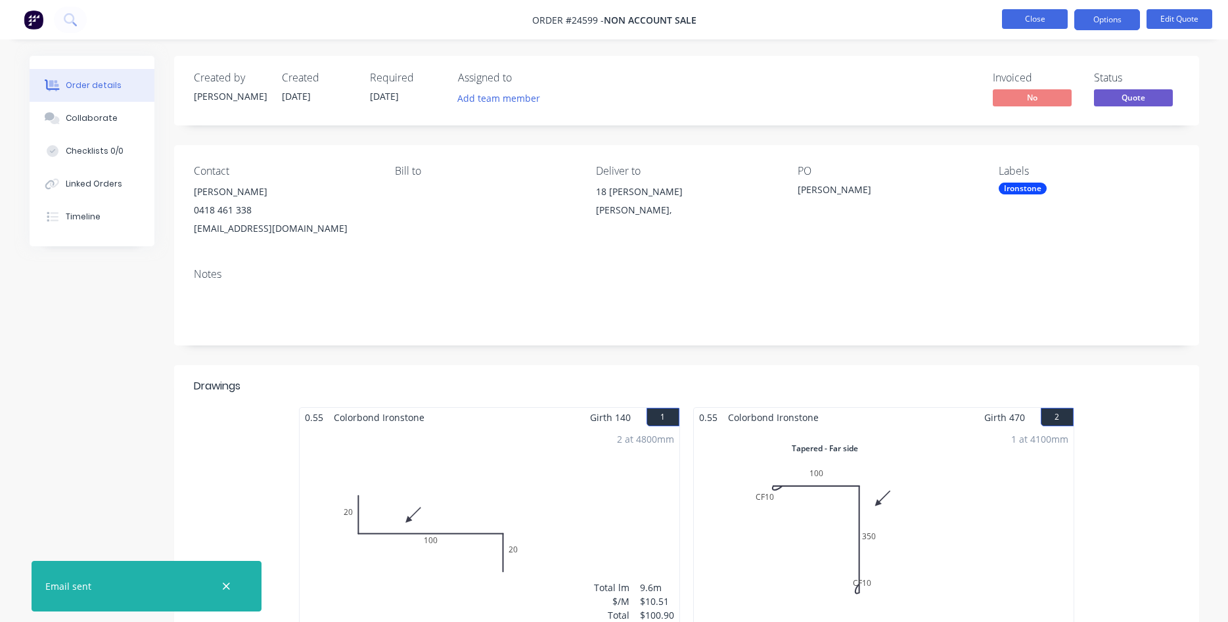
click at [1026, 19] on button "Close" at bounding box center [1035, 19] width 66 height 20
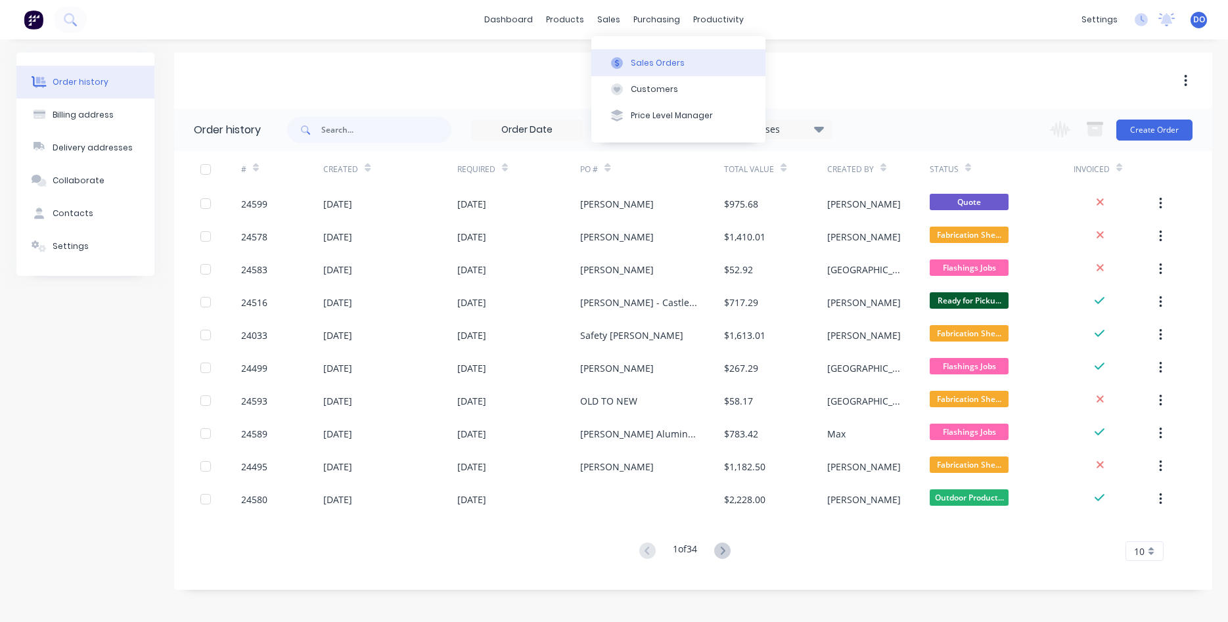
click at [651, 62] on div "Sales Orders" at bounding box center [658, 63] width 54 height 12
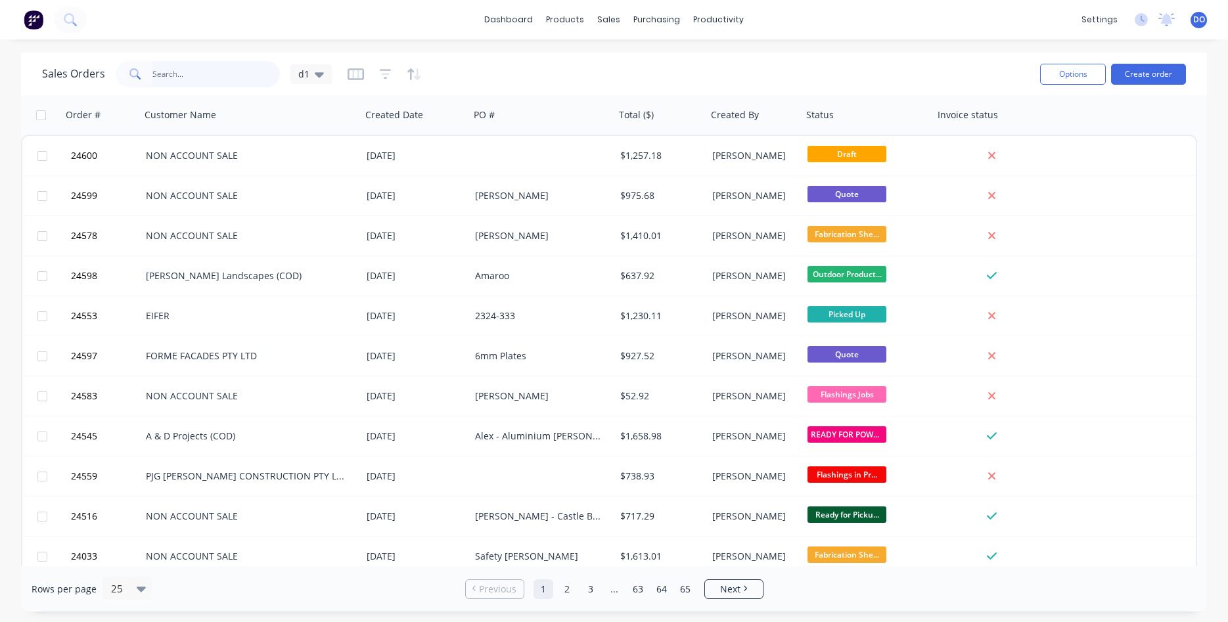
click at [179, 74] on input "text" at bounding box center [216, 74] width 128 height 26
click at [1148, 70] on button "Create order" at bounding box center [1148, 74] width 75 height 21
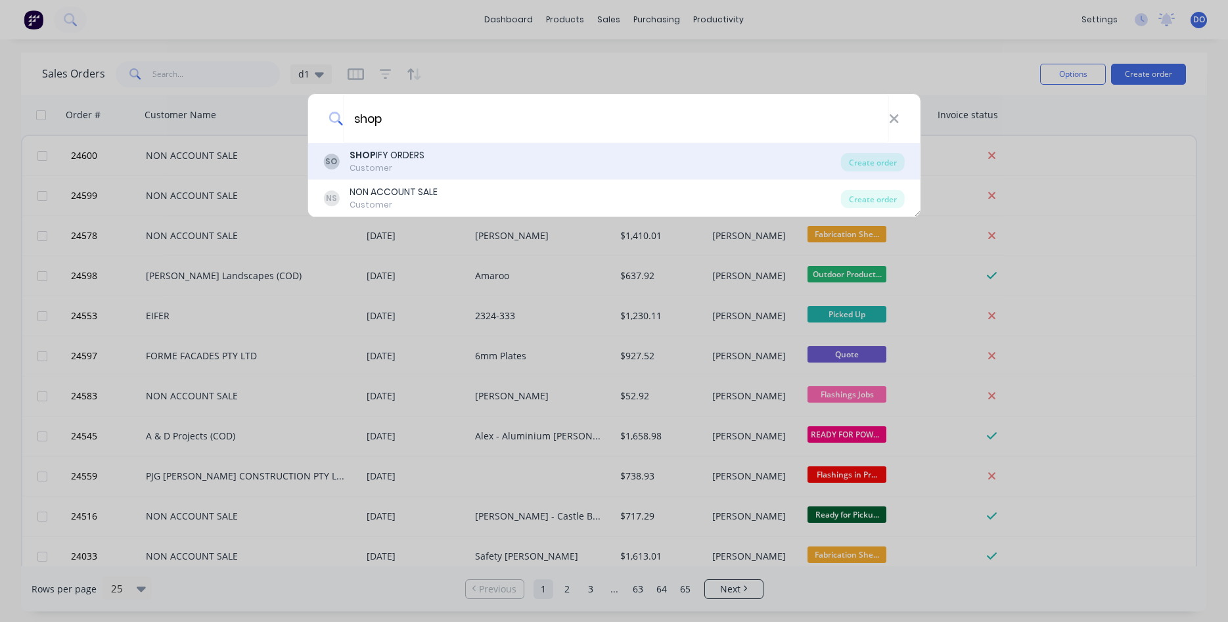
type input "shop"
click at [645, 163] on div "SO SHOP IFY ORDERS Customer" at bounding box center [582, 162] width 518 height 26
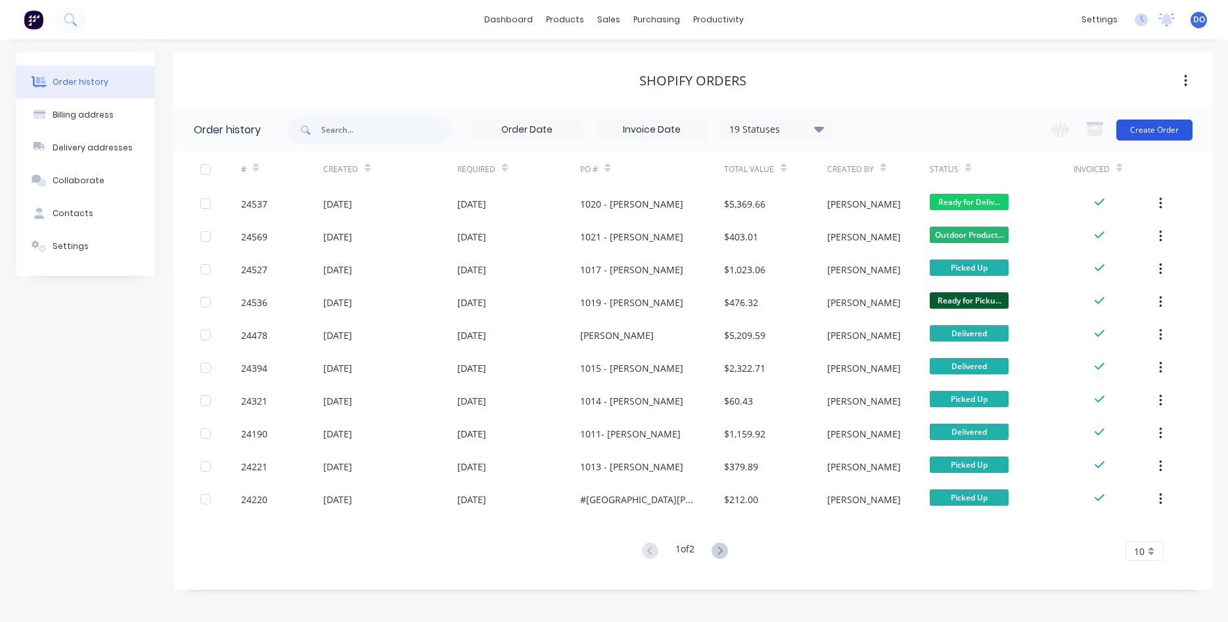
click at [1162, 131] on button "Create Order" at bounding box center [1155, 130] width 76 height 21
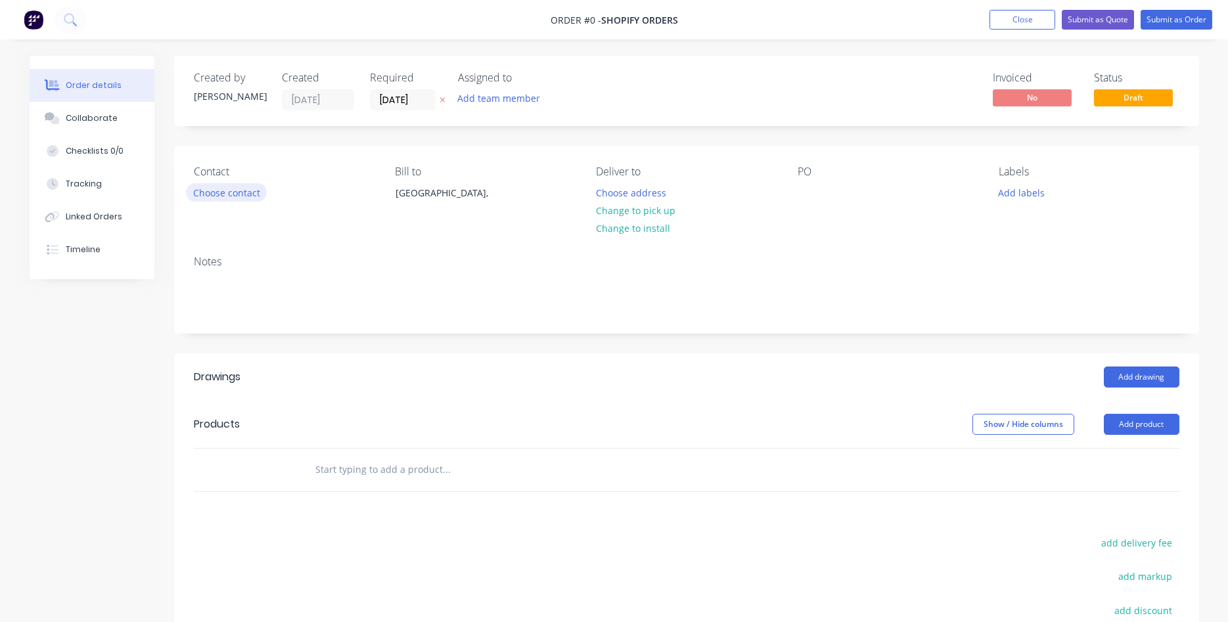
click at [238, 195] on button "Choose contact" at bounding box center [226, 192] width 81 height 18
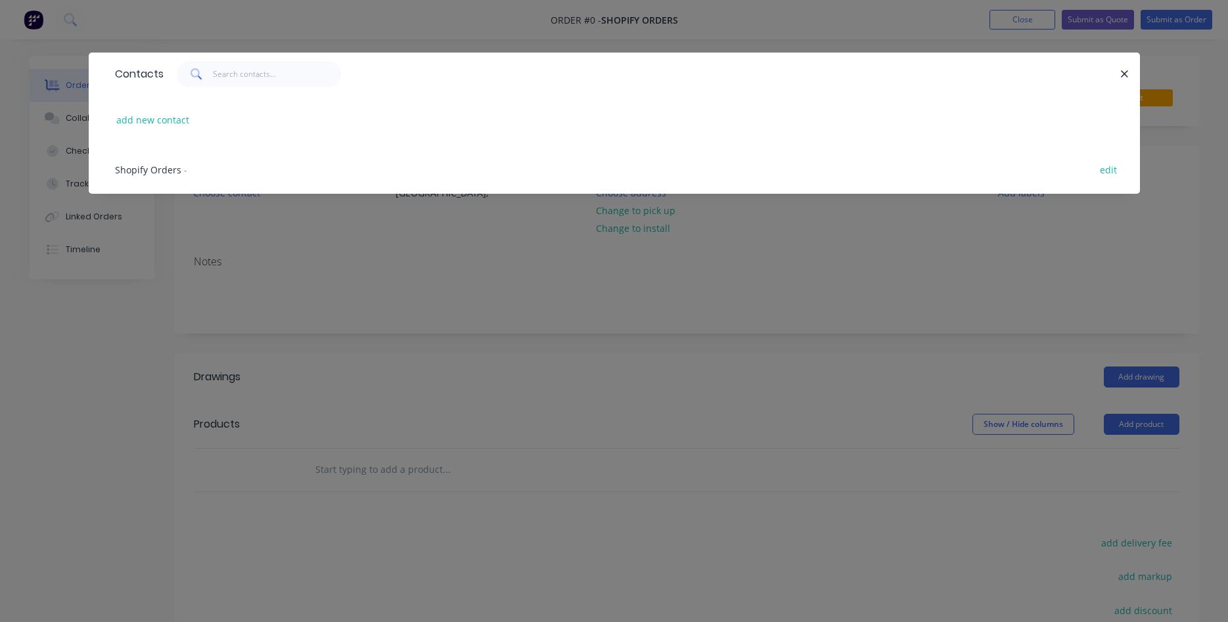
click at [189, 173] on div "Shopify Orders - edit" at bounding box center [614, 169] width 1012 height 49
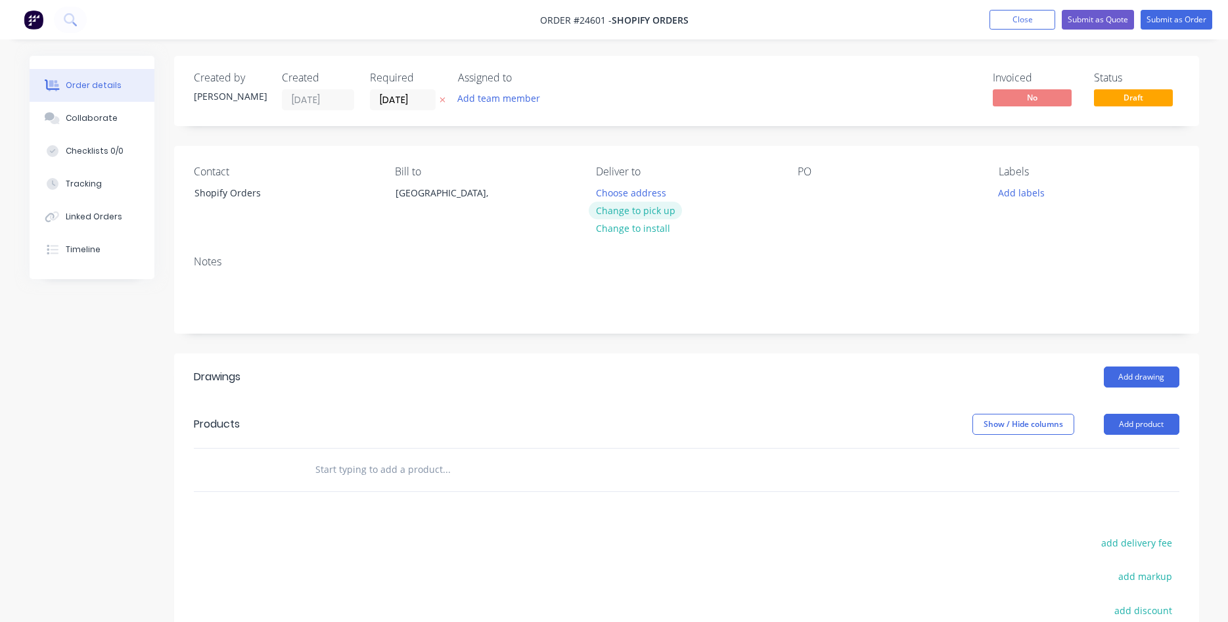
click at [643, 214] on button "Change to pick up" at bounding box center [635, 211] width 93 height 18
click at [798, 186] on div at bounding box center [808, 192] width 21 height 19
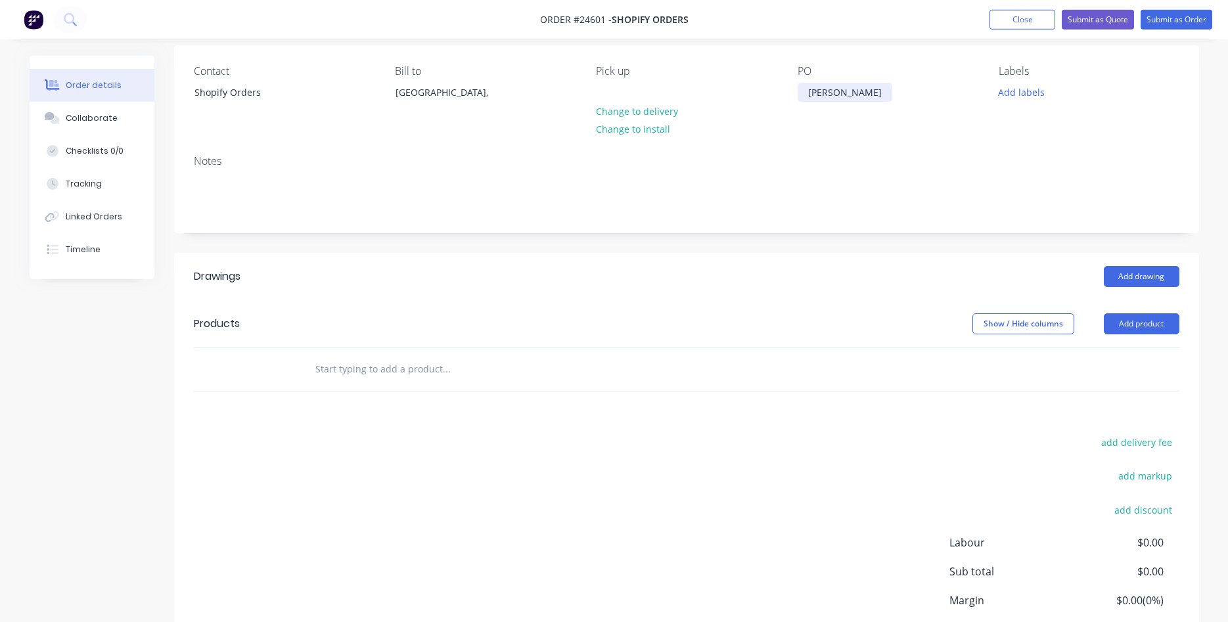
scroll to position [134, 0]
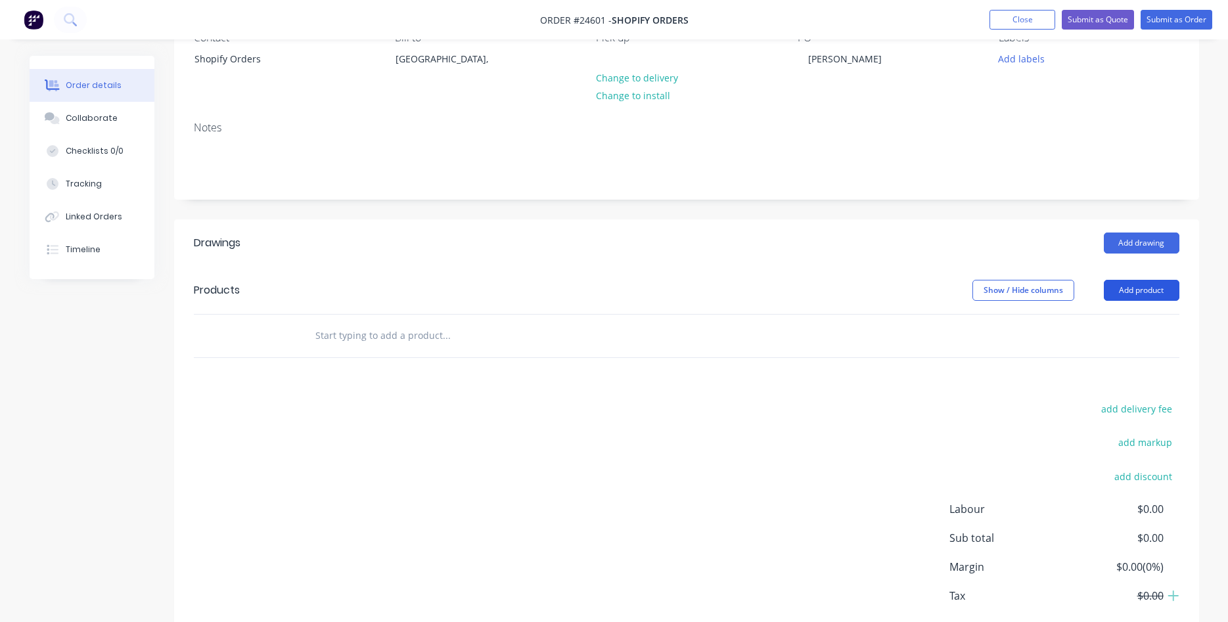
click at [1146, 290] on button "Add product" at bounding box center [1142, 290] width 76 height 21
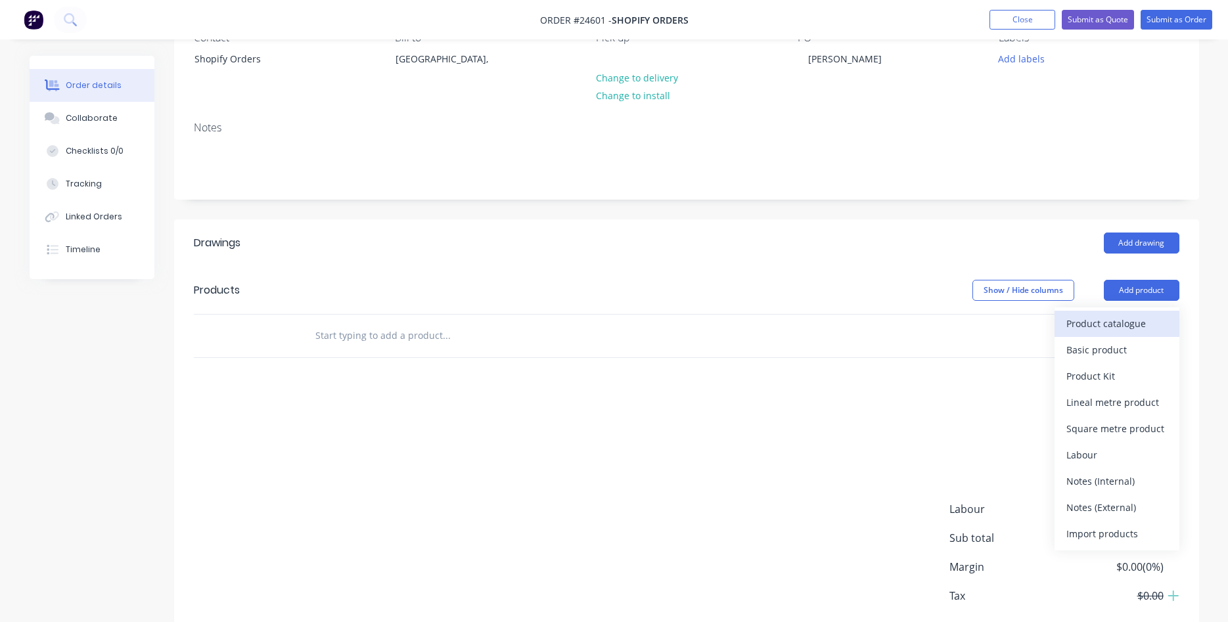
click at [1118, 317] on div "Product catalogue" at bounding box center [1117, 323] width 101 height 19
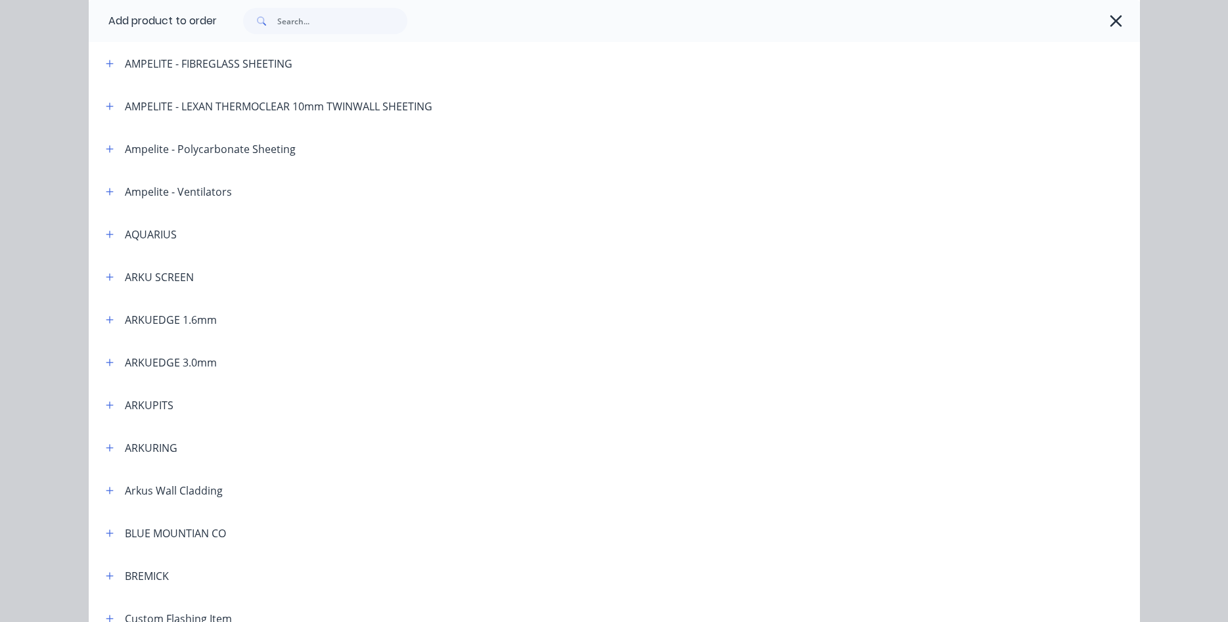
scroll to position [150, 0]
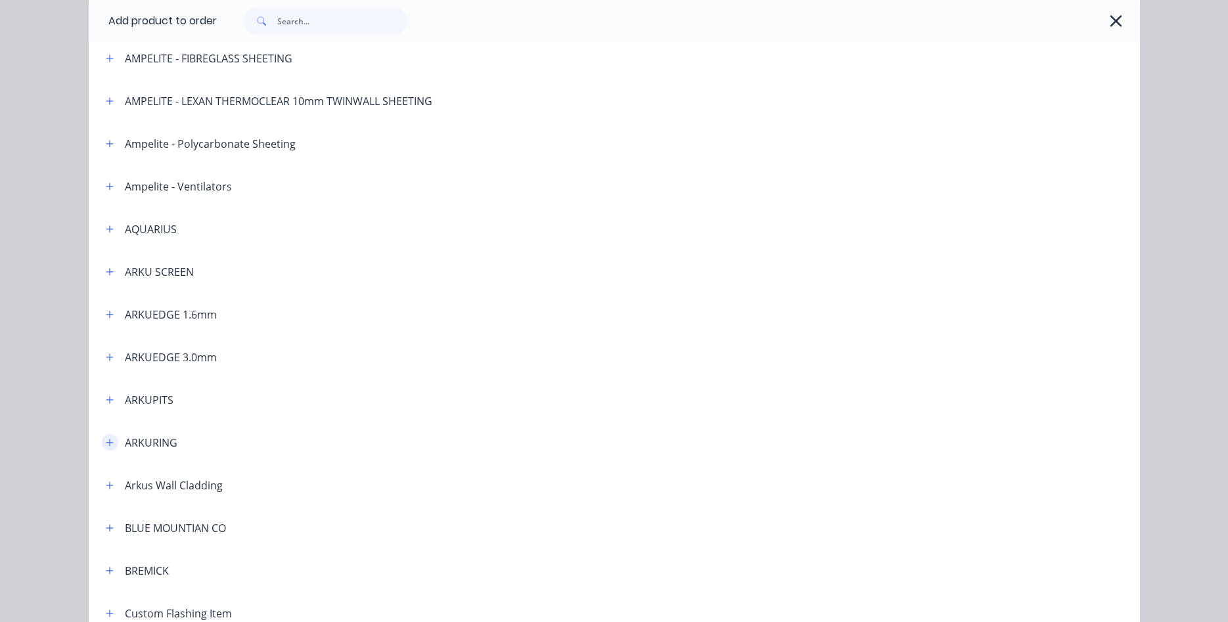
click at [104, 443] on button "button" at bounding box center [110, 442] width 16 height 16
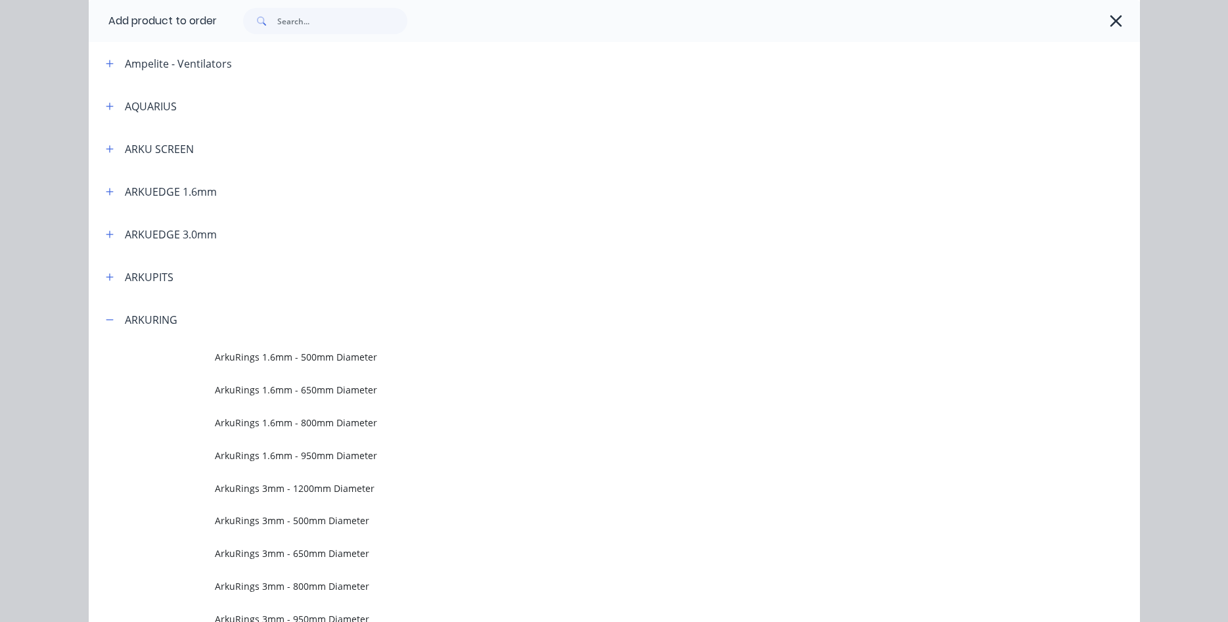
scroll to position [375, 0]
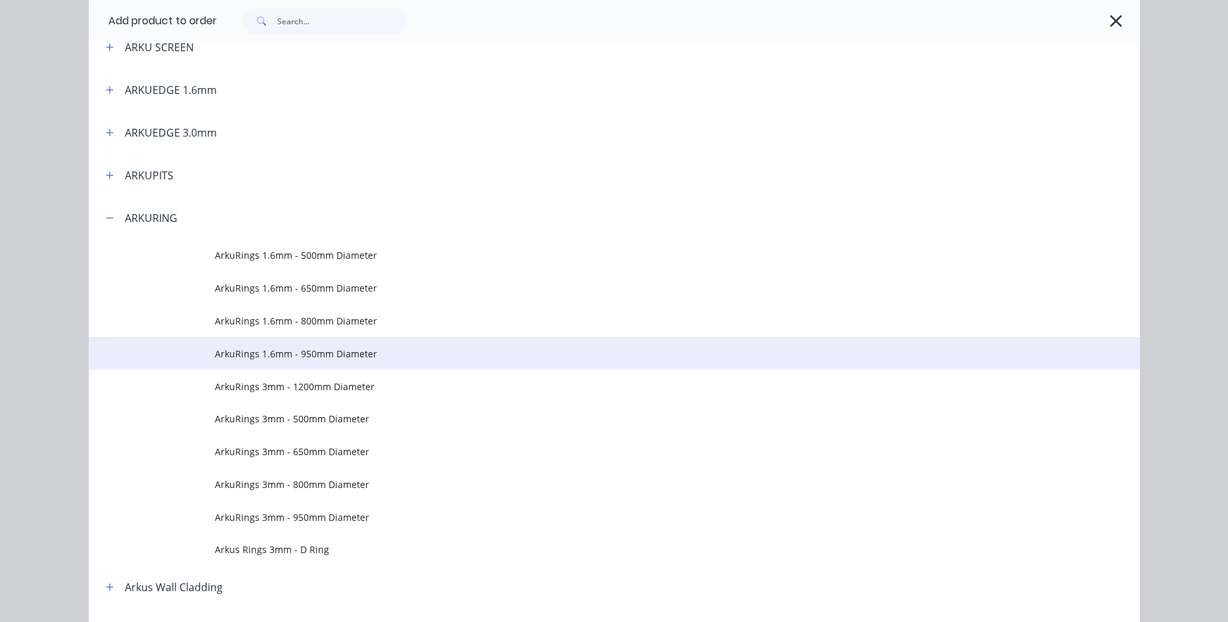
click at [331, 352] on span "ArkuRings 1.6mm - 950mm Diameter" at bounding box center [585, 354] width 740 height 14
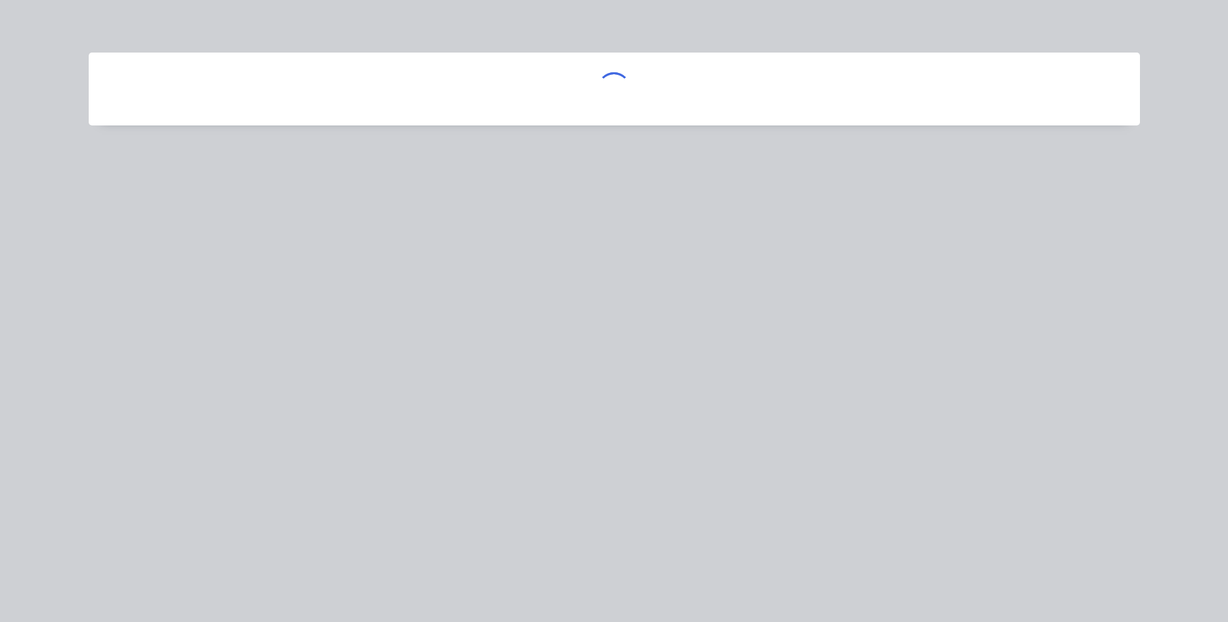
scroll to position [0, 0]
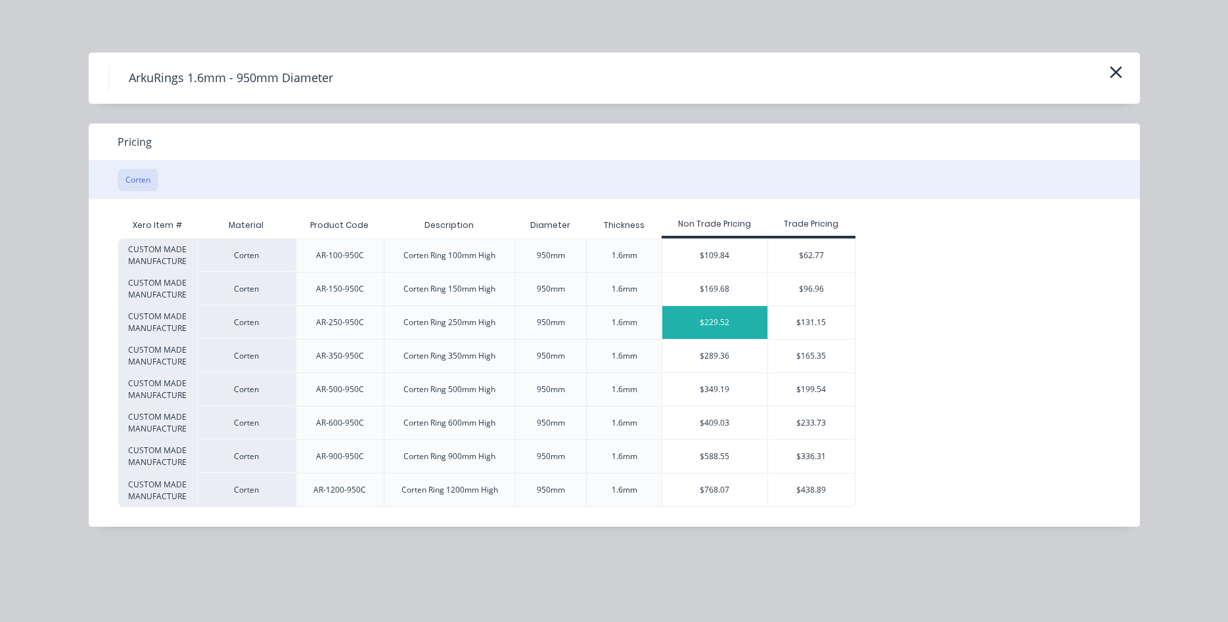
click at [719, 323] on div "$229.52" at bounding box center [714, 322] width 105 height 33
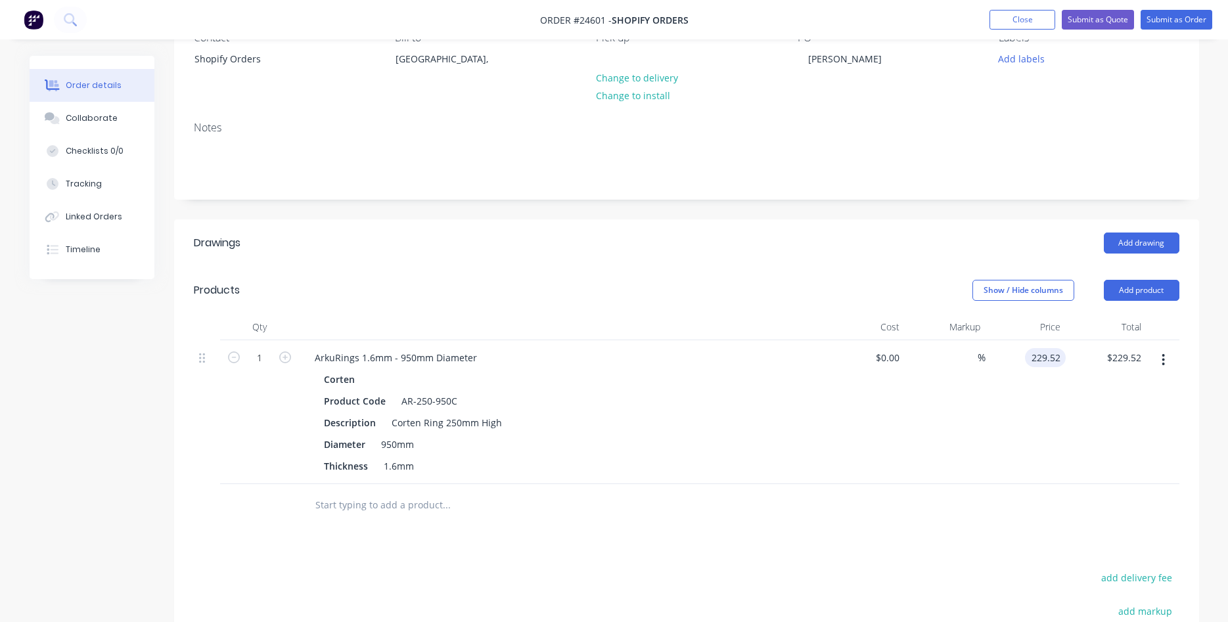
click at [1046, 353] on input "229.52" at bounding box center [1047, 357] width 35 height 19
type input "$155.70"
type input "155.70"
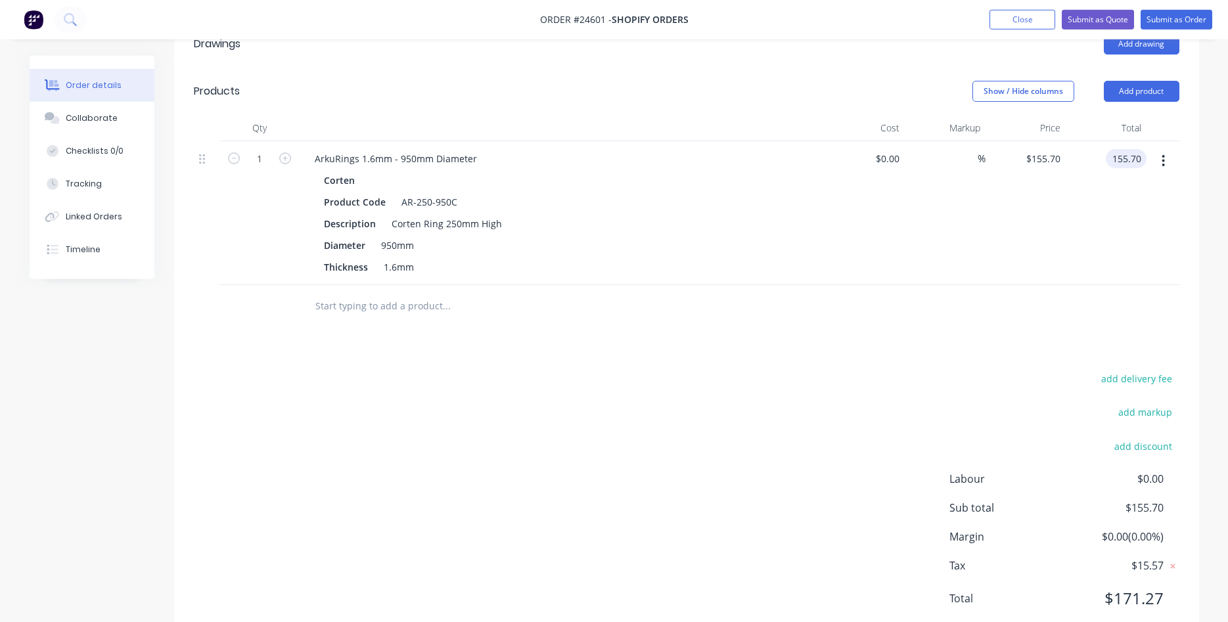
scroll to position [307, 0]
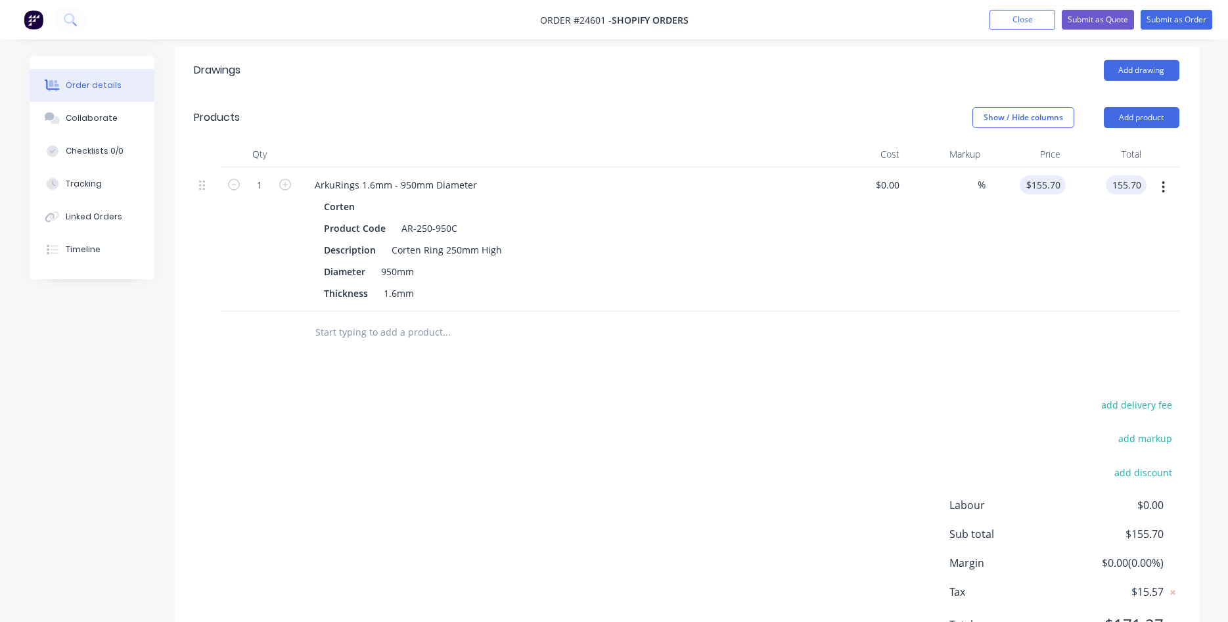
type input "155.7"
type input "$155.70"
click at [1058, 183] on input "155.7" at bounding box center [1045, 184] width 41 height 19
type input "$155.78"
type input "155.78"
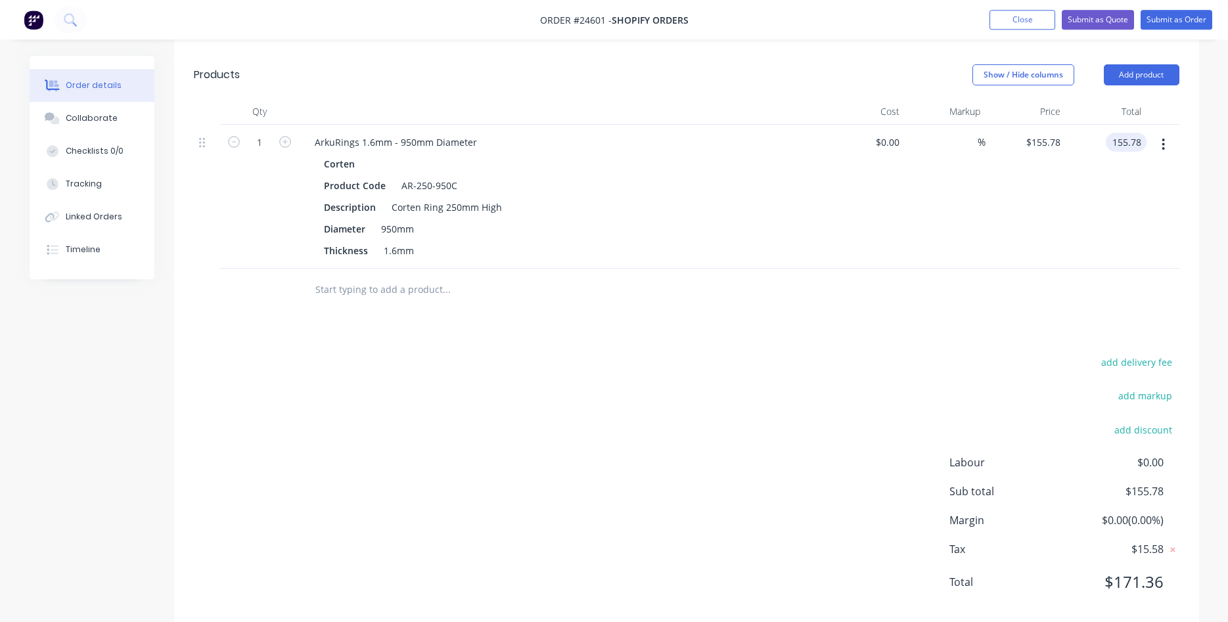
scroll to position [374, 0]
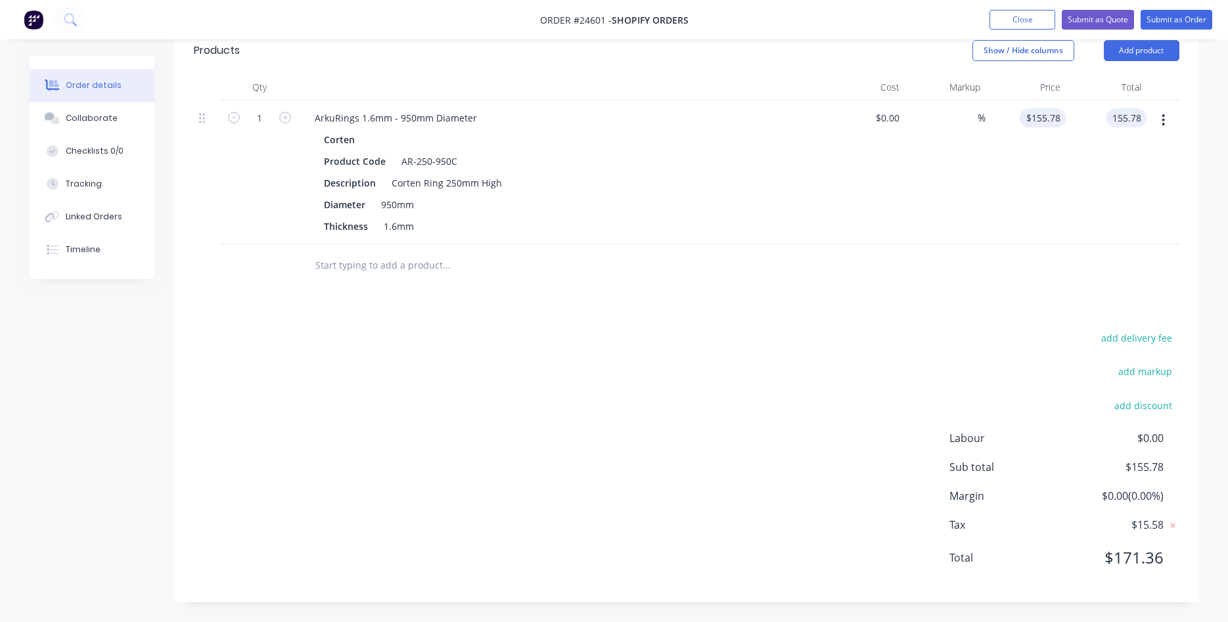
type input "155.78"
type input "$155.78"
click at [1057, 118] on input "155.78" at bounding box center [1047, 117] width 35 height 19
type input "$155.75"
type input "155.75"
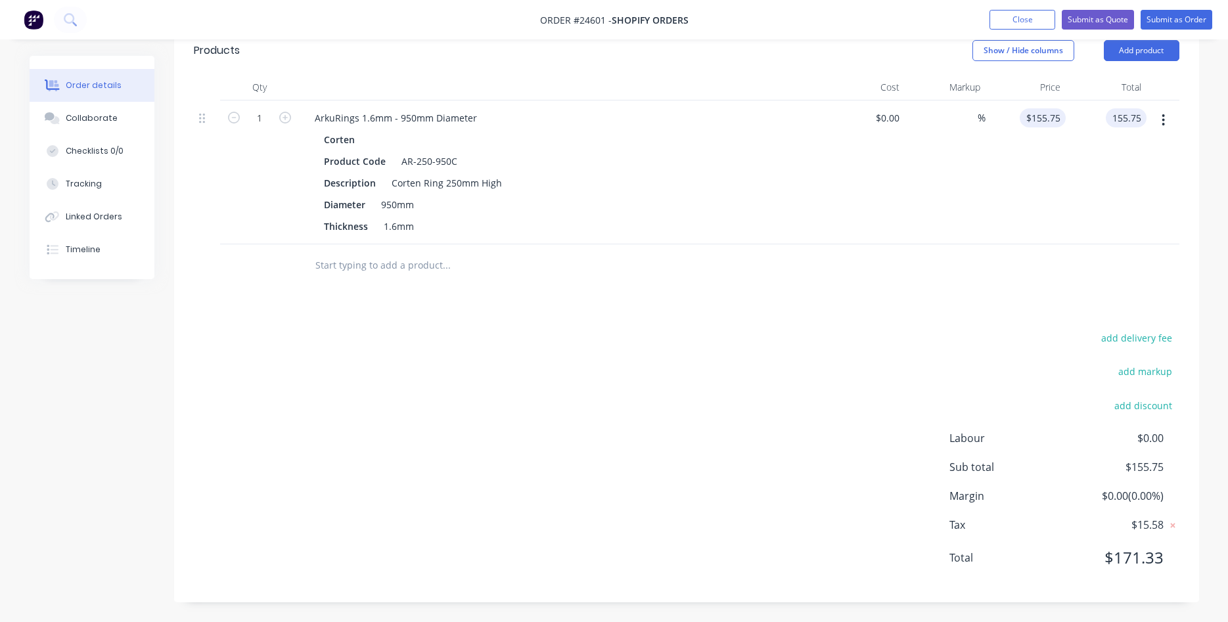
type input "155.75"
type input "$155.75"
click at [1060, 118] on input "155.75" at bounding box center [1045, 117] width 41 height 19
click at [1059, 116] on input "155.75" at bounding box center [1047, 117] width 35 height 19
type input "$155.74"
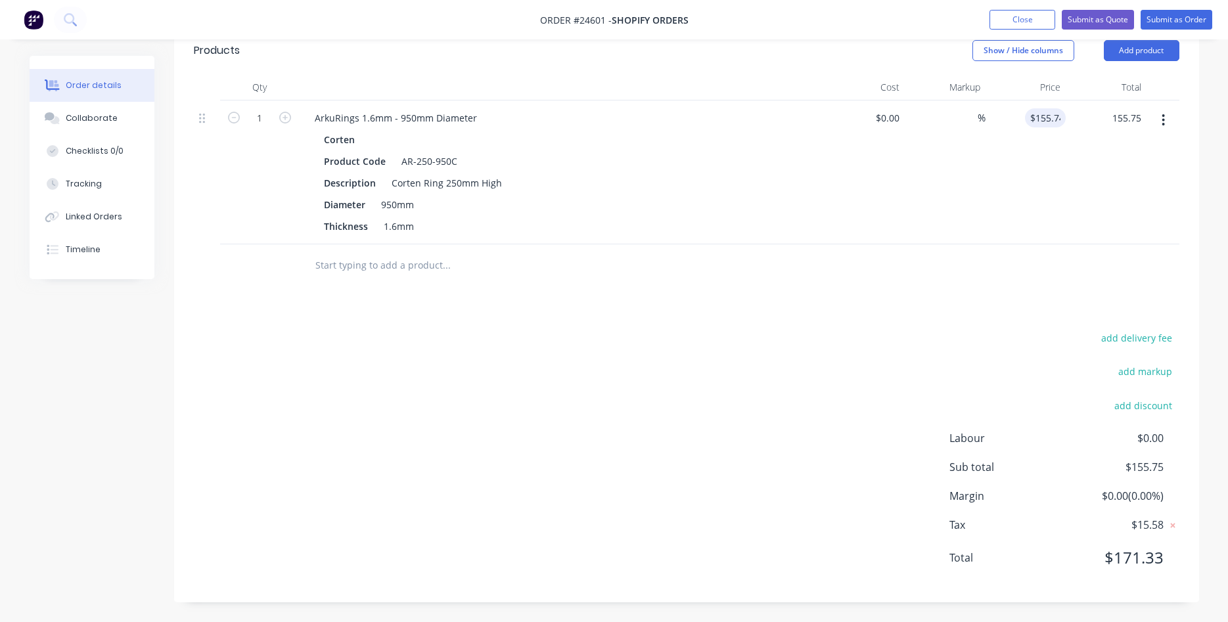
type input "155.74"
type input "$155.74"
click at [1060, 115] on input "155.74" at bounding box center [1047, 117] width 35 height 19
click at [1061, 116] on input "155.74" at bounding box center [1047, 117] width 35 height 19
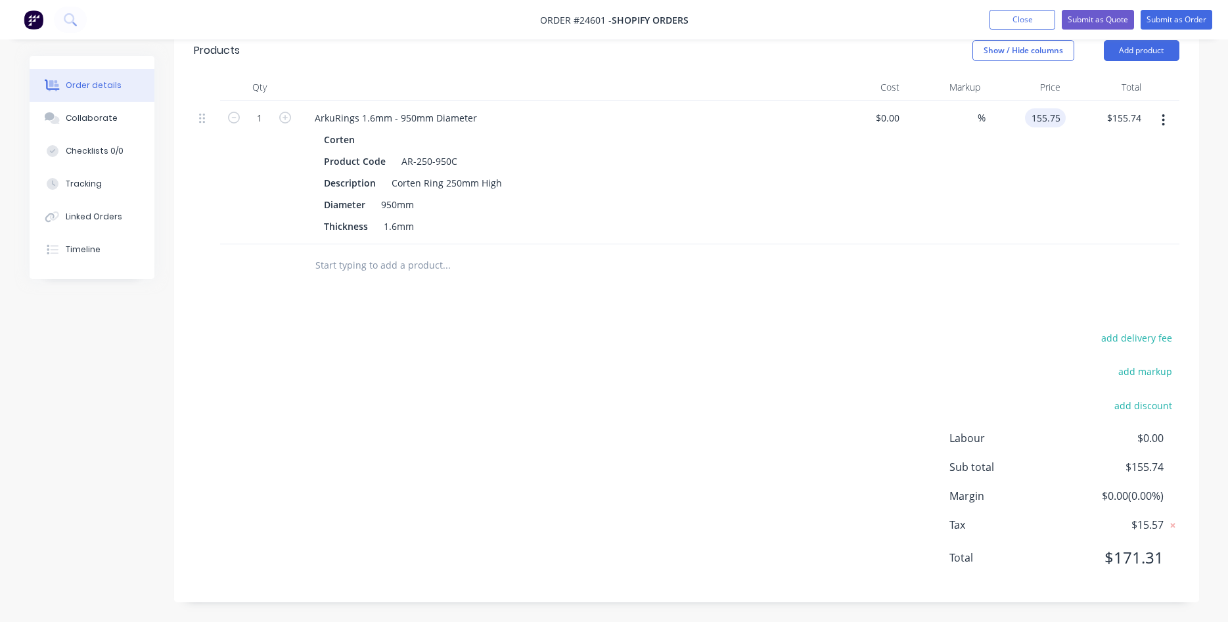
type input "$155.75"
click at [1160, 560] on span "$171.33" at bounding box center [1114, 558] width 97 height 24
click at [1161, 522] on span "$15.58" at bounding box center [1114, 525] width 97 height 16
click at [1162, 467] on span "$155.75" at bounding box center [1114, 467] width 97 height 16
click at [1142, 115] on input "155.75" at bounding box center [1126, 117] width 41 height 19
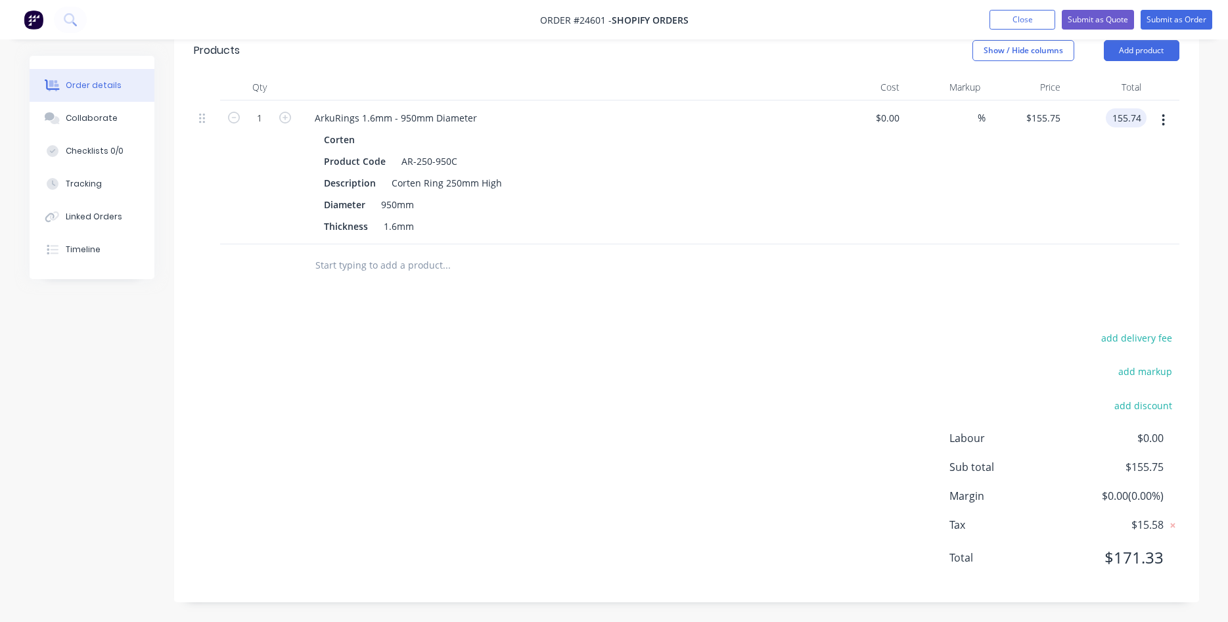
type input "$155.74"
click at [1140, 112] on input "155.74" at bounding box center [1128, 117] width 35 height 19
type input "$155.745"
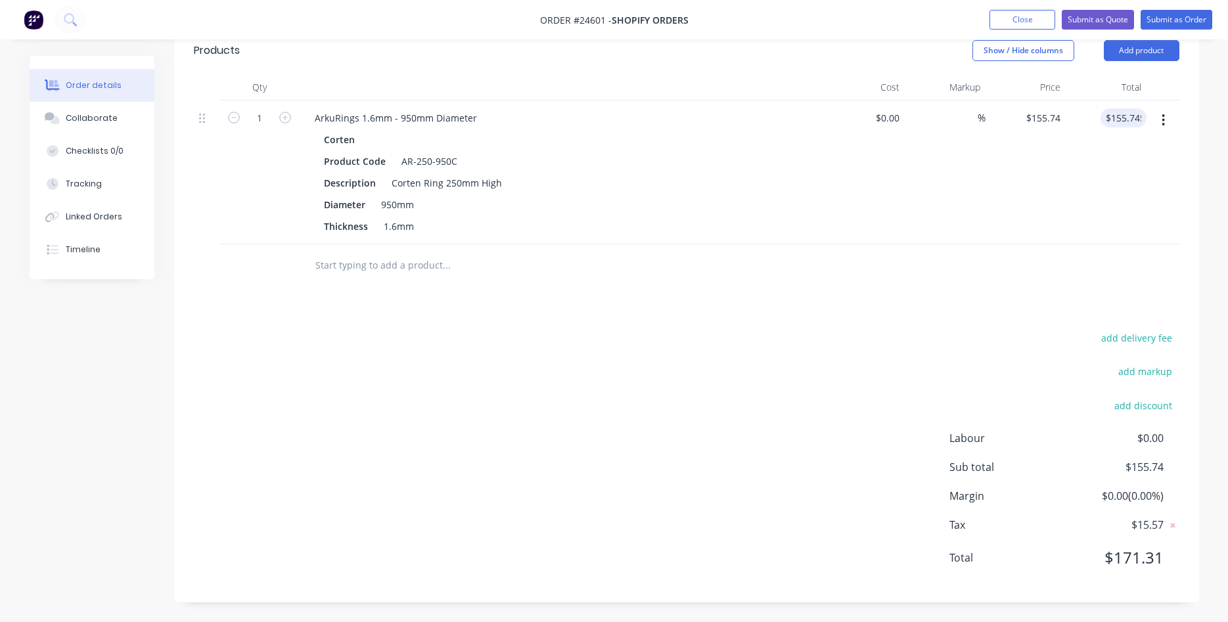
type input "$155.75"
click at [1138, 117] on input "155.75" at bounding box center [1128, 117] width 35 height 19
click at [1141, 122] on input "155.754" at bounding box center [1124, 117] width 46 height 19
click at [1141, 122] on input "155.754" at bounding box center [1126, 117] width 41 height 19
click at [1136, 116] on input "155.754" at bounding box center [1126, 117] width 41 height 19
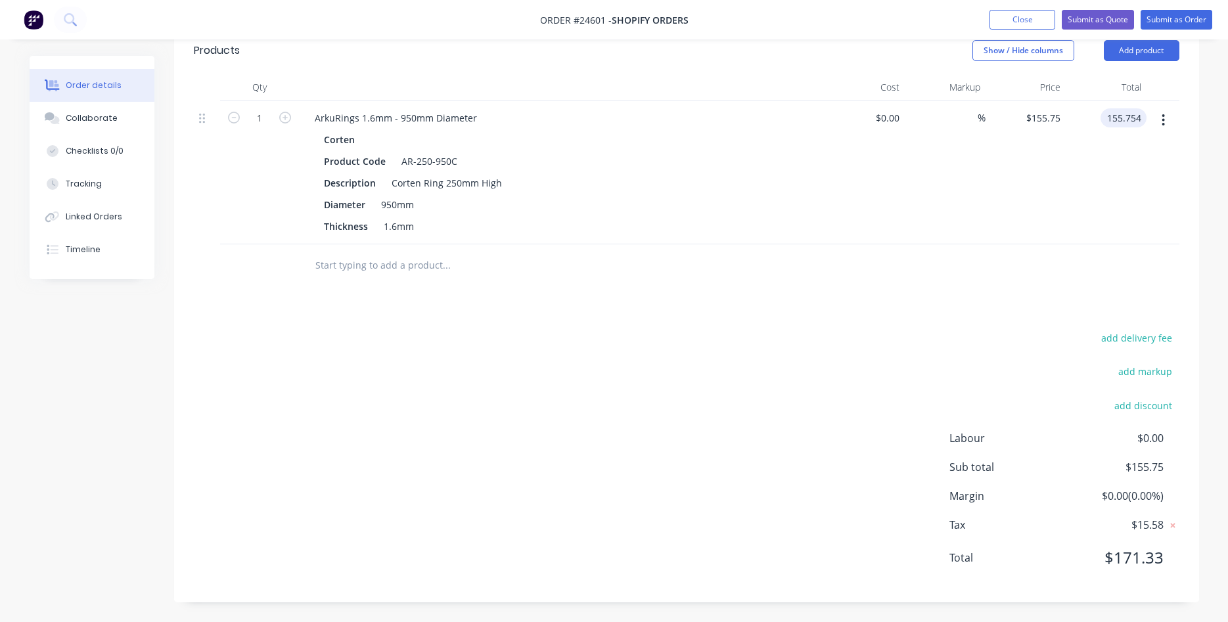
click at [1142, 123] on input "155.754" at bounding box center [1126, 117] width 41 height 19
type input "$155.755"
type input "$155.76"
click at [1147, 114] on div "1 ArkuRings 1.6mm - 950mm Diameter Corten Product Code AR-250-950C Description …" at bounding box center [687, 173] width 986 height 144
click at [1145, 115] on input "6155.7" at bounding box center [1128, 117] width 35 height 19
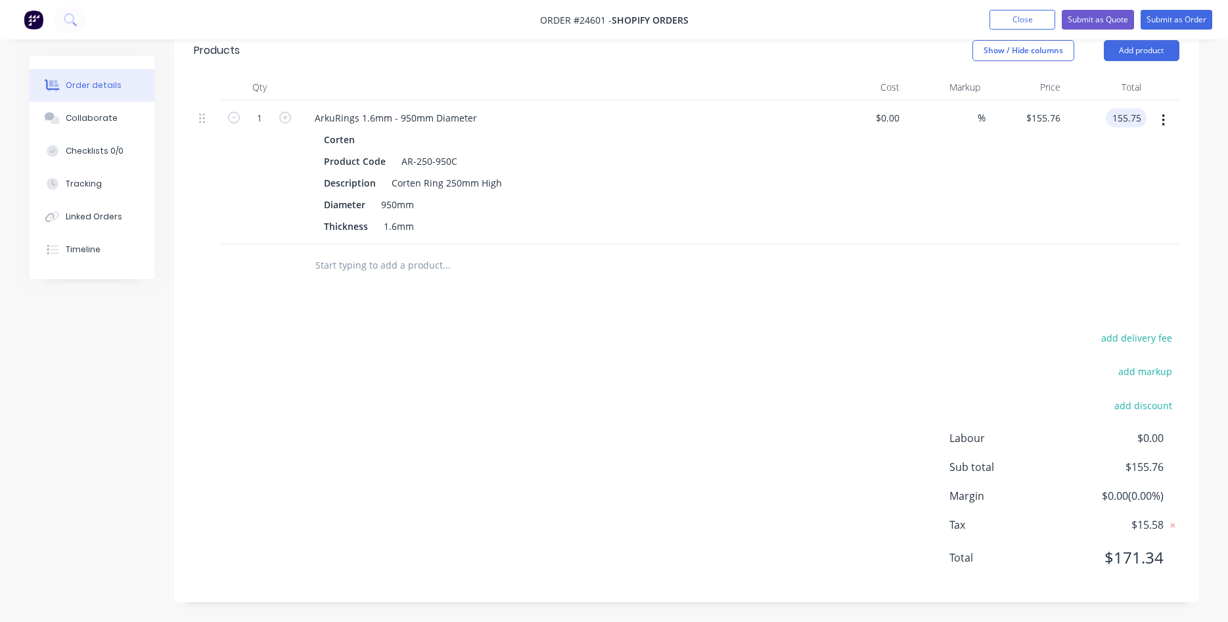
type input "$155.75"
click at [1159, 468] on span "$155.75" at bounding box center [1114, 467] width 97 height 16
click at [1160, 526] on span "$15.58" at bounding box center [1114, 525] width 97 height 16
click at [1145, 522] on span "$15.58" at bounding box center [1114, 525] width 97 height 16
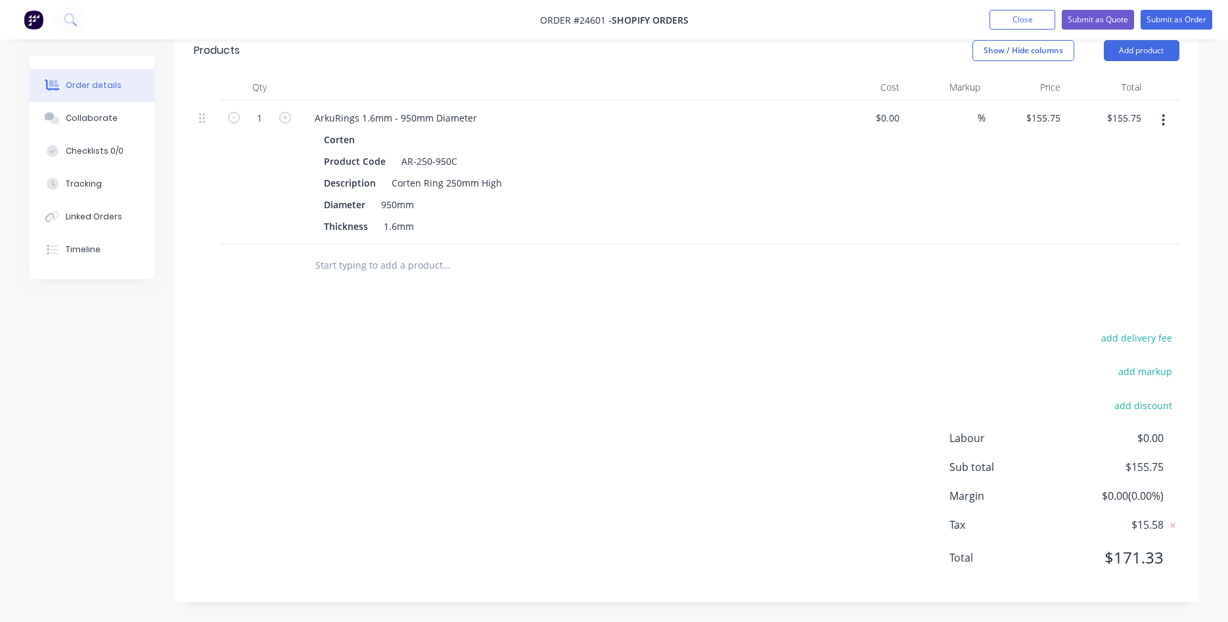
click at [1157, 526] on span "$15.58" at bounding box center [1114, 525] width 97 height 16
click at [1152, 528] on span "$15.58" at bounding box center [1114, 525] width 97 height 16
click at [1151, 523] on span "$15.58" at bounding box center [1114, 525] width 97 height 16
click at [1139, 406] on button "add discount" at bounding box center [1144, 405] width 72 height 18
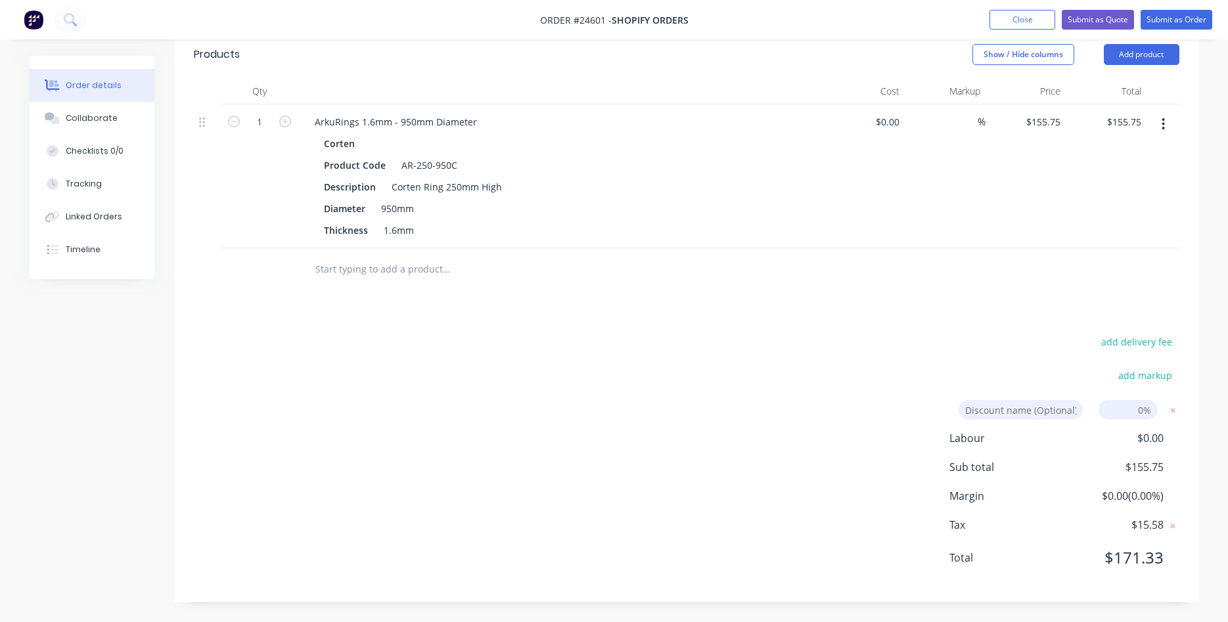
scroll to position [370, 0]
click at [1145, 412] on input at bounding box center [1128, 410] width 59 height 20
type input "01"
click at [1050, 386] on div "add markup" at bounding box center [1097, 384] width 164 height 34
click at [1122, 411] on input "01" at bounding box center [1128, 410] width 59 height 20
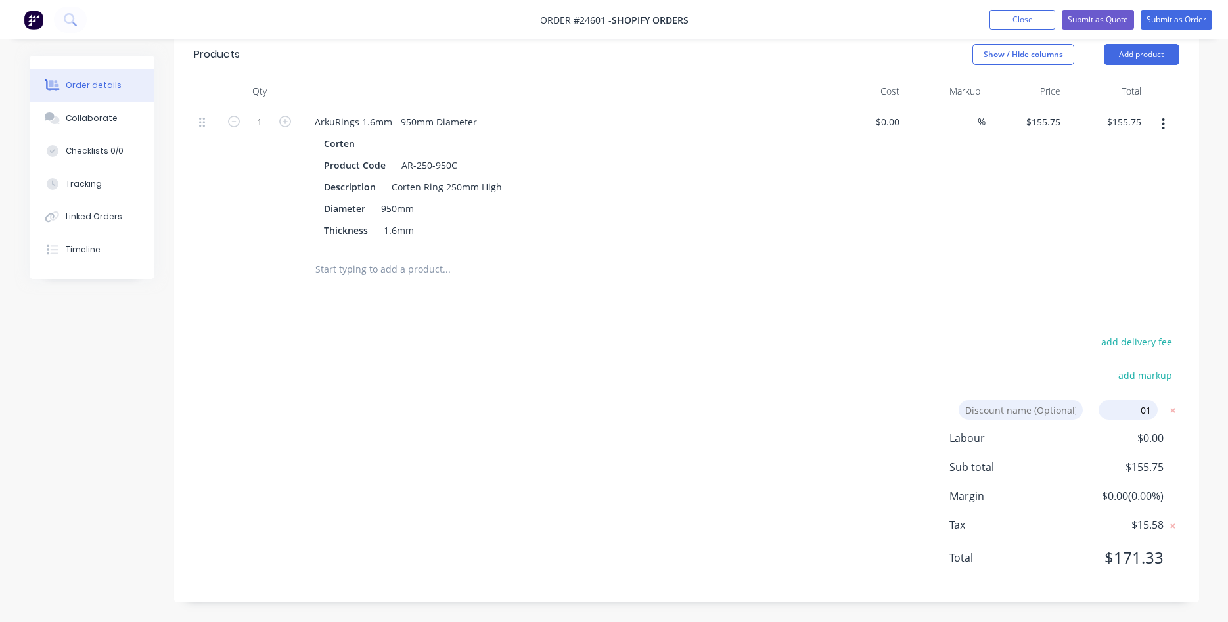
drag, startPoint x: 1131, startPoint y: 408, endPoint x: 1172, endPoint y: 403, distance: 41.7
click at [1158, 403] on input "01" at bounding box center [1128, 410] width 59 height 20
click at [931, 351] on div "add delivery fee add markup Discount name (Optional) 0% Labour $0.00 Sub total …" at bounding box center [687, 458] width 986 height 250
drag, startPoint x: 666, startPoint y: 499, endPoint x: 678, endPoint y: 499, distance: 11.8
click at [675, 499] on div "add delivery fee add markup Discount name (Optional) 0% Labour $0.00 Sub total …" at bounding box center [687, 458] width 986 height 250
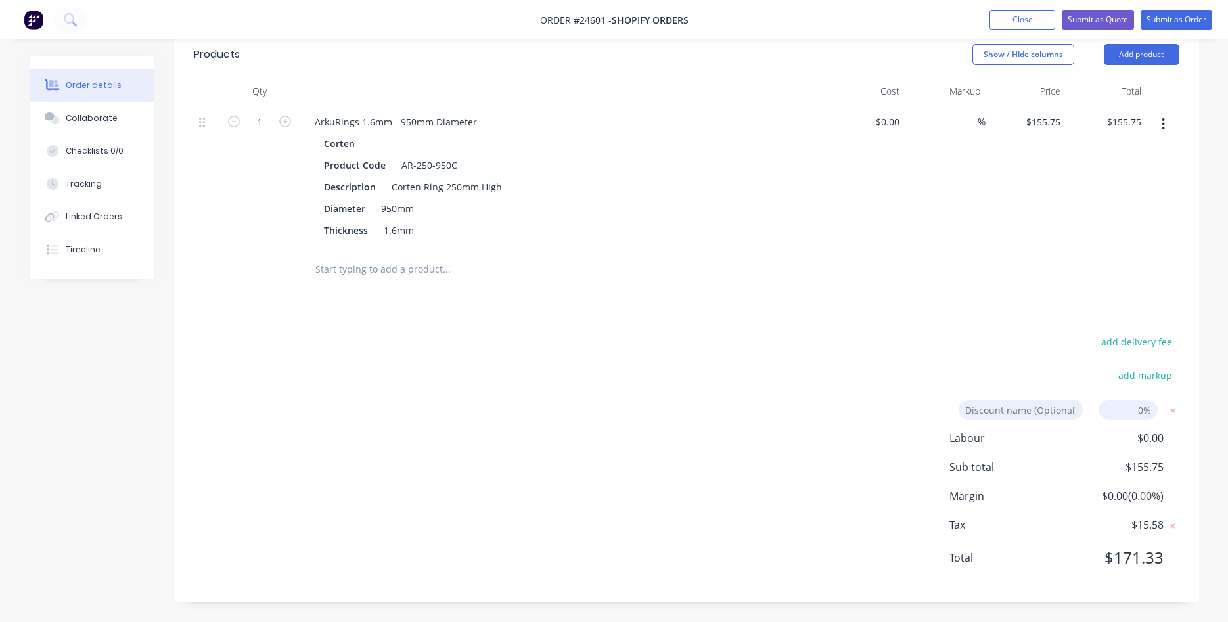
drag, startPoint x: 927, startPoint y: 601, endPoint x: 1012, endPoint y: 603, distance: 84.8
click at [941, 607] on div "Created by [PERSON_NAME] Created [DATE] Required [DATE] Assigned to Add team me…" at bounding box center [615, 154] width 1170 height 936
click at [1153, 567] on span "$171.33" at bounding box center [1114, 558] width 97 height 24
click at [463, 124] on div "ArkuRings 1.6mm - 950mm Diameter" at bounding box center [395, 121] width 183 height 19
click at [1059, 120] on input "155.75" at bounding box center [1045, 121] width 41 height 19
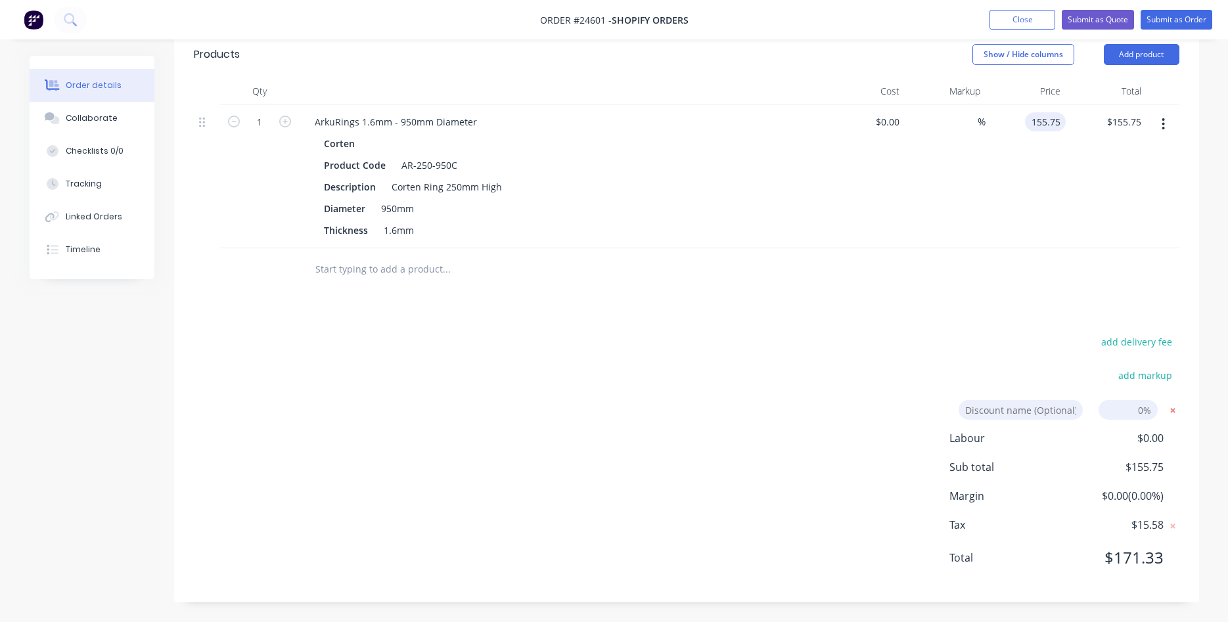
type input "$155.75"
click at [1172, 407] on icon at bounding box center [1172, 410] width 13 height 13
click at [1173, 530] on icon at bounding box center [1172, 530] width 5 height 5
click at [1145, 561] on span "$155.75" at bounding box center [1114, 562] width 97 height 24
click at [1114, 119] on input "155.75" at bounding box center [1128, 121] width 35 height 19
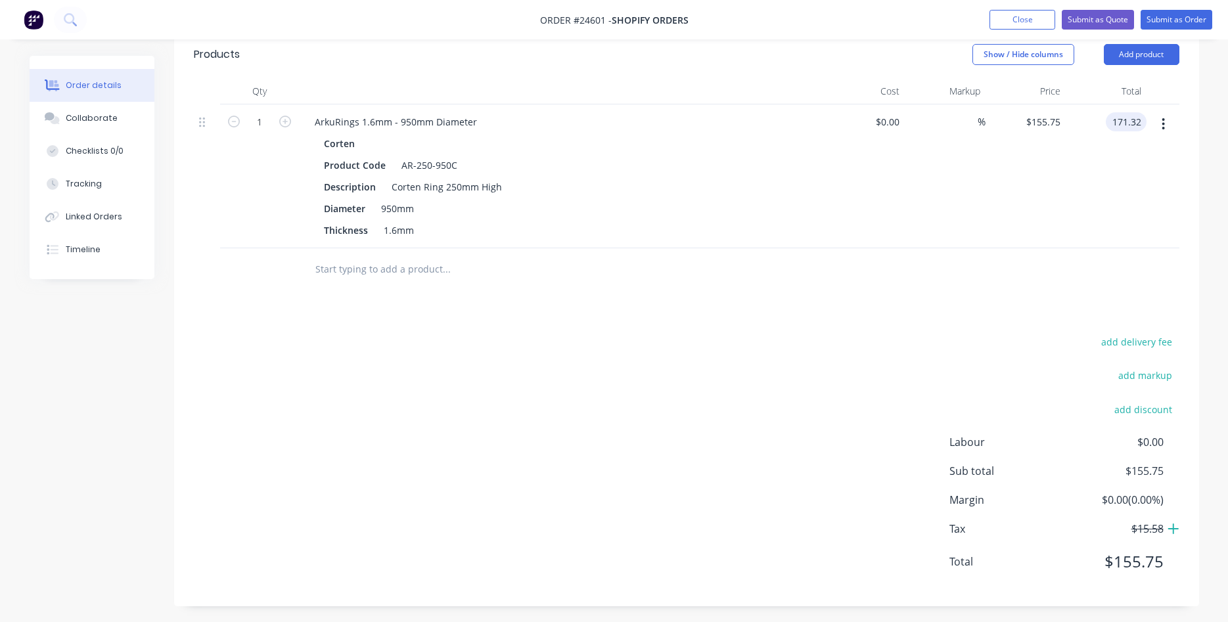
type input "$171.32"
click at [1172, 532] on icon at bounding box center [1174, 528] width 12 height 13
click at [1157, 528] on span "$17.13" at bounding box center [1114, 529] width 97 height 16
drag, startPoint x: 1063, startPoint y: 120, endPoint x: 1088, endPoint y: 122, distance: 25.1
click at [1088, 122] on div "1 ArkuRings 1.6mm - 950mm Diameter Corten Product Code AR-250-950C Description …" at bounding box center [687, 176] width 986 height 144
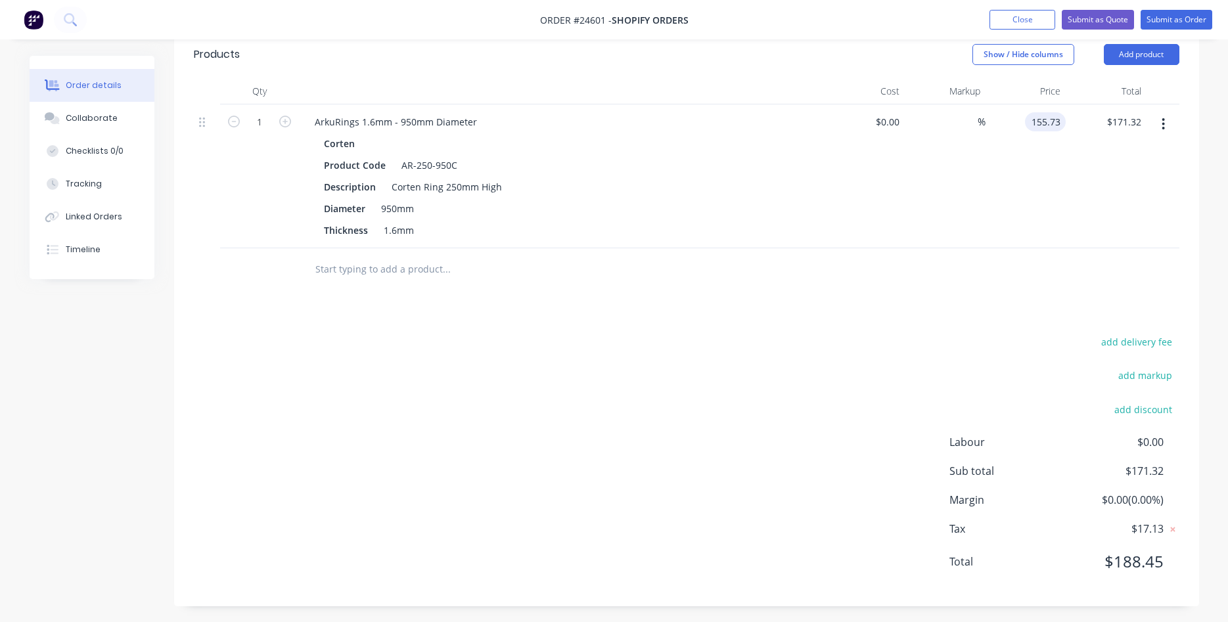
type input "$155.73"
type input "155.73"
type input "$155.73"
click at [1061, 119] on input "155.73" at bounding box center [1047, 121] width 35 height 19
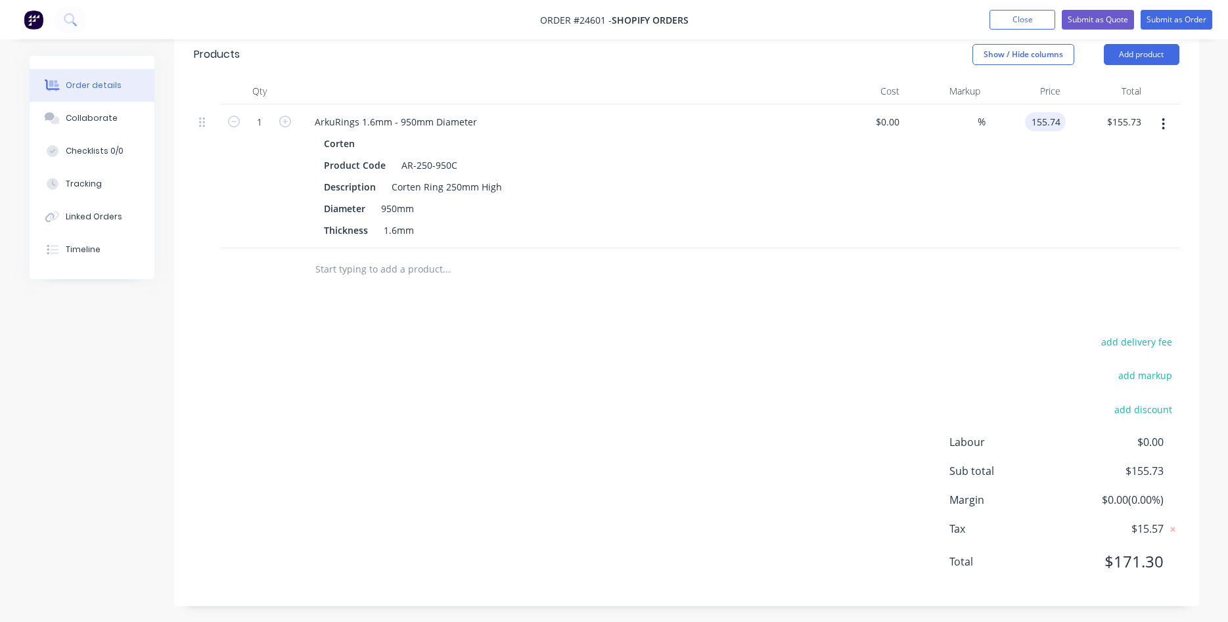
type input "$155.74"
type input "155.74"
type input "$155.74"
click at [1059, 120] on input "155.74" at bounding box center [1047, 121] width 35 height 19
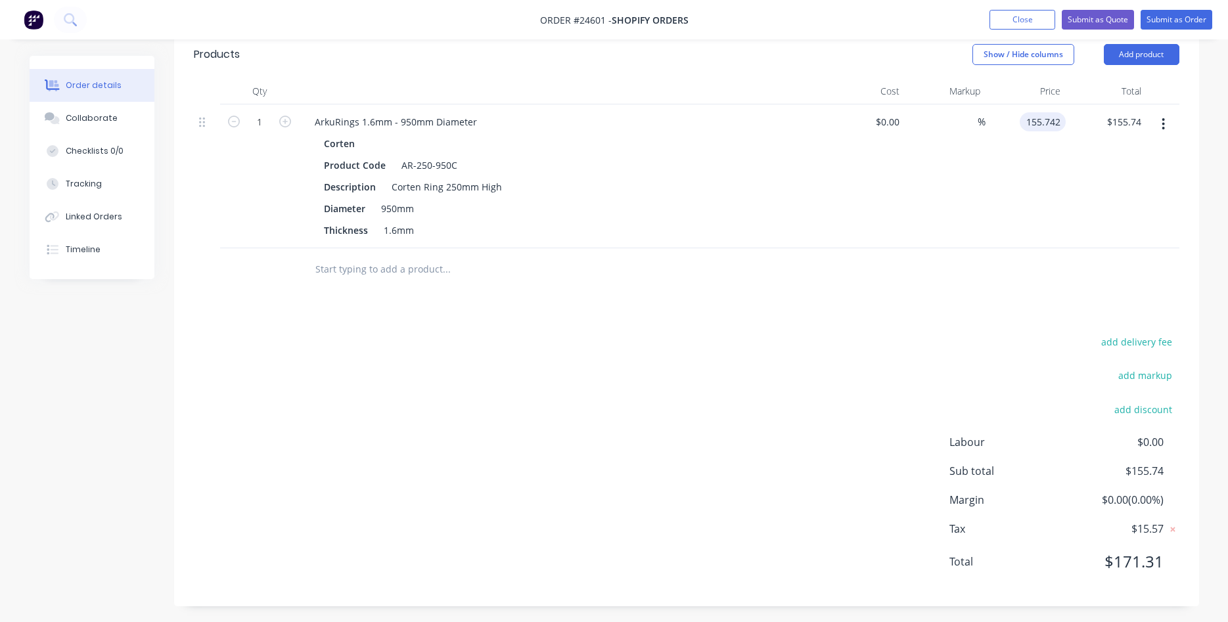
type input "$155.742"
type input "155.74"
type input "155.742"
type input "$155.74"
click at [1059, 120] on input "155.74" at bounding box center [1043, 121] width 46 height 19
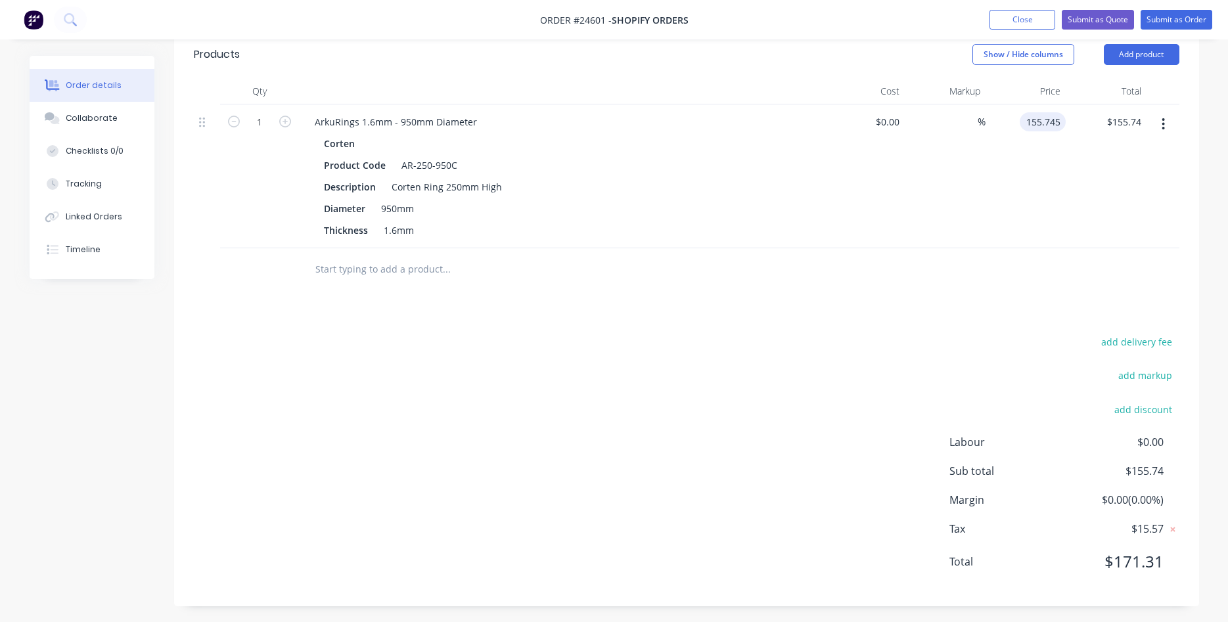
type input "$155.745"
type input "155.75"
type input "155.745"
type input "$155.75"
click at [1063, 120] on input "155.75" at bounding box center [1043, 121] width 46 height 19
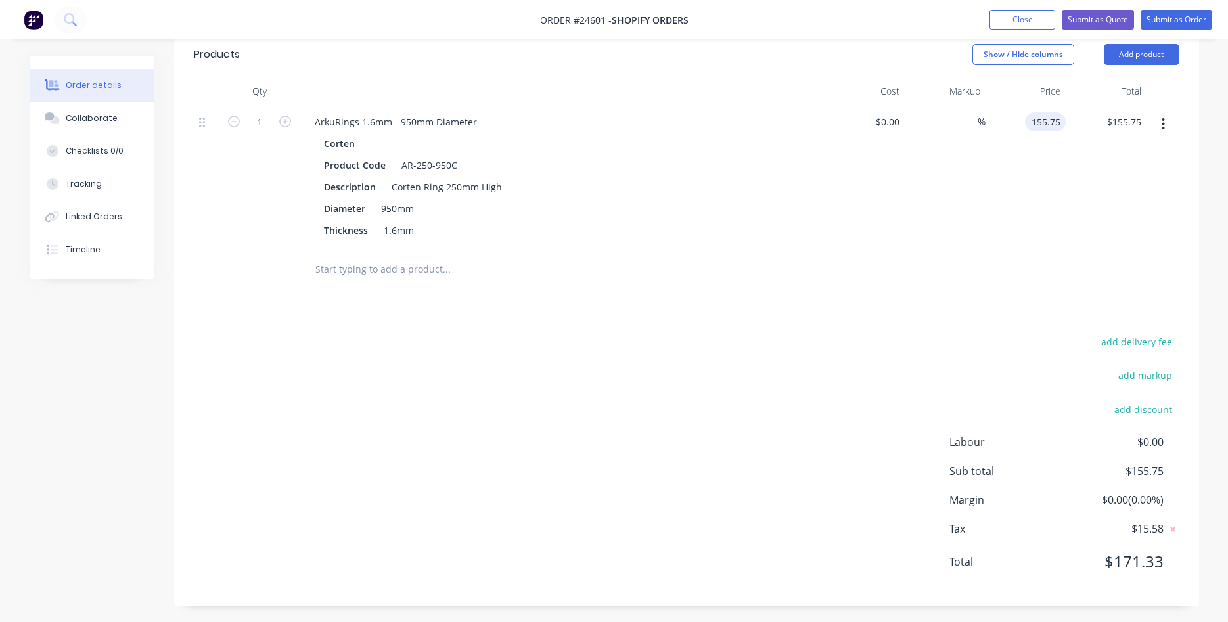
type input "$155.75"
click at [986, 190] on div "$155.75 $155.75" at bounding box center [1026, 176] width 81 height 144
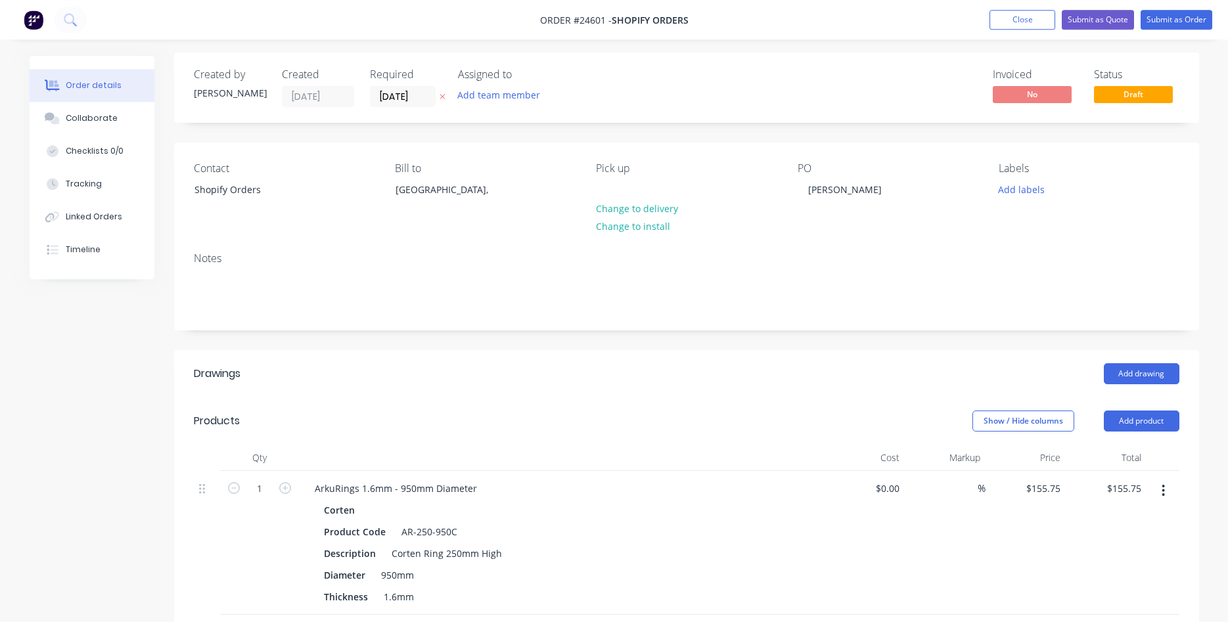
scroll to position [0, 0]
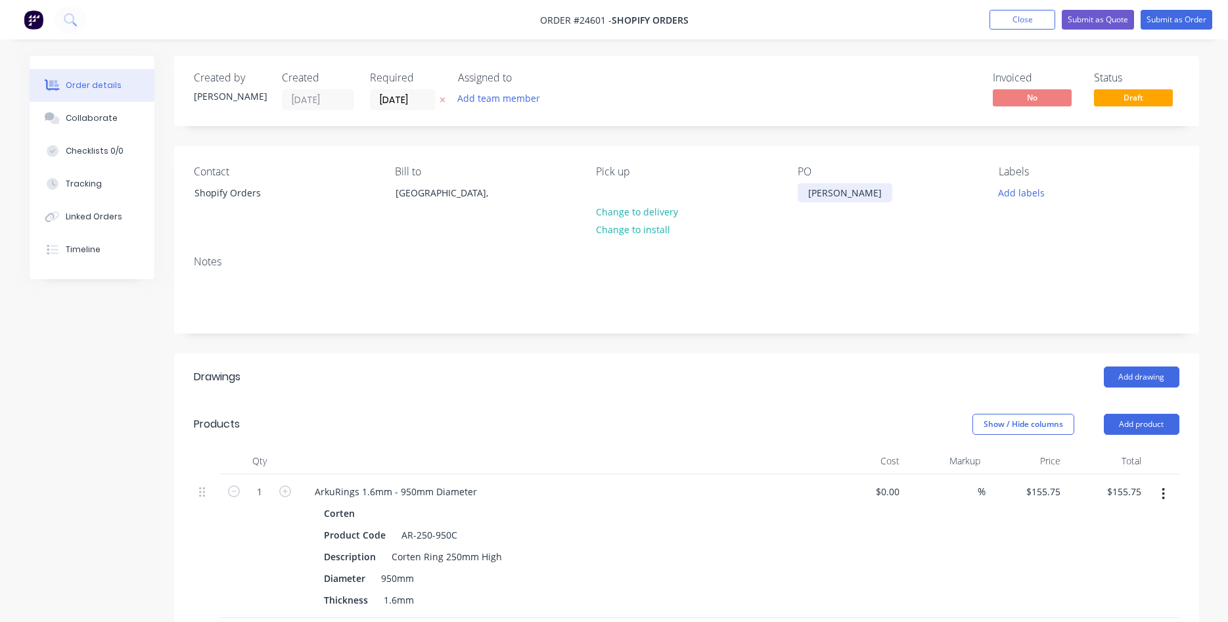
click at [804, 197] on div "[PERSON_NAME]" at bounding box center [845, 192] width 95 height 19
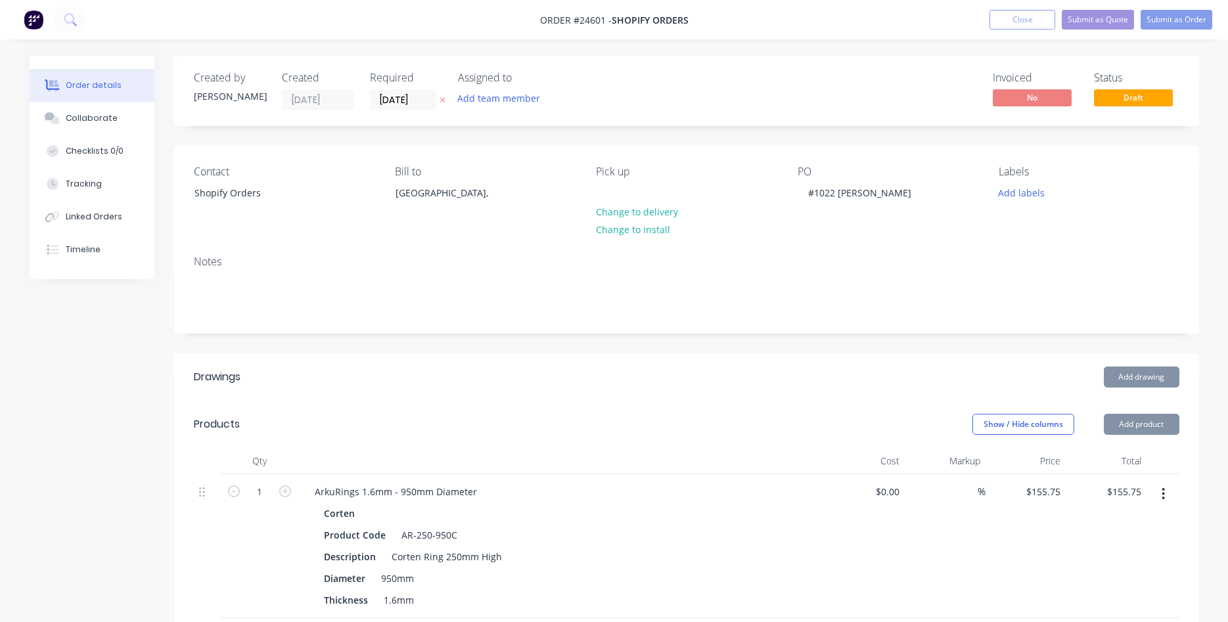
click at [818, 386] on div "Add drawing" at bounding box center [791, 377] width 776 height 21
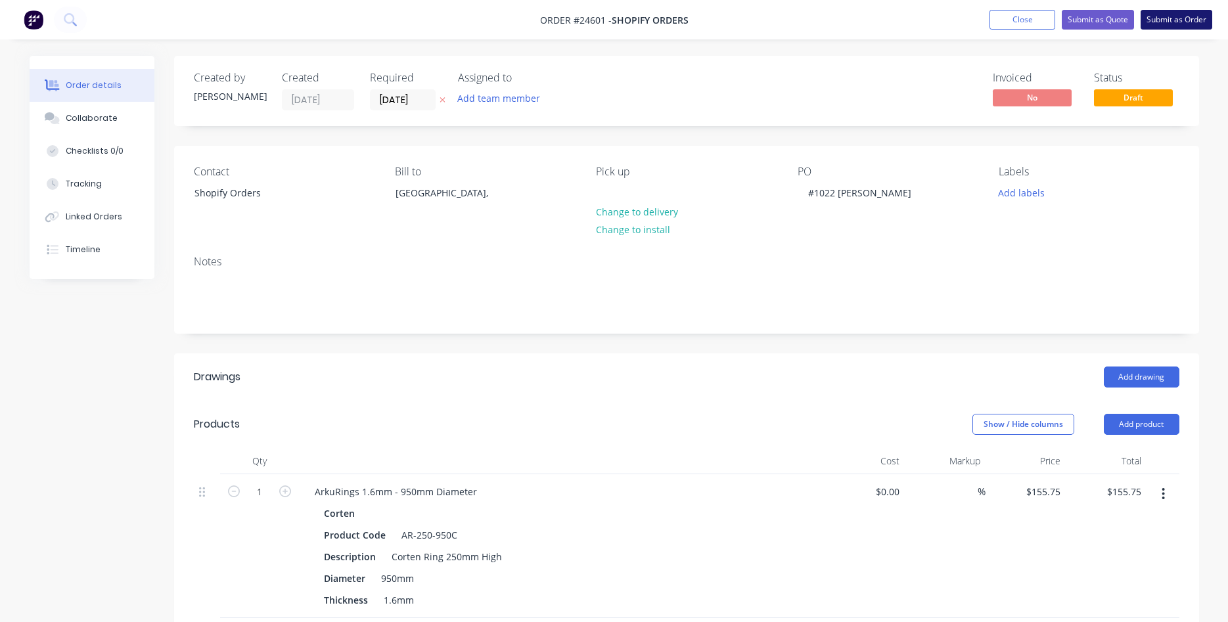
click at [1176, 19] on button "Submit as Order" at bounding box center [1177, 20] width 72 height 20
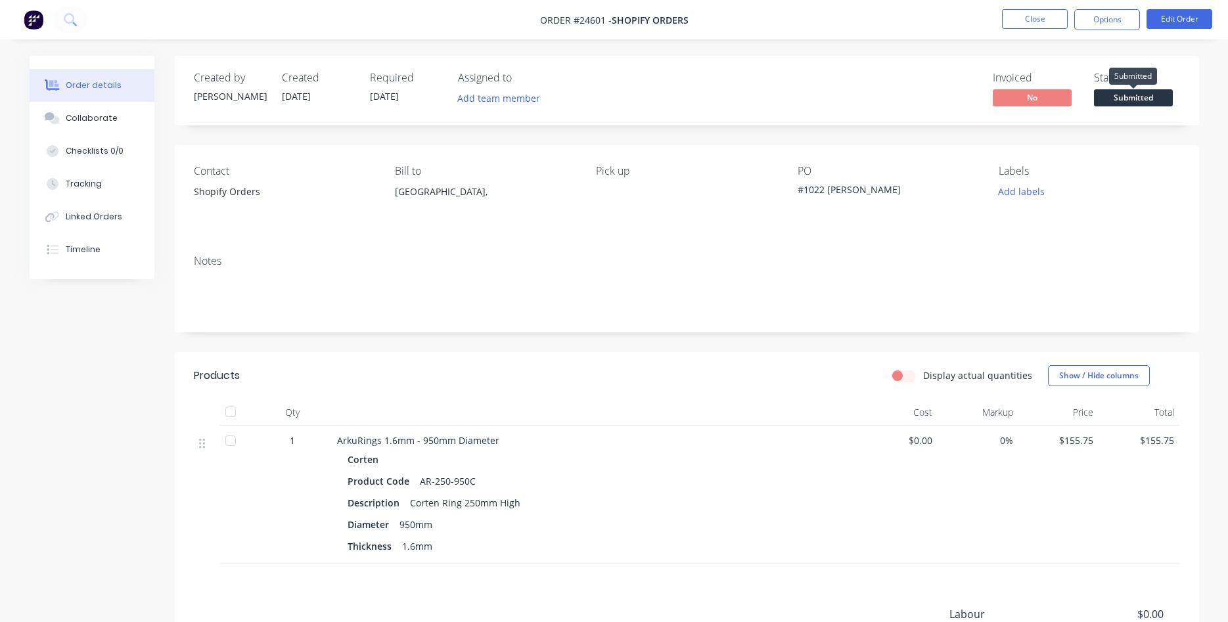
click at [1120, 101] on span "Submitted" at bounding box center [1133, 97] width 79 height 16
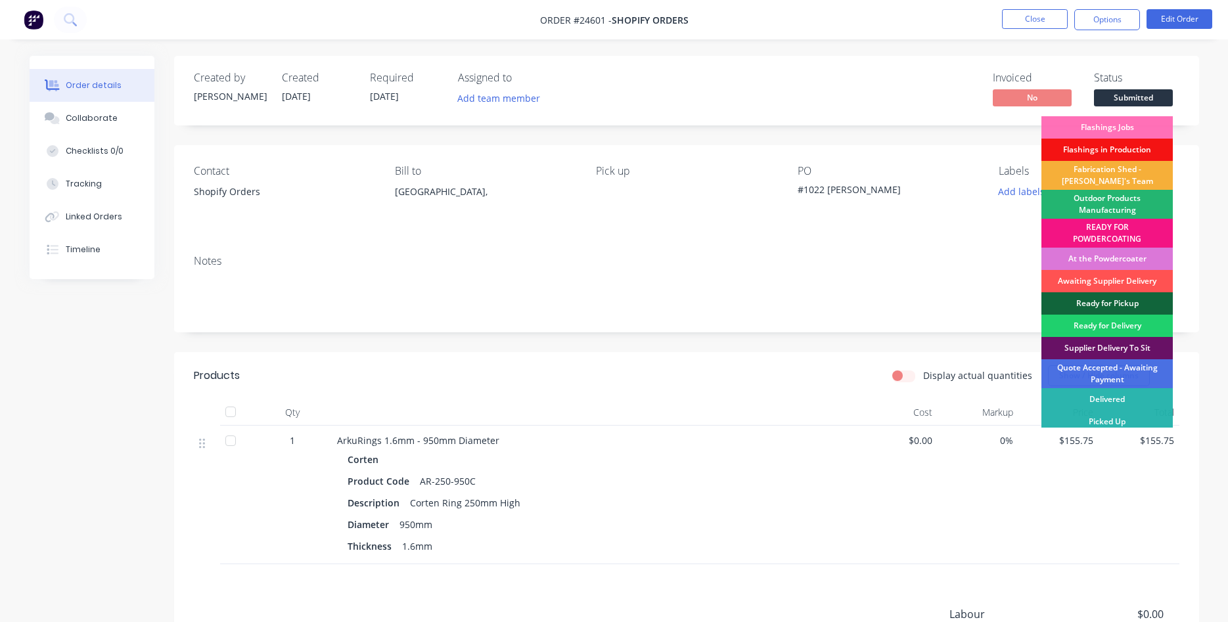
click at [1110, 202] on div "Outdoor Products Manufacturing" at bounding box center [1107, 204] width 131 height 29
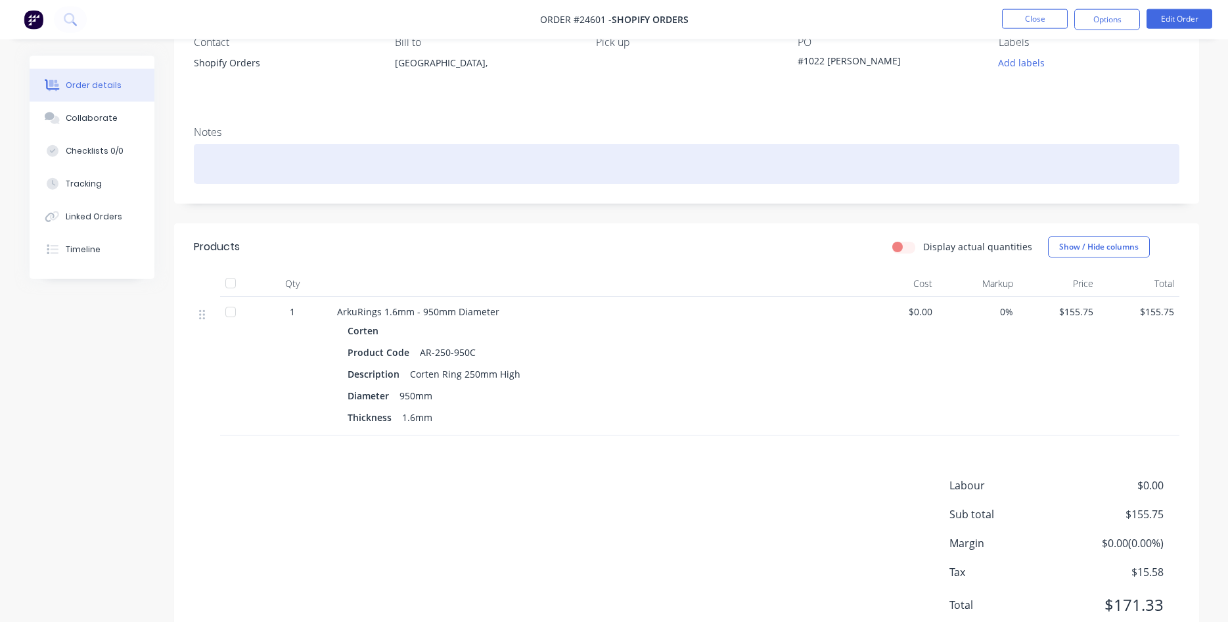
scroll to position [176, 0]
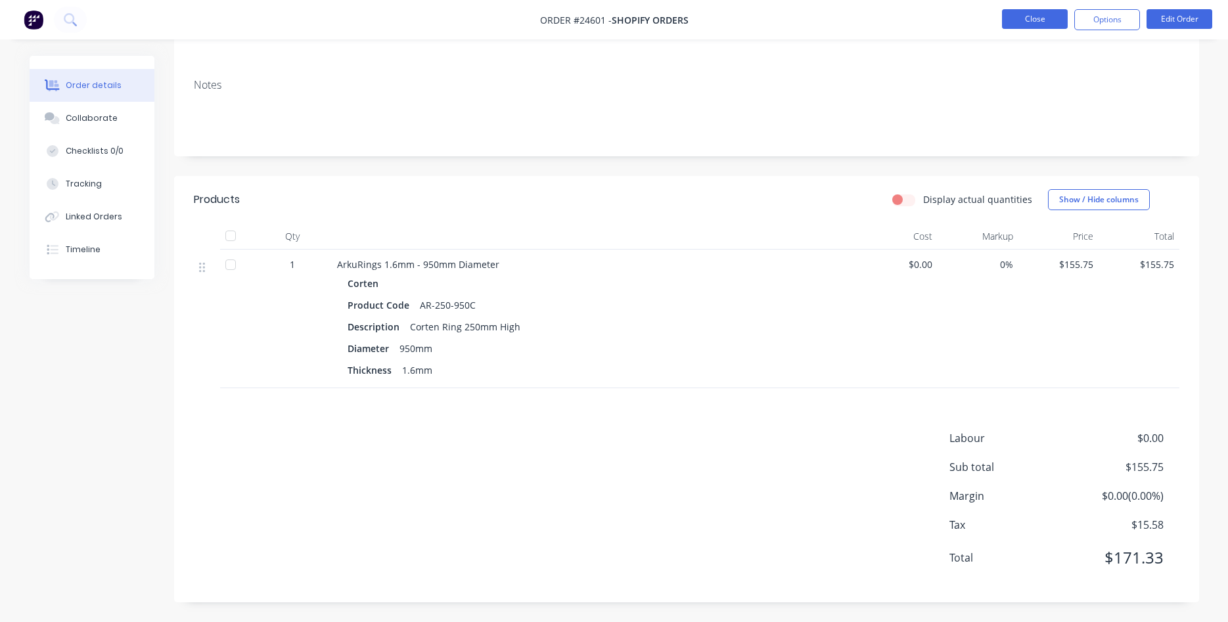
click at [1039, 21] on button "Close" at bounding box center [1035, 19] width 66 height 20
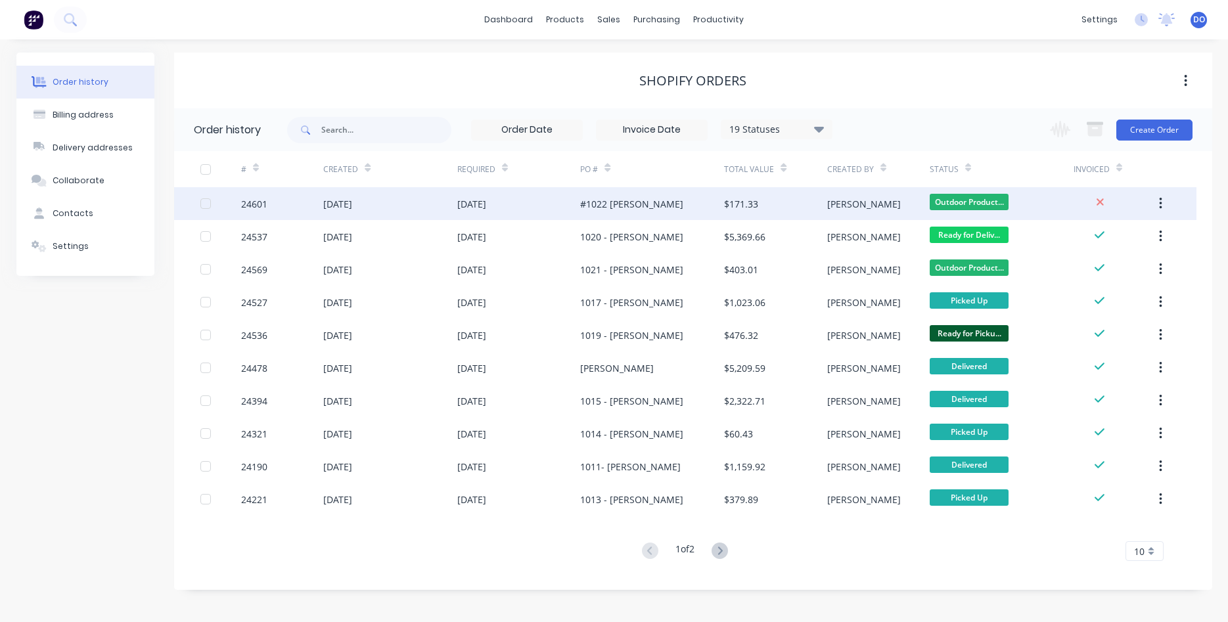
click at [823, 206] on div "$171.33" at bounding box center [775, 203] width 103 height 33
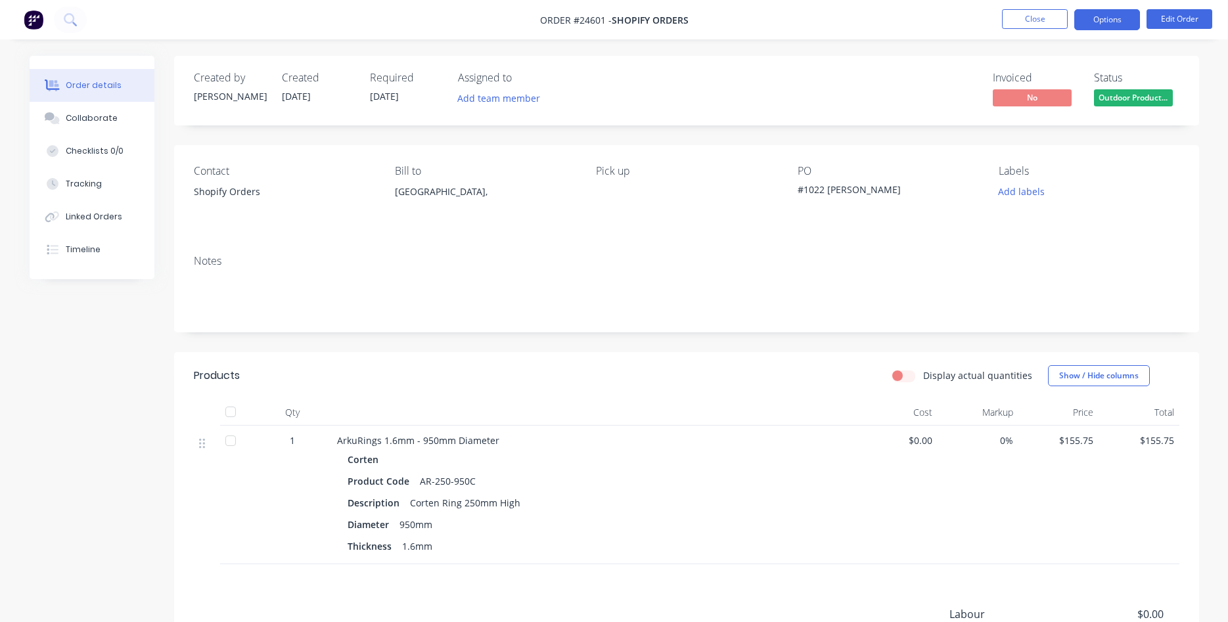
click at [1093, 20] on button "Options" at bounding box center [1107, 19] width 66 height 21
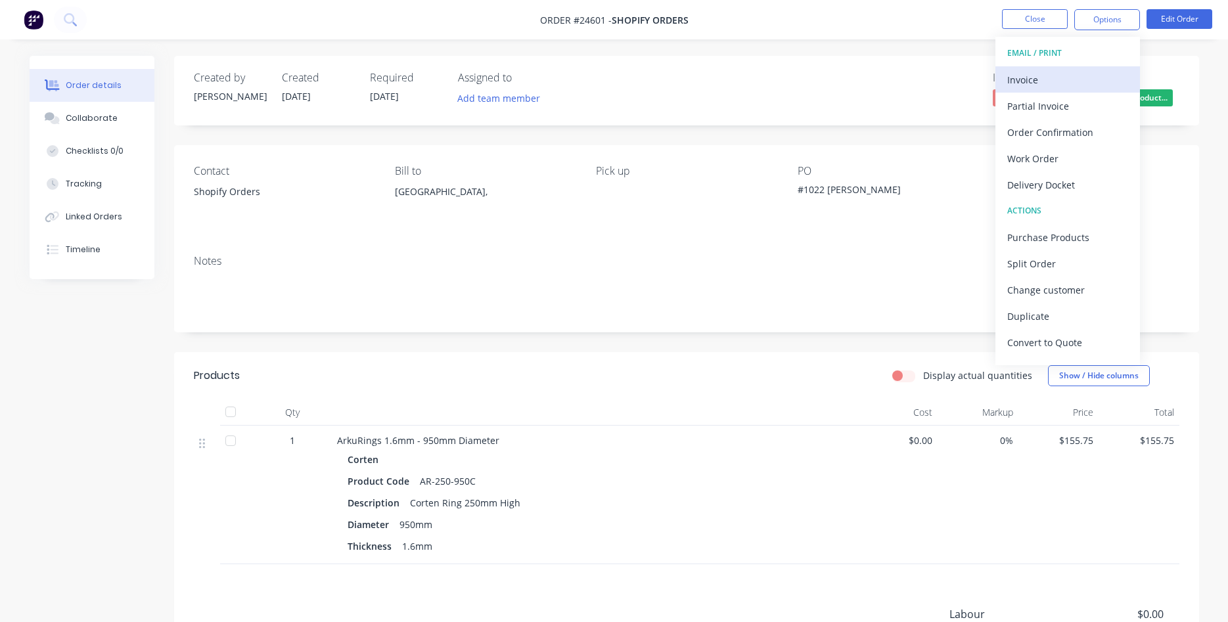
click at [1025, 85] on div "Invoice" at bounding box center [1067, 79] width 121 height 19
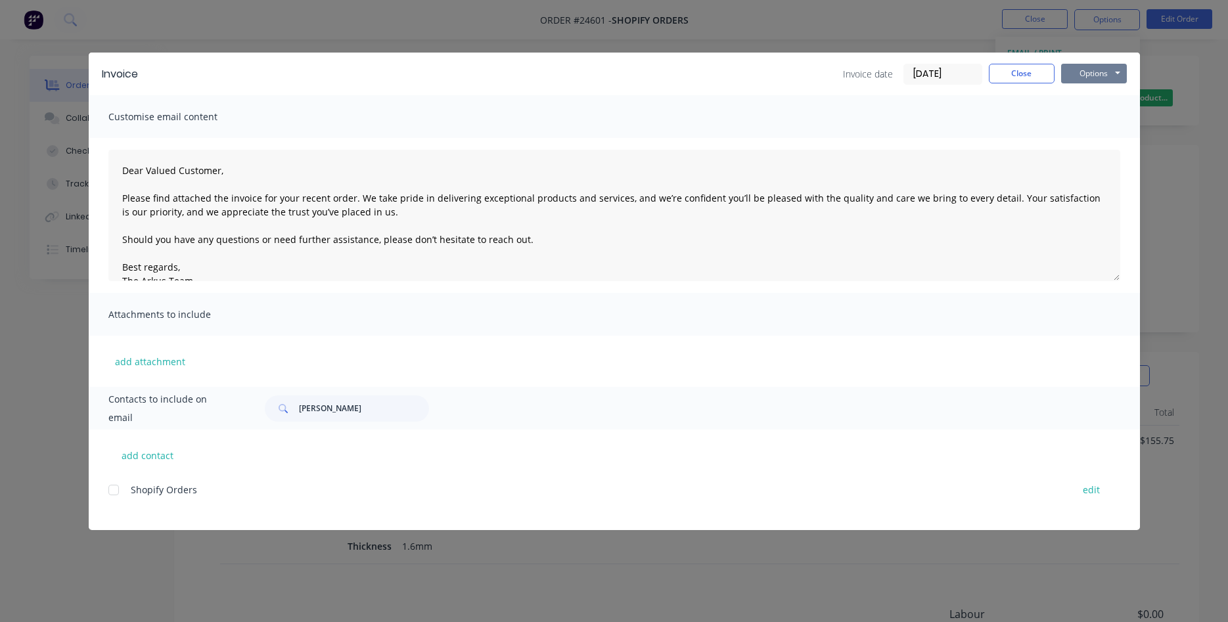
click at [1095, 72] on button "Options" at bounding box center [1094, 74] width 66 height 20
click at [1092, 112] on button "Print" at bounding box center [1103, 119] width 84 height 22
click at [1011, 72] on button "Close" at bounding box center [1022, 74] width 66 height 20
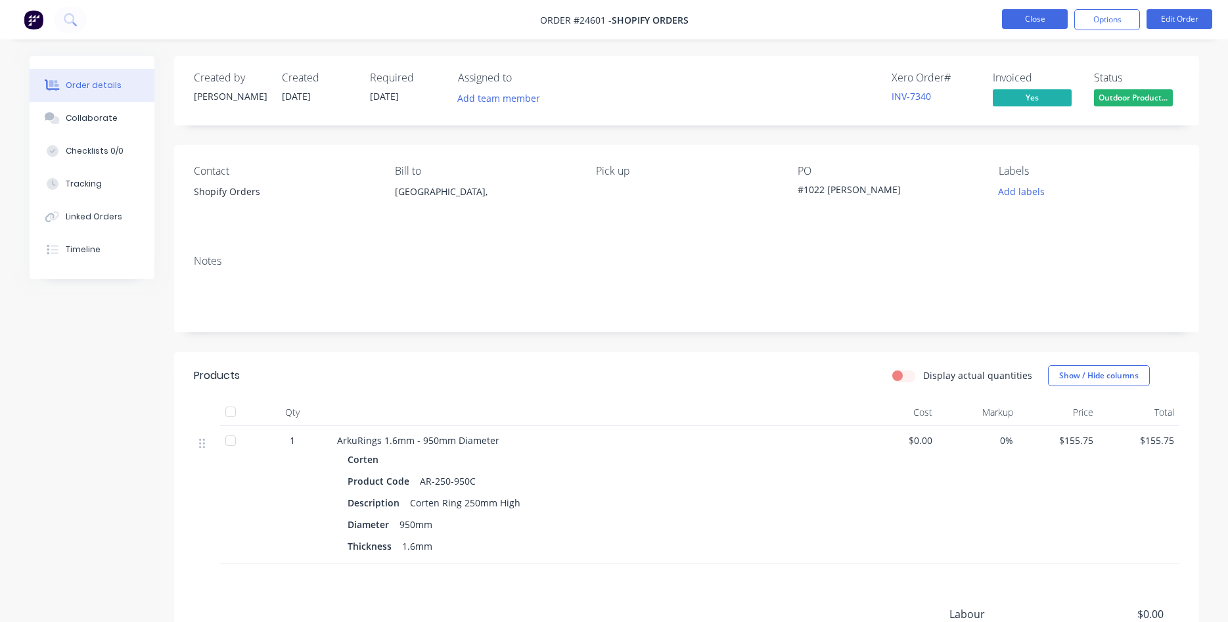
click at [1027, 22] on button "Close" at bounding box center [1035, 19] width 66 height 20
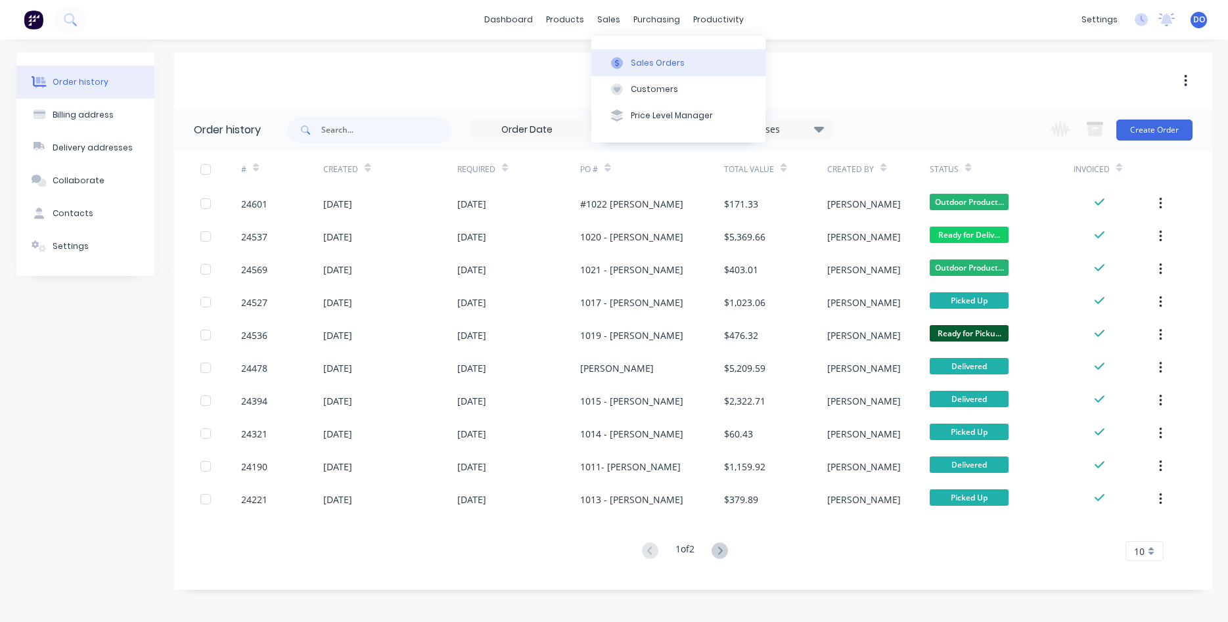
click at [645, 63] on div "Sales Orders" at bounding box center [658, 63] width 54 height 12
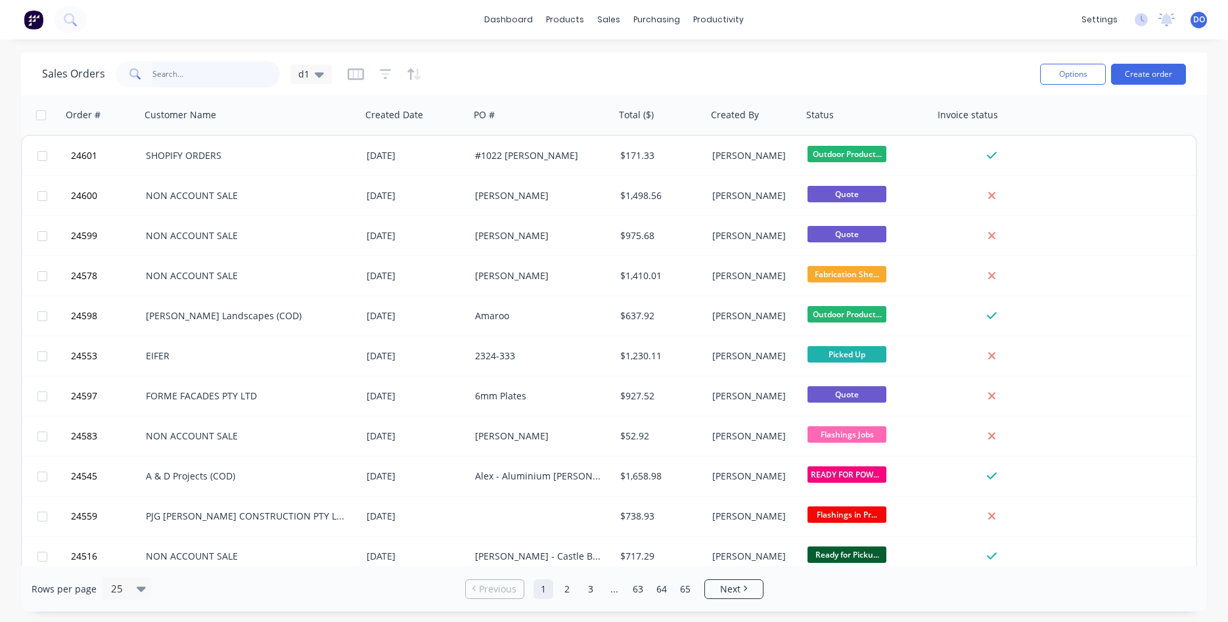
click at [197, 62] on input "text" at bounding box center [216, 74] width 128 height 26
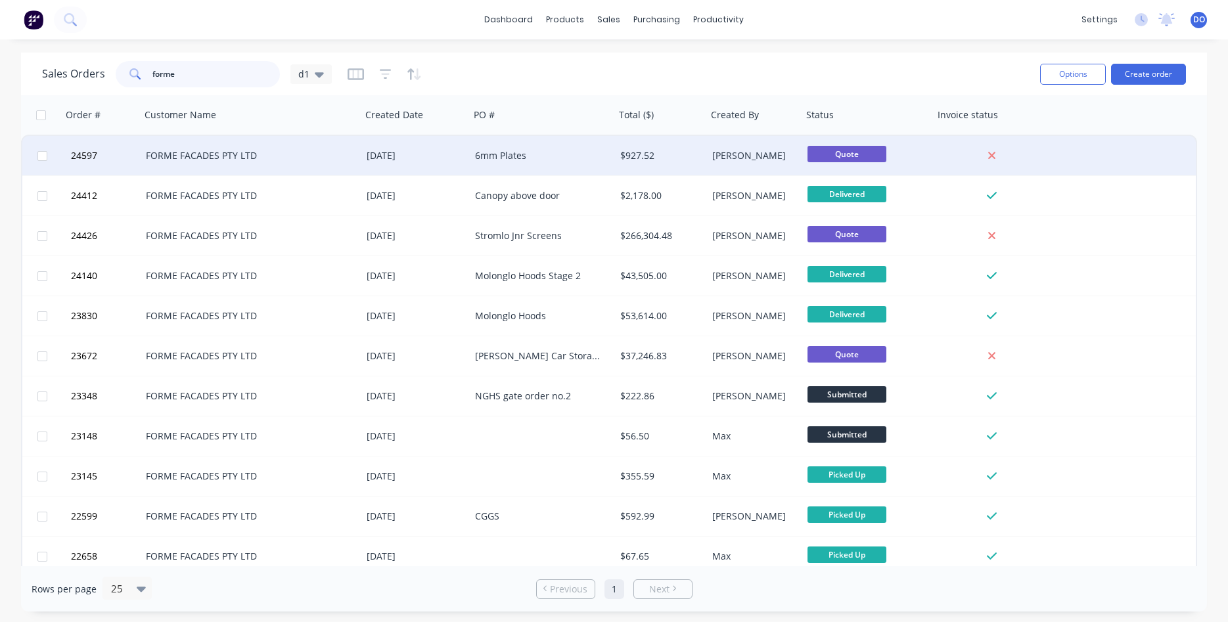
type input "forme"
click at [457, 142] on div "[DATE]" at bounding box center [415, 155] width 108 height 39
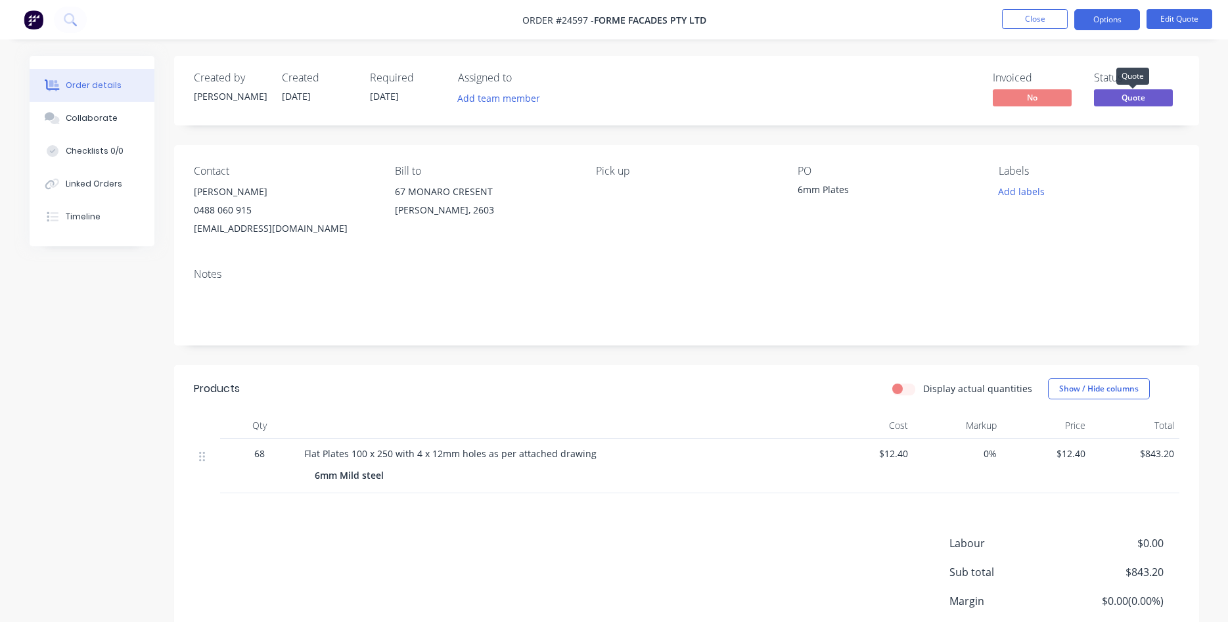
click at [1130, 99] on span "Quote" at bounding box center [1133, 97] width 79 height 16
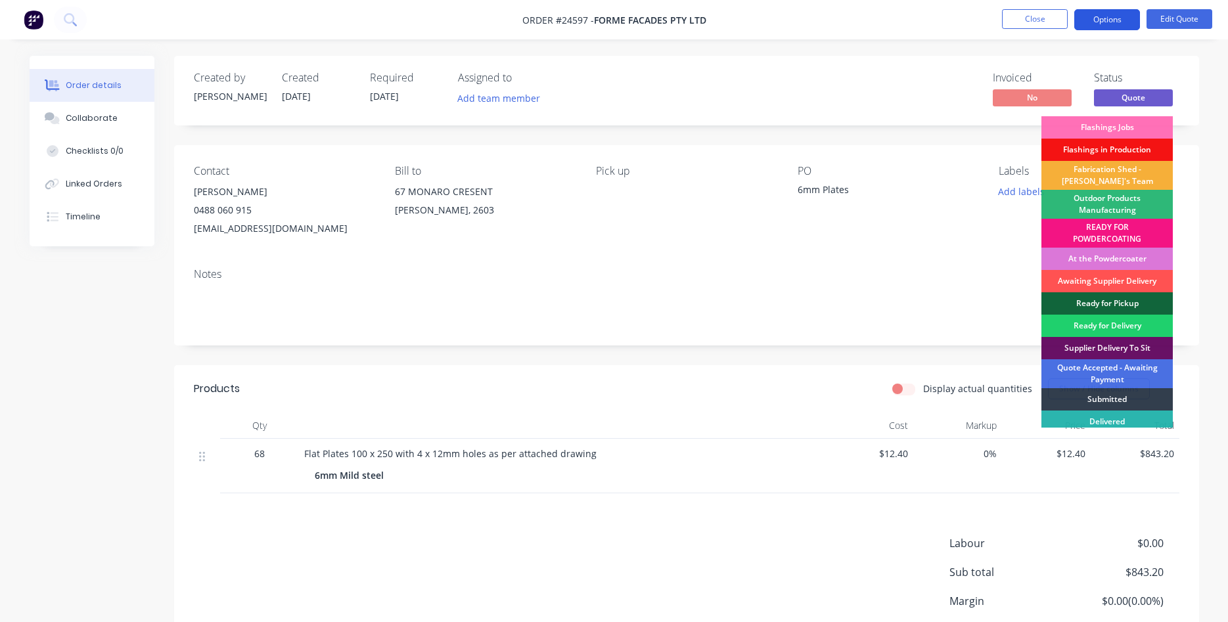
click at [1094, 16] on button "Options" at bounding box center [1107, 19] width 66 height 21
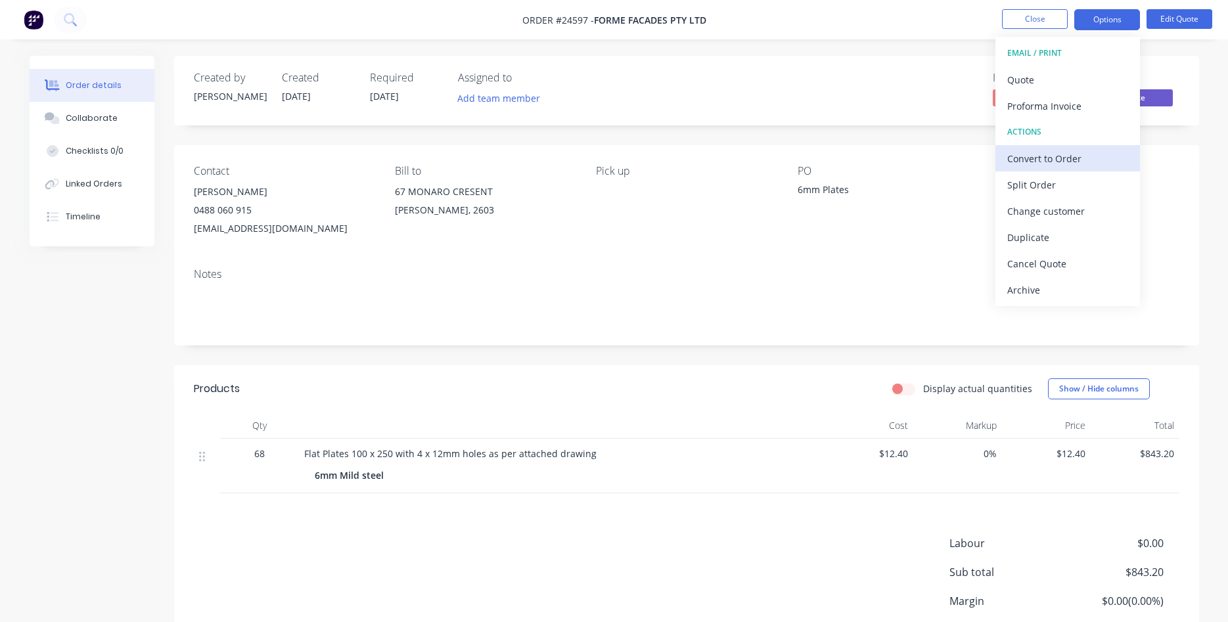
click at [1049, 157] on div "Convert to Order" at bounding box center [1067, 158] width 121 height 19
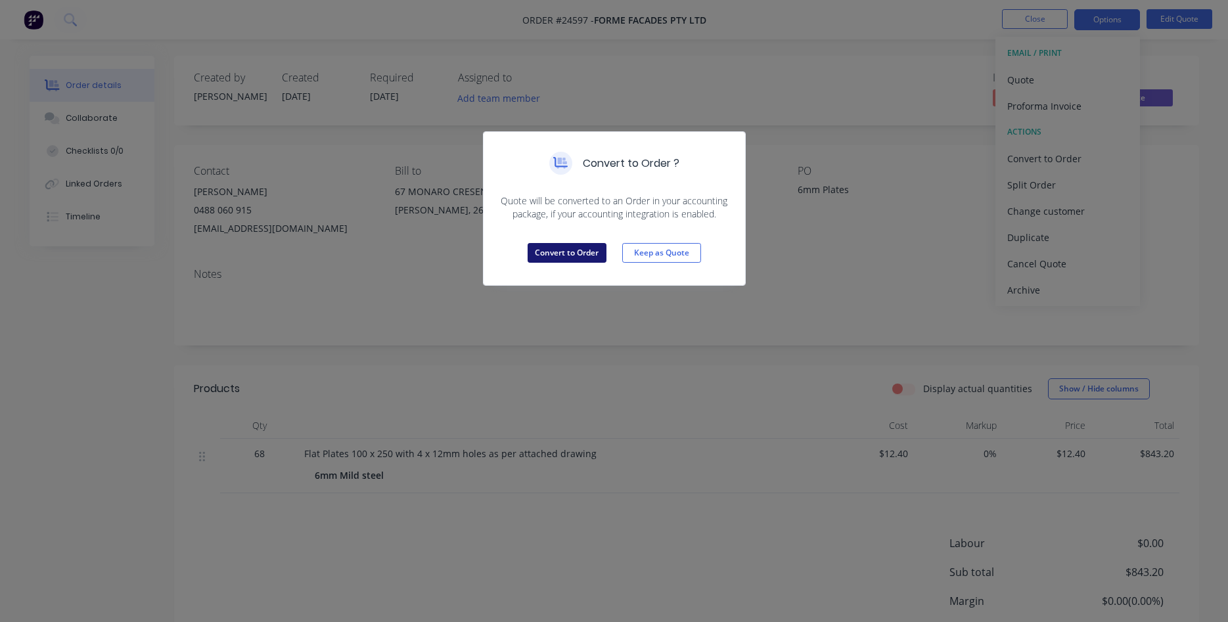
click at [564, 251] on button "Convert to Order" at bounding box center [567, 253] width 79 height 20
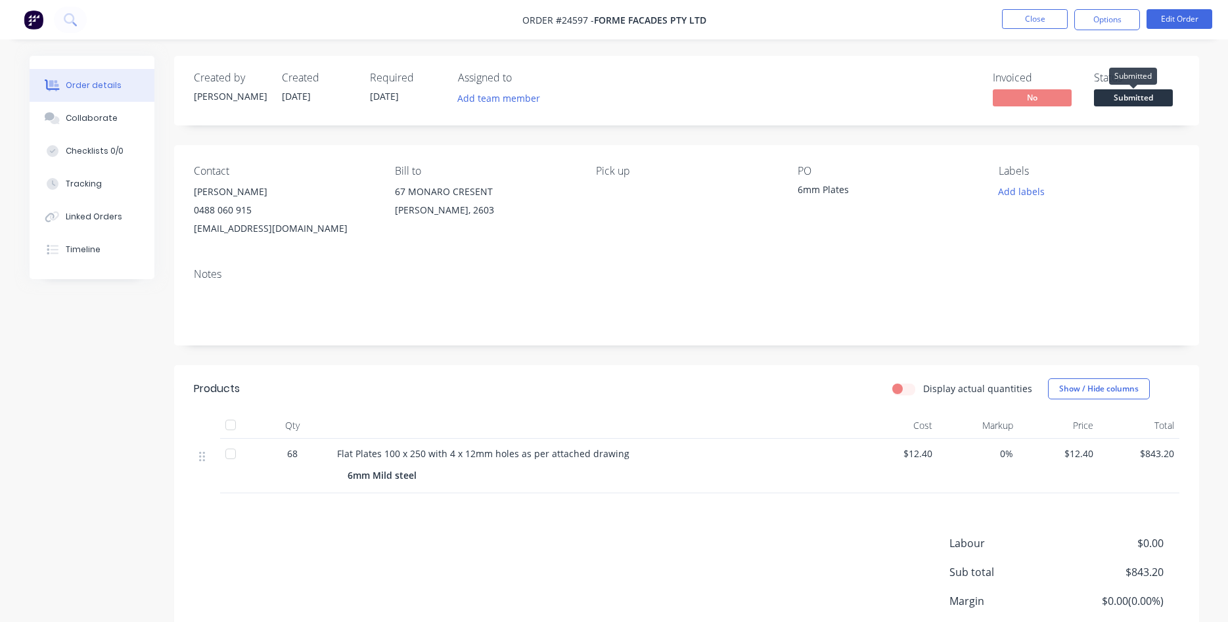
click at [1124, 99] on span "Submitted" at bounding box center [1133, 97] width 79 height 16
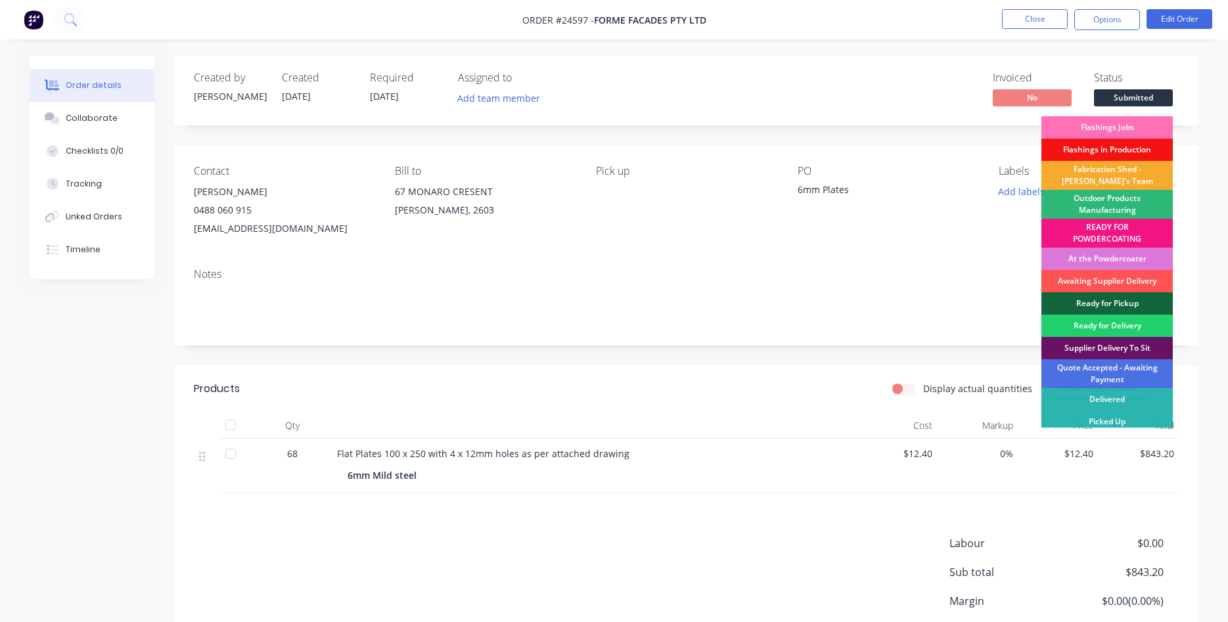
click at [1112, 171] on div "Fabrication Shed - [PERSON_NAME]'s Team" at bounding box center [1107, 175] width 131 height 29
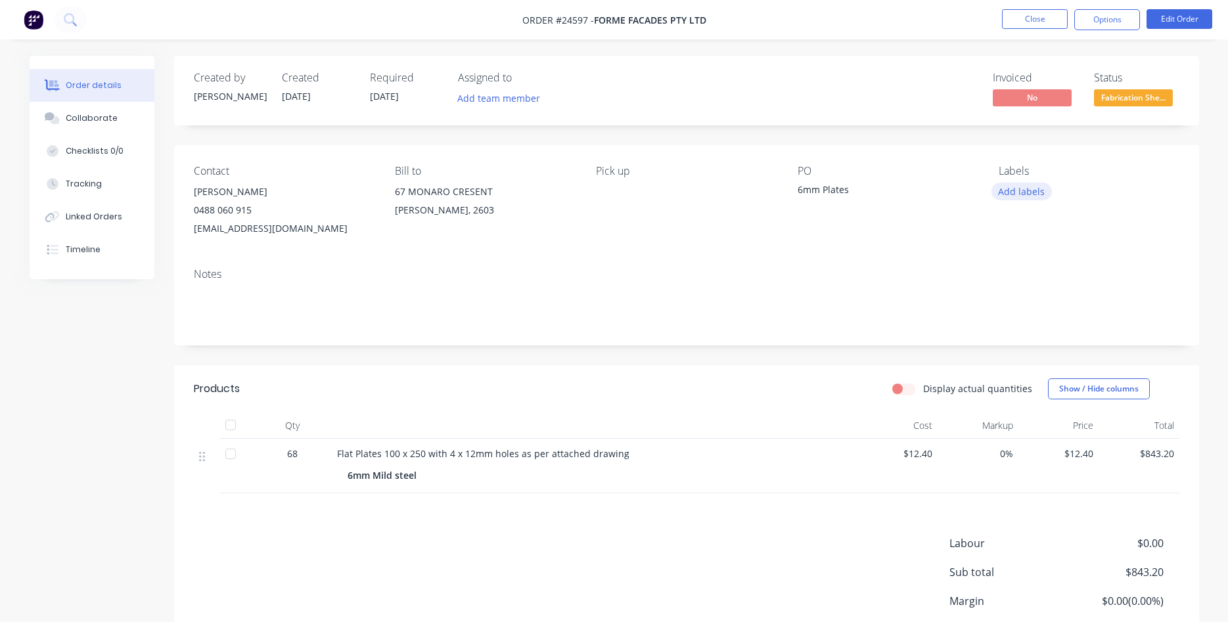
click at [1035, 189] on button "Add labels" at bounding box center [1022, 192] width 60 height 18
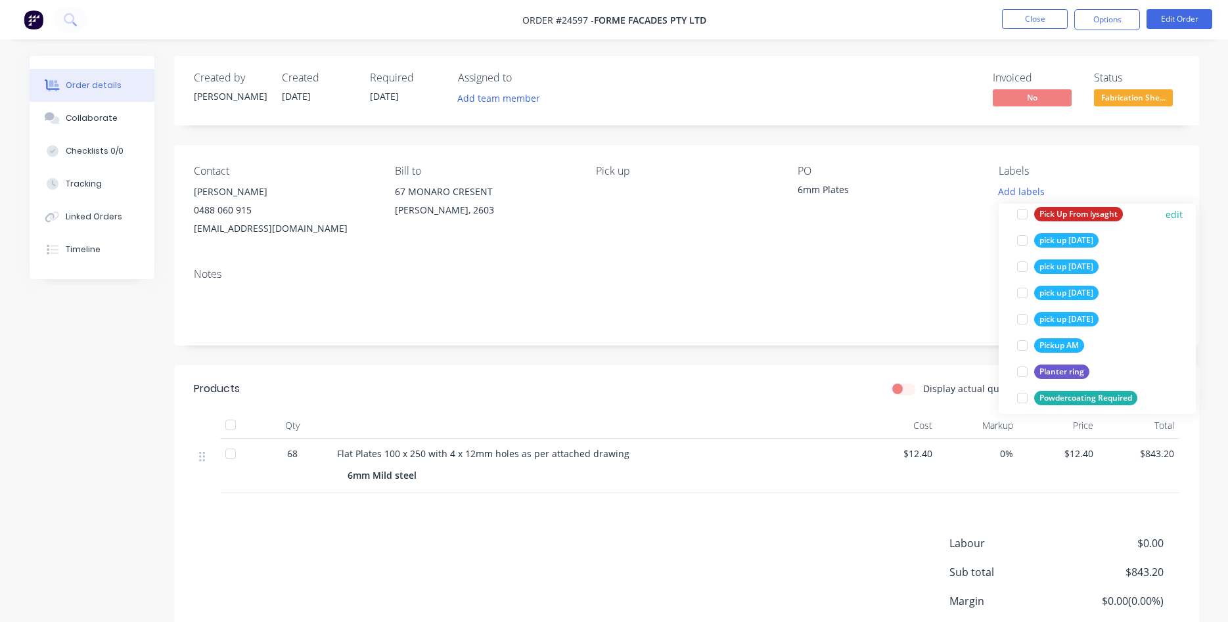
scroll to position [2173, 0]
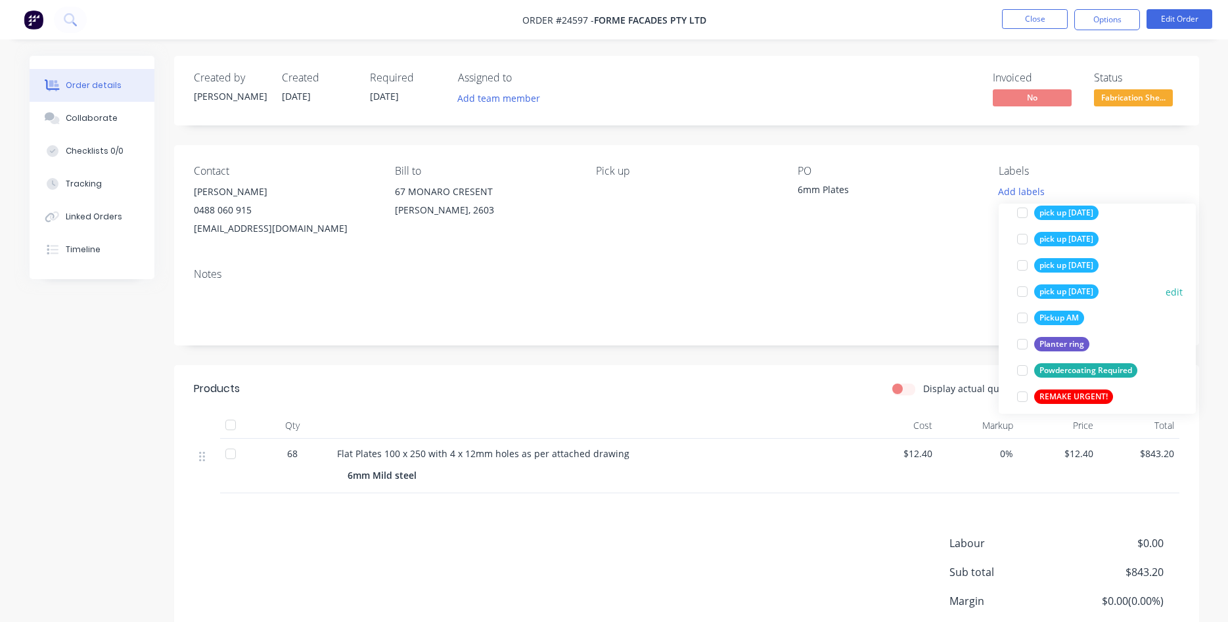
click at [1019, 294] on div at bounding box center [1022, 292] width 26 height 26
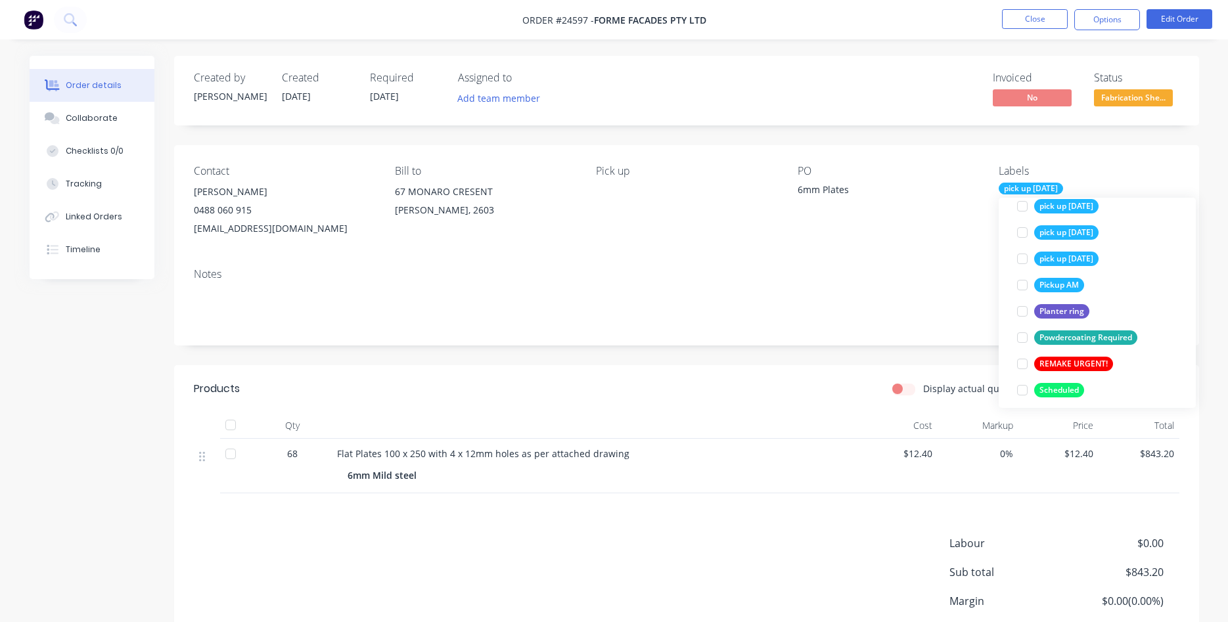
scroll to position [2602, 0]
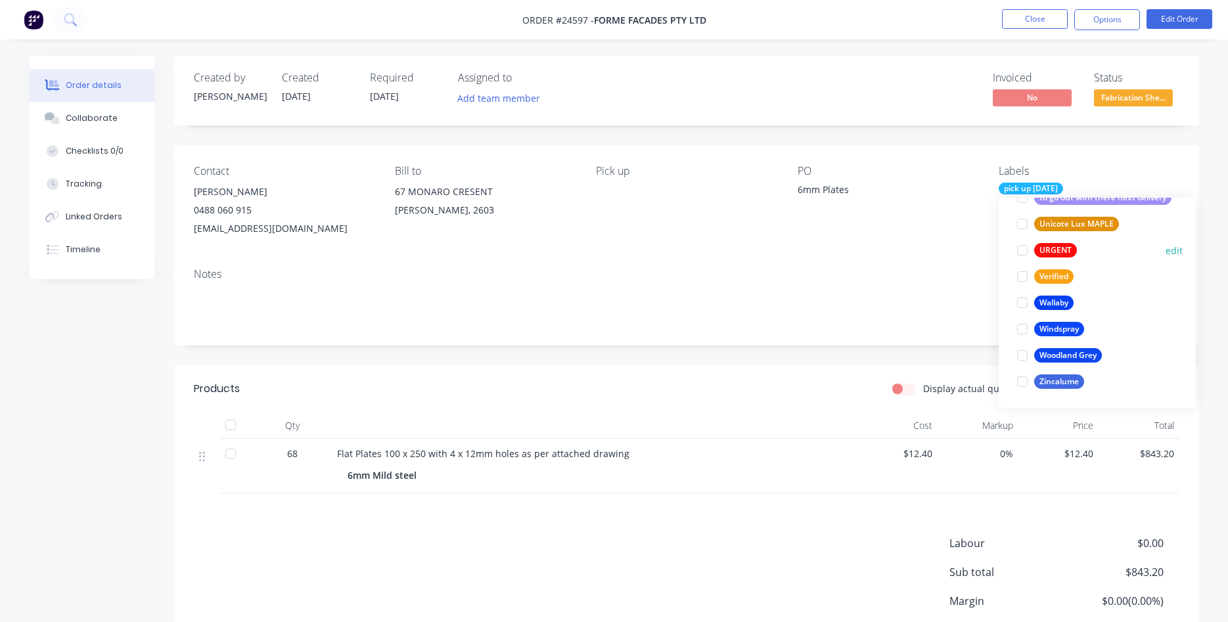
click at [1022, 248] on div at bounding box center [1022, 250] width 26 height 26
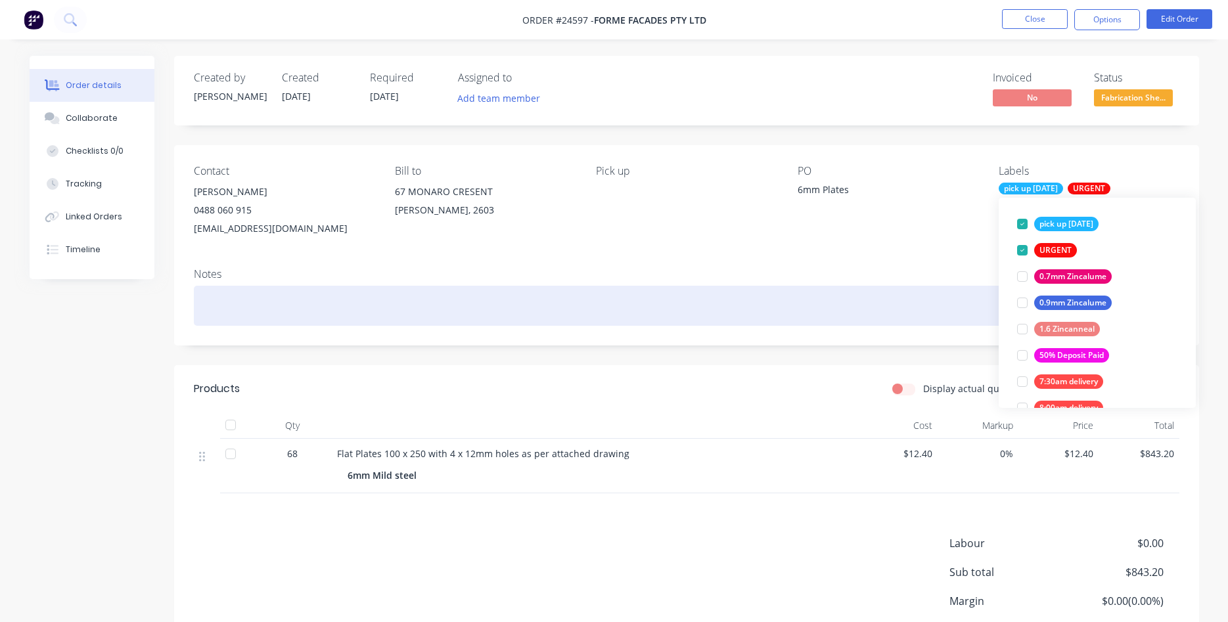
click at [893, 308] on div at bounding box center [687, 306] width 986 height 40
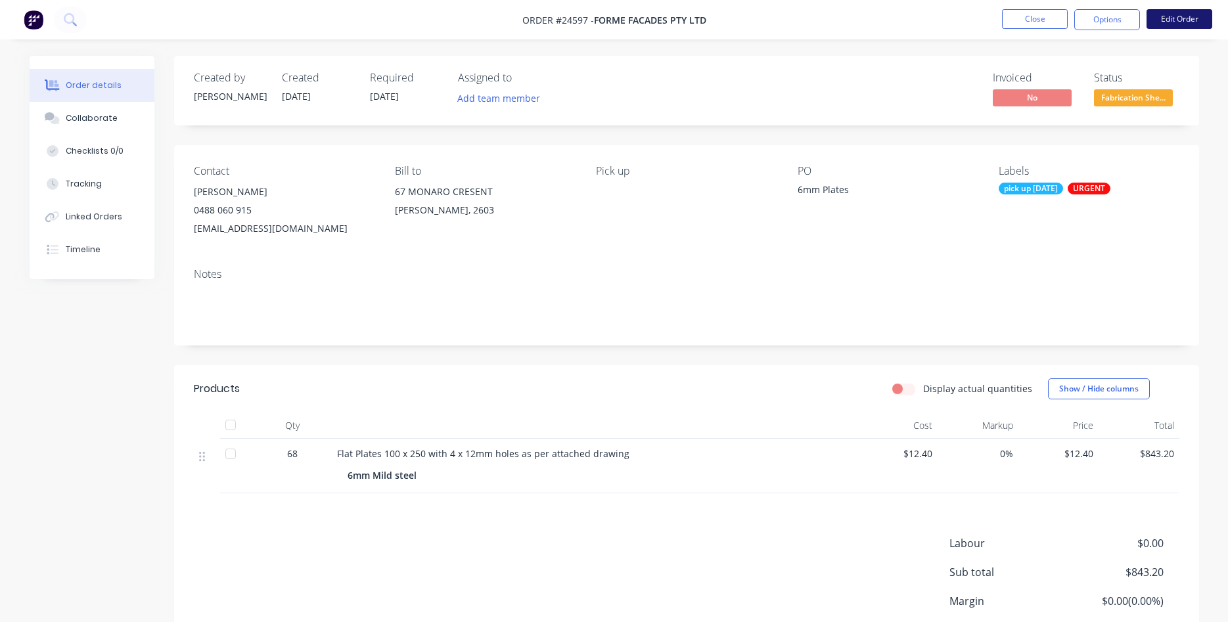
click at [1169, 16] on button "Edit Order" at bounding box center [1180, 19] width 66 height 20
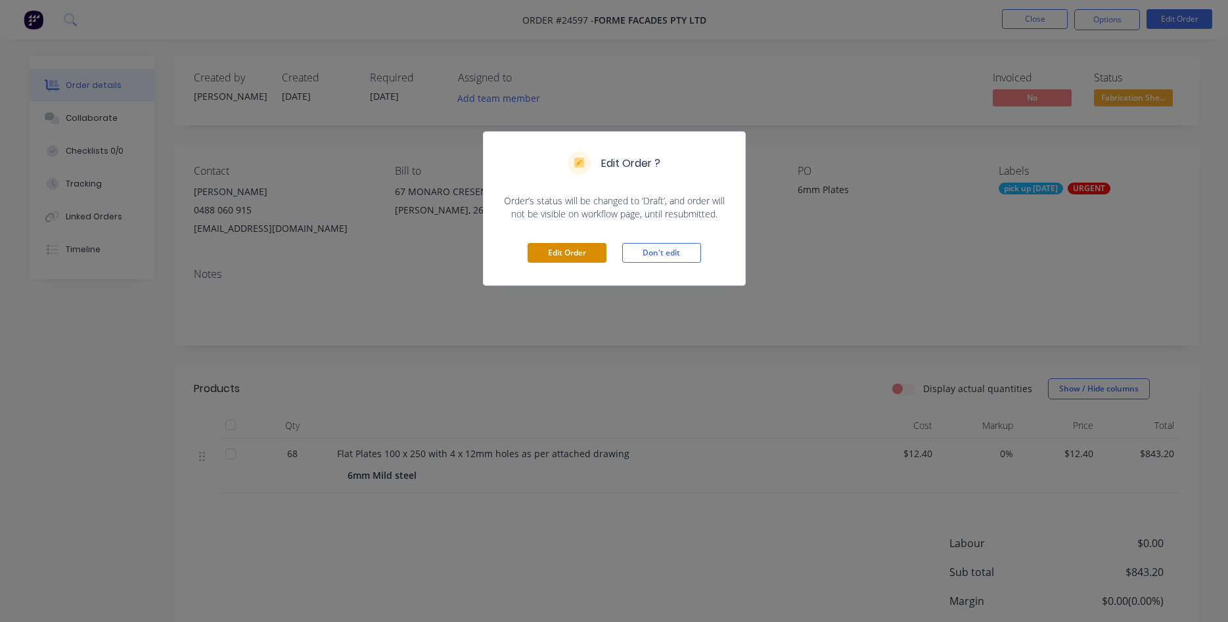
click at [554, 252] on button "Edit Order" at bounding box center [567, 253] width 79 height 20
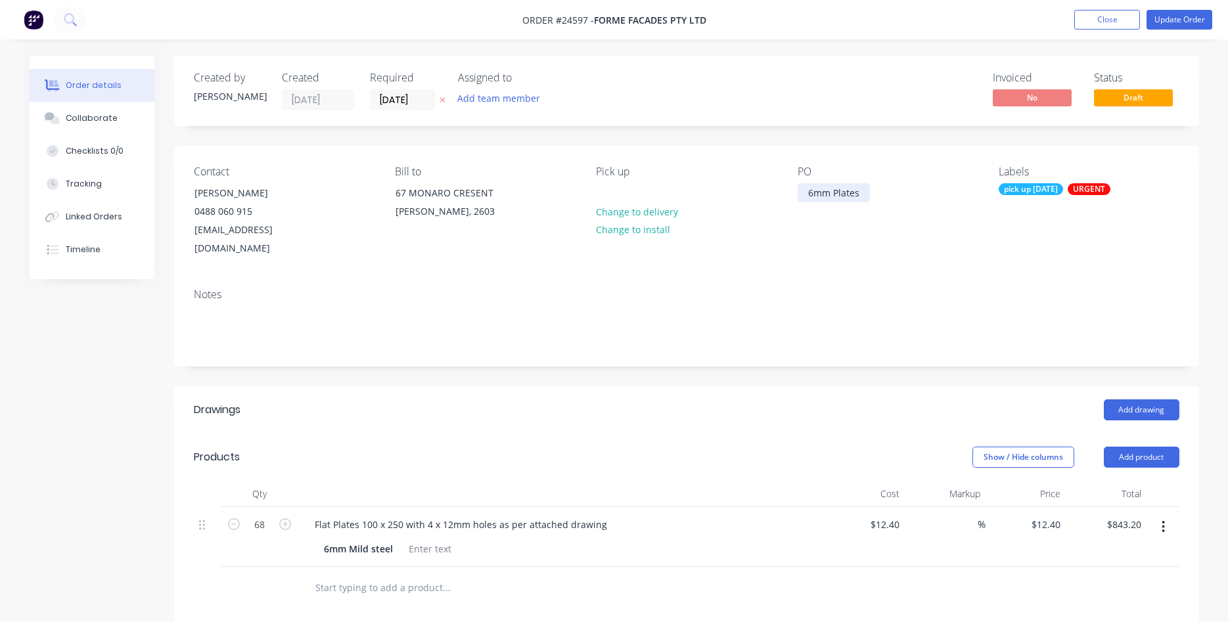
click at [835, 194] on div "6mm Plates" at bounding box center [834, 192] width 72 height 19
drag, startPoint x: 861, startPoint y: 193, endPoint x: 773, endPoint y: 184, distance: 88.5
click at [798, 184] on div "6mm Plates" at bounding box center [834, 192] width 72 height 19
click at [663, 329] on div "Notes" at bounding box center [686, 322] width 1025 height 88
click at [91, 119] on div "Collaborate" at bounding box center [92, 118] width 52 height 12
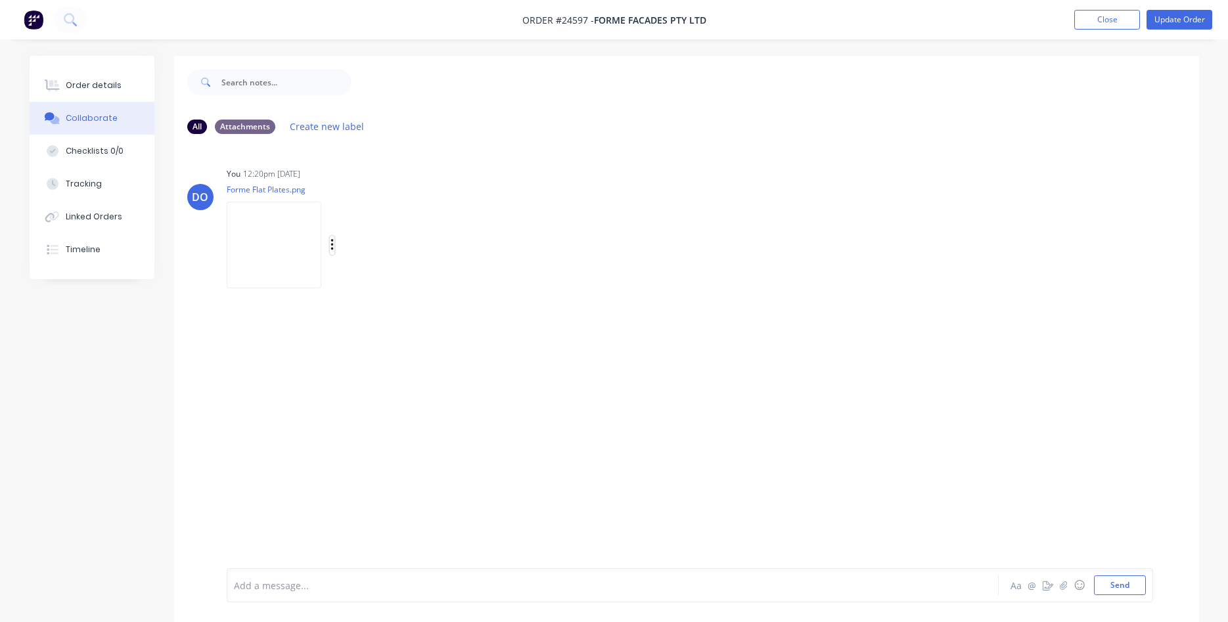
click at [334, 245] on icon "button" at bounding box center [333, 245] width 4 height 15
click at [443, 312] on button "Delete" at bounding box center [418, 310] width 148 height 30
click at [1113, 584] on button "Send" at bounding box center [1120, 586] width 52 height 20
click at [1193, 16] on button "Update Order" at bounding box center [1180, 20] width 66 height 20
click at [1021, 17] on button "Close" at bounding box center [1035, 19] width 66 height 20
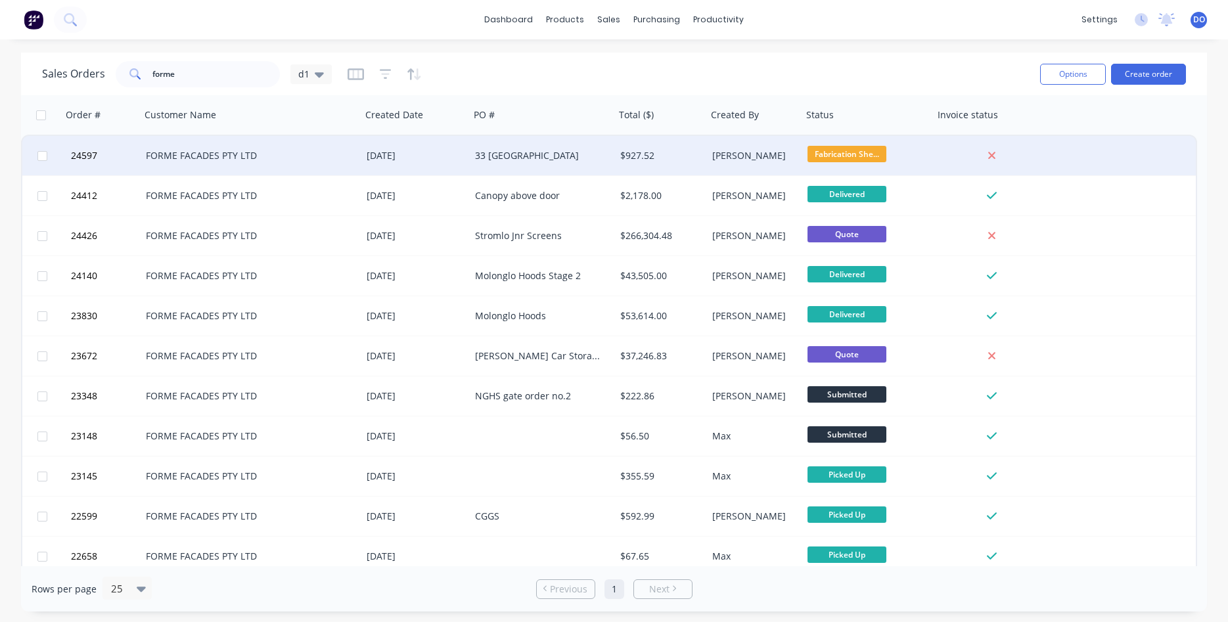
click at [503, 154] on div "33 [GEOGRAPHIC_DATA]" at bounding box center [539, 155] width 128 height 13
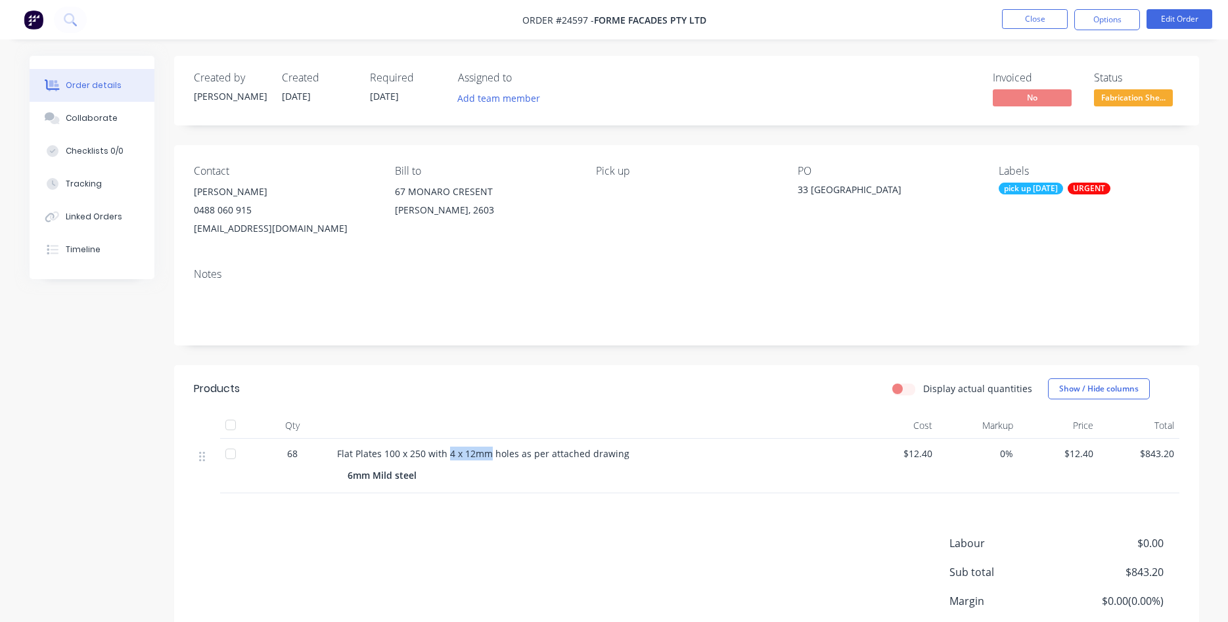
drag, startPoint x: 489, startPoint y: 457, endPoint x: 448, endPoint y: 450, distance: 41.3
click at [448, 450] on span "Flat Plates 100 x 250 with 4 x 12mm holes as per attached drawing" at bounding box center [483, 454] width 292 height 12
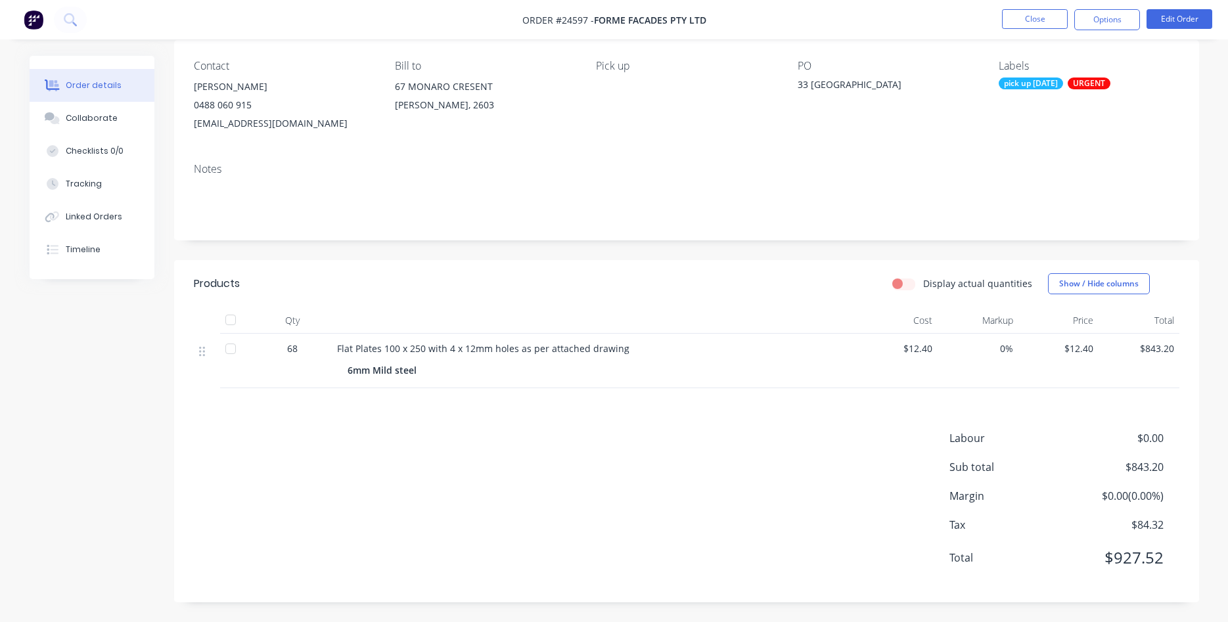
click at [466, 342] on div "Flat Plates 100 x 250 with 4 x 12mm holes as per attached drawing" at bounding box center [594, 349] width 515 height 14
drag, startPoint x: 488, startPoint y: 349, endPoint x: 446, endPoint y: 354, distance: 41.7
click at [446, 354] on span "Flat Plates 100 x 250 with 4 x 12mm holes as per attached drawing" at bounding box center [483, 348] width 292 height 12
click at [1201, 24] on button "Edit Order" at bounding box center [1180, 19] width 66 height 20
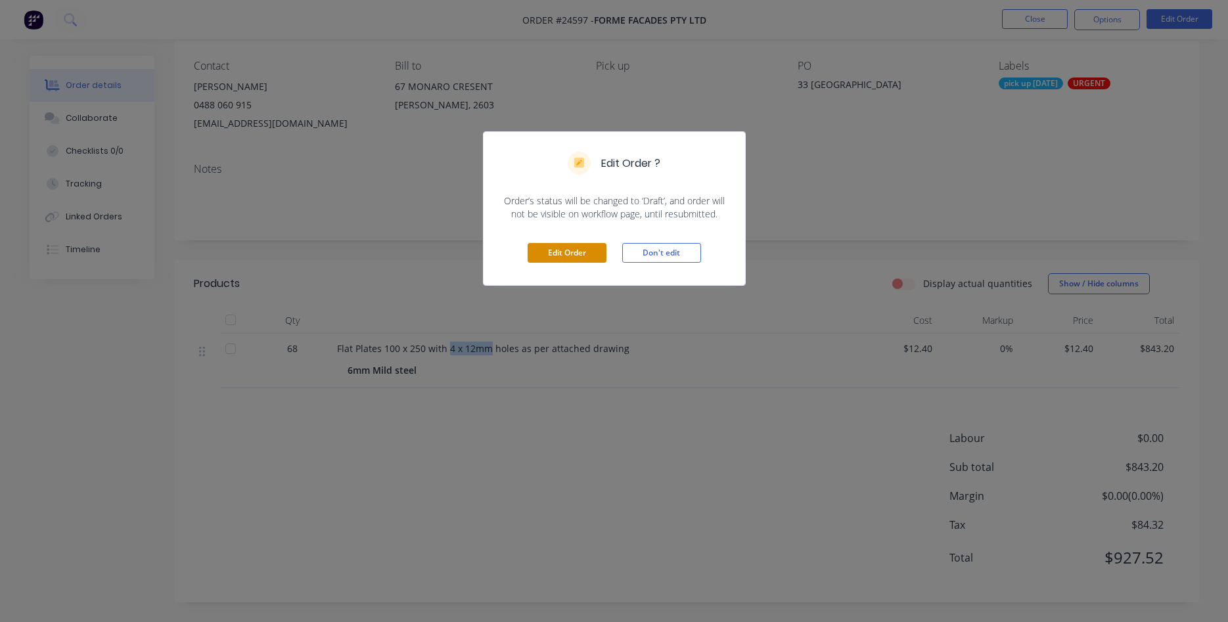
click at [566, 256] on button "Edit Order" at bounding box center [567, 253] width 79 height 20
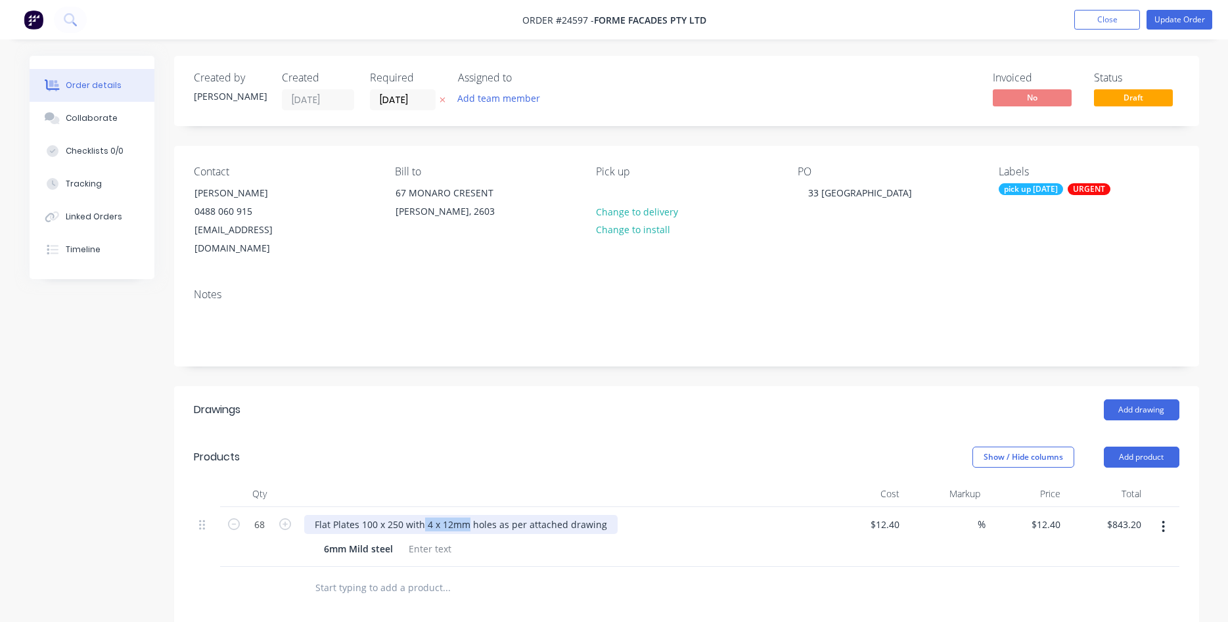
drag, startPoint x: 465, startPoint y: 509, endPoint x: 423, endPoint y: 509, distance: 42.1
click at [423, 515] on div "Flat Plates 100 x 250 with 4 x 12mm holes as per attached drawing" at bounding box center [460, 524] width 313 height 19
click at [731, 540] on div "6mm Mild steel" at bounding box center [559, 549] width 481 height 19
click at [1189, 18] on button "Update Order" at bounding box center [1180, 20] width 66 height 20
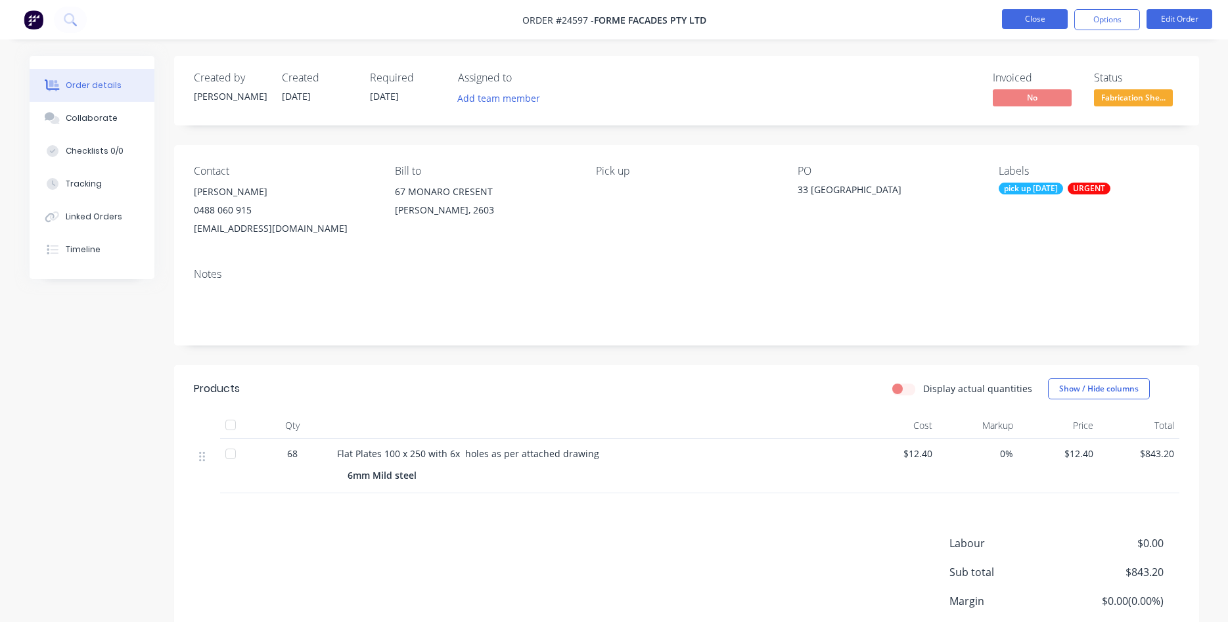
click at [1027, 18] on button "Close" at bounding box center [1035, 19] width 66 height 20
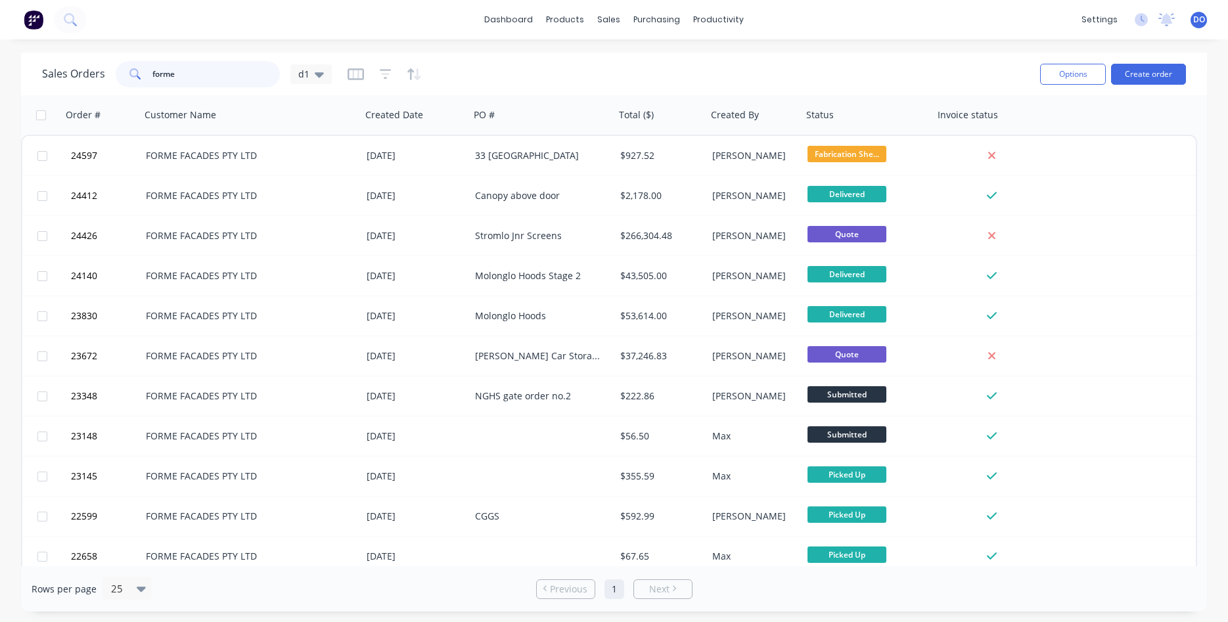
drag, startPoint x: 178, startPoint y: 78, endPoint x: 50, endPoint y: 53, distance: 130.7
click at [152, 61] on input "forme" at bounding box center [216, 74] width 128 height 26
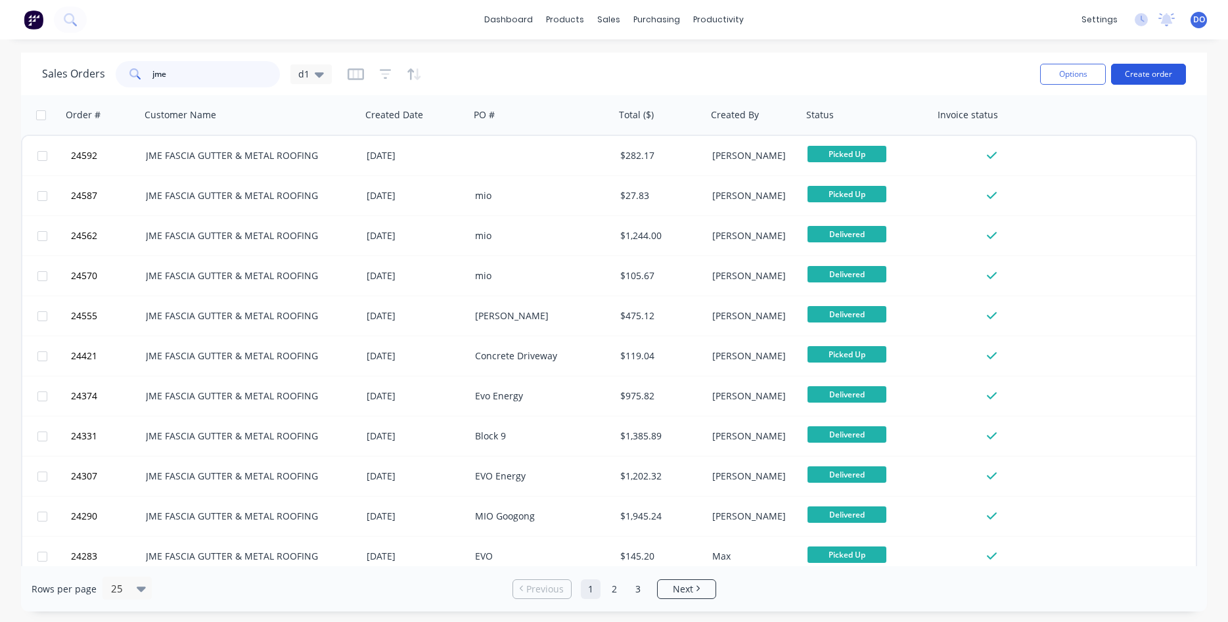
type input "jme"
click at [1162, 73] on button "Create order" at bounding box center [1148, 74] width 75 height 21
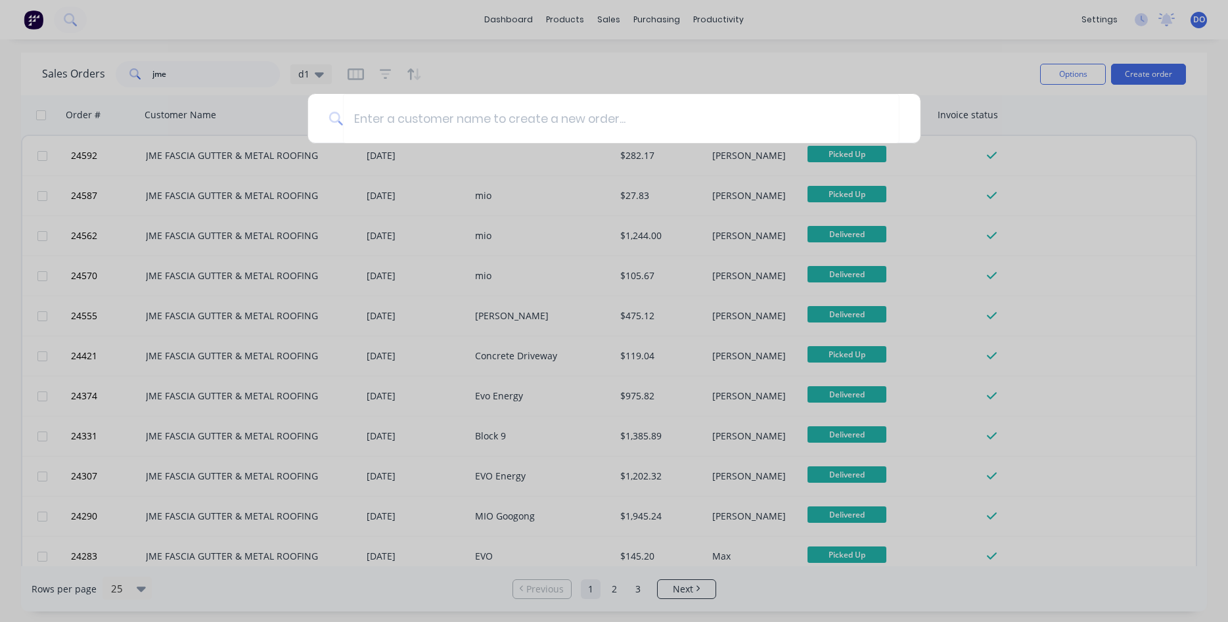
click at [216, 74] on div at bounding box center [614, 311] width 1228 height 622
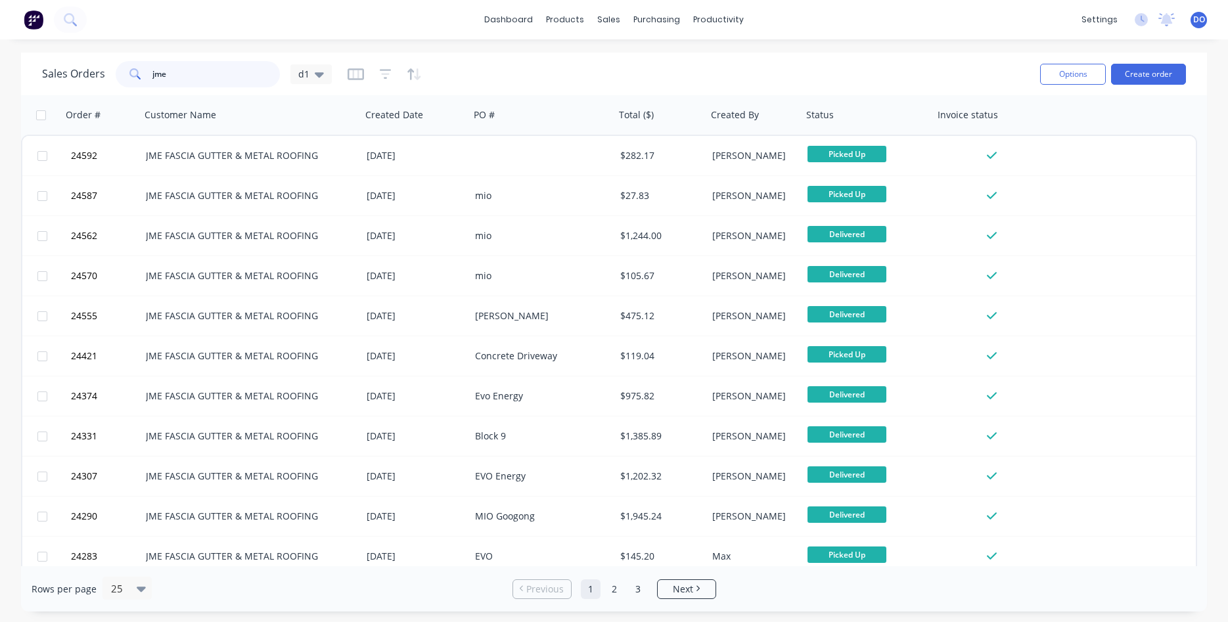
drag, startPoint x: 185, startPoint y: 74, endPoint x: 43, endPoint y: 45, distance: 145.6
click at [152, 61] on input "jme" at bounding box center [216, 74] width 128 height 26
click at [1152, 76] on button "Create order" at bounding box center [1148, 74] width 75 height 21
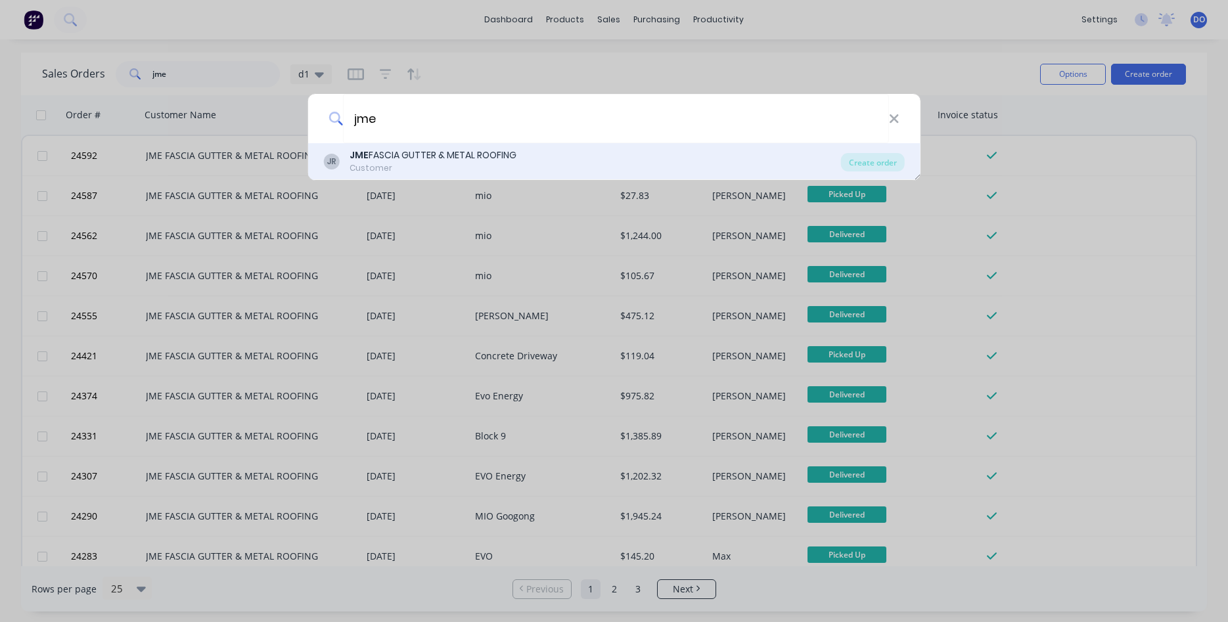
type input "jme"
click at [482, 160] on div "JME FASCIA GUTTER & METAL ROOFING" at bounding box center [433, 156] width 167 height 14
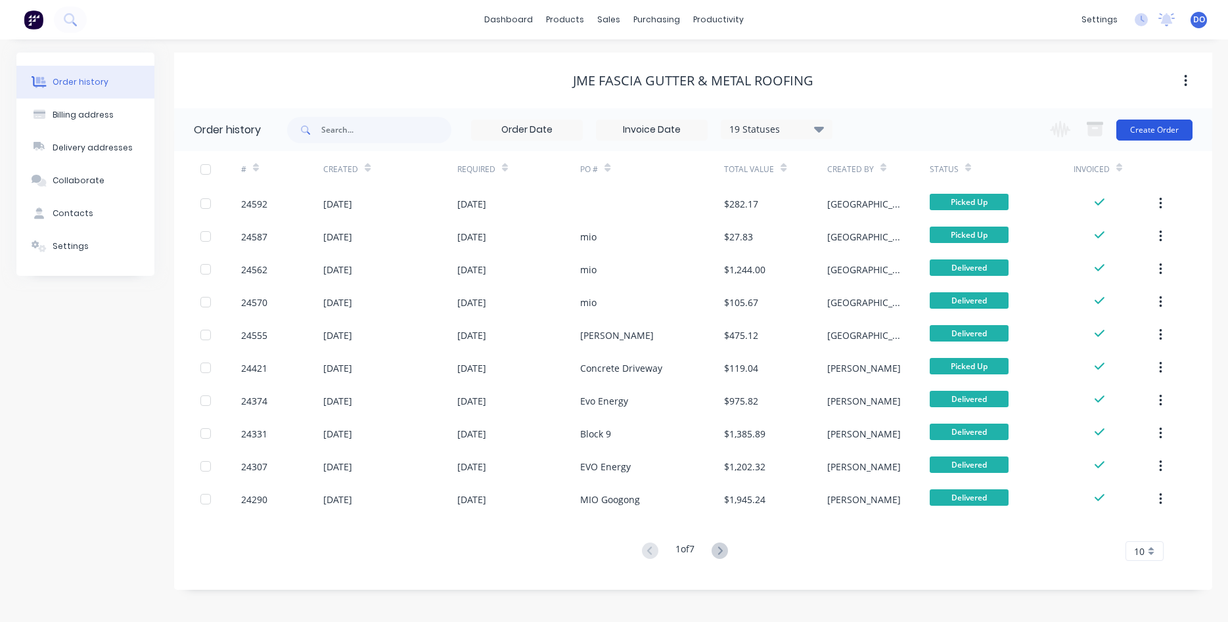
click at [1153, 133] on button "Create Order" at bounding box center [1155, 130] width 76 height 21
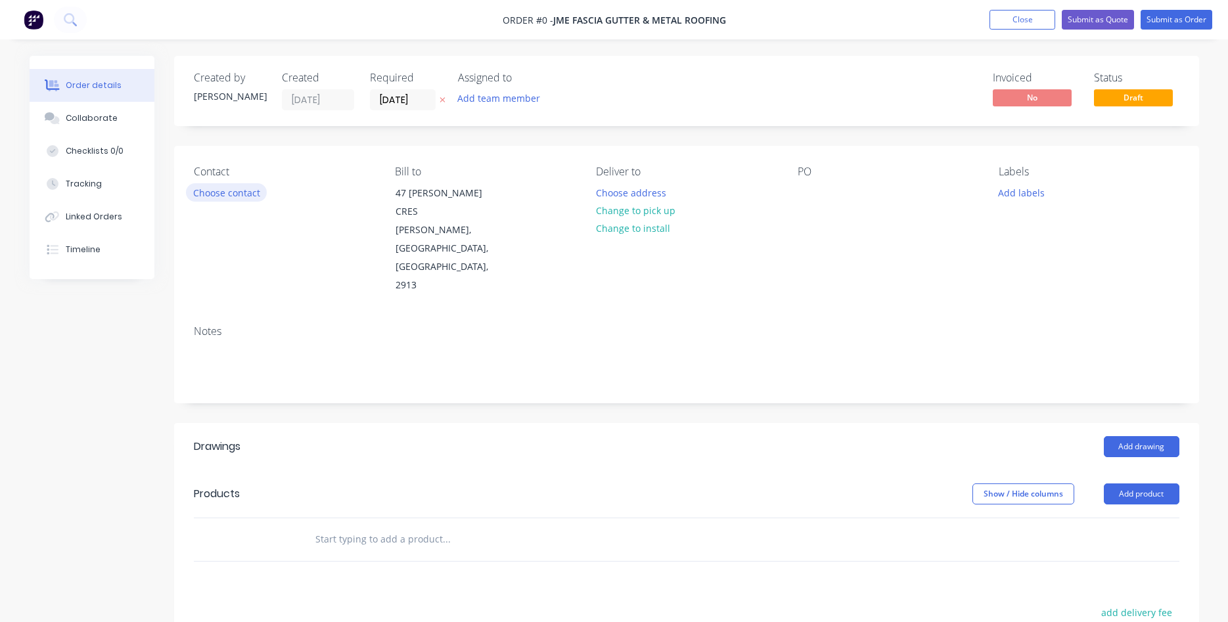
click at [219, 192] on button "Choose contact" at bounding box center [226, 192] width 81 height 18
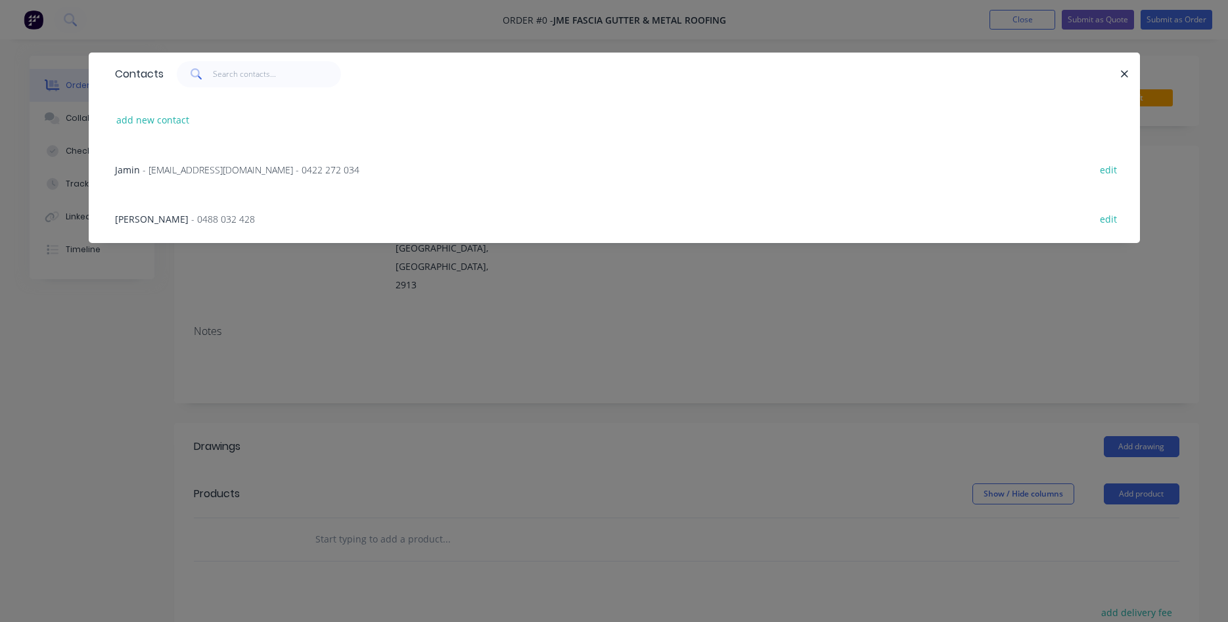
click at [168, 167] on span "- [EMAIL_ADDRESS][DOMAIN_NAME] - 0422 272 034" at bounding box center [251, 170] width 217 height 12
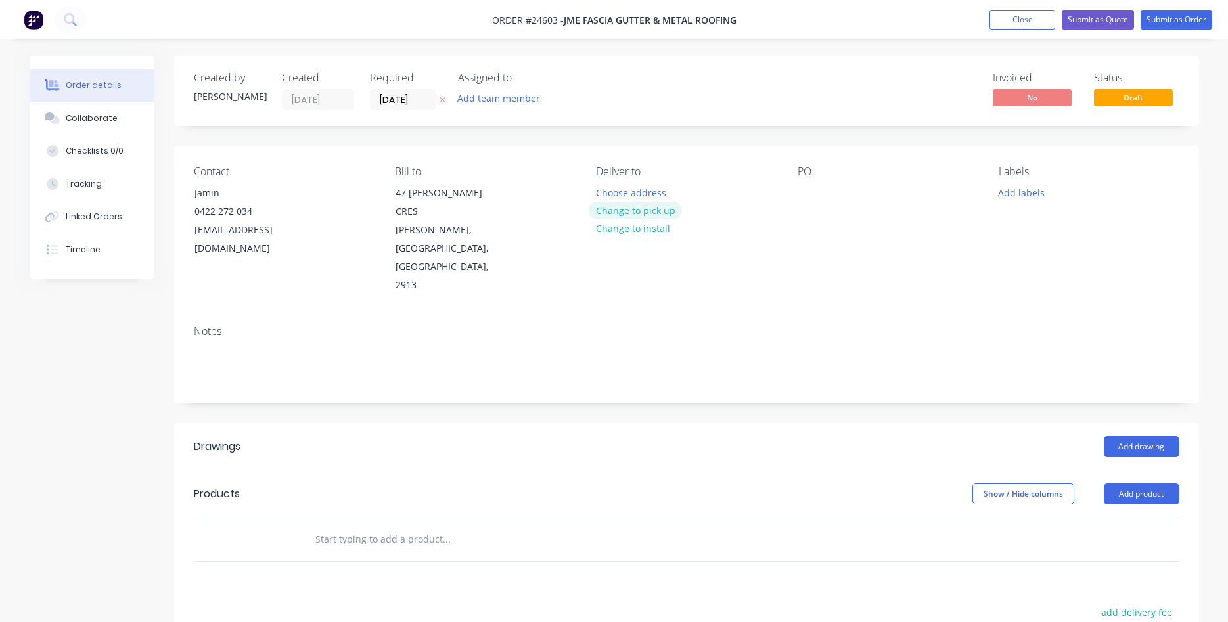
click at [616, 214] on button "Change to pick up" at bounding box center [635, 211] width 93 height 18
click at [814, 187] on div at bounding box center [808, 192] width 21 height 19
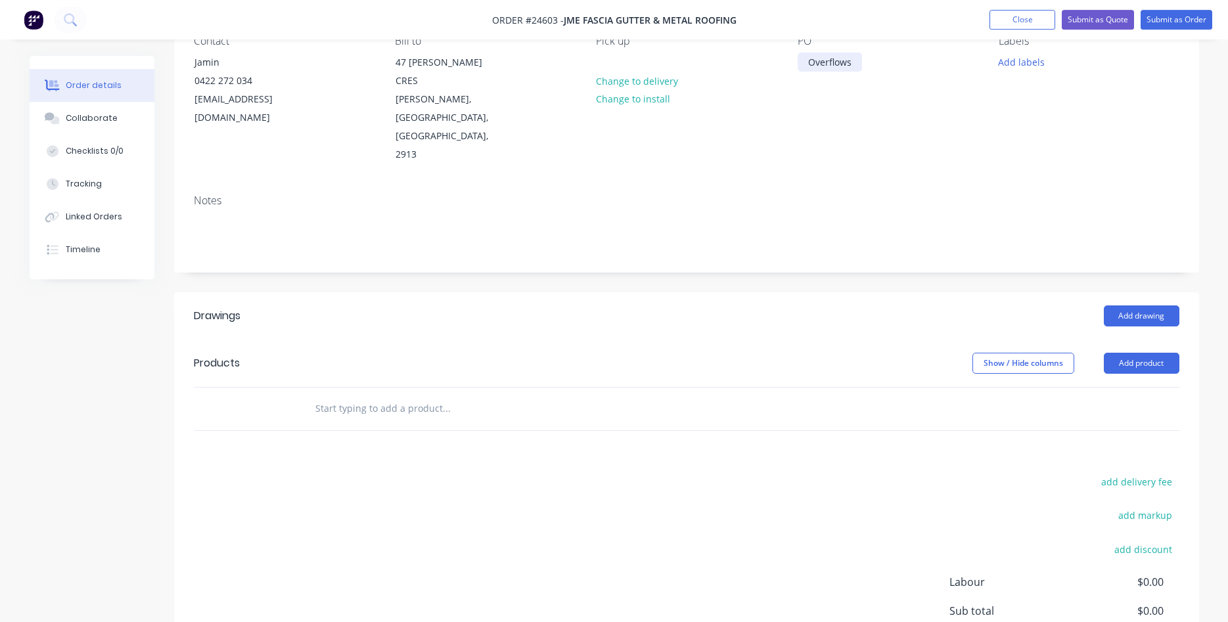
scroll to position [201, 0]
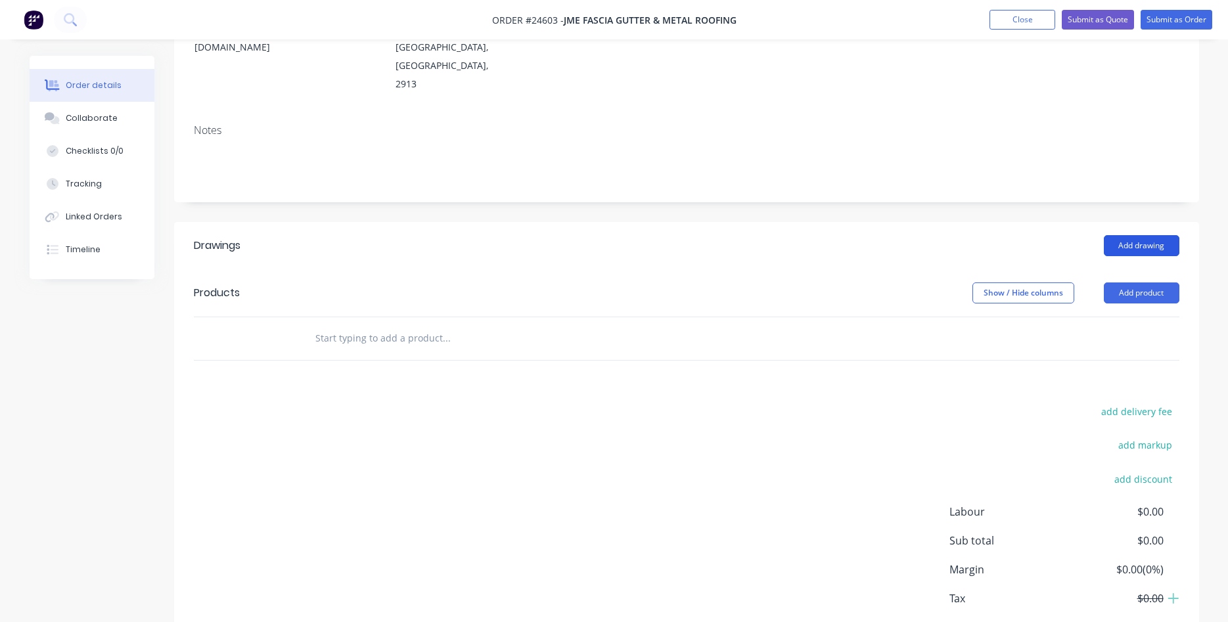
click at [1141, 235] on button "Add drawing" at bounding box center [1142, 245] width 76 height 21
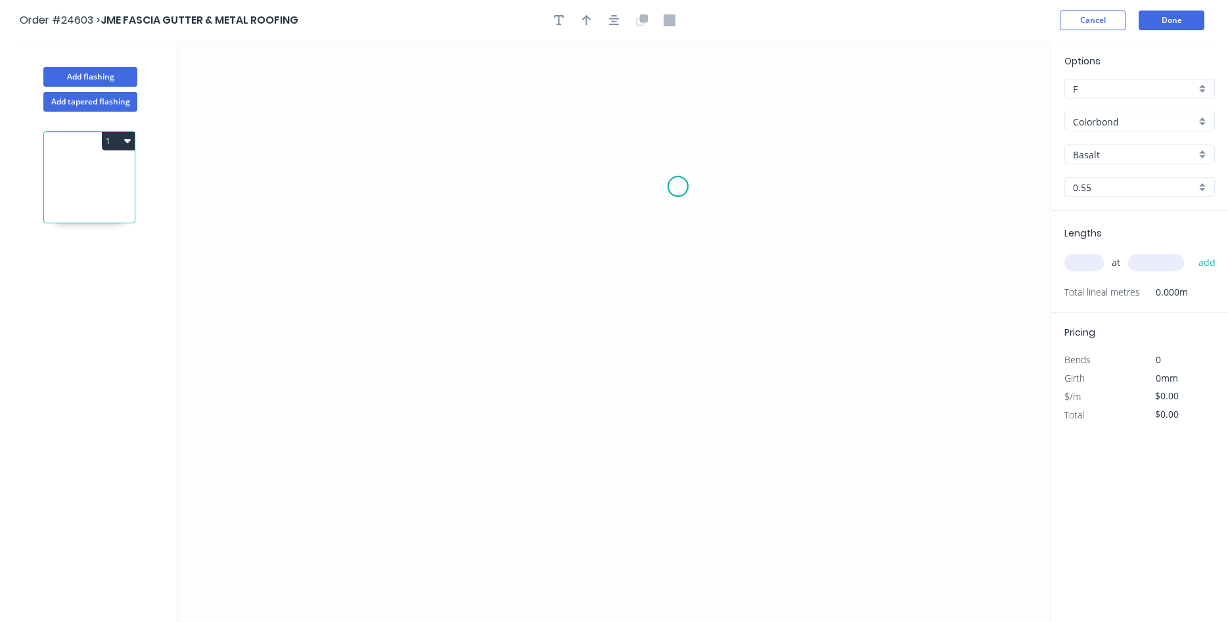
click at [678, 187] on icon "0" at bounding box center [613, 332] width 873 height 582
click at [679, 137] on icon "0" at bounding box center [613, 332] width 873 height 582
click at [369, 139] on icon "0 ?" at bounding box center [613, 332] width 873 height 582
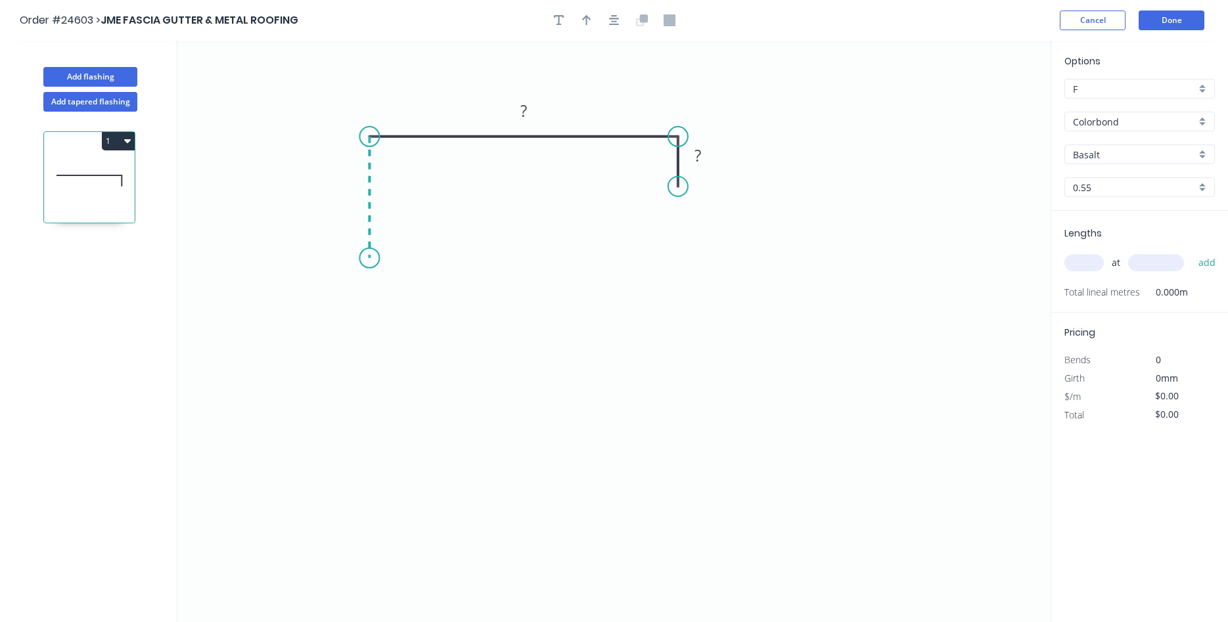
click at [363, 258] on icon "0 ? ?" at bounding box center [613, 332] width 873 height 582
click at [691, 248] on icon "0 ? ? ?" at bounding box center [613, 332] width 873 height 582
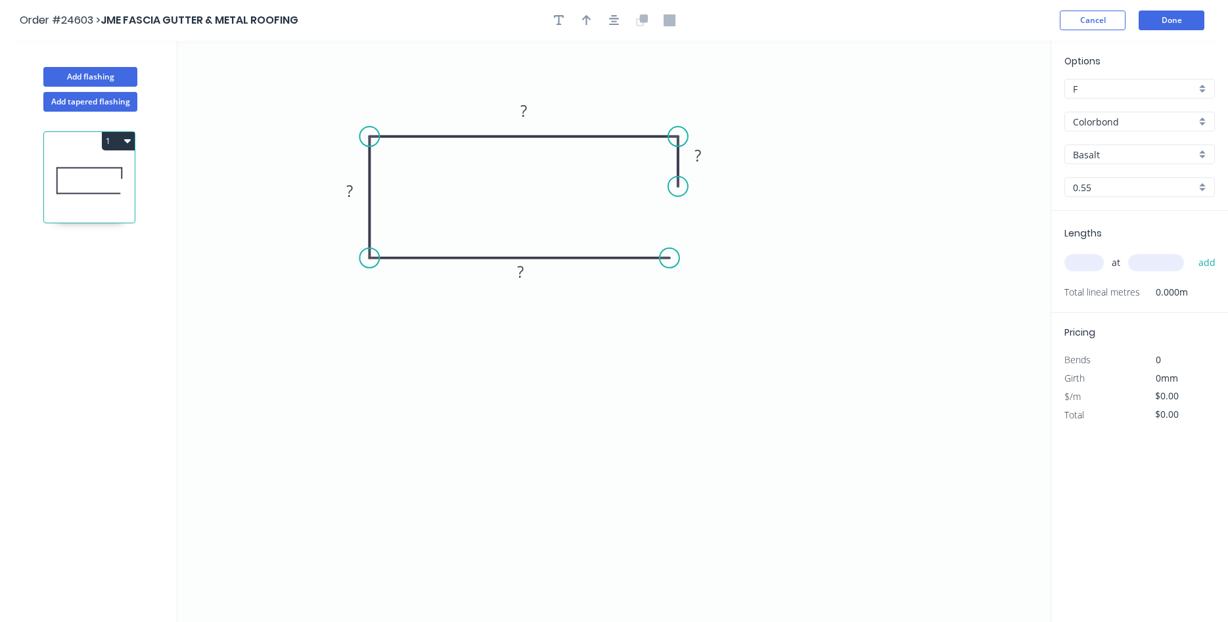
drag, startPoint x: 688, startPoint y: 251, endPoint x: 670, endPoint y: 254, distance: 18.6
click at [670, 254] on circle at bounding box center [670, 258] width 20 height 20
click at [667, 153] on icon "0 ? ? ? ?" at bounding box center [613, 332] width 873 height 582
drag, startPoint x: 705, startPoint y: 195, endPoint x: 651, endPoint y: 197, distance: 54.0
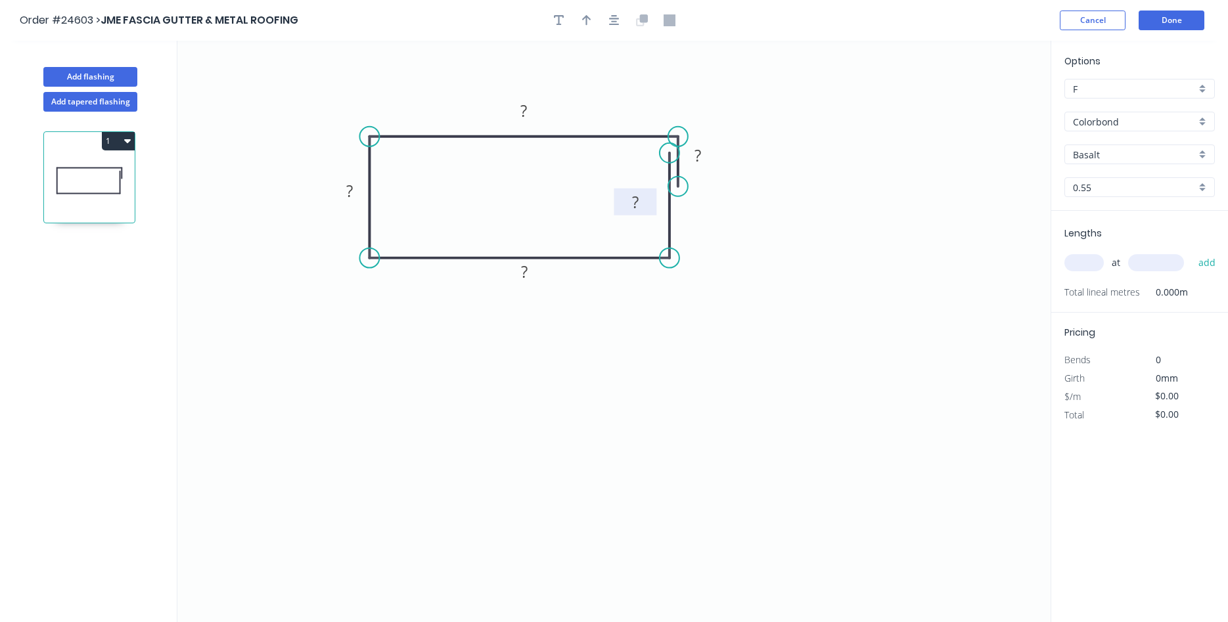
click at [651, 197] on rect at bounding box center [635, 202] width 43 height 27
drag, startPoint x: 681, startPoint y: 187, endPoint x: 678, endPoint y: 170, distance: 16.8
click at [678, 170] on circle at bounding box center [678, 170] width 20 height 20
click at [695, 153] on tspan "?" at bounding box center [698, 147] width 7 height 22
click at [588, 26] on icon "button" at bounding box center [586, 20] width 9 height 12
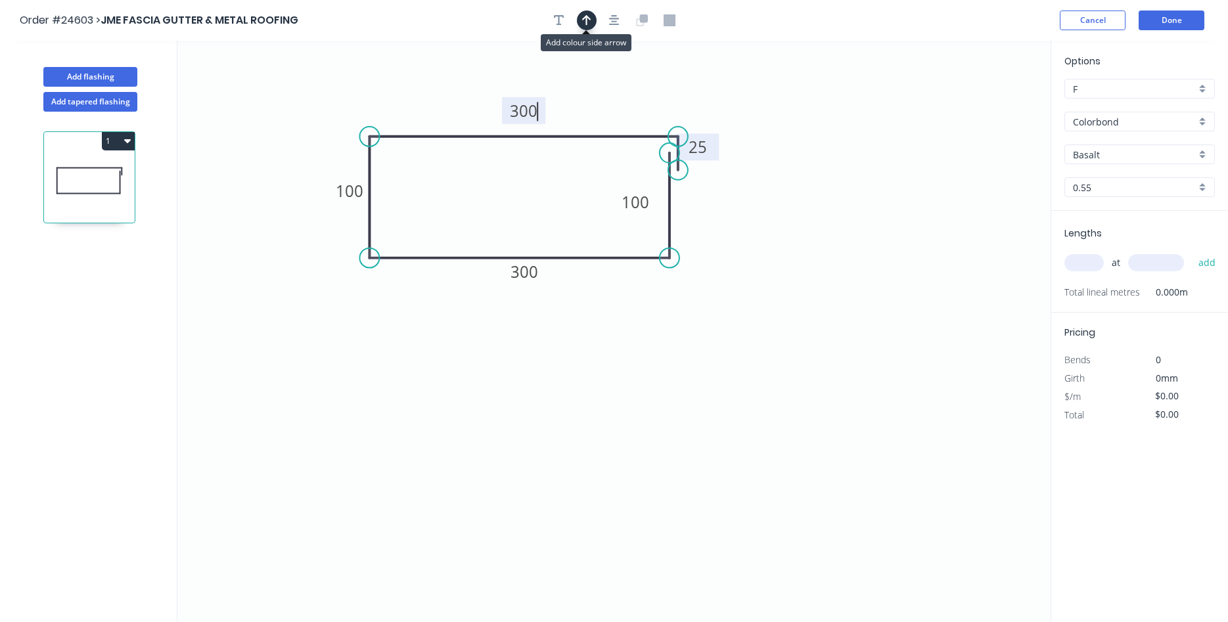
type input "$28.47"
click at [986, 103] on icon at bounding box center [985, 91] width 12 height 42
click at [986, 103] on icon at bounding box center [986, 88] width 12 height 42
drag, startPoint x: 987, startPoint y: 99, endPoint x: 617, endPoint y: 115, distance: 370.3
click at [617, 115] on icon at bounding box center [628, 104] width 38 height 38
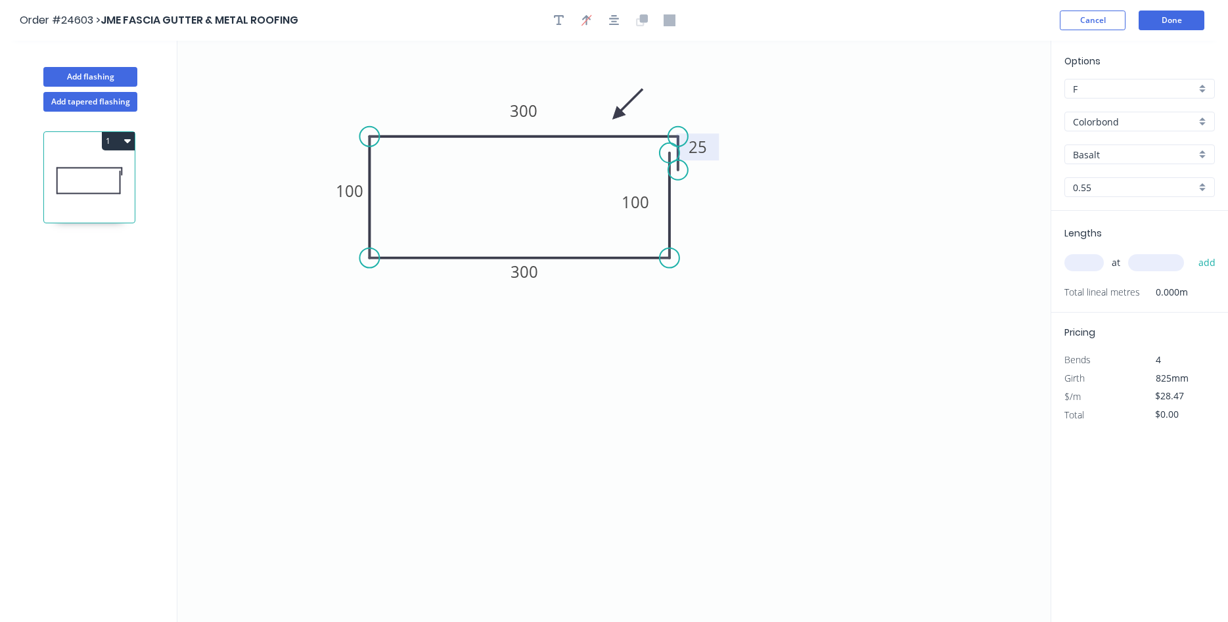
click at [1165, 148] on input "Basalt" at bounding box center [1134, 155] width 123 height 14
click at [1113, 249] on div "Night Sky" at bounding box center [1139, 253] width 149 height 23
type input "Night Sky"
click at [1081, 266] on input "text" at bounding box center [1084, 262] width 39 height 17
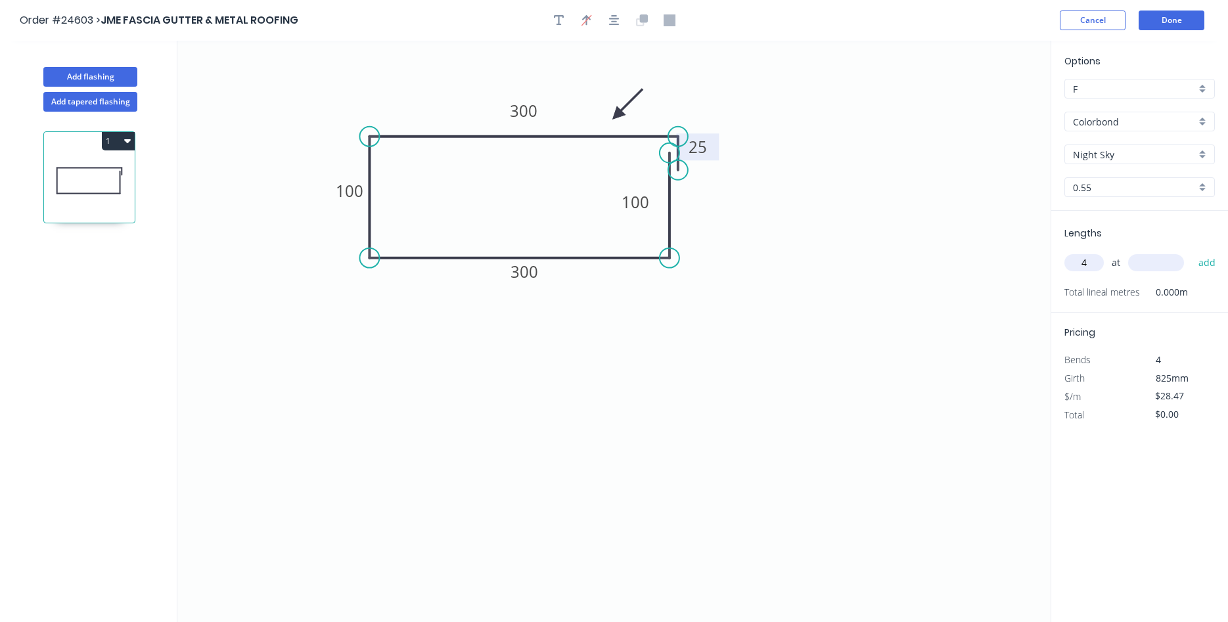
type input "4"
type input "400"
click at [1192, 252] on button "add" at bounding box center [1207, 263] width 31 height 22
type input "$136.66"
click at [1159, 18] on button "Done" at bounding box center [1172, 21] width 66 height 20
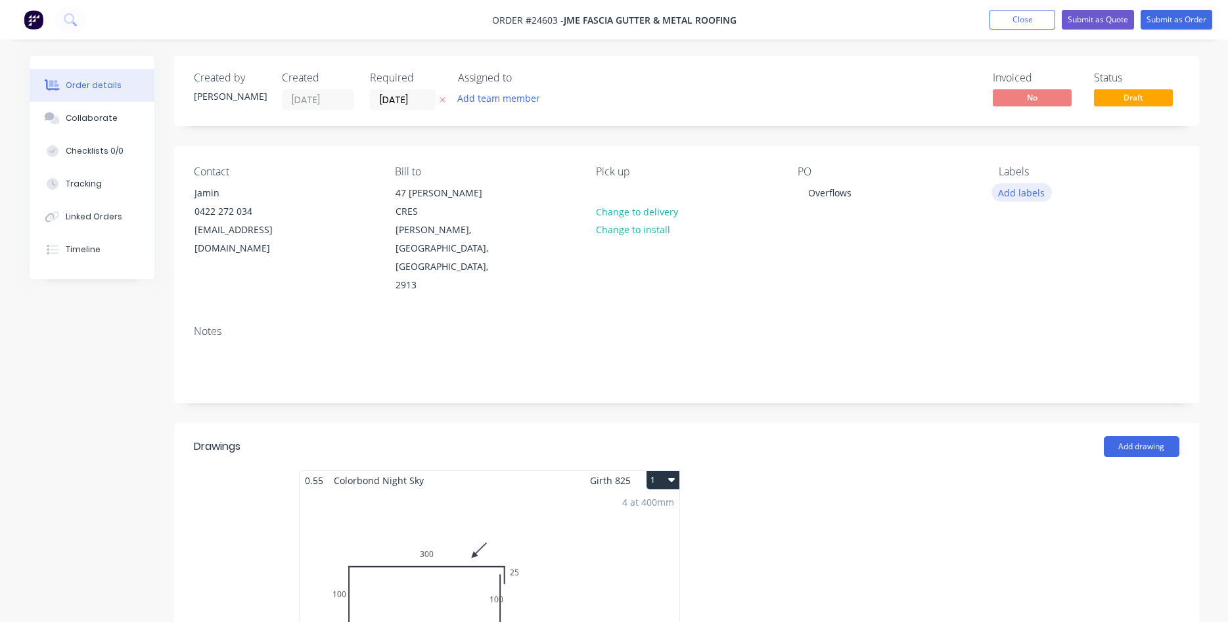
click at [1011, 191] on button "Add labels" at bounding box center [1022, 192] width 60 height 18
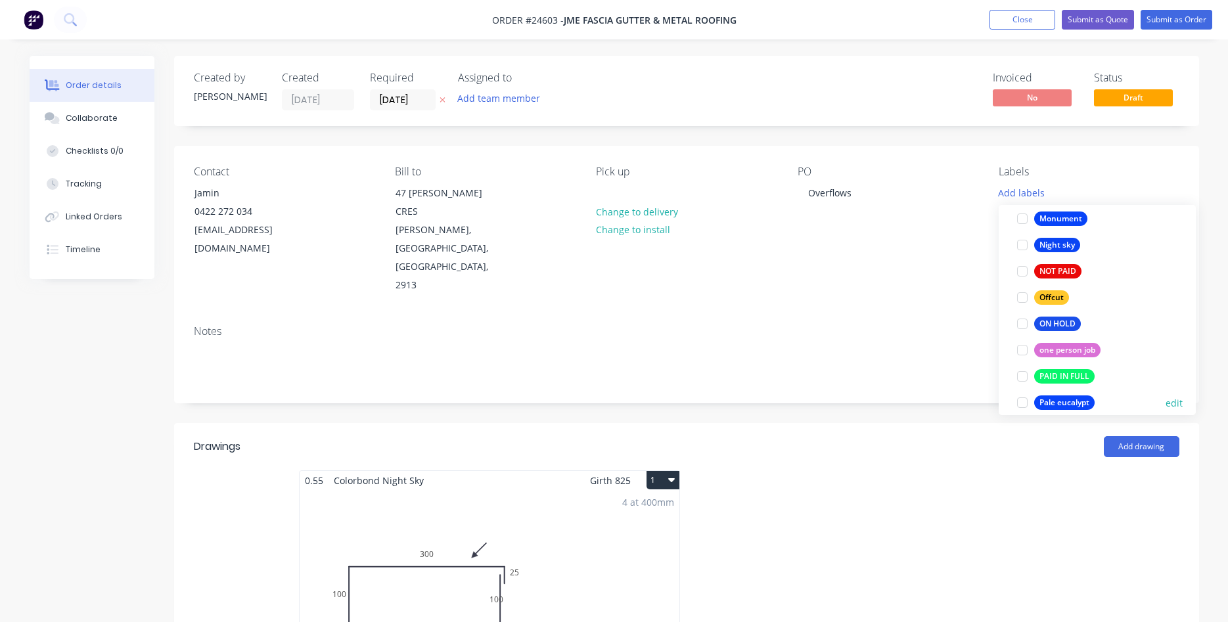
scroll to position [1798, 0]
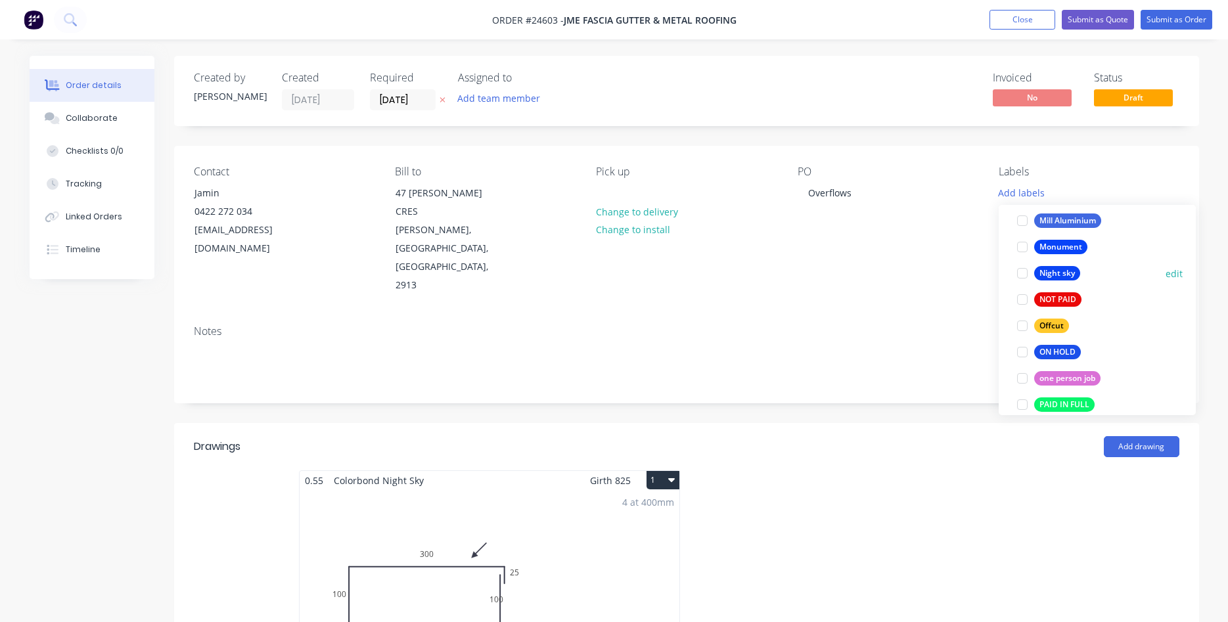
click at [1019, 271] on div at bounding box center [1022, 273] width 26 height 26
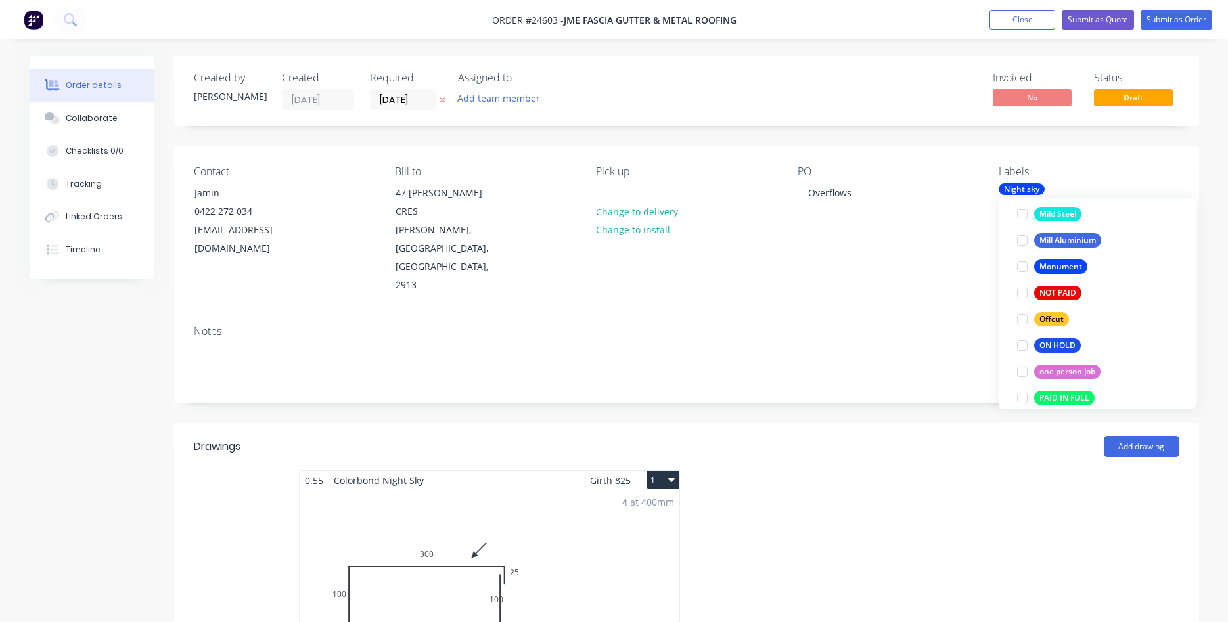
scroll to position [37, 0]
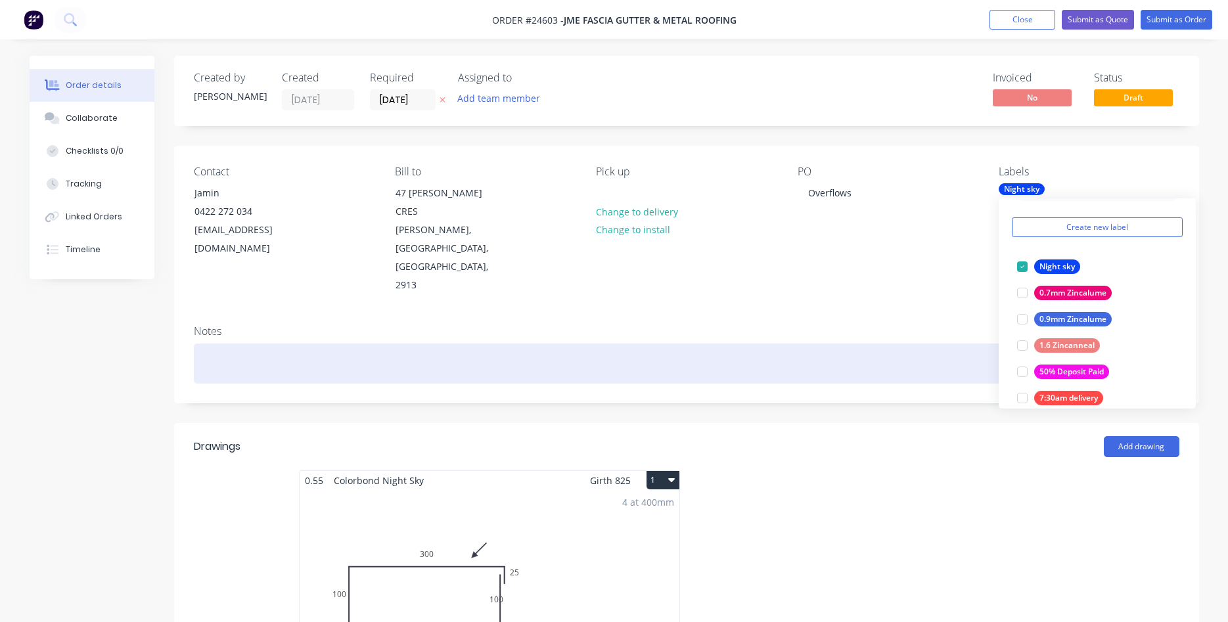
click at [874, 344] on div at bounding box center [687, 364] width 986 height 40
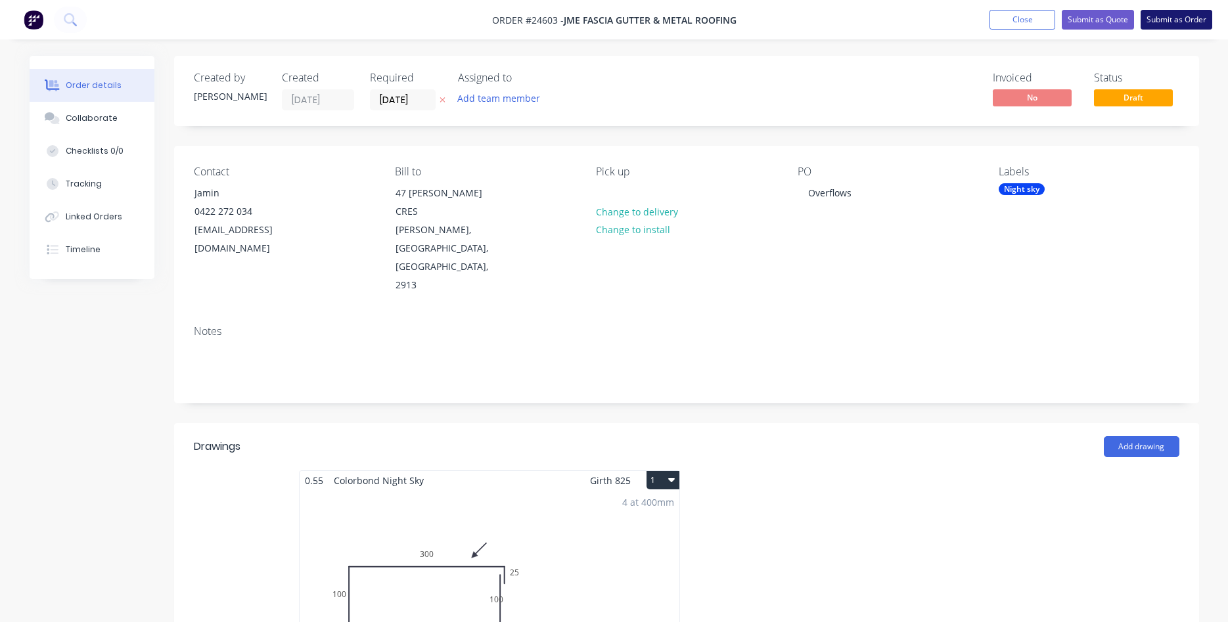
click at [1172, 19] on button "Submit as Order" at bounding box center [1177, 20] width 72 height 20
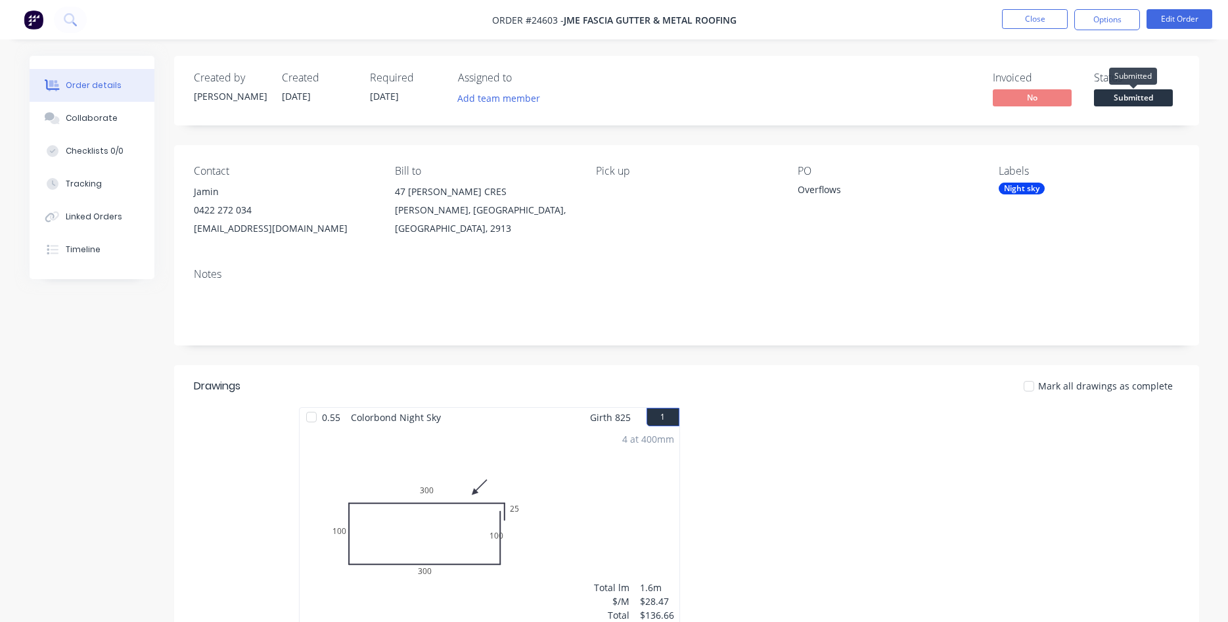
click at [1131, 100] on span "Submitted" at bounding box center [1133, 97] width 79 height 16
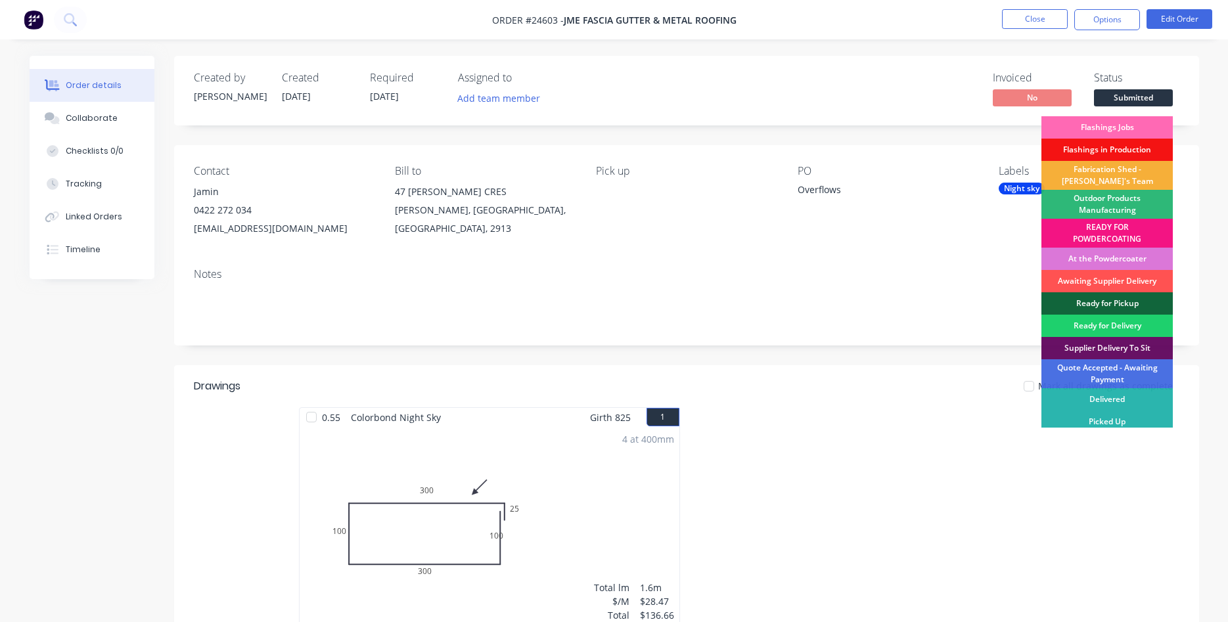
click at [1117, 124] on div "Flashings Jobs" at bounding box center [1107, 127] width 131 height 22
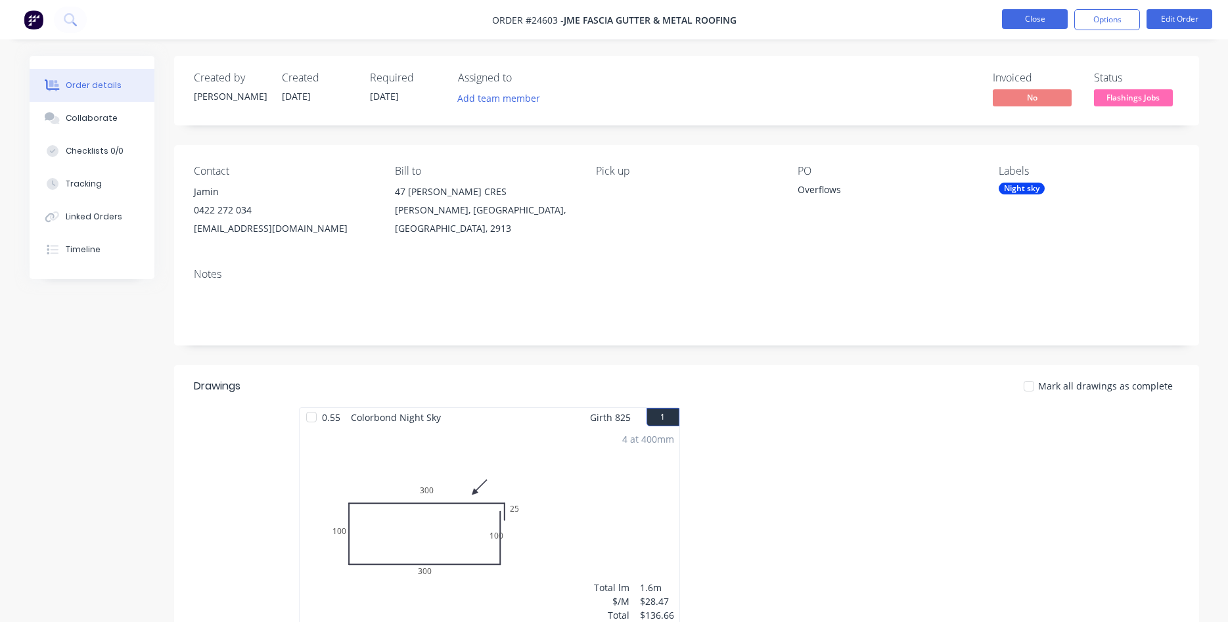
click at [1019, 21] on button "Close" at bounding box center [1035, 19] width 66 height 20
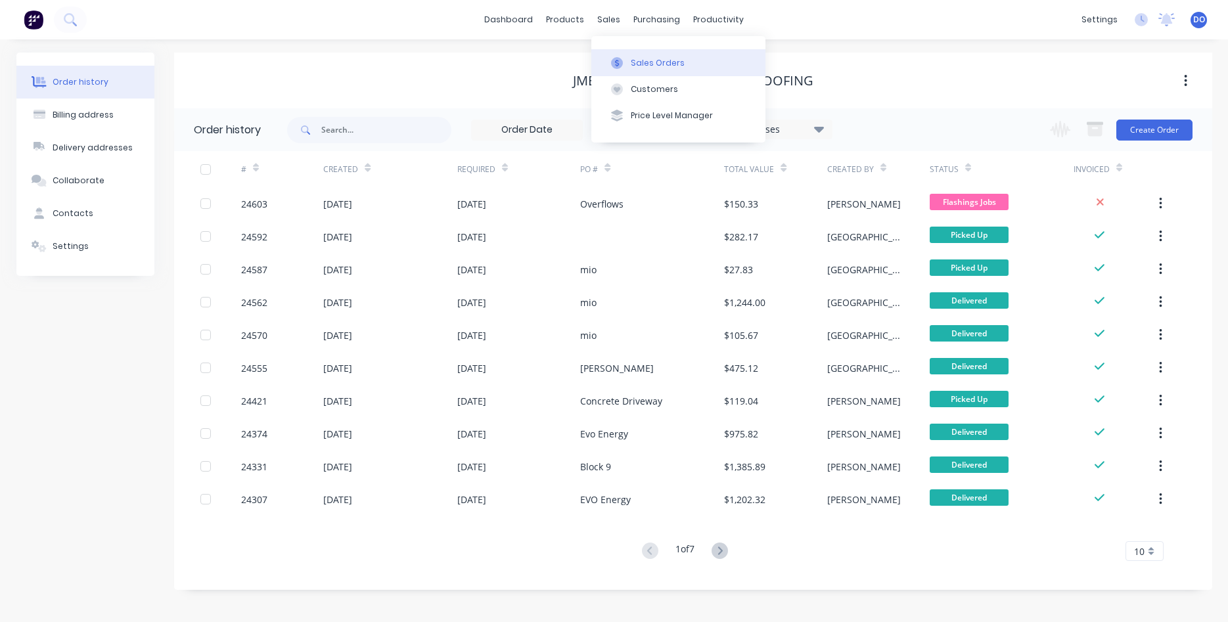
click at [647, 69] on button "Sales Orders" at bounding box center [678, 62] width 174 height 26
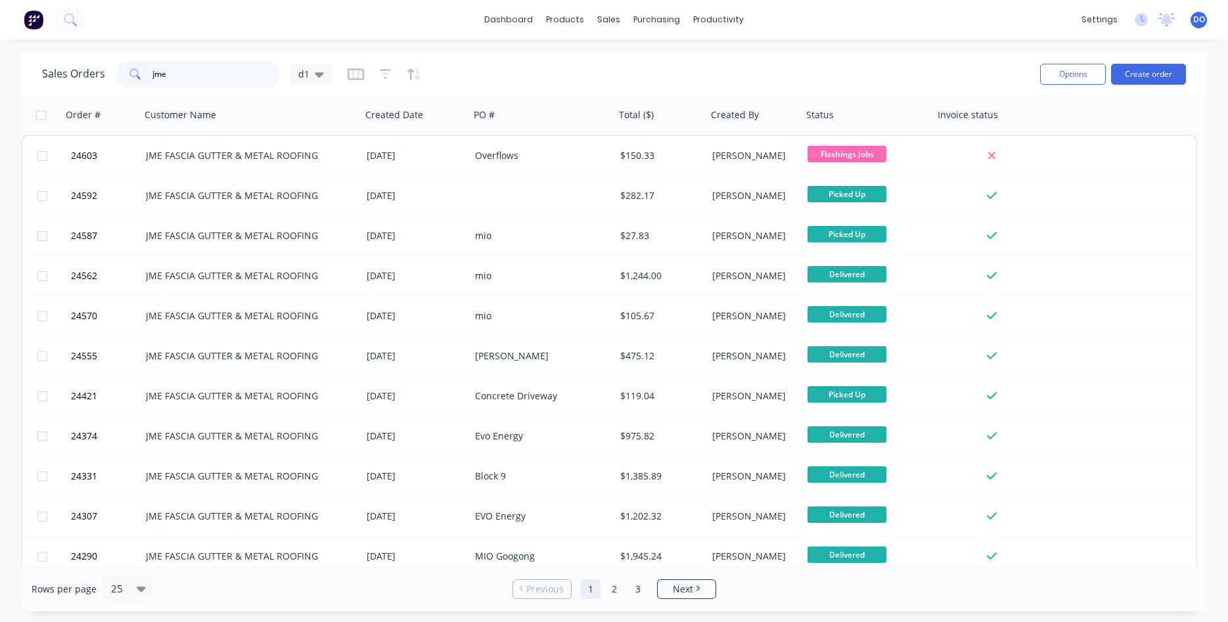
drag, startPoint x: 165, startPoint y: 69, endPoint x: 89, endPoint y: 72, distance: 75.6
click at [152, 72] on input "jme" at bounding box center [216, 74] width 128 height 26
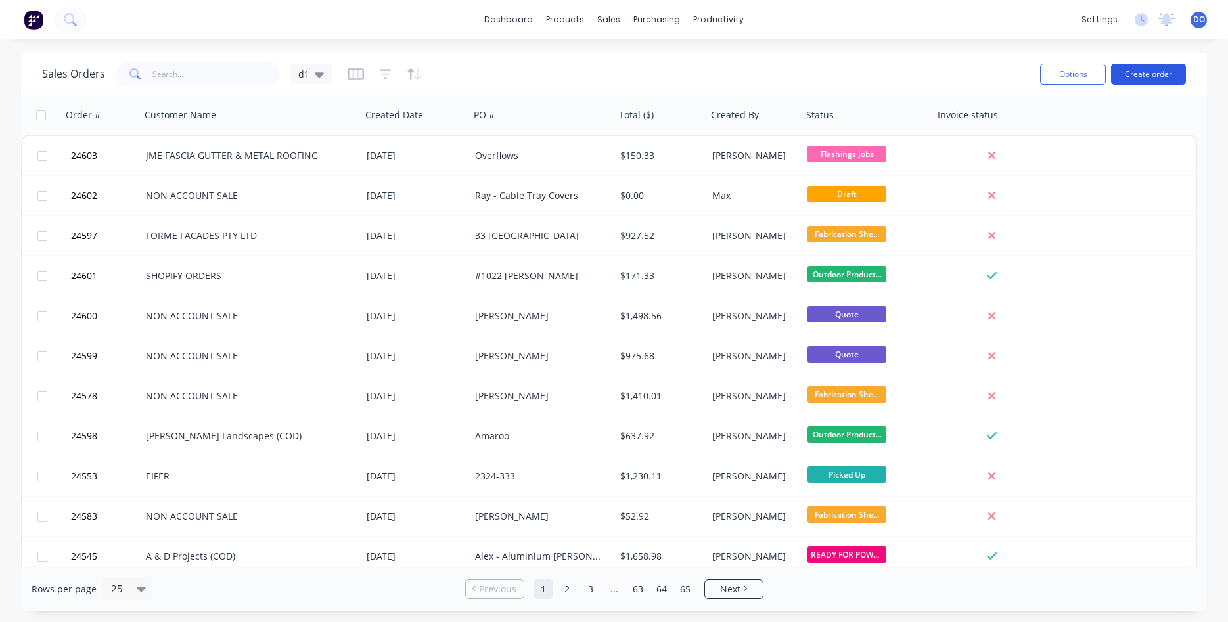
click at [1146, 70] on button "Create order" at bounding box center [1148, 74] width 75 height 21
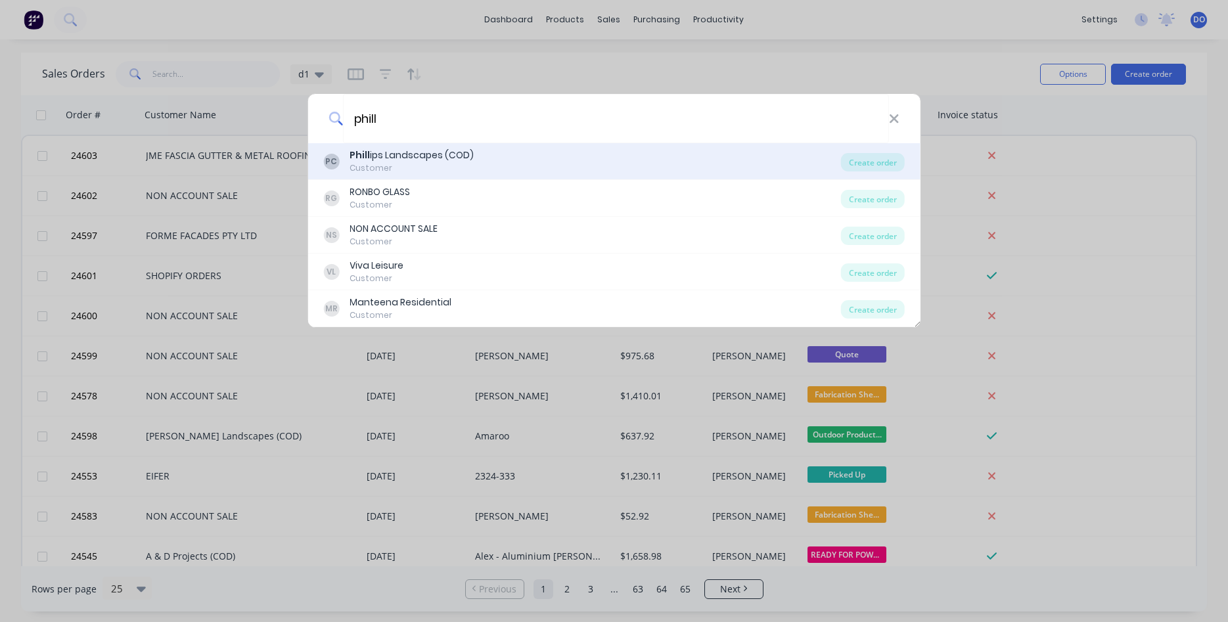
type input "phill"
click at [532, 158] on div "PC Phill ips Landscapes (COD) Customer" at bounding box center [582, 162] width 518 height 26
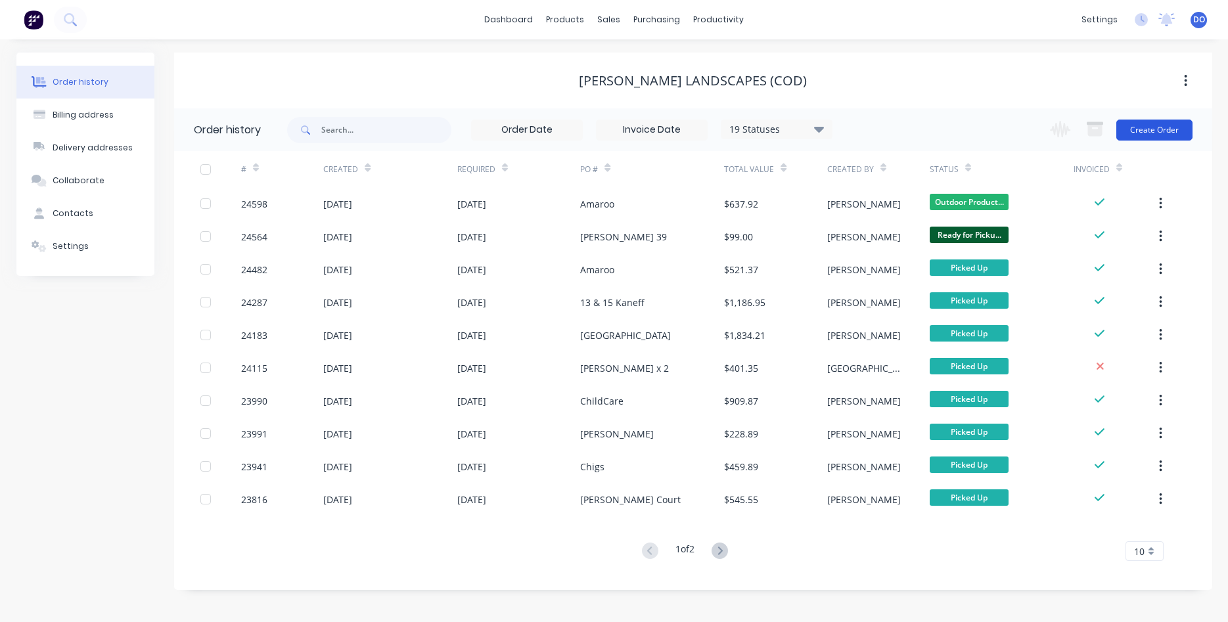
click at [1157, 127] on button "Create Order" at bounding box center [1155, 130] width 76 height 21
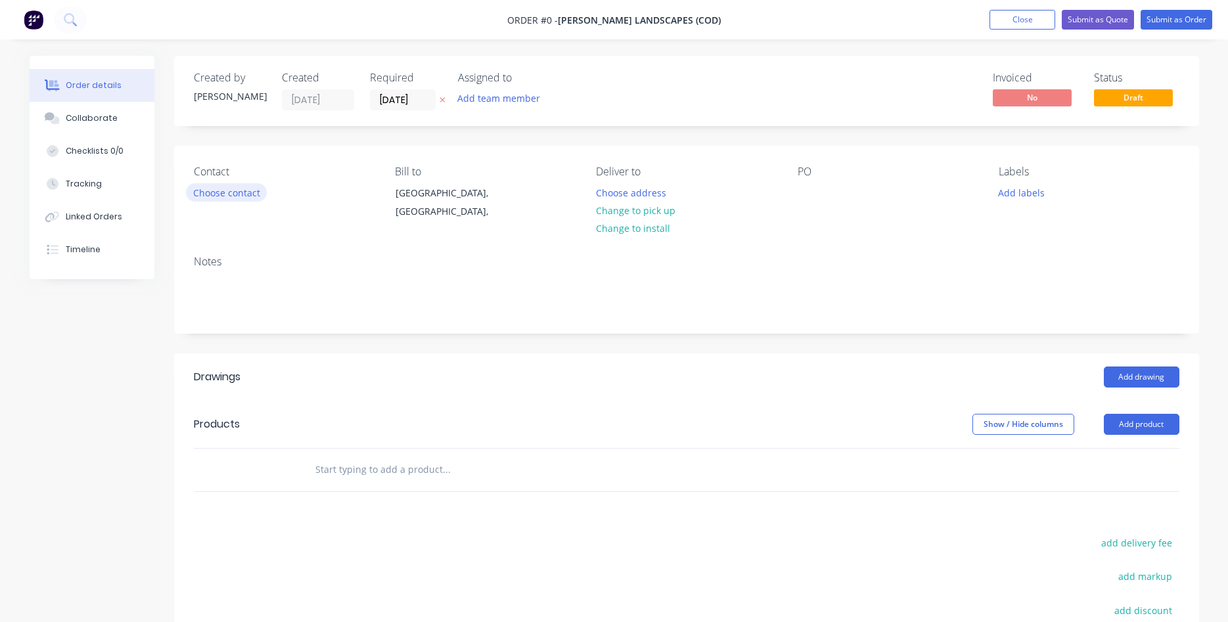
click at [240, 195] on button "Choose contact" at bounding box center [226, 192] width 81 height 18
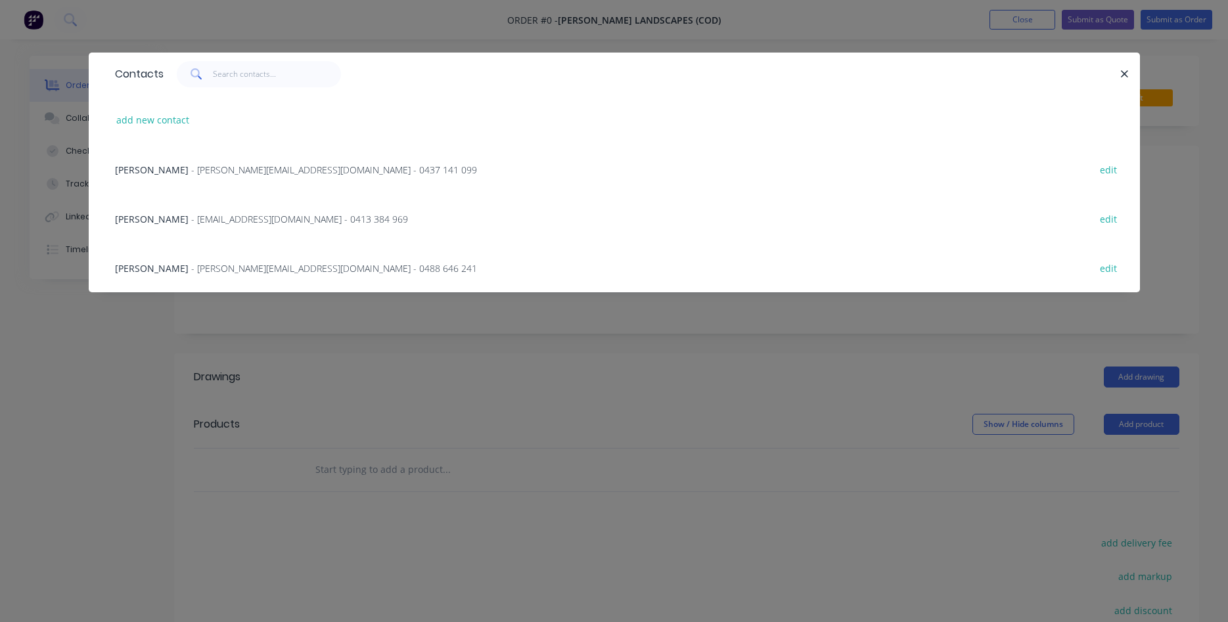
click at [191, 269] on span "- [PERSON_NAME][EMAIL_ADDRESS][DOMAIN_NAME] - 0488 646 241" at bounding box center [334, 268] width 286 height 12
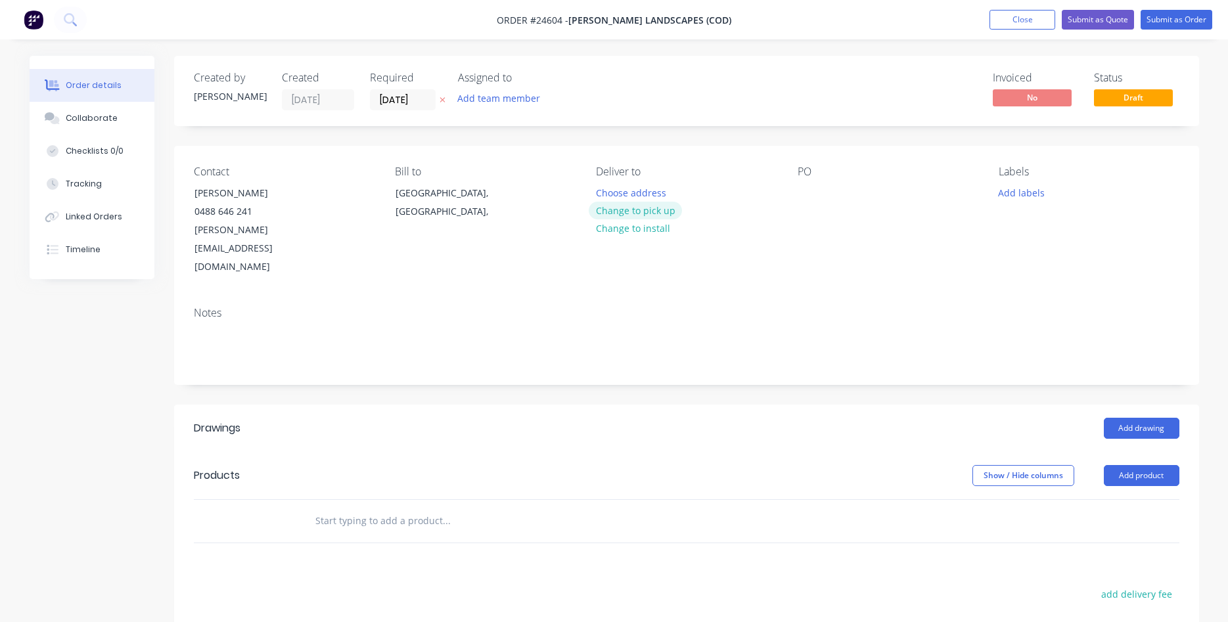
click at [673, 212] on button "Change to pick up" at bounding box center [635, 211] width 93 height 18
click at [810, 192] on div at bounding box center [808, 192] width 21 height 19
click at [1147, 465] on button "Add product" at bounding box center [1142, 475] width 76 height 21
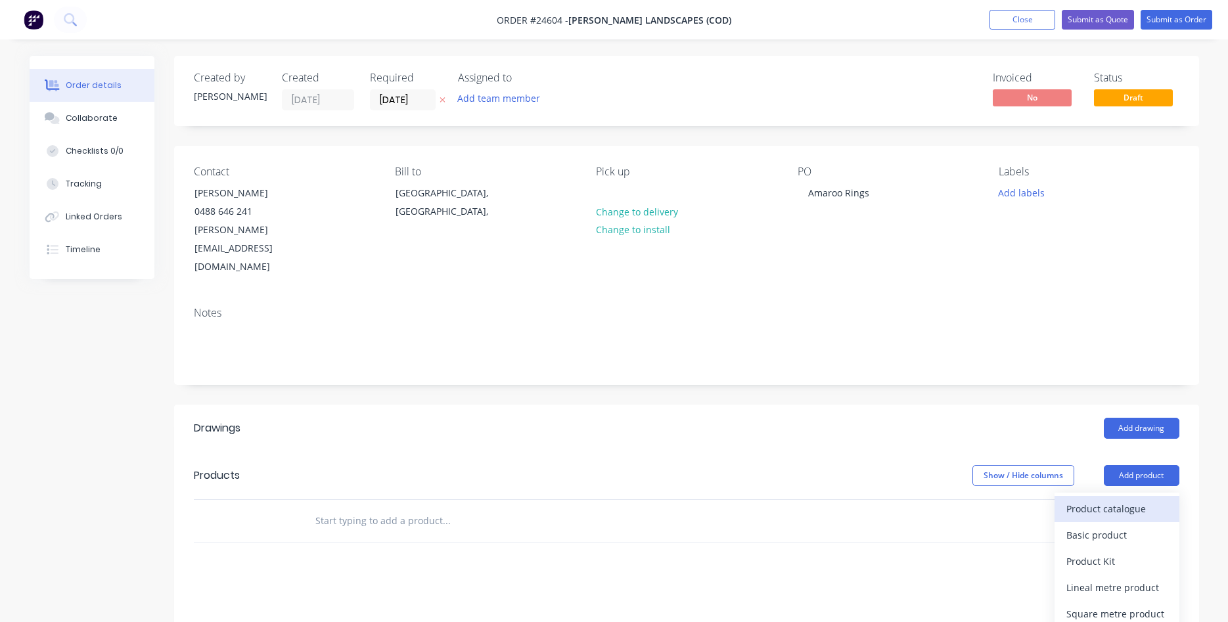
click at [1120, 499] on div "Product catalogue" at bounding box center [1117, 508] width 101 height 19
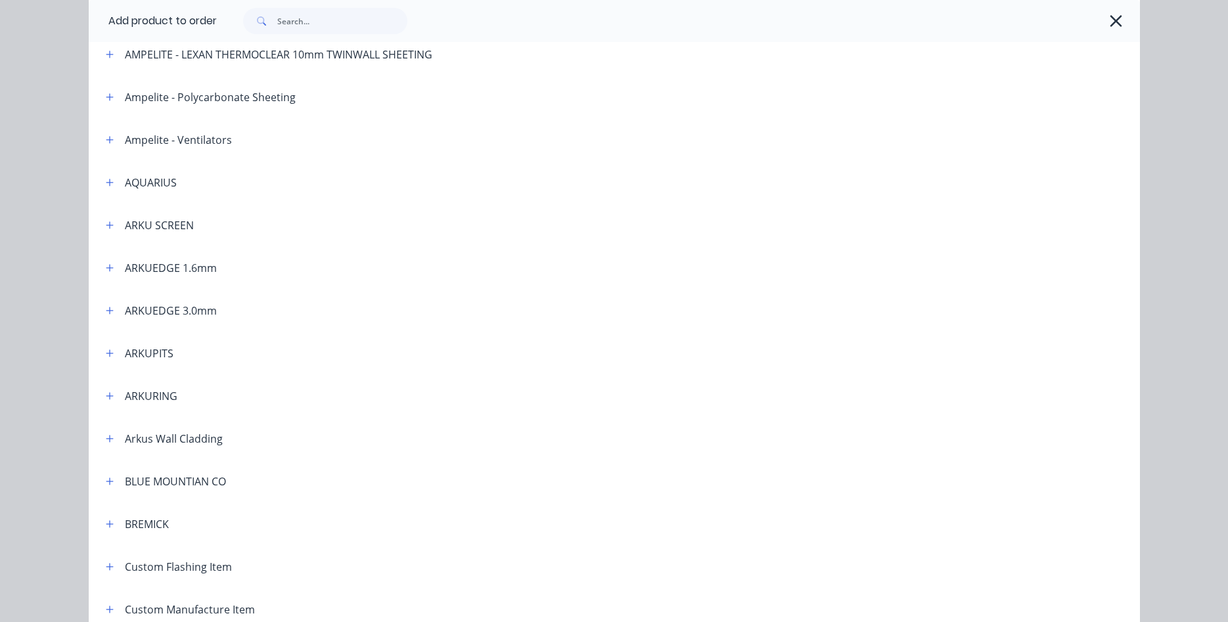
scroll to position [150, 0]
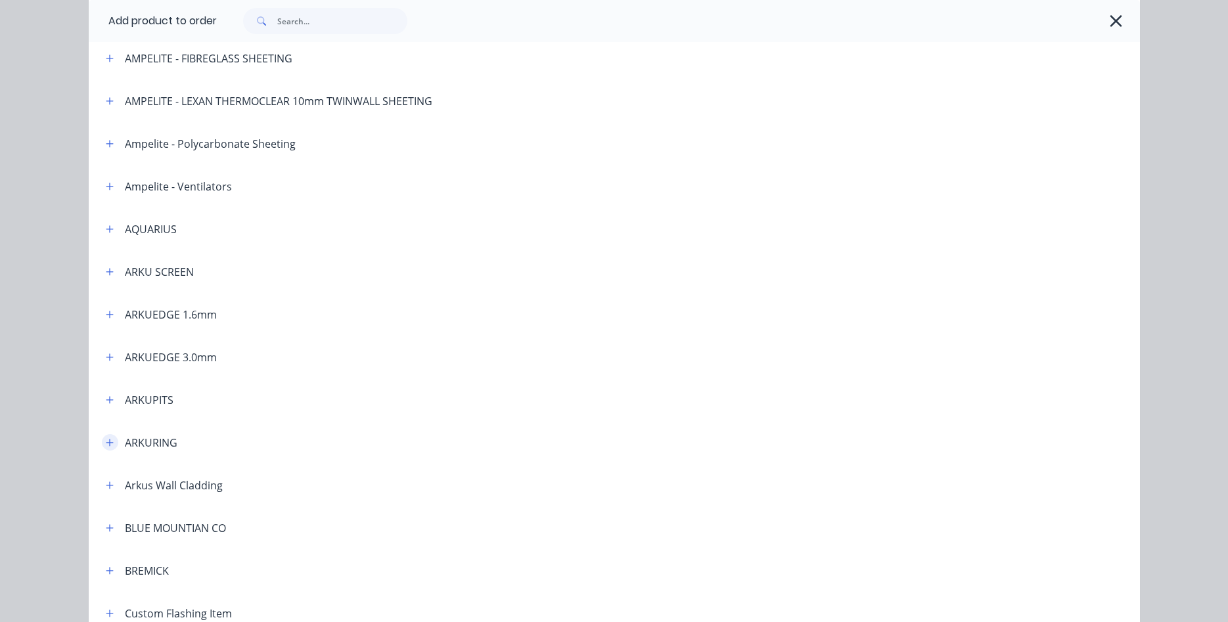
click at [110, 447] on icon "button" at bounding box center [110, 442] width 8 height 9
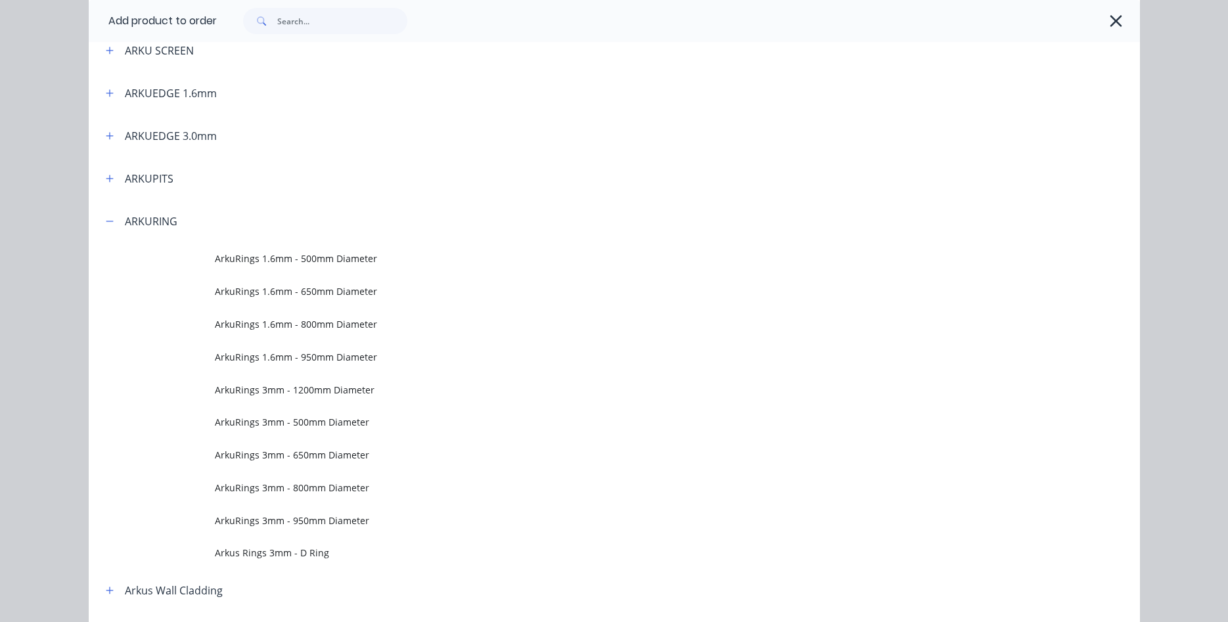
scroll to position [375, 0]
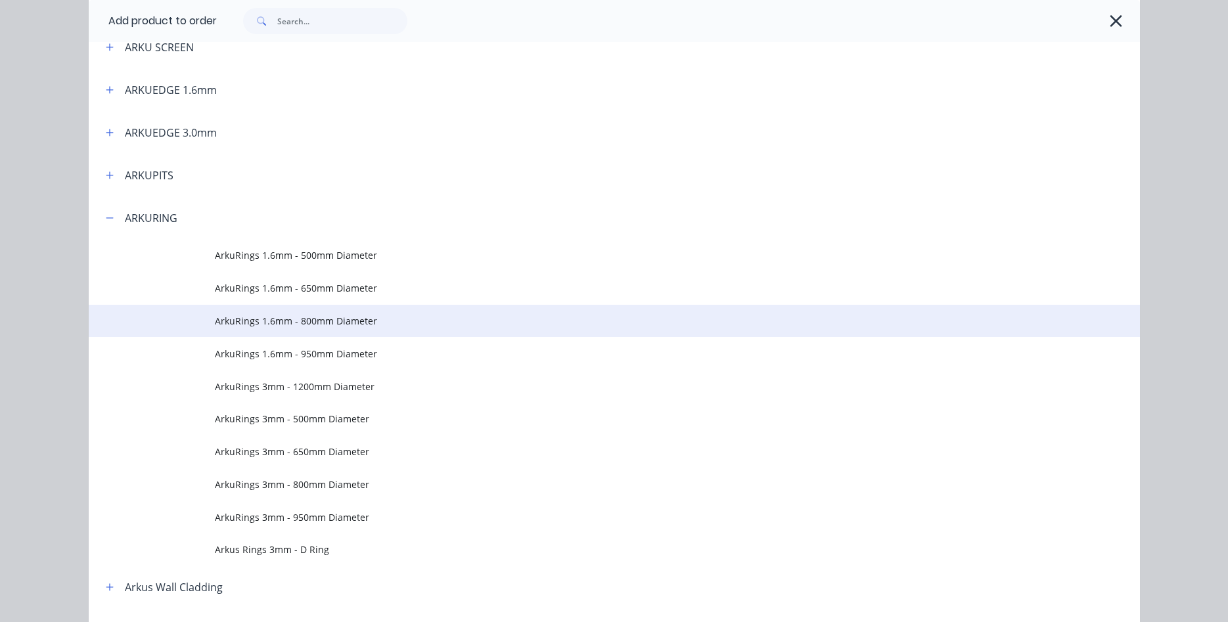
click at [320, 320] on span "ArkuRings 1.6mm - 800mm Diameter" at bounding box center [585, 321] width 740 height 14
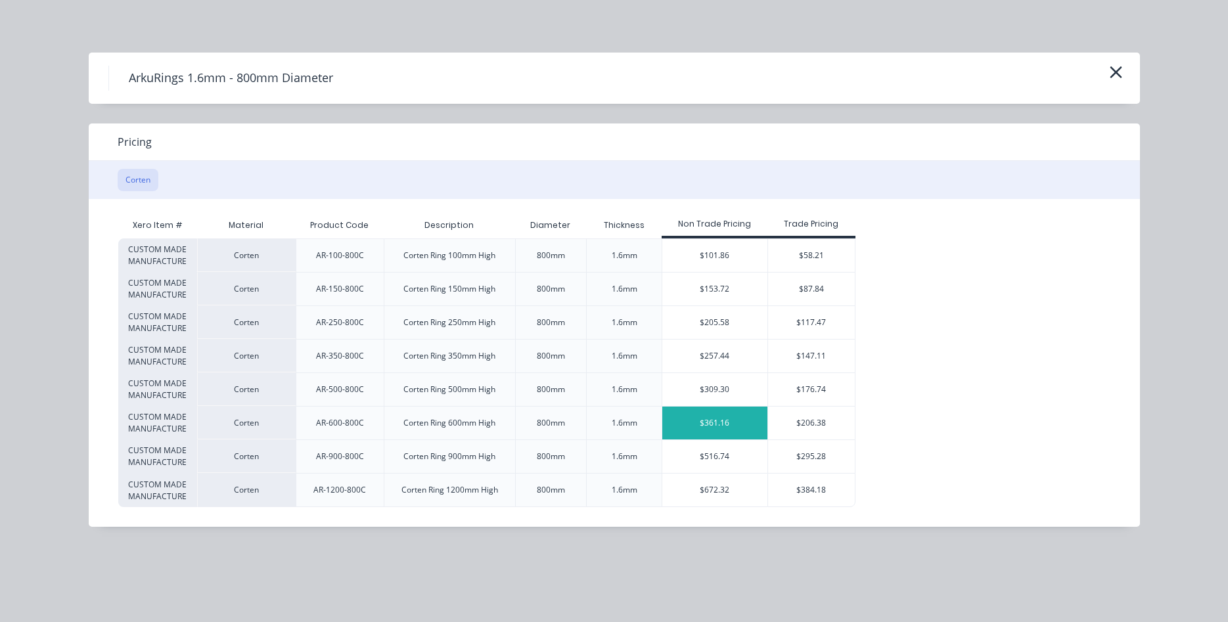
click at [733, 424] on div "$361.16" at bounding box center [714, 423] width 105 height 33
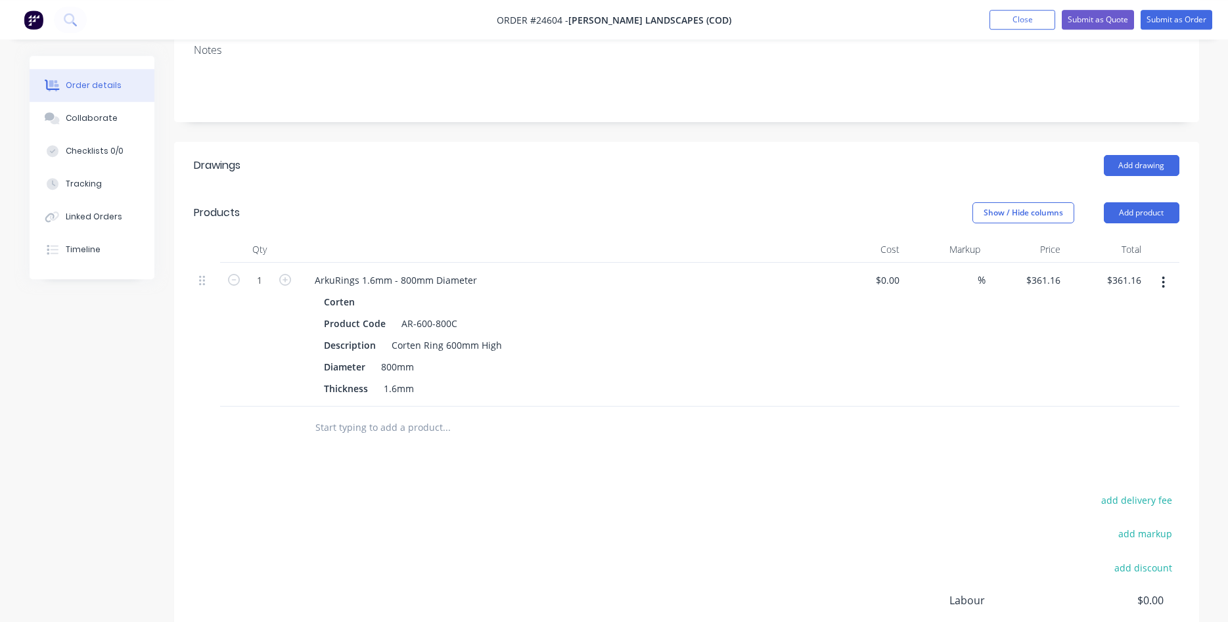
scroll to position [268, 0]
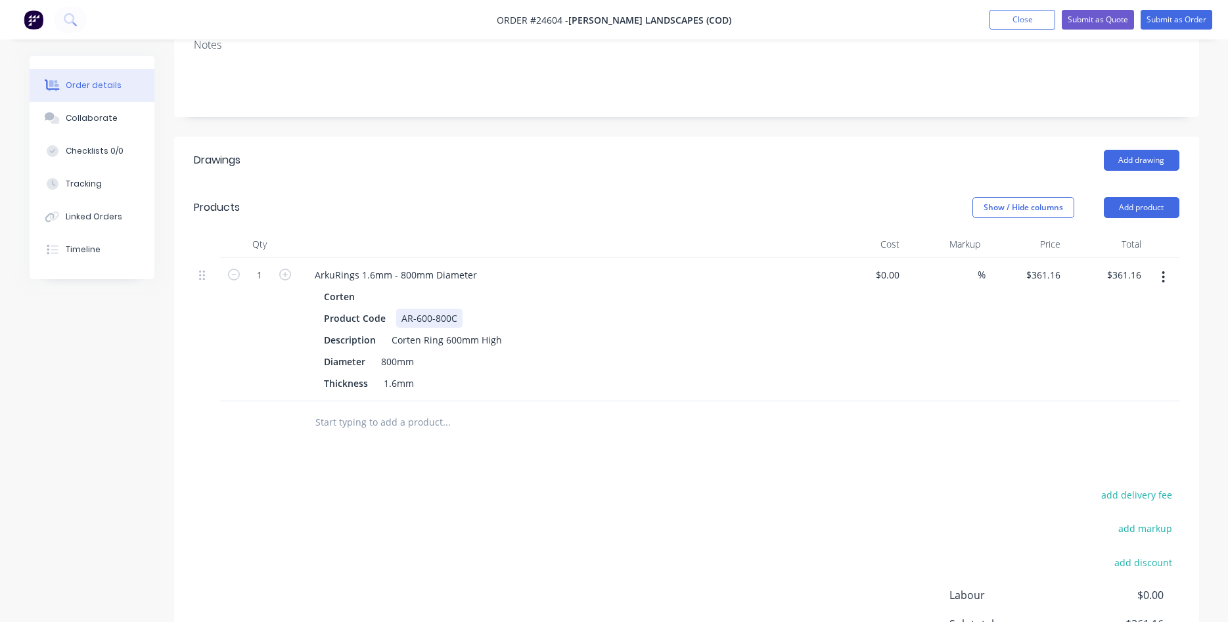
click at [443, 309] on div "AR-600-800C" at bounding box center [429, 318] width 66 height 19
click at [453, 331] on div "Corten Ring 600mm High" at bounding box center [446, 340] width 121 height 19
click at [394, 352] on div "800mm" at bounding box center [397, 361] width 43 height 19
click at [407, 265] on div "ArkuRings 1.6mm - 800mm Diameter" at bounding box center [395, 274] width 183 height 19
drag, startPoint x: 428, startPoint y: 284, endPoint x: 413, endPoint y: 280, distance: 16.3
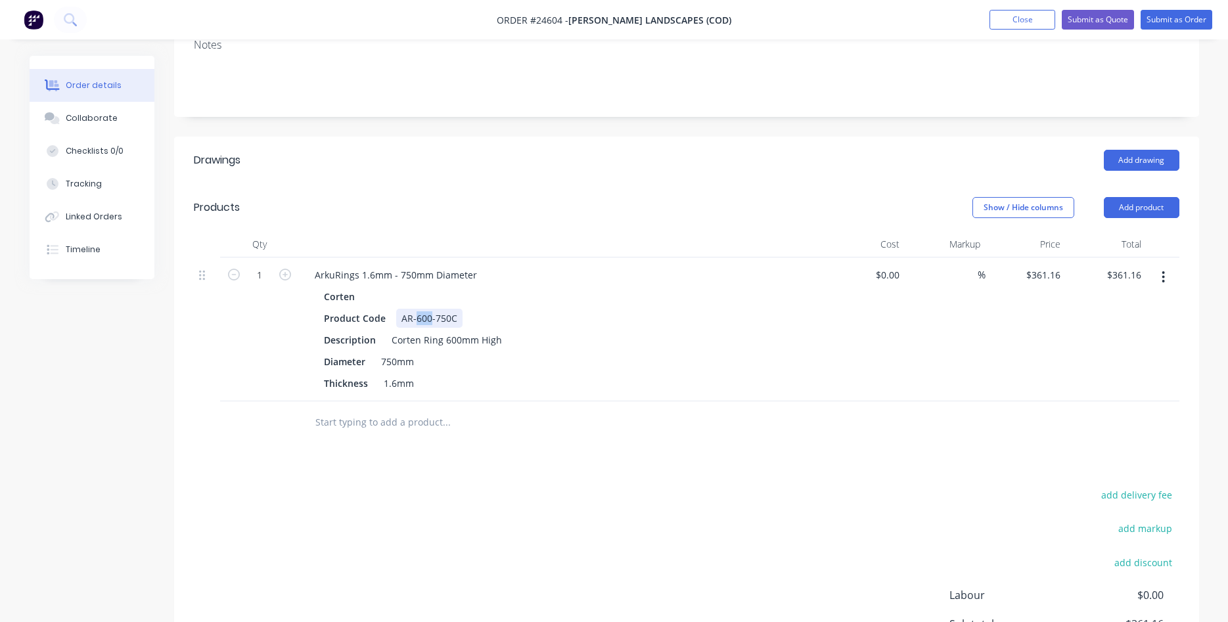
click at [413, 309] on div "AR-600-750C" at bounding box center [429, 318] width 66 height 19
drag, startPoint x: 457, startPoint y: 302, endPoint x: 445, endPoint y: 302, distance: 12.5
click at [445, 331] on div "Corten Ring 600mm High" at bounding box center [446, 340] width 121 height 19
click at [498, 331] on div "Corten Ring 580mm High" at bounding box center [446, 340] width 121 height 19
click at [484, 265] on div "ArkuRings 1.6mm - 750mm Diameter" at bounding box center [561, 274] width 515 height 19
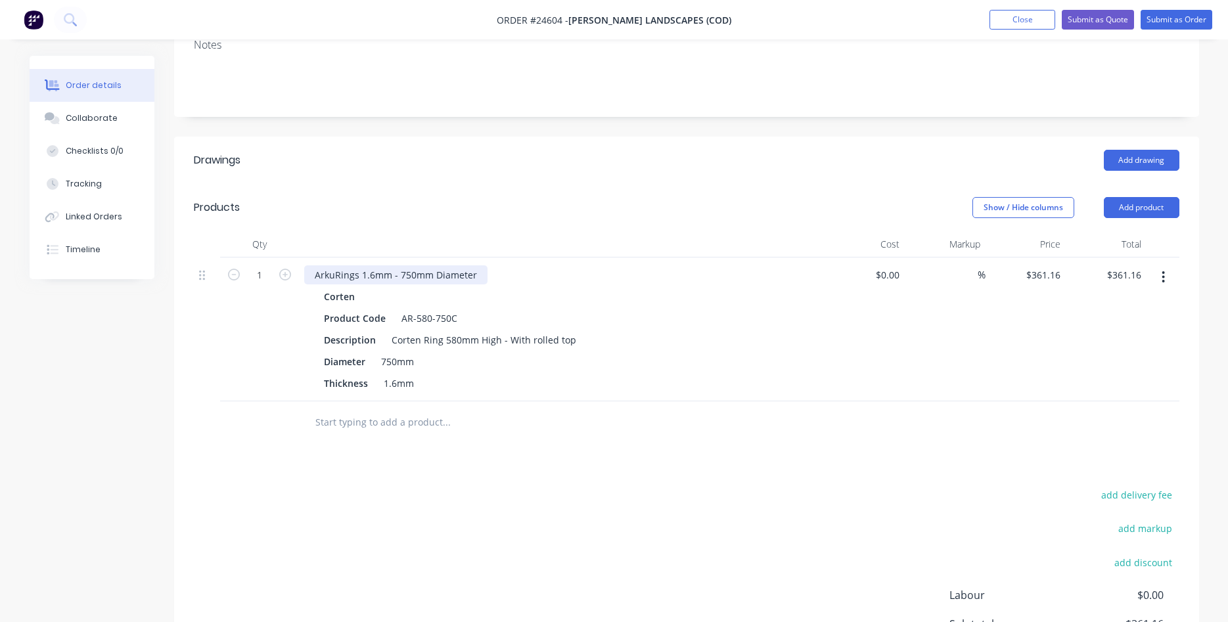
drag, startPoint x: 474, startPoint y: 239, endPoint x: 518, endPoint y: 190, distance: 65.2
click at [478, 265] on div "ArkuRings 1.6mm - 750mm Diameter" at bounding box center [395, 274] width 183 height 19
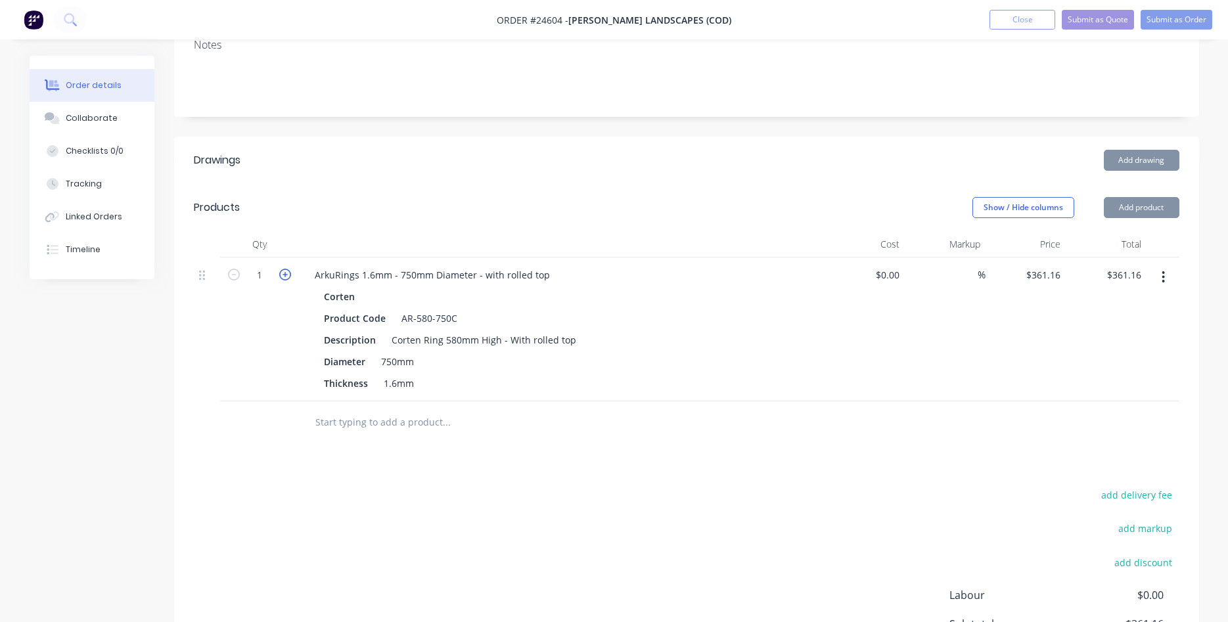
click at [285, 269] on icon "button" at bounding box center [285, 275] width 12 height 12
type input "2"
click at [285, 269] on icon "button" at bounding box center [285, 275] width 12 height 12
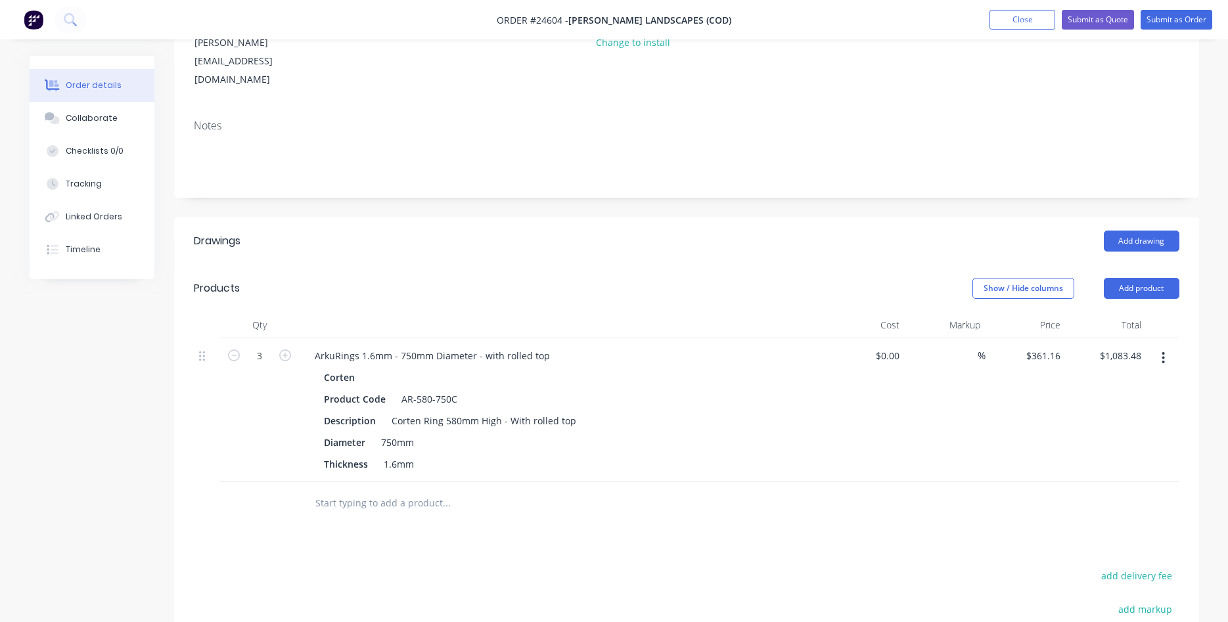
scroll to position [0, 0]
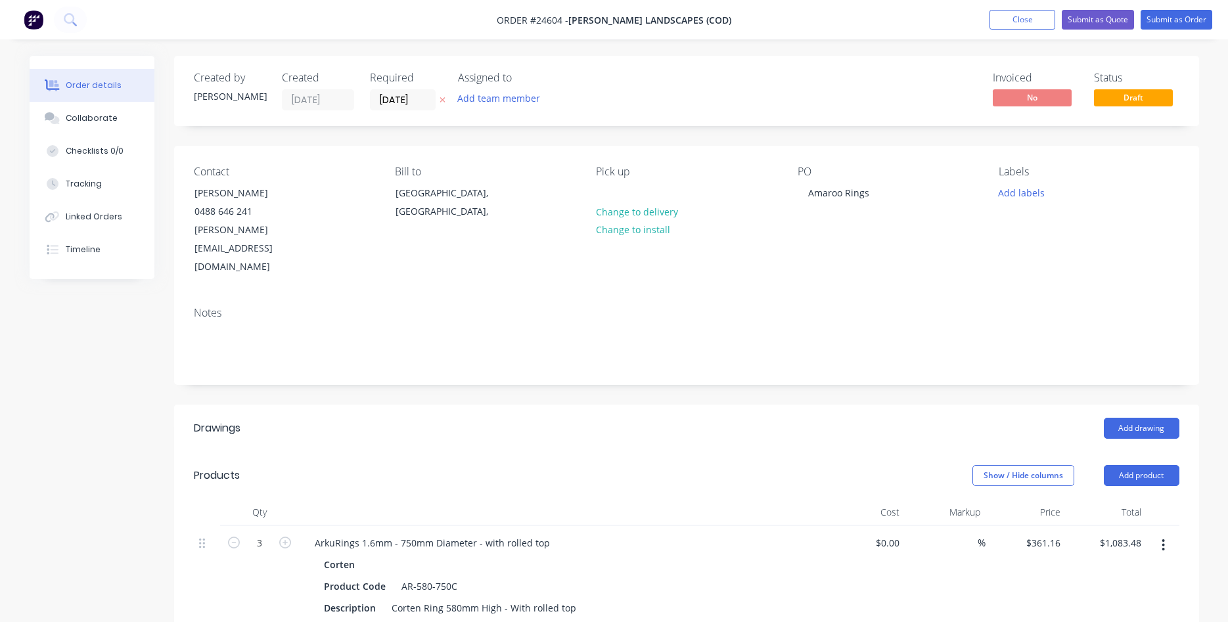
click at [1163, 538] on icon "button" at bounding box center [1163, 545] width 3 height 14
click at [1124, 570] on div "Edit" at bounding box center [1117, 579] width 101 height 19
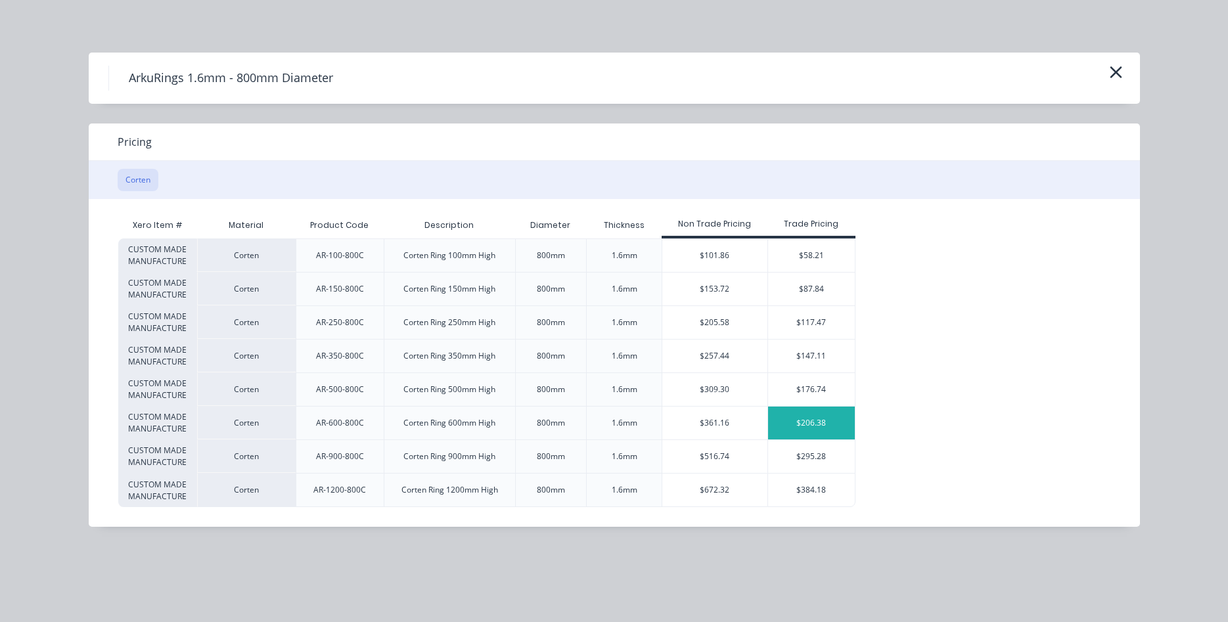
click at [835, 421] on div "$206.38" at bounding box center [811, 423] width 87 height 33
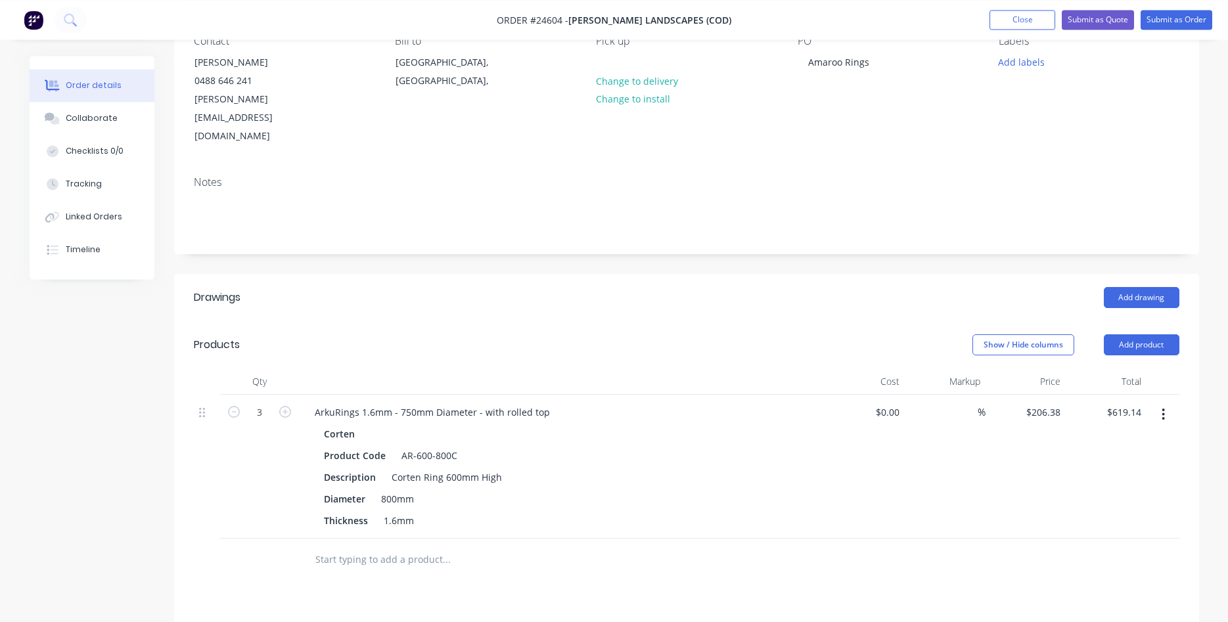
scroll to position [134, 0]
click at [427, 443] on div "AR-600-800C" at bounding box center [429, 452] width 66 height 19
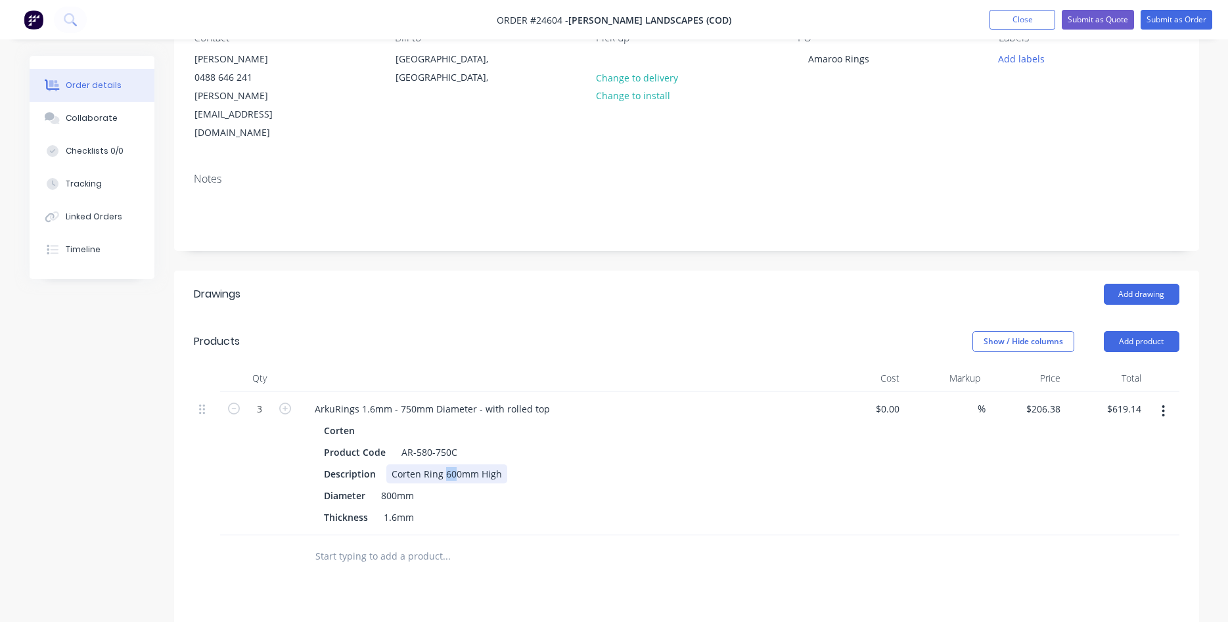
drag, startPoint x: 453, startPoint y: 438, endPoint x: 444, endPoint y: 438, distance: 8.5
click at [444, 465] on div "Corten Ring 600mm High" at bounding box center [446, 474] width 121 height 19
drag, startPoint x: 398, startPoint y: 457, endPoint x: 382, endPoint y: 461, distance: 16.1
click at [382, 486] on div "800mm" at bounding box center [397, 495] width 43 height 19
click at [727, 486] on div "Diameter 750mm" at bounding box center [559, 495] width 481 height 19
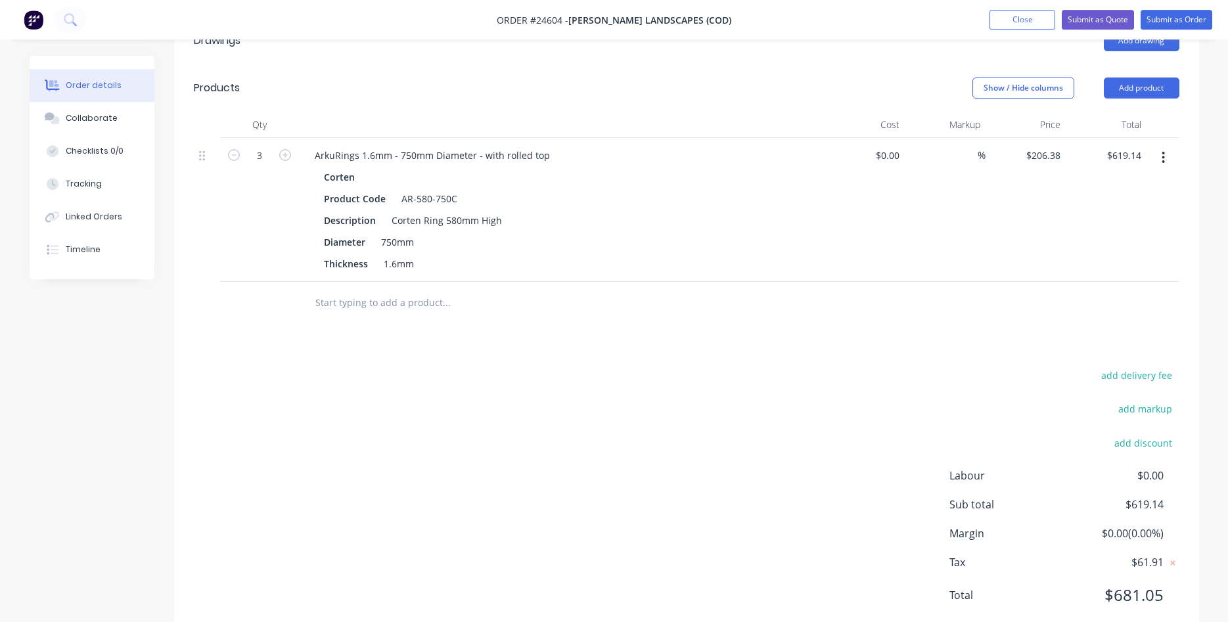
scroll to position [388, 0]
click at [474, 145] on div "ArkuRings 1.6mm - 750mm Diameter - with rolled top" at bounding box center [432, 154] width 256 height 19
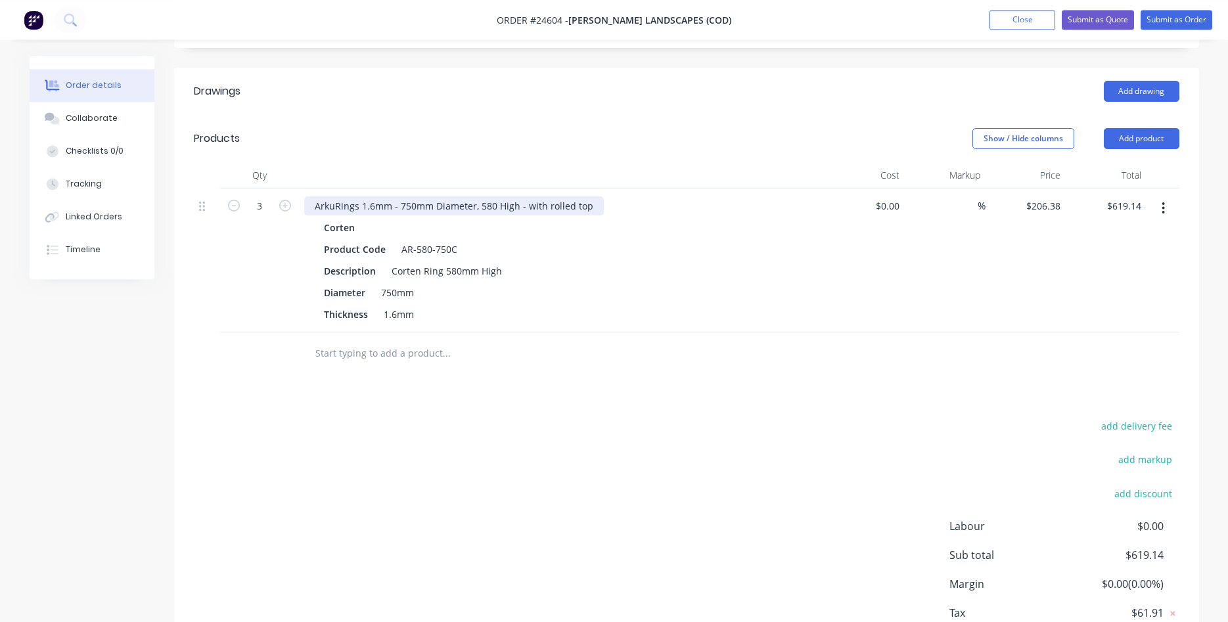
scroll to position [254, 0]
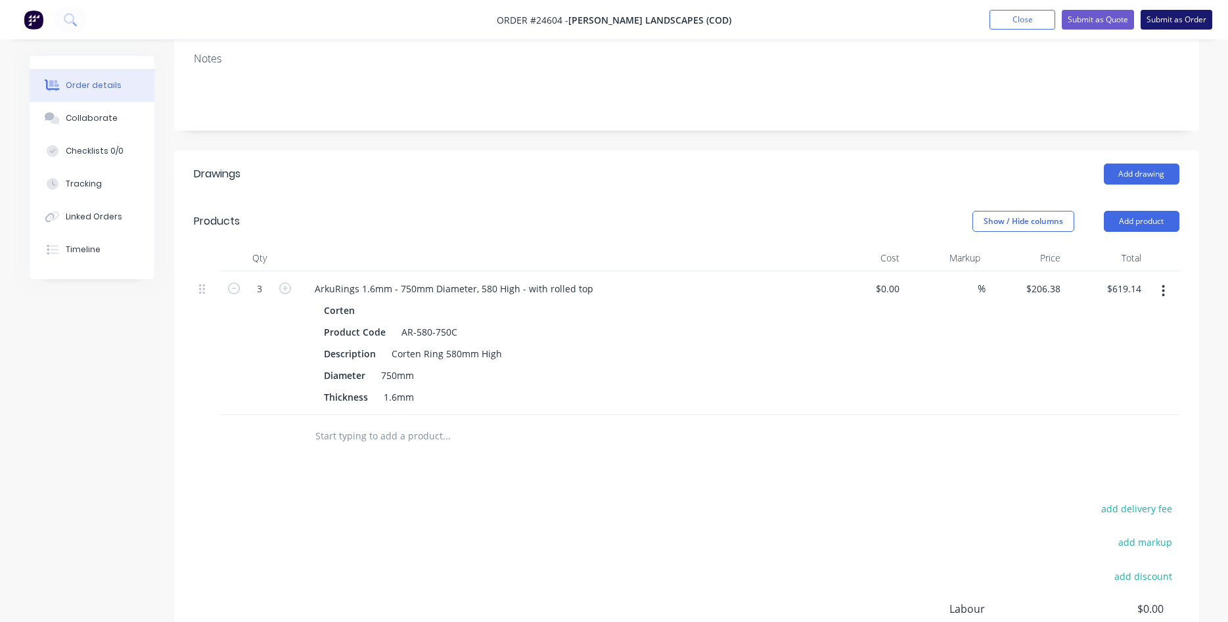
click at [1188, 23] on button "Submit as Order" at bounding box center [1177, 20] width 72 height 20
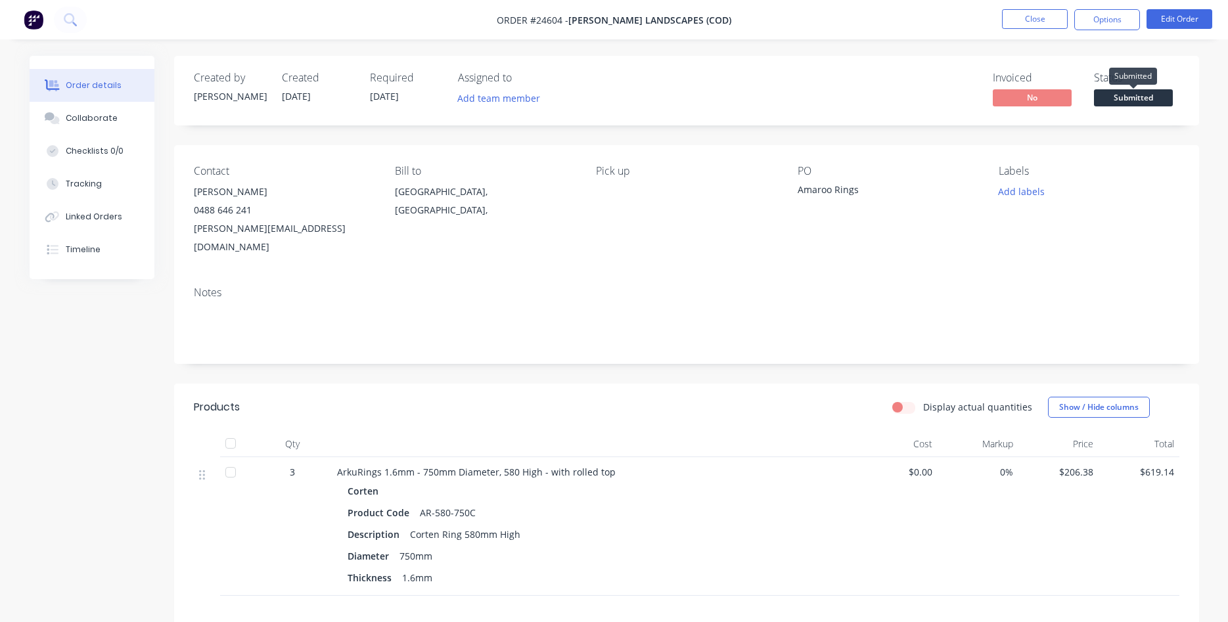
click at [1134, 98] on span "Submitted" at bounding box center [1133, 97] width 79 height 16
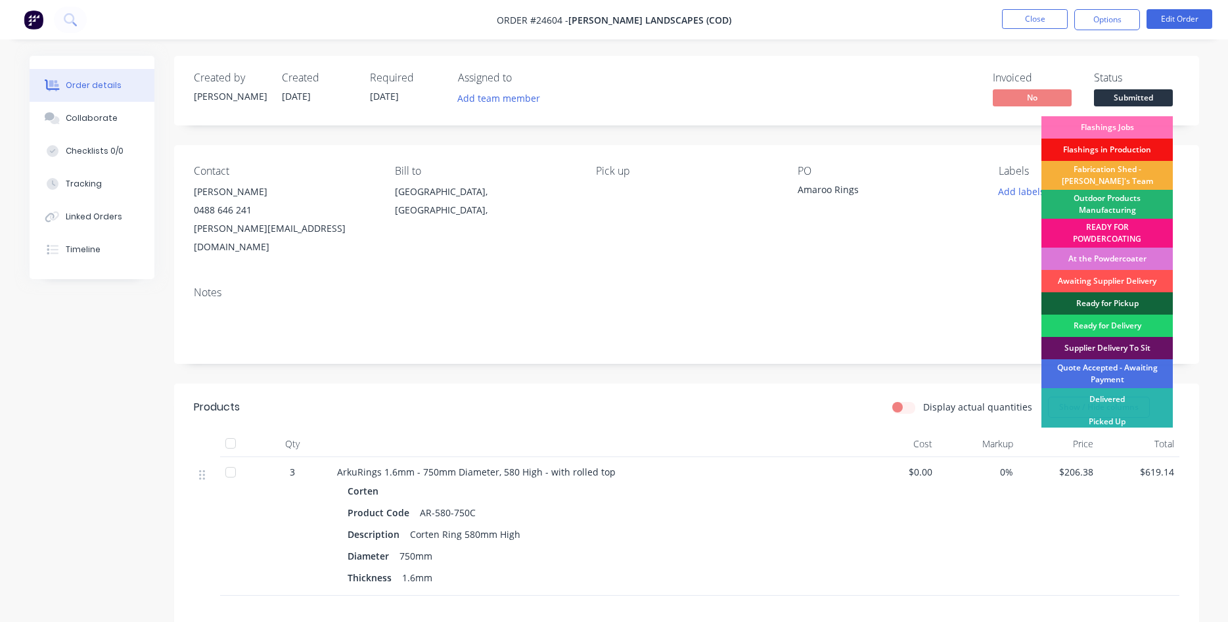
click at [1107, 205] on div "Outdoor Products Manufacturing" at bounding box center [1107, 204] width 131 height 29
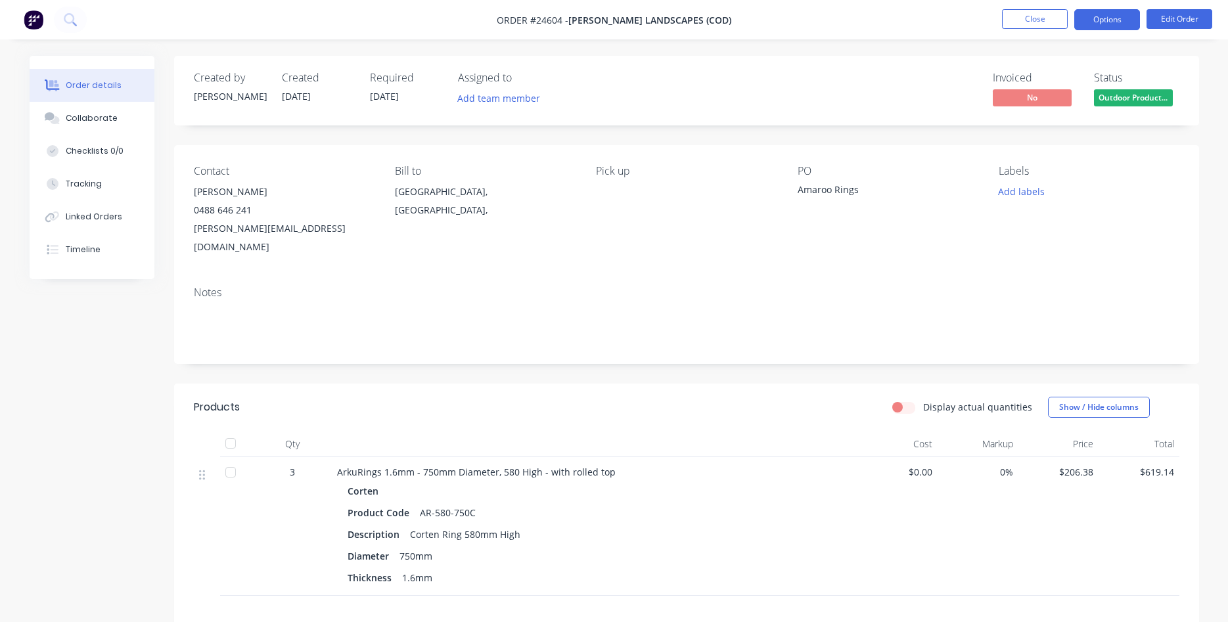
click at [1095, 15] on button "Options" at bounding box center [1107, 19] width 66 height 21
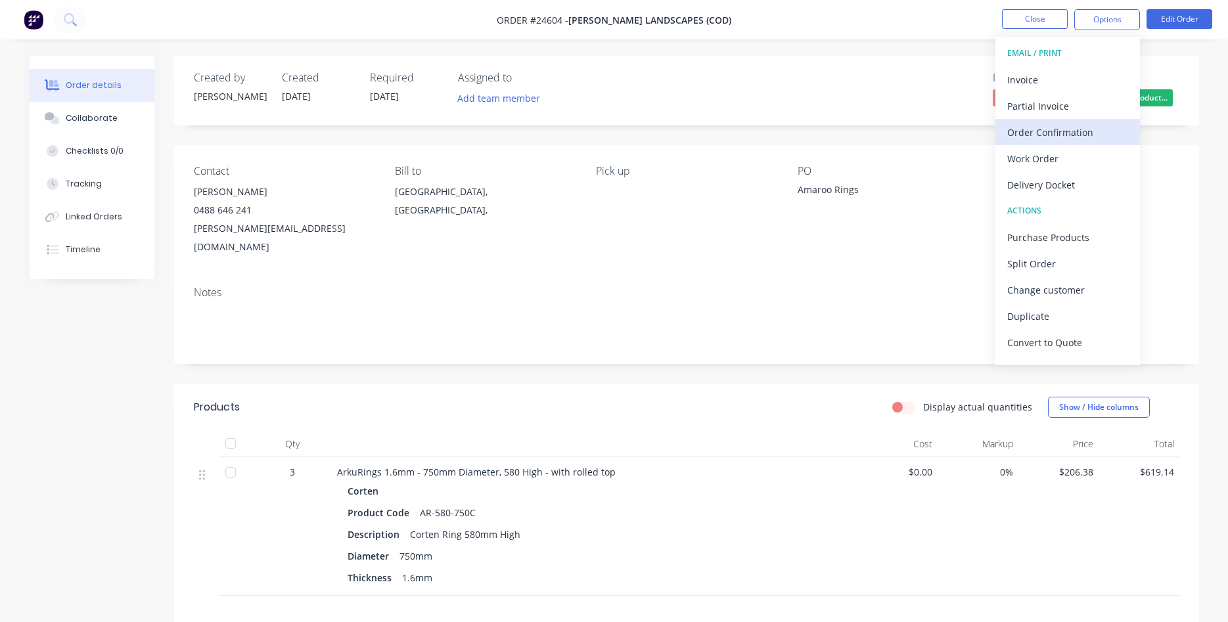
click at [1048, 130] on div "Order Confirmation" at bounding box center [1067, 132] width 121 height 19
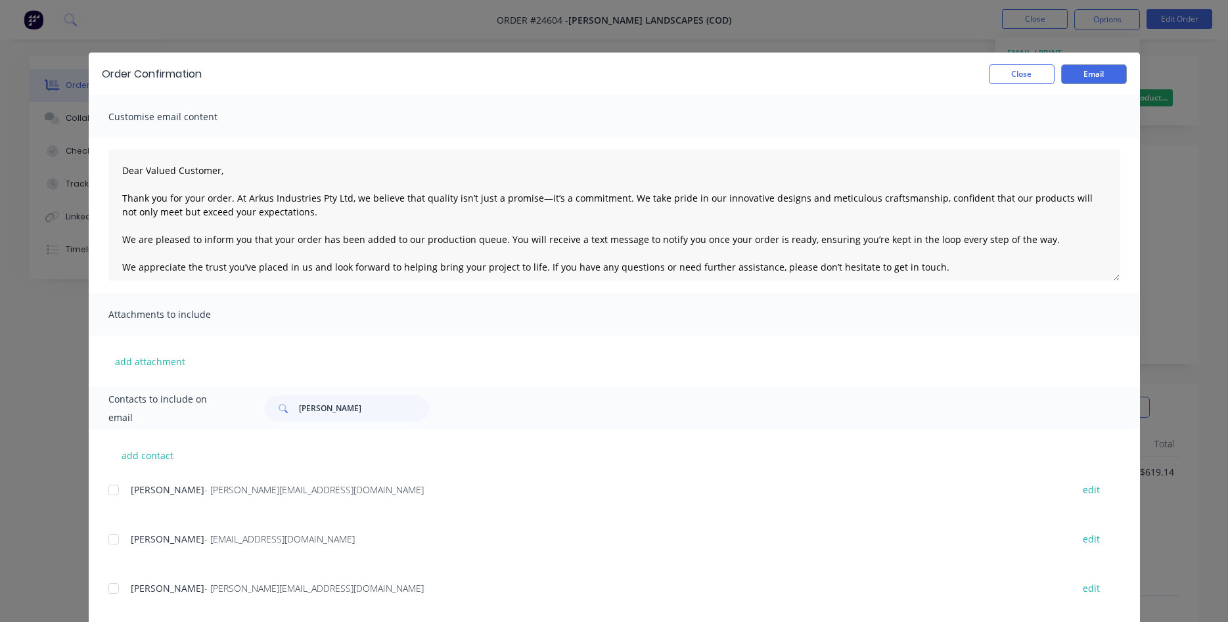
click at [112, 591] on div at bounding box center [114, 589] width 26 height 26
click at [1089, 70] on button "Email" at bounding box center [1094, 74] width 66 height 20
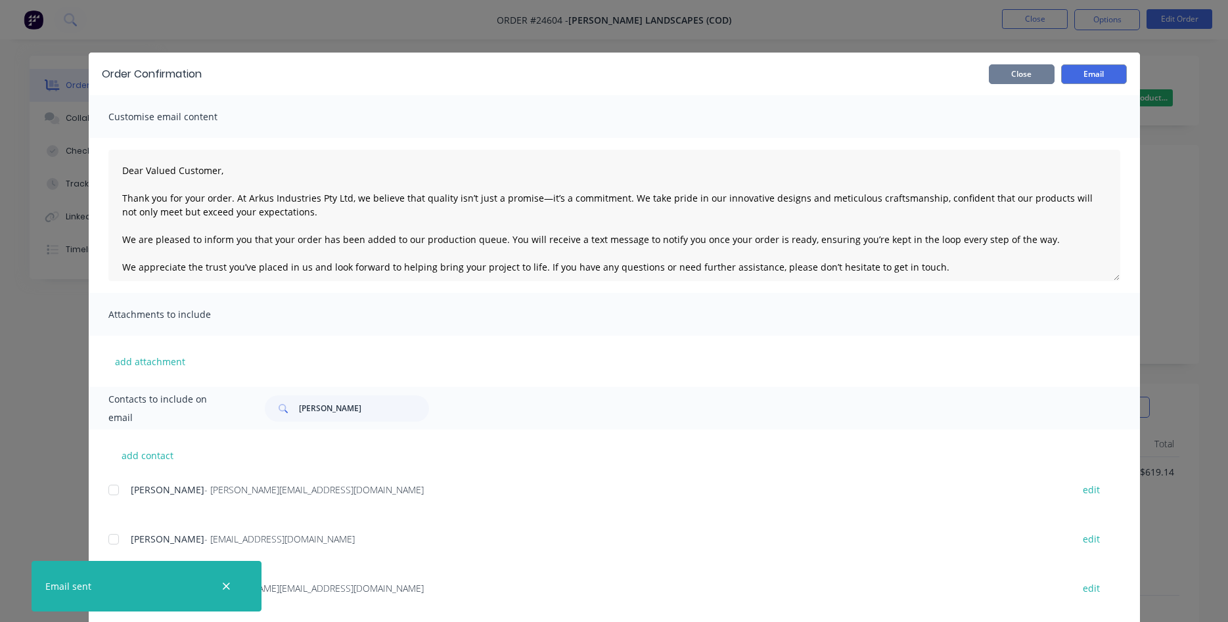
click at [1034, 76] on button "Close" at bounding box center [1022, 74] width 66 height 20
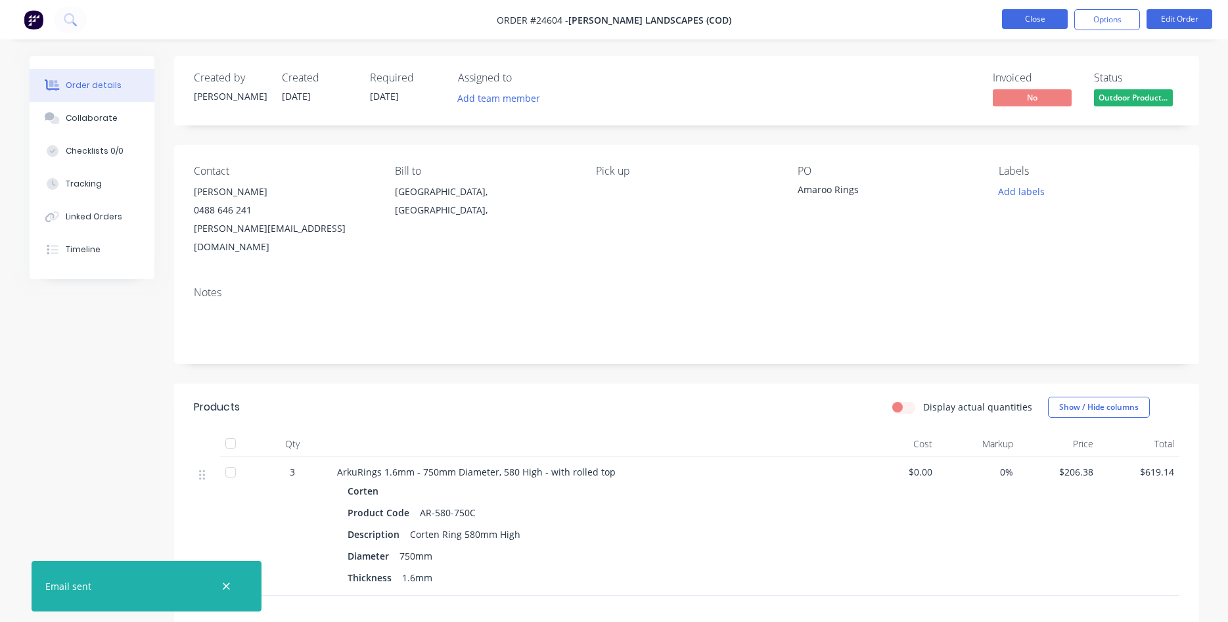
click at [1038, 18] on button "Close" at bounding box center [1035, 19] width 66 height 20
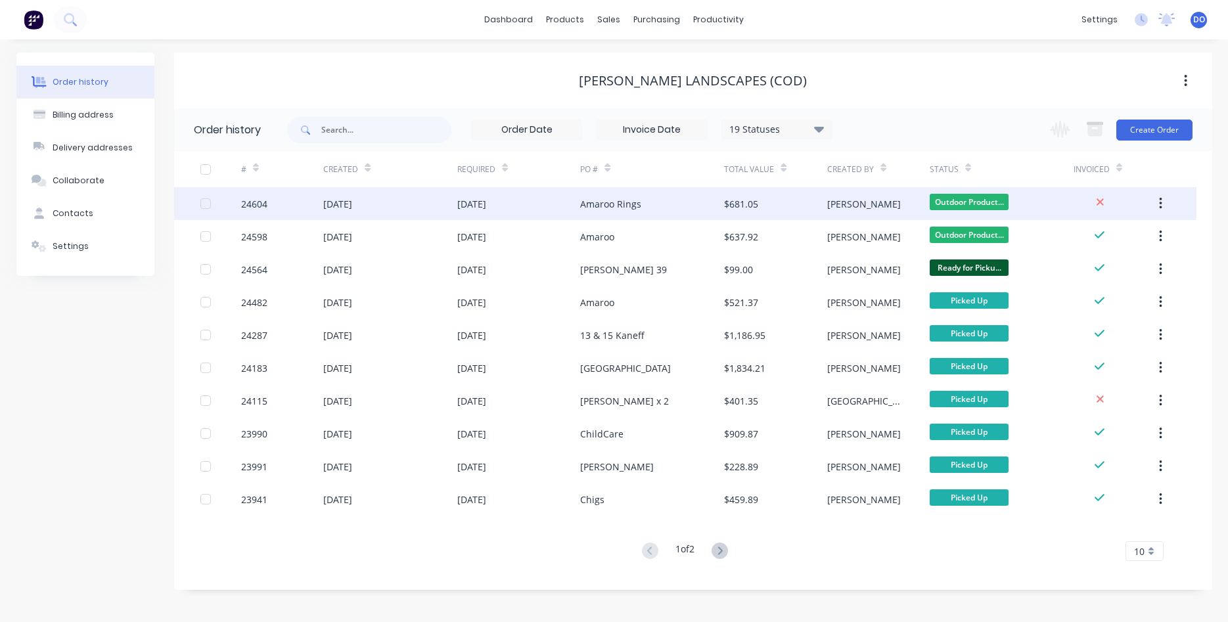
click at [899, 202] on div "[PERSON_NAME]" at bounding box center [878, 203] width 103 height 33
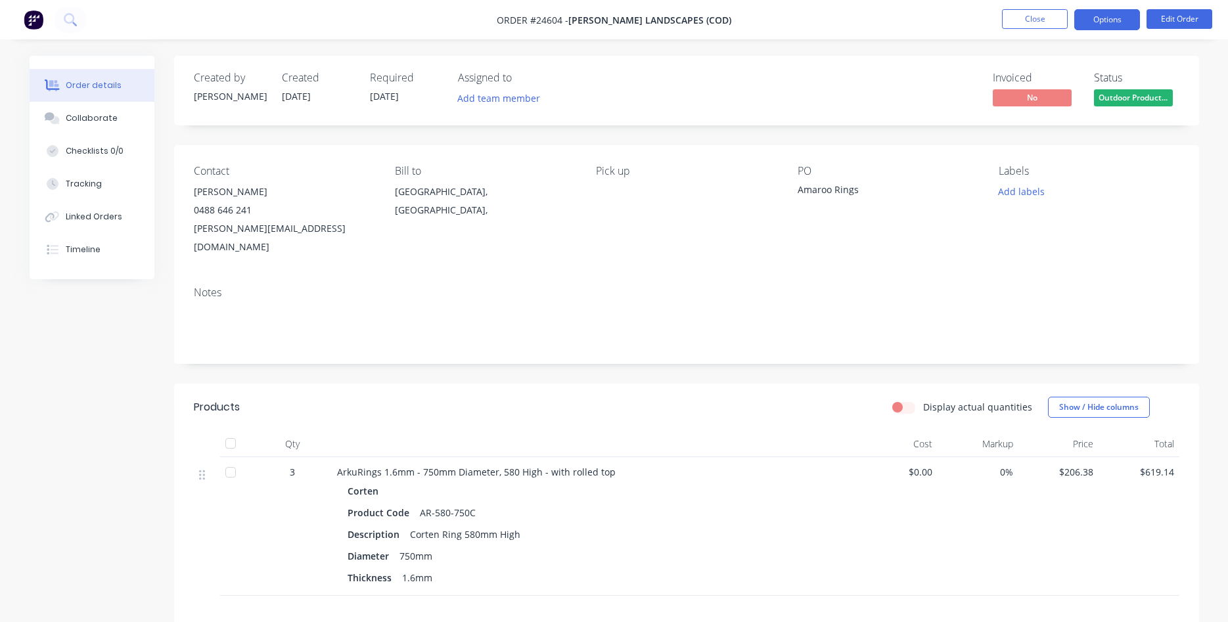
click at [1114, 14] on button "Options" at bounding box center [1107, 19] width 66 height 21
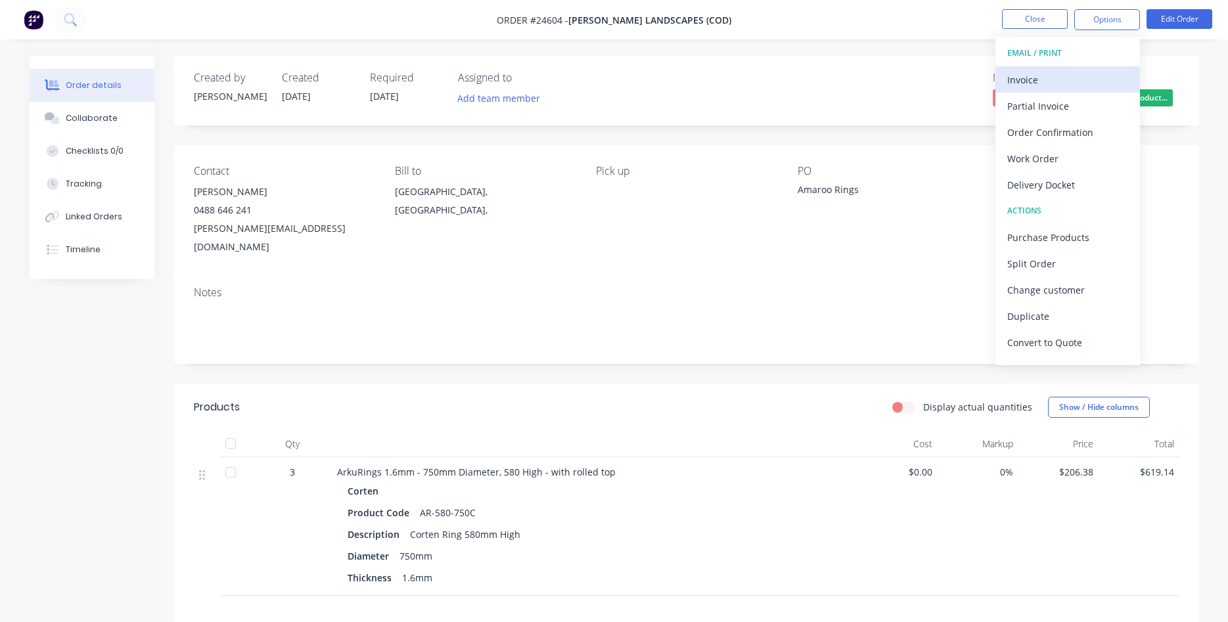
click at [1004, 83] on button "Invoice" at bounding box center [1068, 79] width 145 height 26
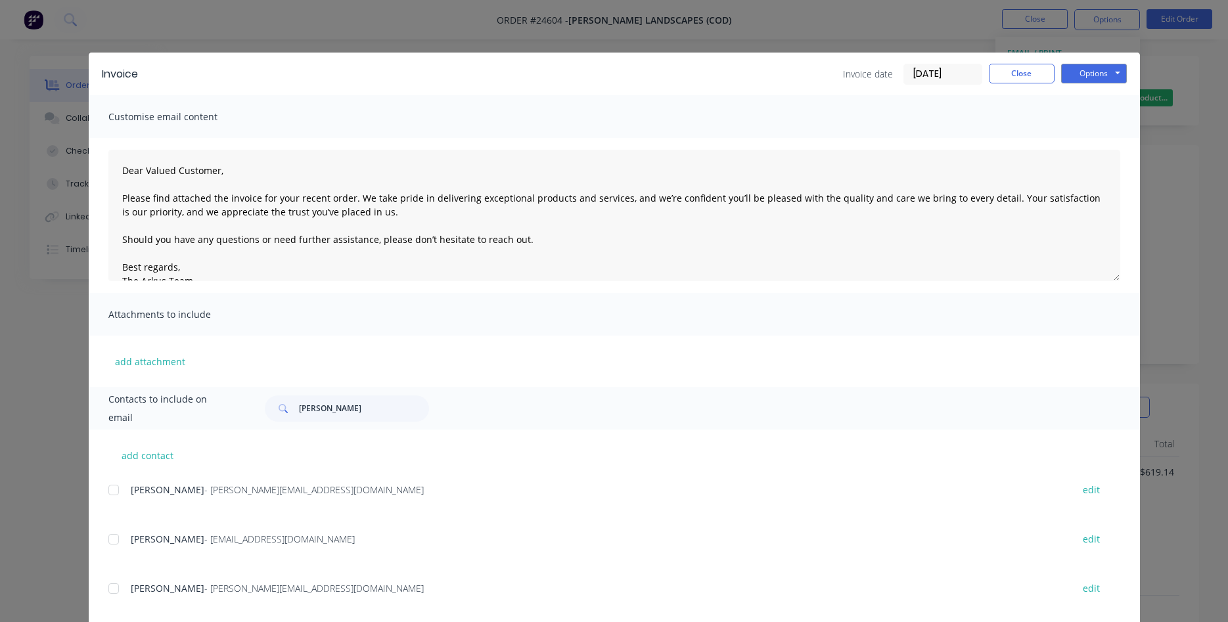
click at [109, 587] on div at bounding box center [114, 589] width 26 height 26
click at [1096, 77] on button "Options" at bounding box center [1094, 74] width 66 height 20
click at [1081, 120] on button "Print" at bounding box center [1103, 119] width 84 height 22
click at [1012, 71] on button "Close" at bounding box center [1022, 74] width 66 height 20
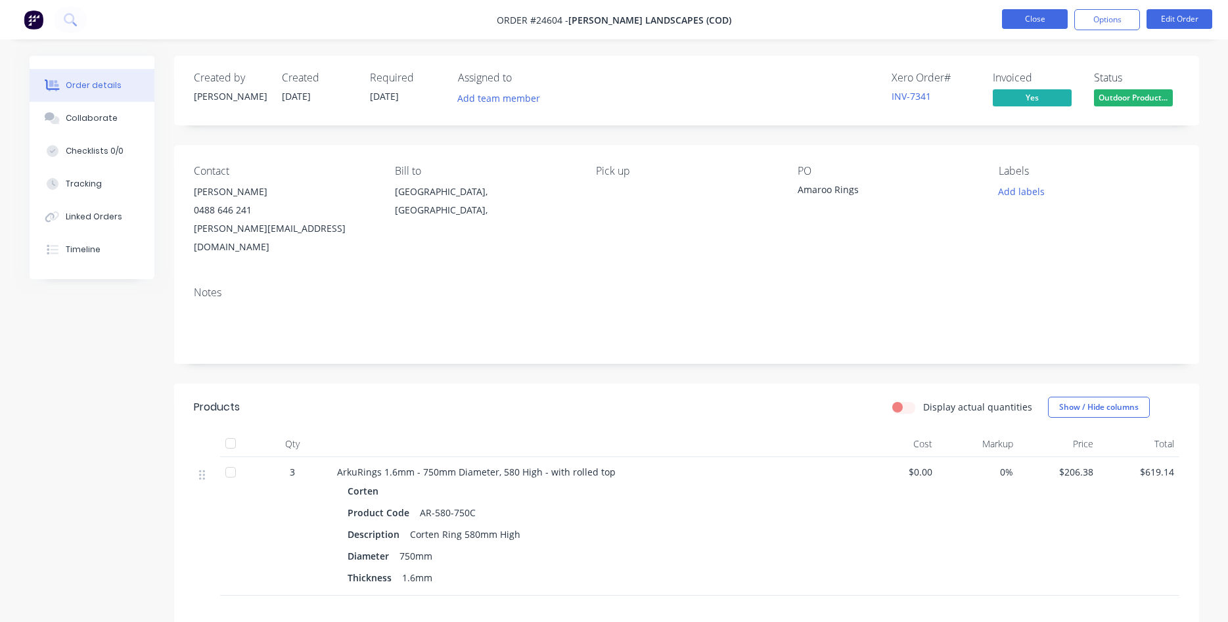
click at [1028, 14] on button "Close" at bounding box center [1035, 19] width 66 height 20
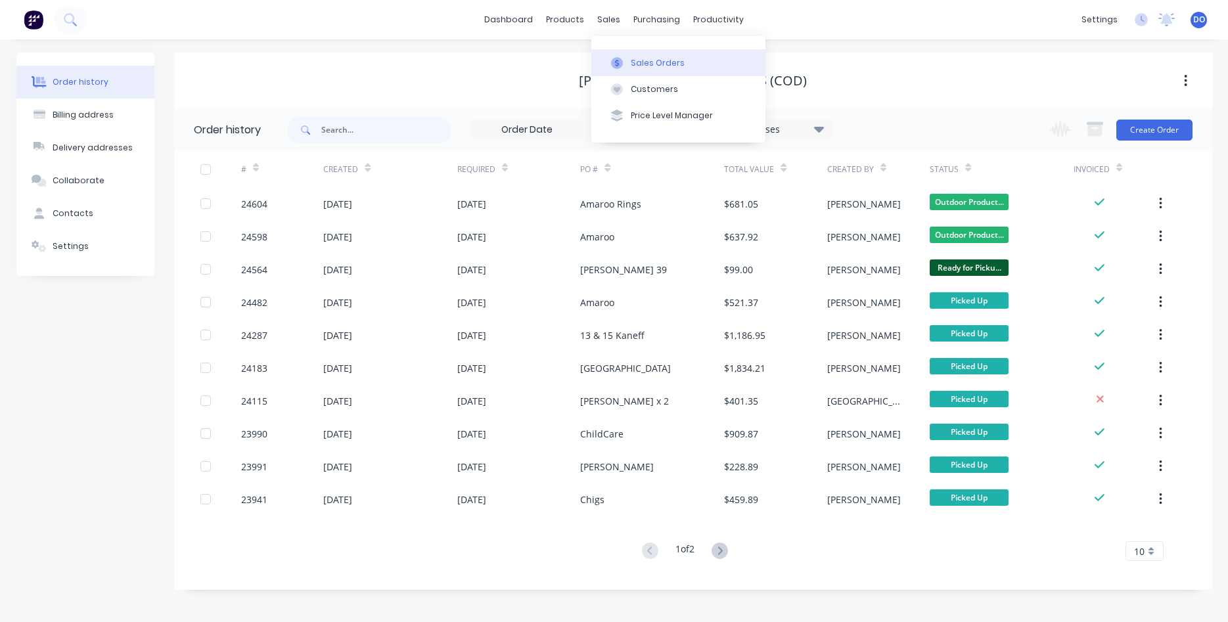
click at [641, 62] on div "Sales Orders" at bounding box center [658, 63] width 54 height 12
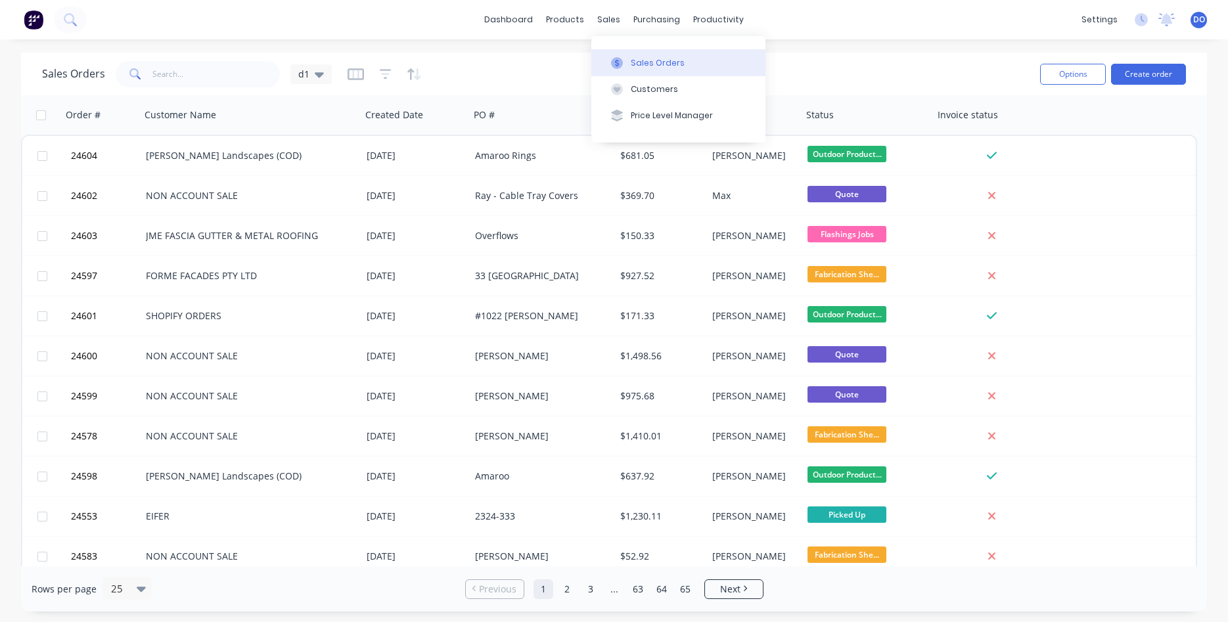
click at [647, 61] on div "Sales Orders" at bounding box center [658, 63] width 54 height 12
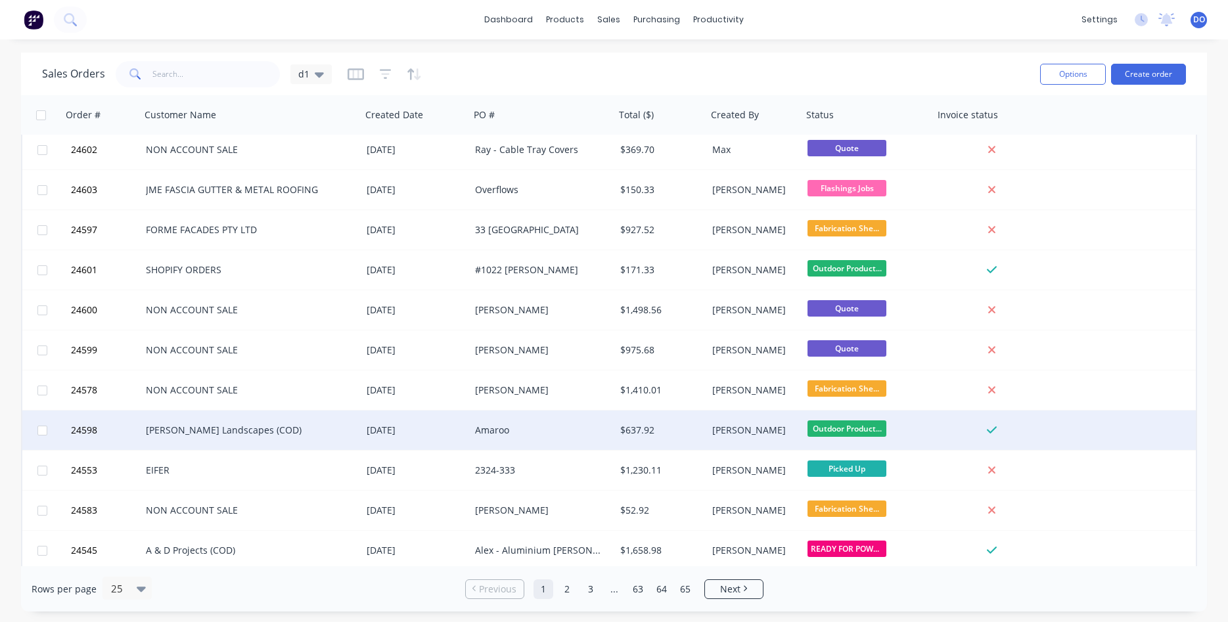
scroll to position [75, 0]
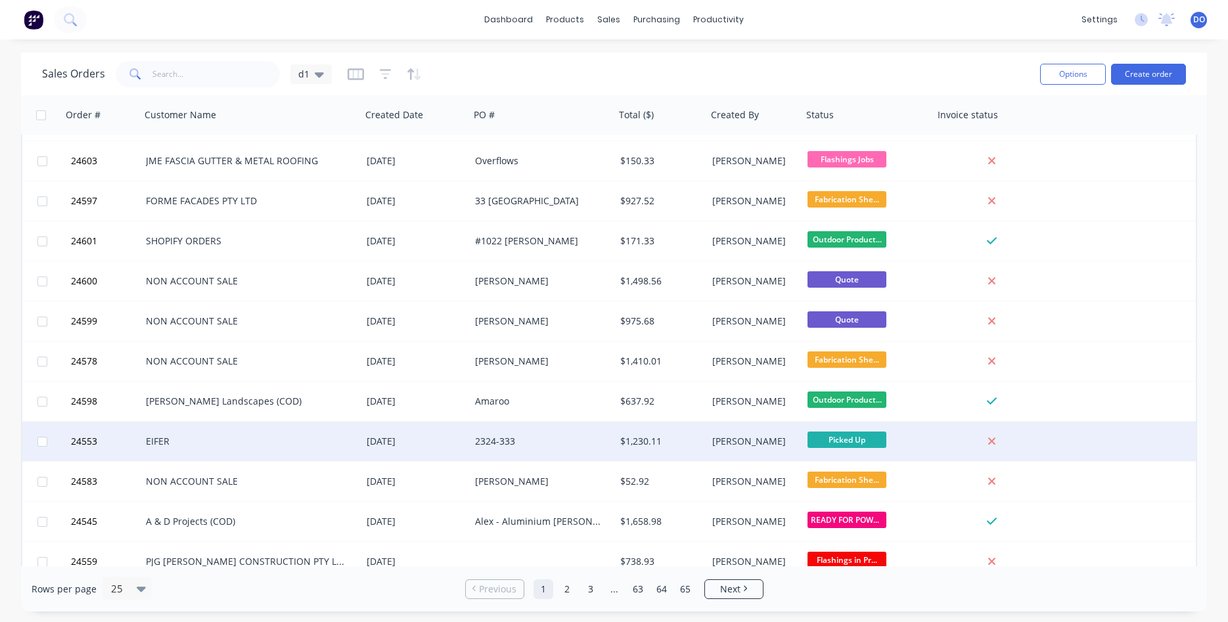
click at [687, 439] on div "$1,230.11" at bounding box center [659, 441] width 78 height 13
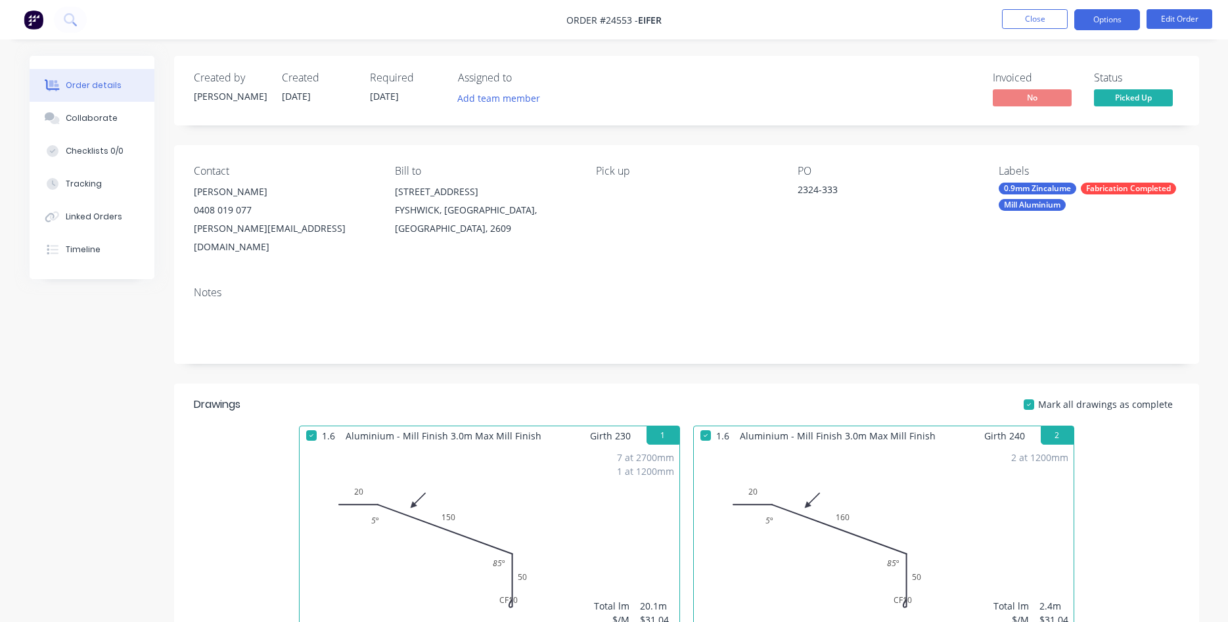
click at [1099, 9] on button "Options" at bounding box center [1107, 19] width 66 height 21
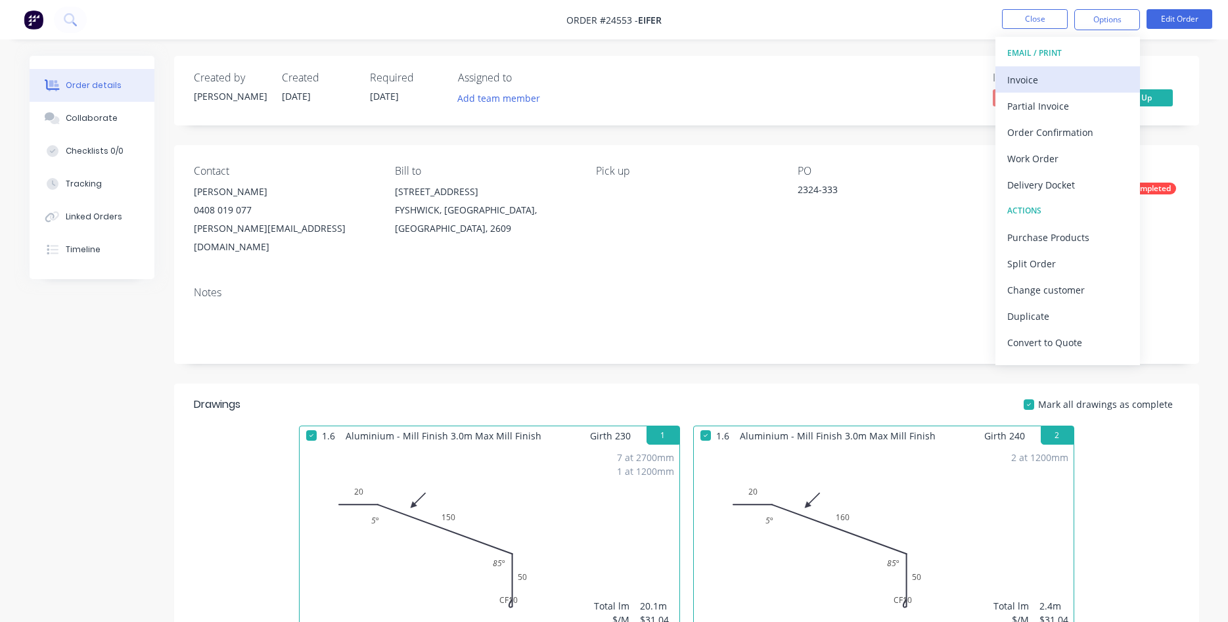
click at [1023, 83] on div "Invoice" at bounding box center [1067, 79] width 121 height 19
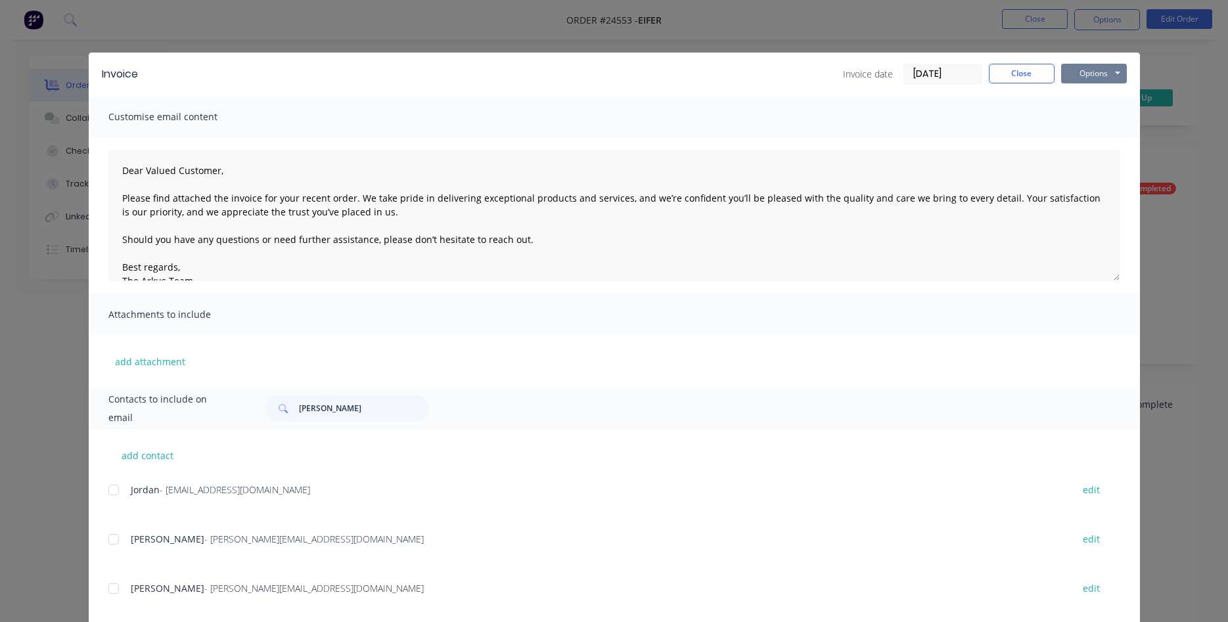
click at [1077, 70] on button "Options" at bounding box center [1094, 74] width 66 height 20
click at [1103, 121] on button "Print" at bounding box center [1103, 119] width 84 height 22
click at [1028, 67] on button "Close" at bounding box center [1022, 74] width 66 height 20
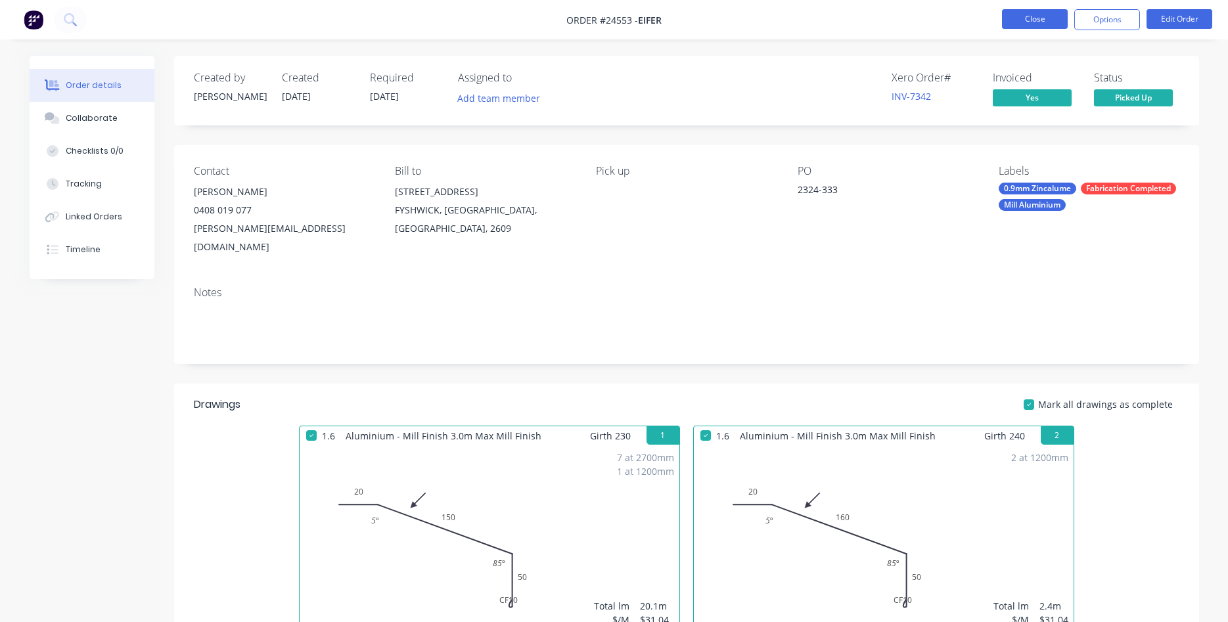
click at [1046, 20] on button "Close" at bounding box center [1035, 19] width 66 height 20
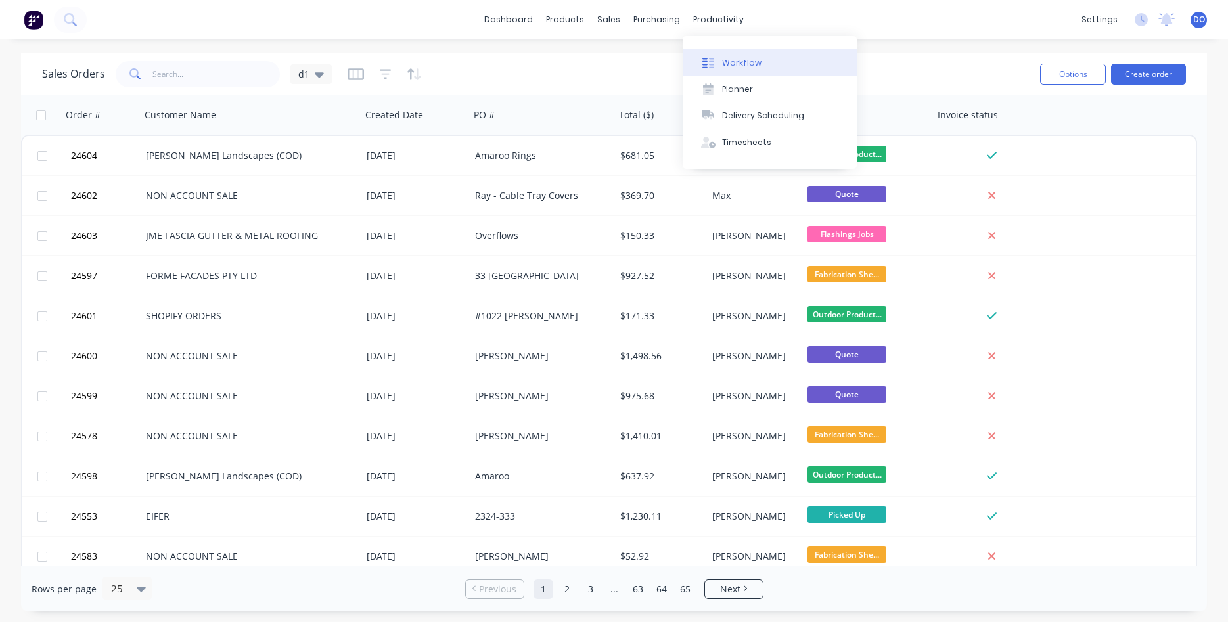
click at [735, 59] on div "Workflow" at bounding box center [741, 63] width 39 height 12
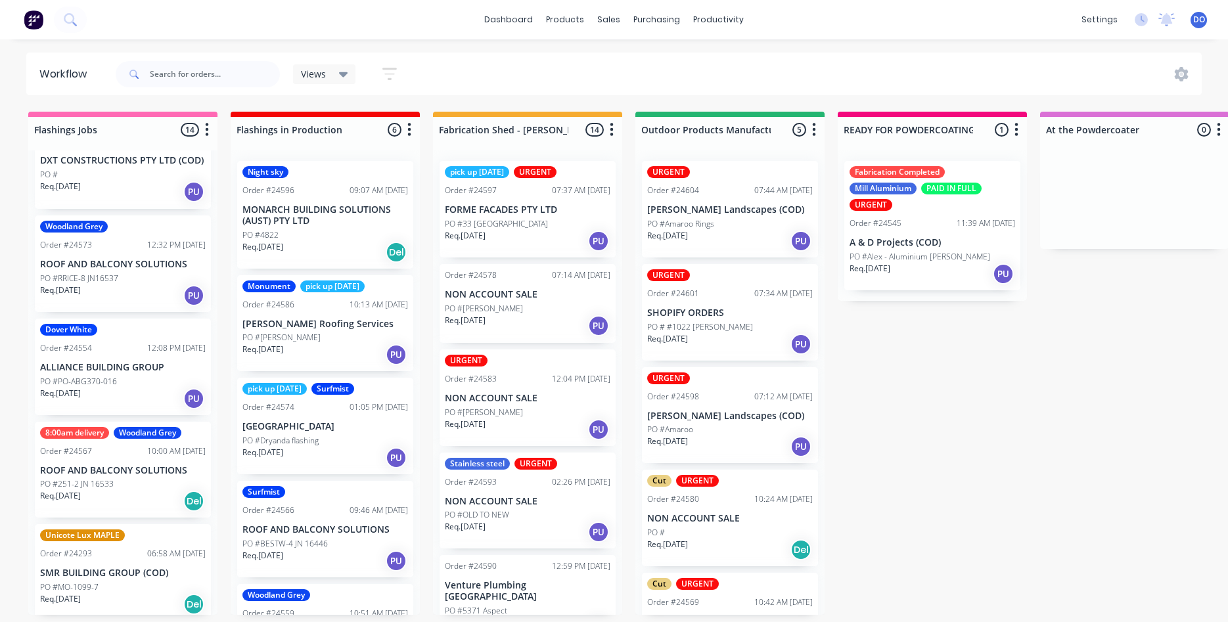
scroll to position [996, 0]
